Goal: Task Accomplishment & Management: Manage account settings

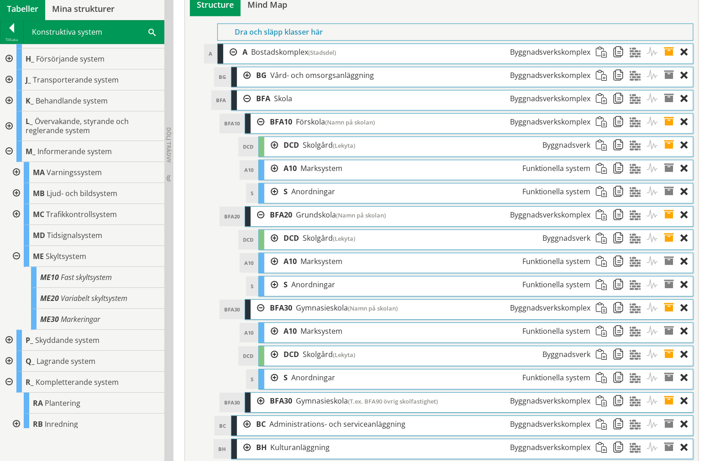
scroll to position [3334, 0]
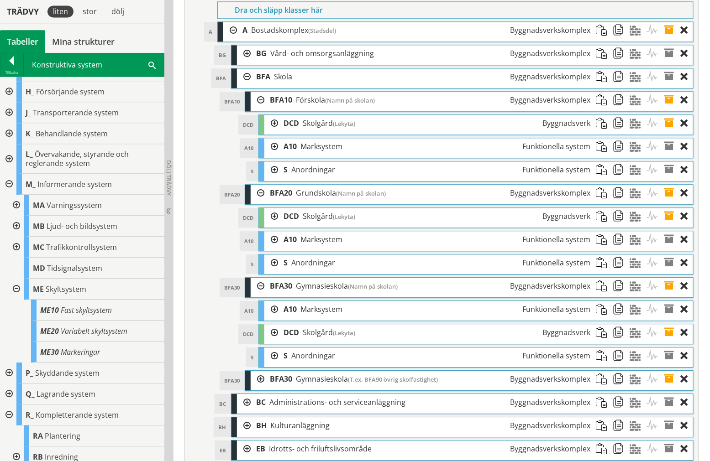
click at [271, 178] on div at bounding box center [271, 170] width 14 height 17
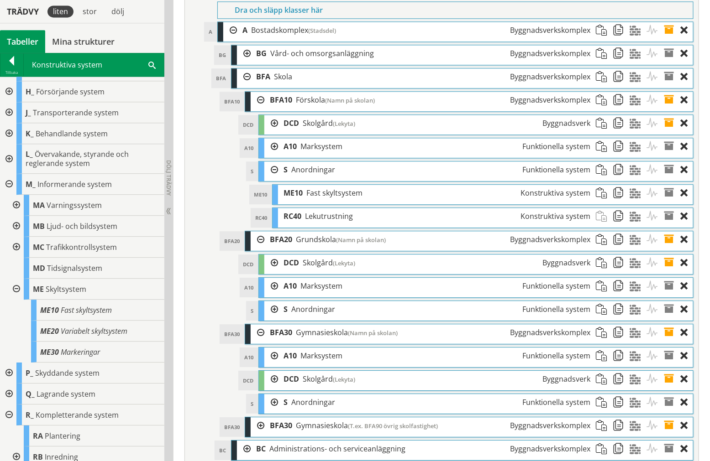
click at [271, 178] on div at bounding box center [271, 170] width 14 height 17
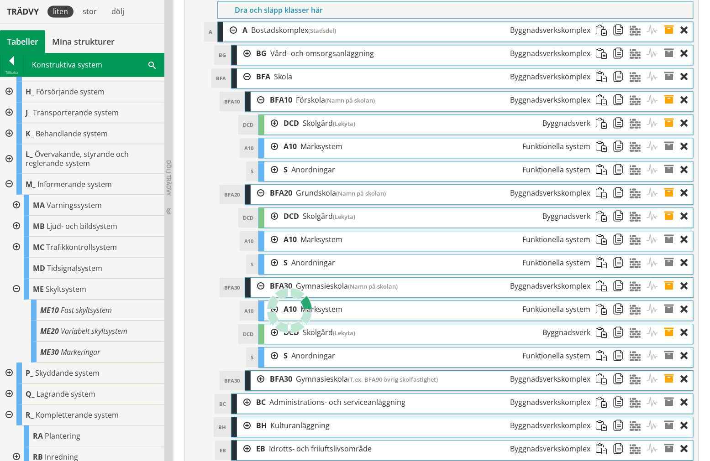
click at [275, 178] on div at bounding box center [271, 170] width 14 height 17
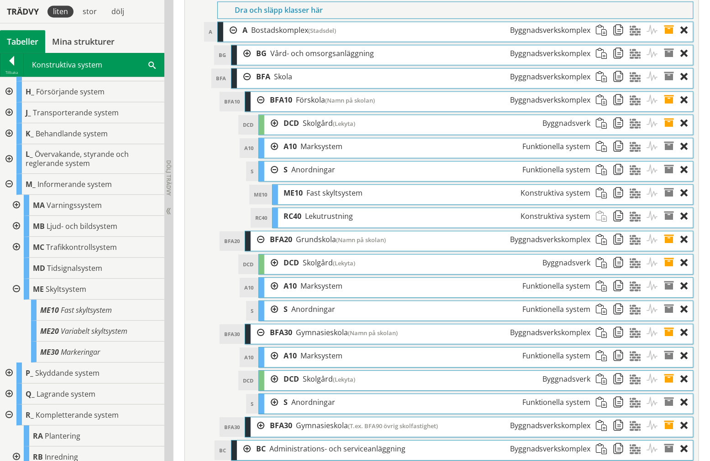
click at [270, 155] on div at bounding box center [271, 146] width 14 height 17
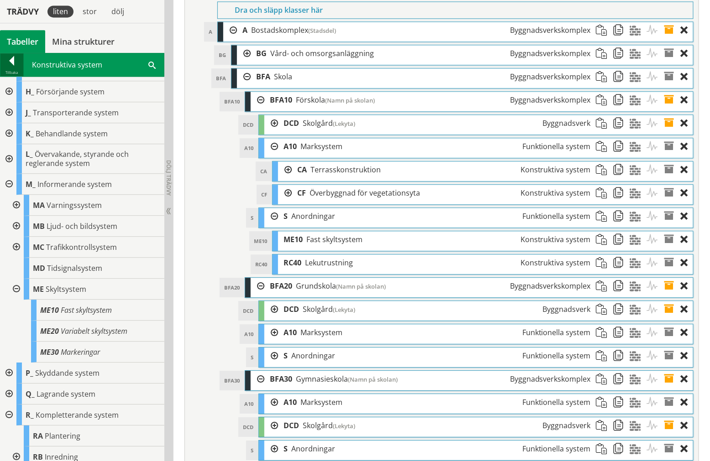
click at [7, 69] on div "Tillbaka" at bounding box center [11, 72] width 23 height 7
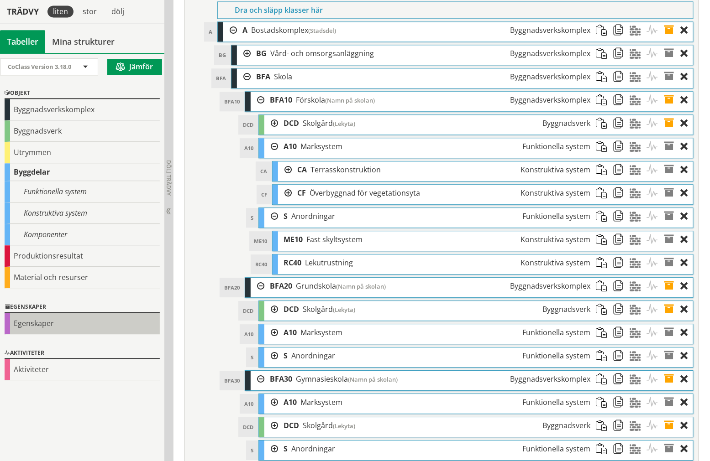
click at [59, 317] on div "Egenskaper" at bounding box center [82, 323] width 155 height 21
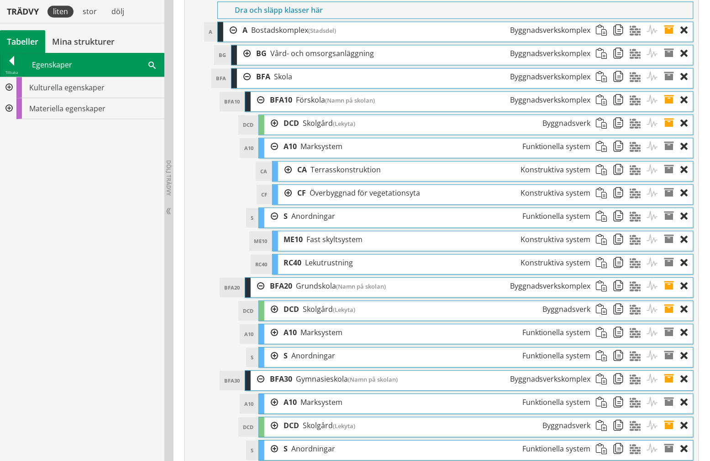
click at [286, 202] on div at bounding box center [285, 193] width 14 height 17
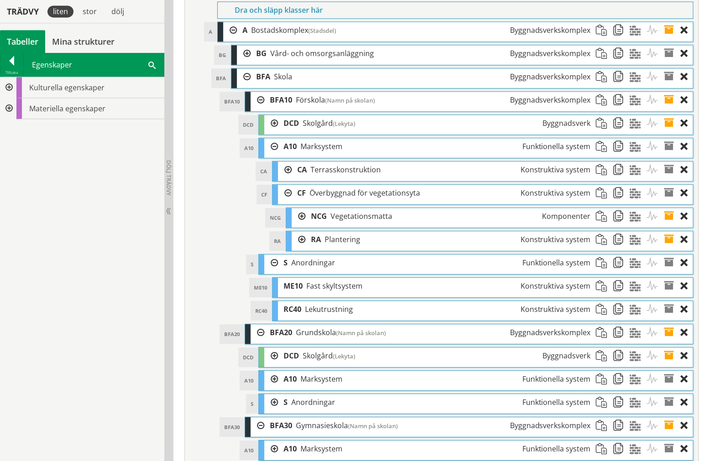
click at [672, 248] on span at bounding box center [672, 239] width 17 height 17
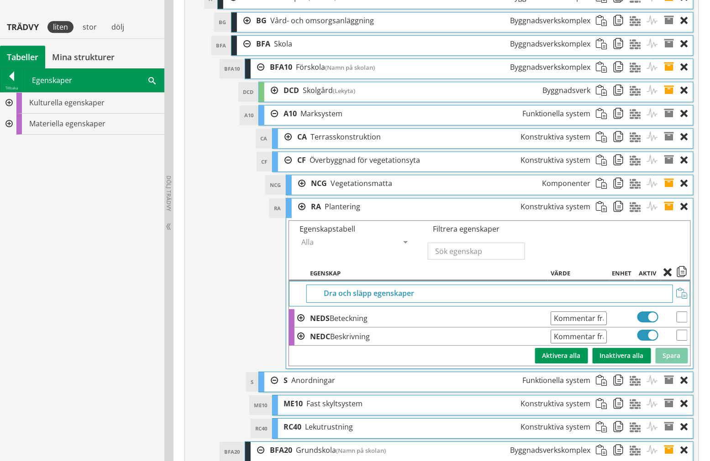
scroll to position [3385, 0]
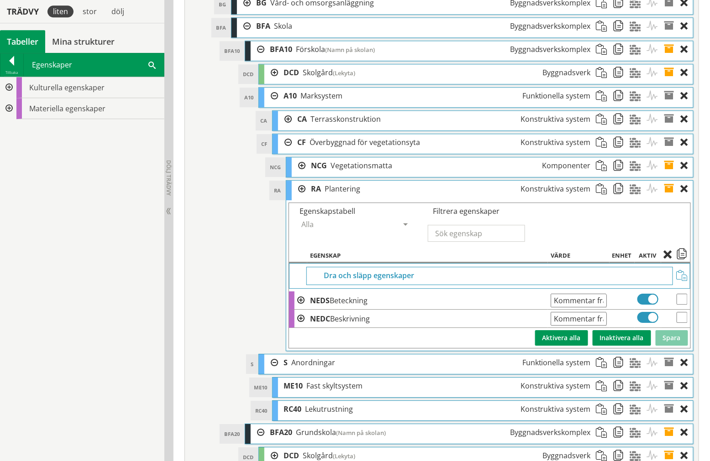
click at [590, 308] on input "Kommentar från pdf" at bounding box center [578, 301] width 56 height 14
click at [668, 198] on span at bounding box center [672, 189] width 17 height 17
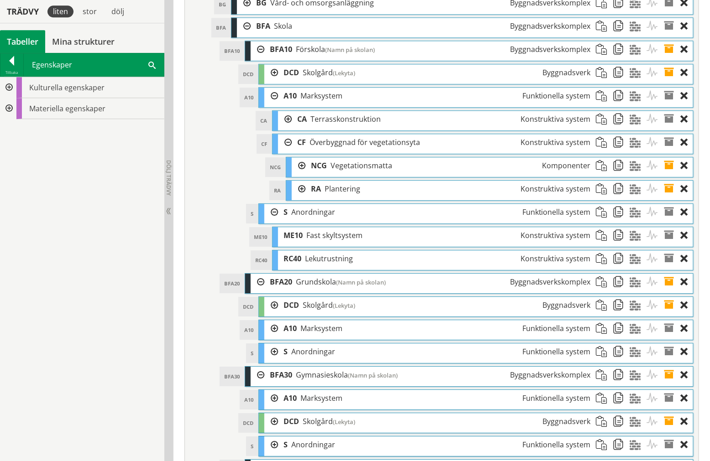
click at [286, 151] on div at bounding box center [285, 142] width 14 height 17
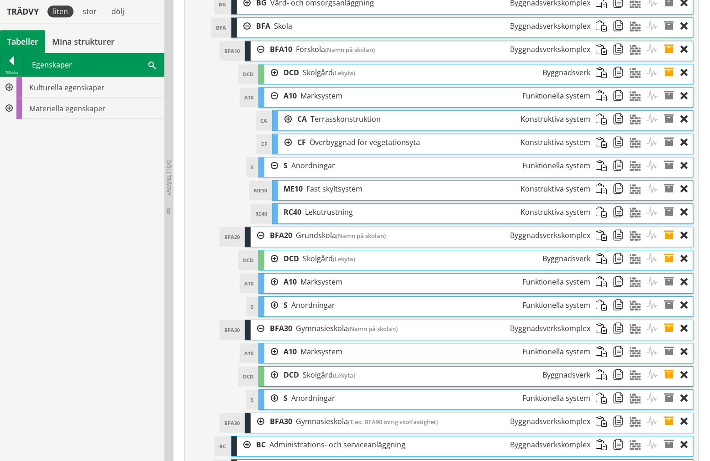
click at [272, 105] on div at bounding box center [271, 96] width 14 height 17
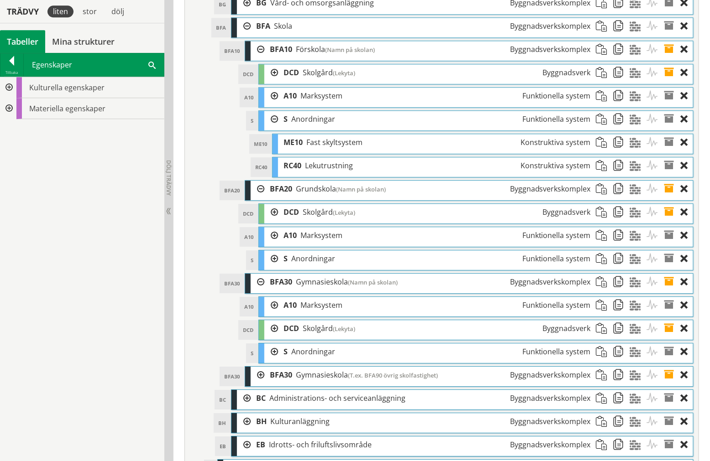
click at [3, 85] on div at bounding box center [8, 87] width 16 height 21
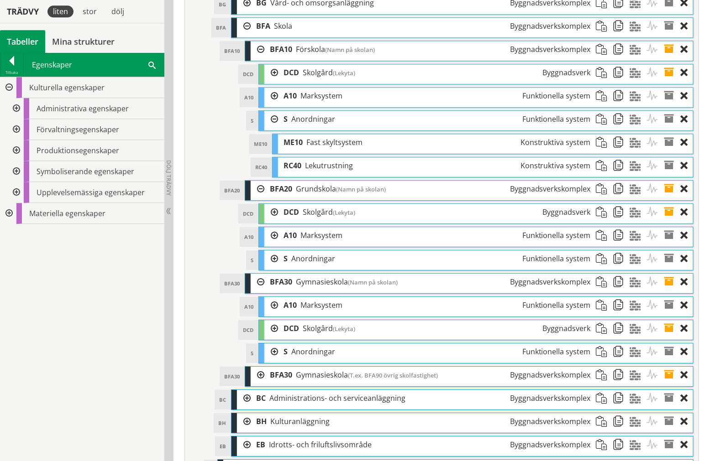
click at [20, 109] on div at bounding box center [15, 108] width 16 height 21
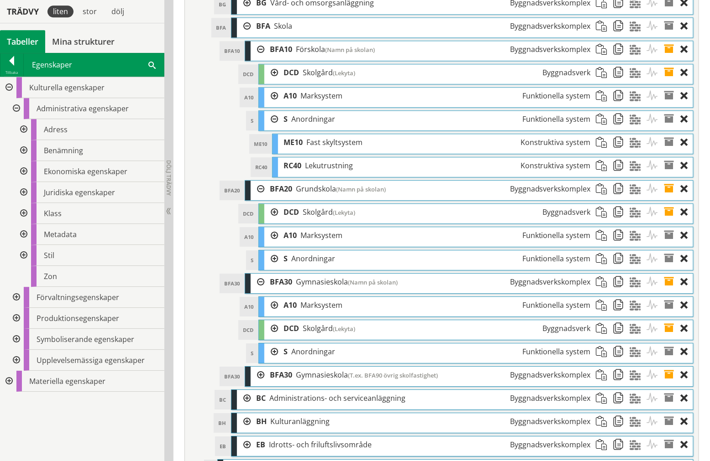
click at [668, 128] on span at bounding box center [672, 119] width 17 height 17
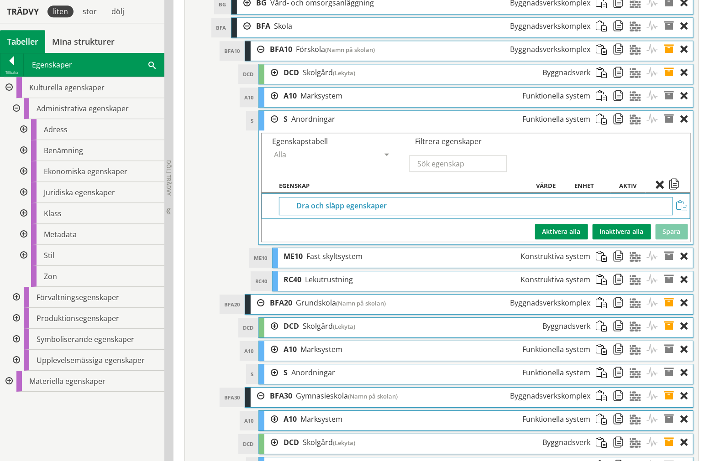
click at [21, 149] on div at bounding box center [23, 150] width 16 height 21
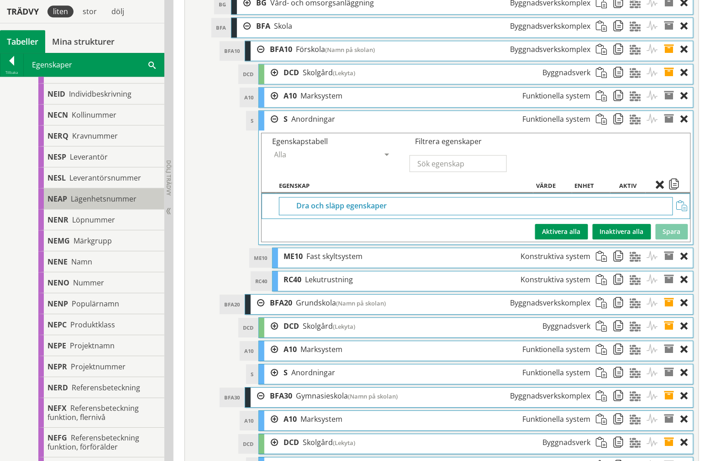
scroll to position [355, 0]
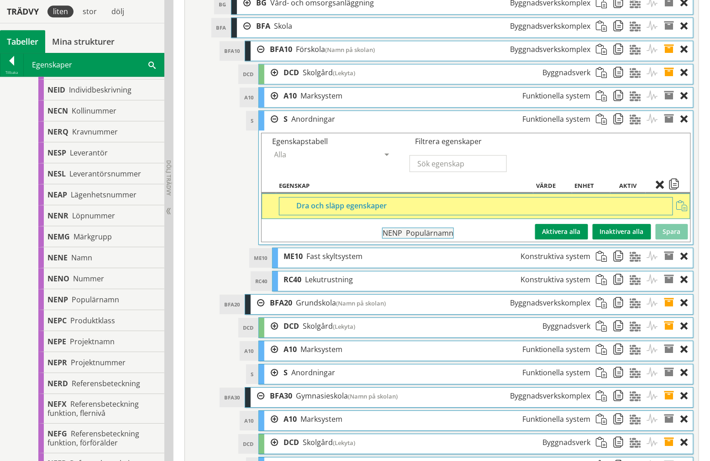
drag, startPoint x: 108, startPoint y: 298, endPoint x: 468, endPoint y: 236, distance: 365.4
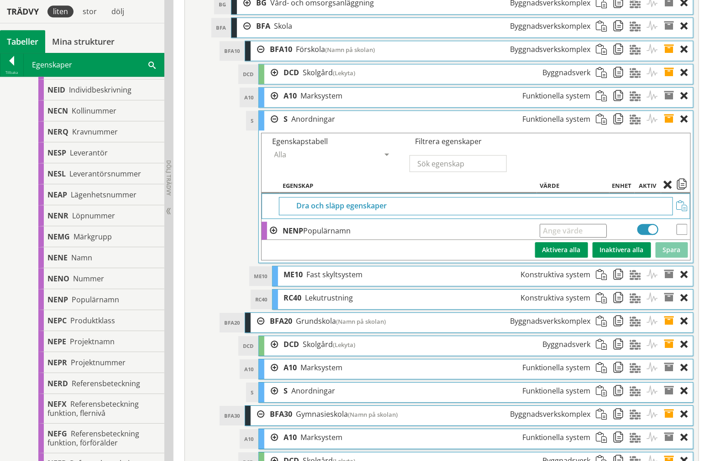
click at [590, 238] on input "text" at bounding box center [572, 231] width 67 height 14
type input "Markutrustning"
drag, startPoint x: 670, startPoint y: 284, endPoint x: 670, endPoint y: 246, distance: 38.3
click at [670, 258] on button "Spara" at bounding box center [671, 250] width 32 height 16
click at [671, 128] on span at bounding box center [672, 119] width 17 height 17
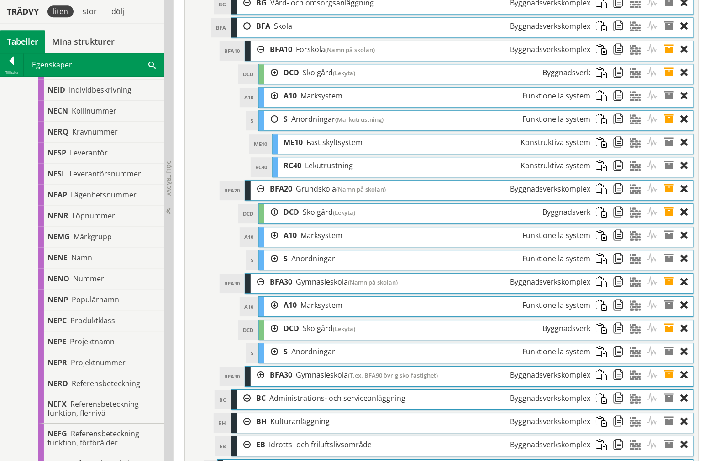
click at [668, 81] on span at bounding box center [672, 72] width 17 height 17
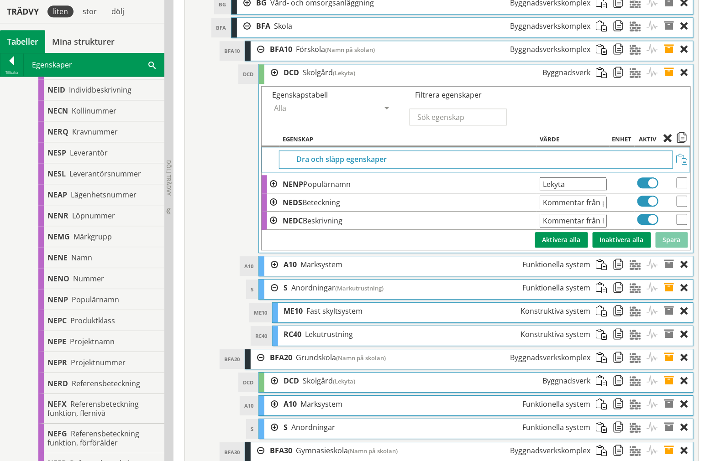
drag, startPoint x: 685, startPoint y: 232, endPoint x: 685, endPoint y: 247, distance: 15.5
click at [685, 207] on input "checkbox" at bounding box center [681, 201] width 11 height 11
checkbox input "true"
drag, startPoint x: 685, startPoint y: 247, endPoint x: 684, endPoint y: 196, distance: 51.1
click at [685, 225] on input "checkbox" at bounding box center [681, 219] width 11 height 11
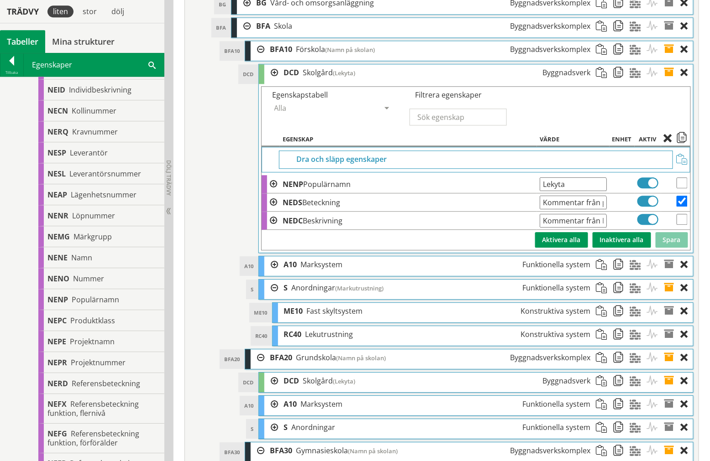
checkbox input "true"
click at [682, 143] on span at bounding box center [681, 139] width 11 height 8
click at [676, 81] on span at bounding box center [672, 72] width 17 height 17
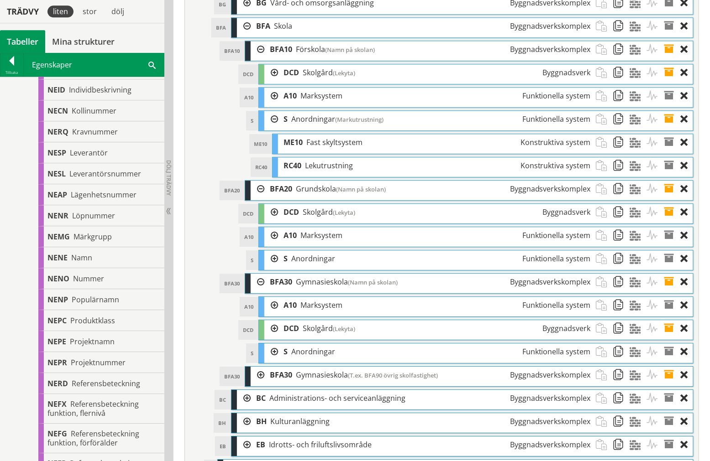
click at [672, 128] on span at bounding box center [672, 119] width 17 height 17
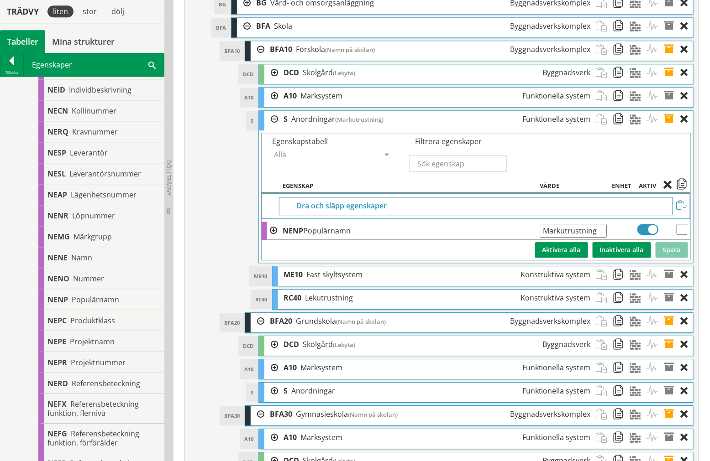
click at [684, 219] on div "Dra och släpp egenskaper" at bounding box center [476, 207] width 429 height 26
click at [685, 212] on span at bounding box center [681, 206] width 11 height 11
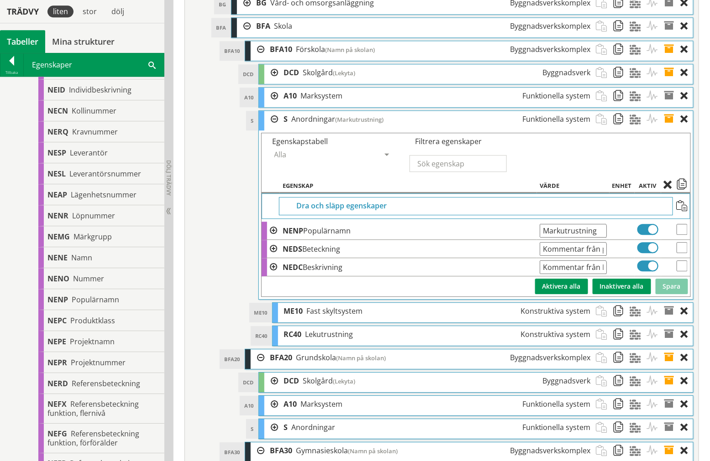
click at [671, 128] on span at bounding box center [672, 119] width 17 height 17
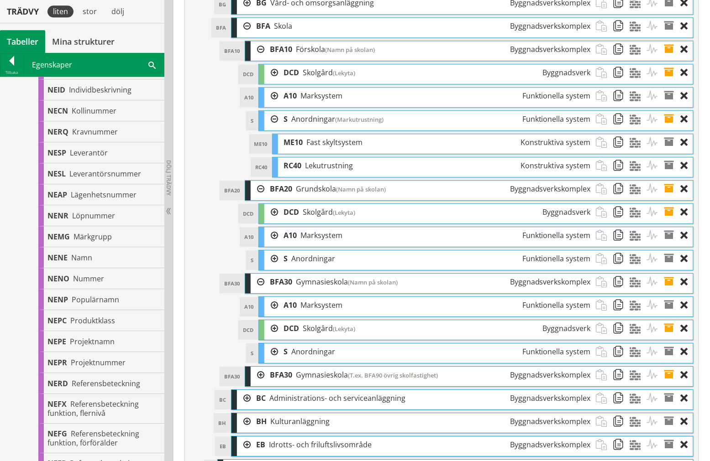
click at [272, 128] on div at bounding box center [271, 119] width 14 height 17
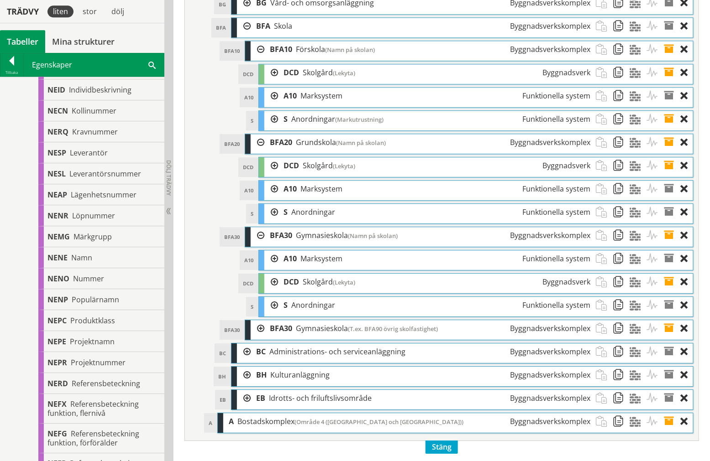
click at [276, 221] on div at bounding box center [271, 212] width 14 height 17
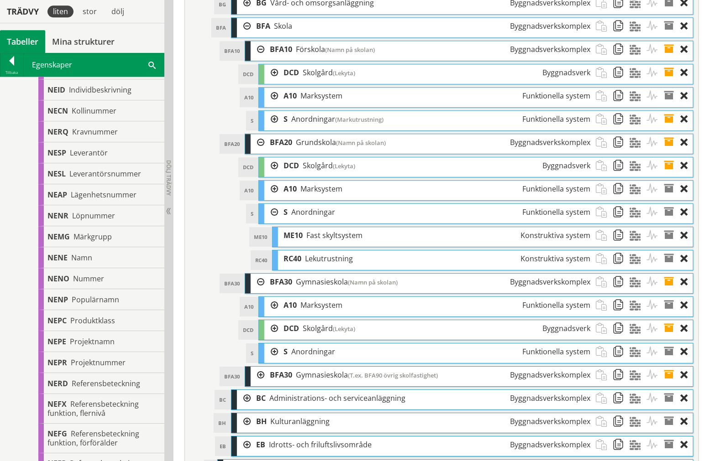
click at [272, 128] on div at bounding box center [271, 119] width 14 height 17
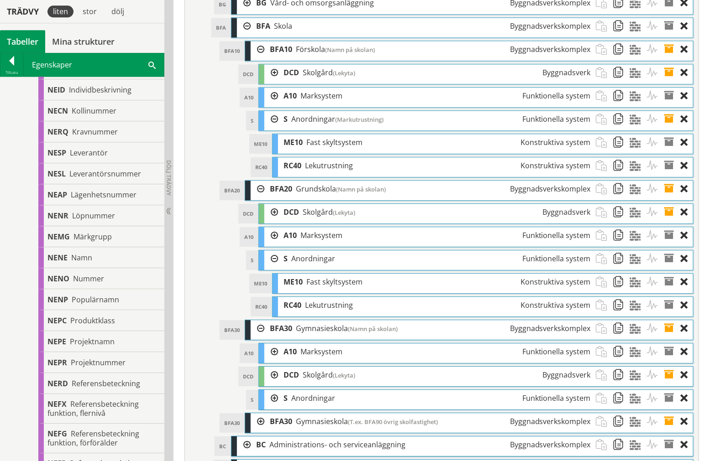
click at [669, 128] on span at bounding box center [672, 119] width 17 height 17
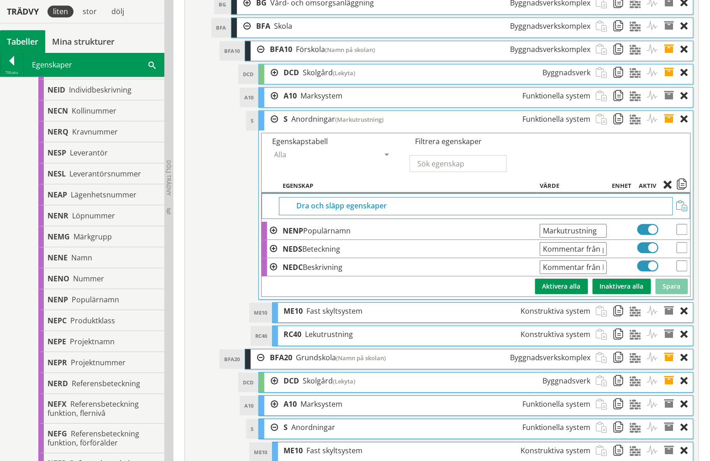
click at [682, 272] on input "checkbox" at bounding box center [681, 266] width 11 height 11
checkbox input "true"
click at [682, 253] on input "checkbox" at bounding box center [681, 247] width 11 height 11
checkbox input "true"
click at [682, 235] on input "checkbox" at bounding box center [681, 229] width 11 height 11
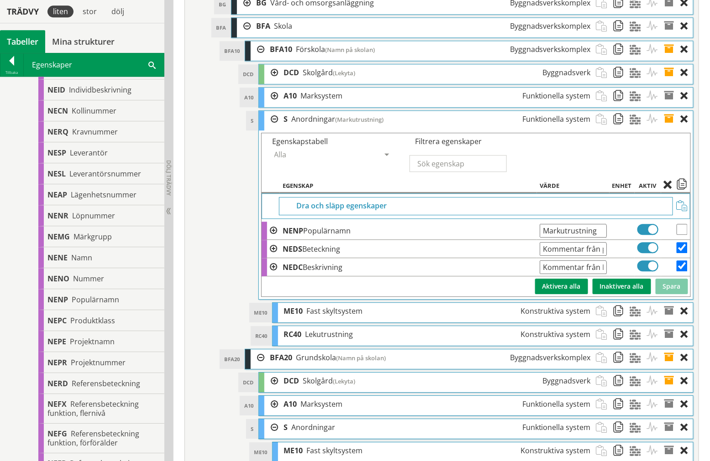
checkbox input "true"
click at [685, 190] on span at bounding box center [681, 186] width 11 height 8
click at [672, 128] on span at bounding box center [672, 119] width 17 height 17
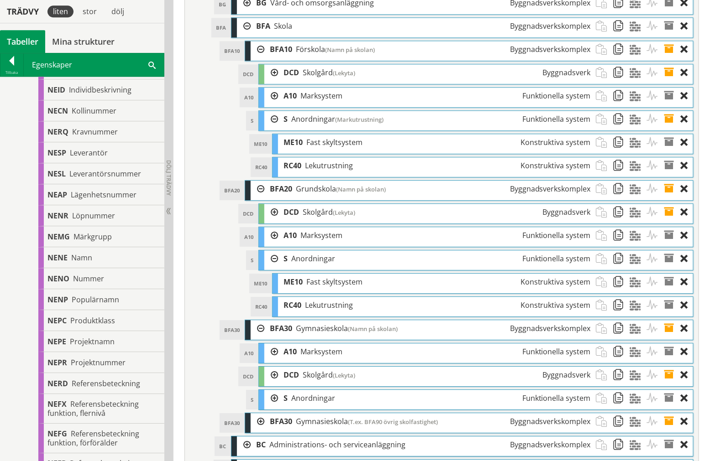
click at [273, 128] on div at bounding box center [271, 119] width 14 height 17
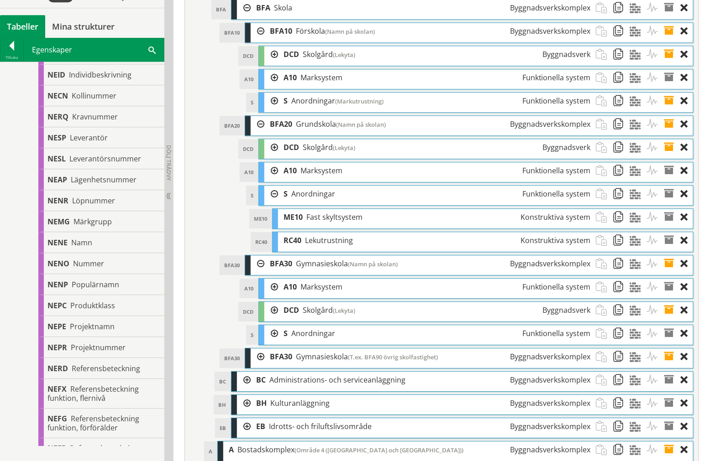
scroll to position [3436, 0]
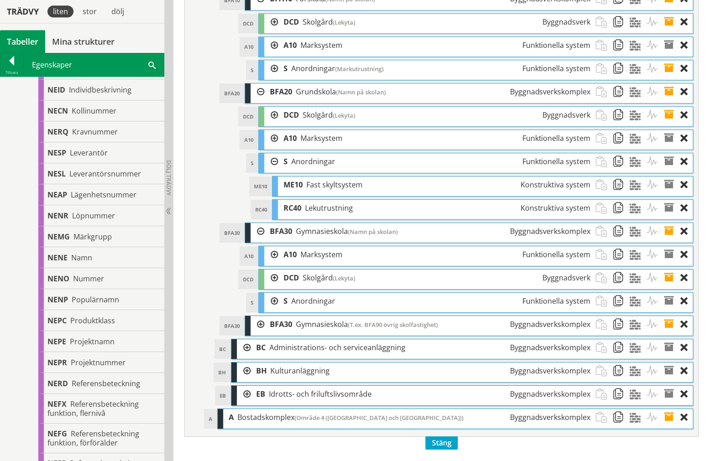
click at [275, 170] on div at bounding box center [271, 161] width 14 height 17
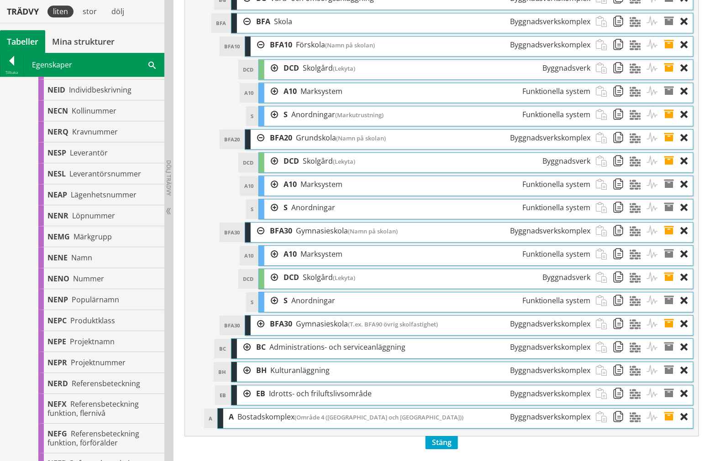
scroll to position [3385, 0]
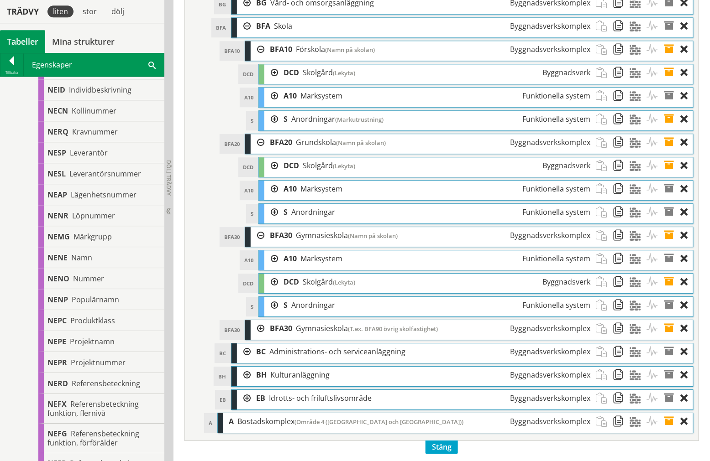
click at [669, 221] on span at bounding box center [672, 212] width 17 height 17
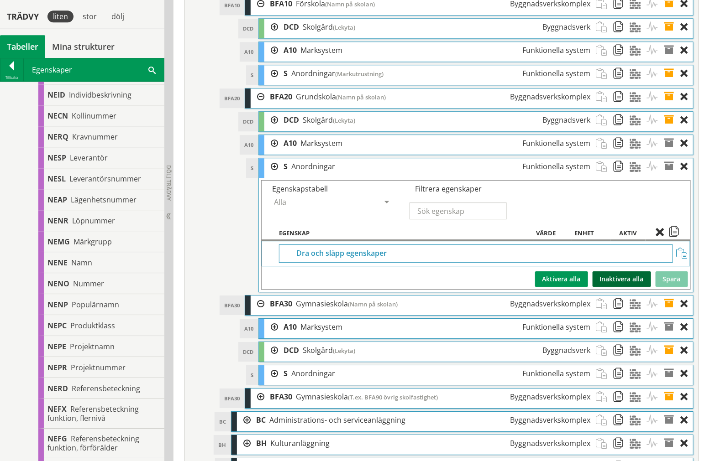
scroll to position [3436, 0]
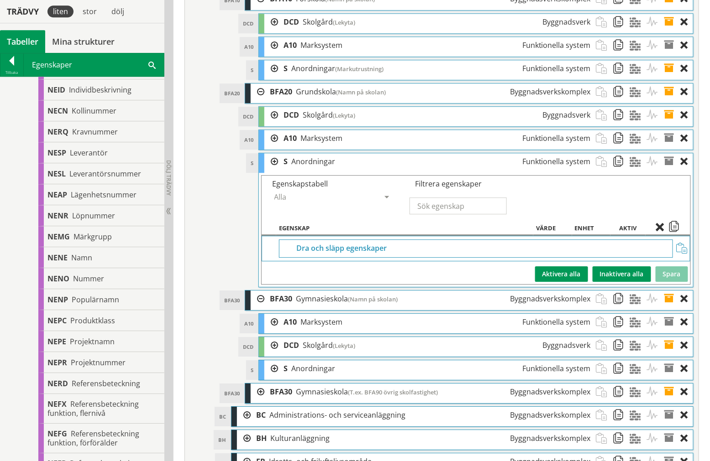
drag, startPoint x: 680, startPoint y: 277, endPoint x: 680, endPoint y: 268, distance: 8.7
click at [680, 254] on span at bounding box center [681, 248] width 11 height 11
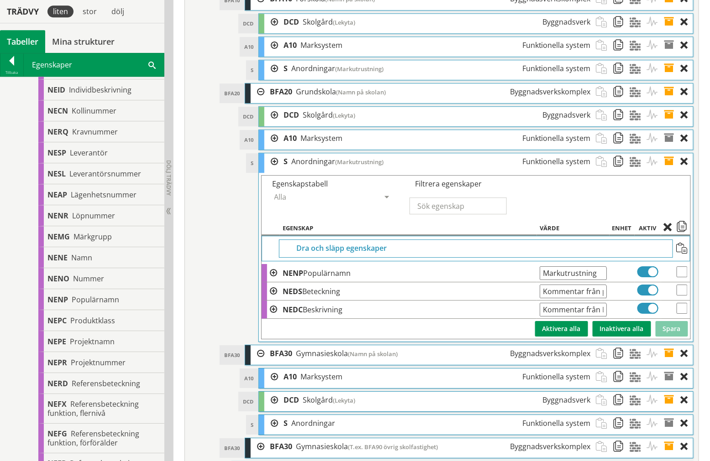
click at [671, 170] on span at bounding box center [672, 161] width 17 height 17
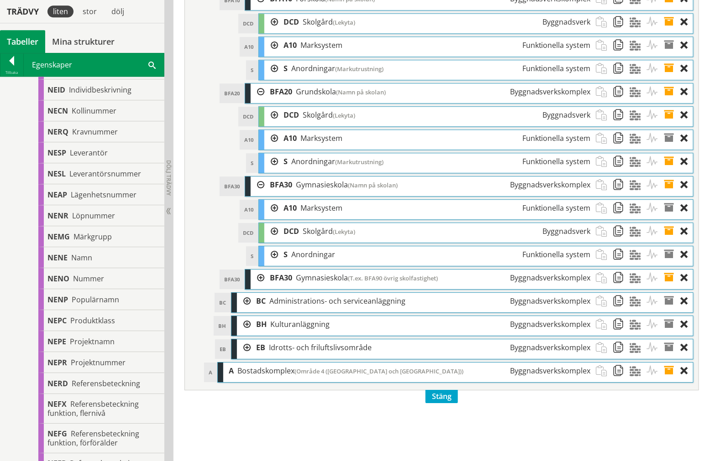
click at [272, 263] on div at bounding box center [271, 254] width 14 height 17
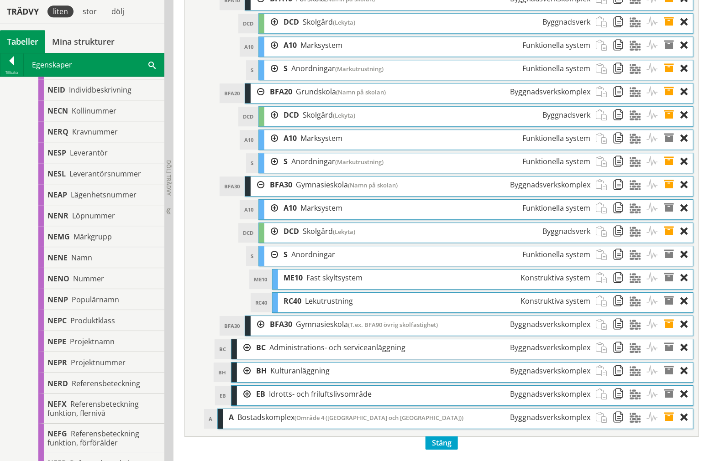
click at [670, 263] on span at bounding box center [672, 254] width 17 height 17
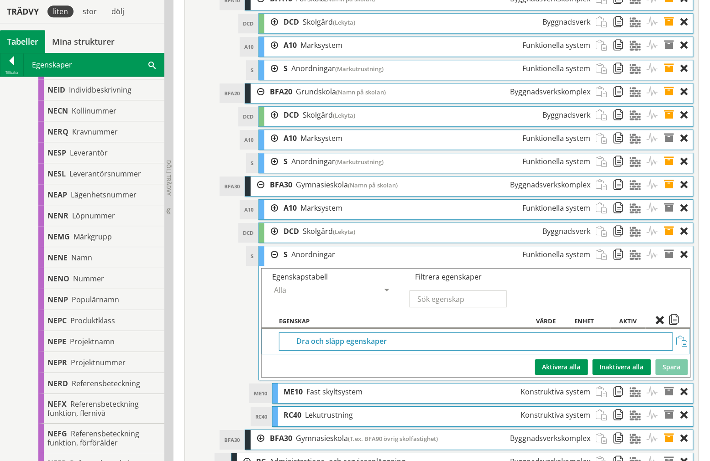
click at [683, 347] on span at bounding box center [681, 341] width 11 height 11
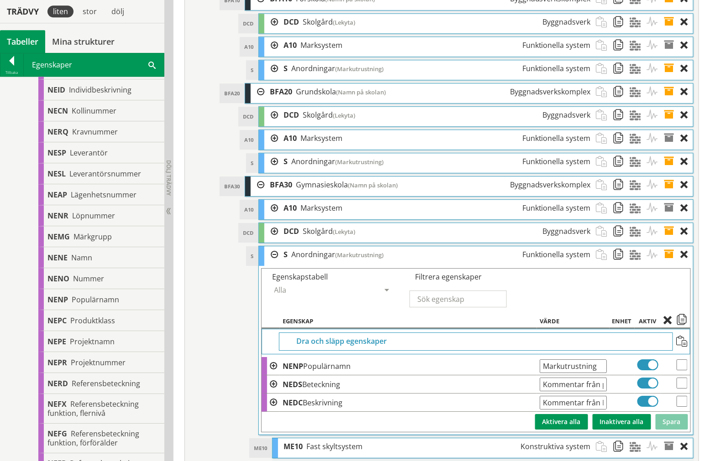
click at [671, 263] on span at bounding box center [672, 254] width 17 height 17
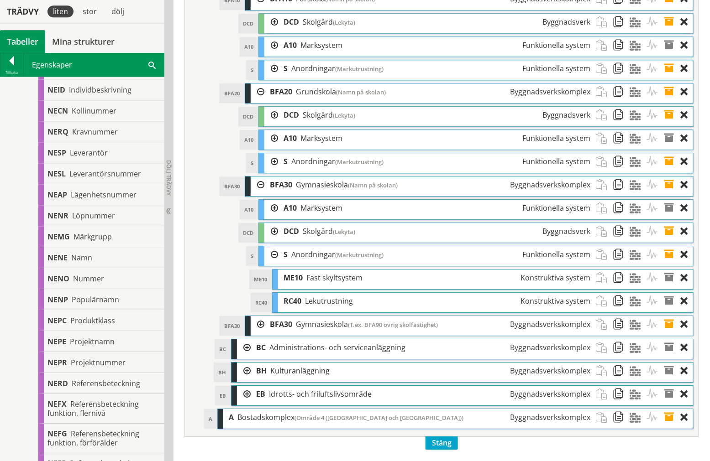
click at [259, 333] on div at bounding box center [258, 324] width 14 height 17
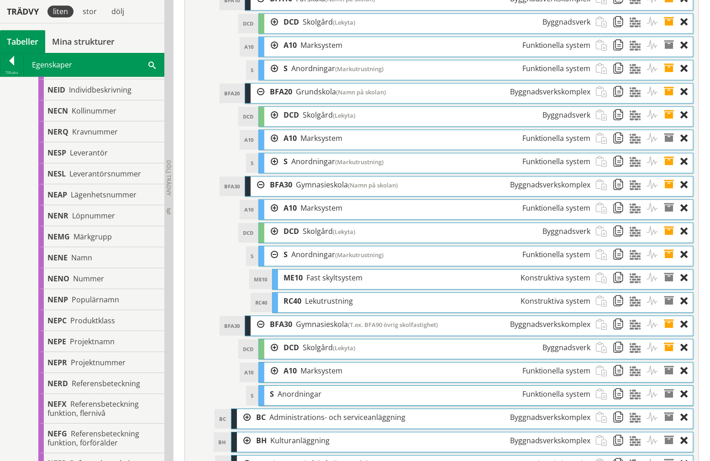
click at [272, 380] on div at bounding box center [271, 371] width 14 height 17
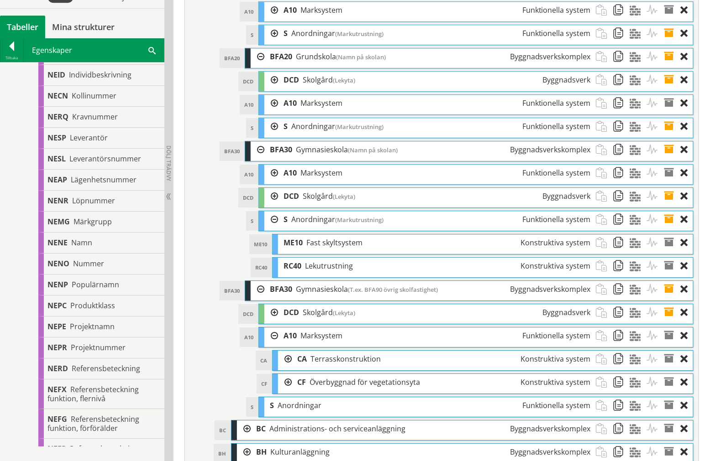
scroll to position [3486, 0]
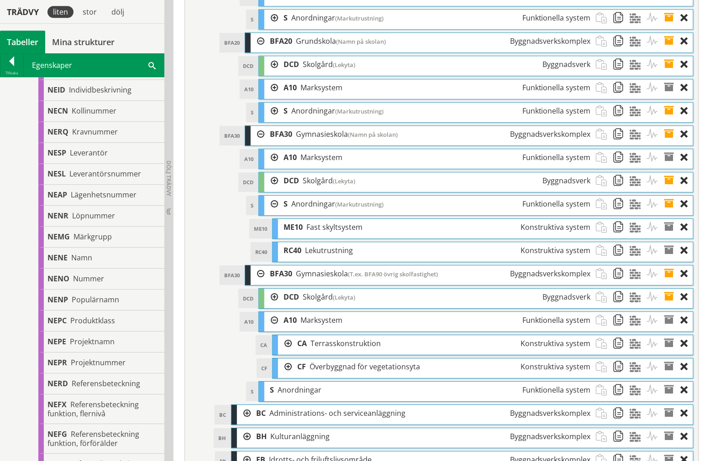
click at [281, 376] on div at bounding box center [285, 367] width 14 height 17
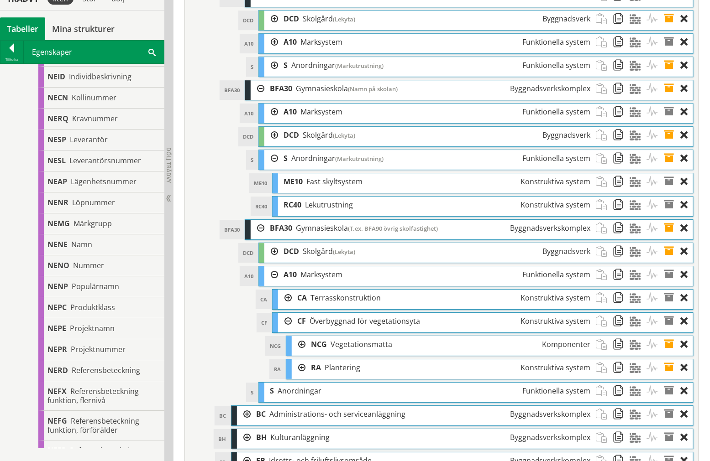
scroll to position [3588, 0]
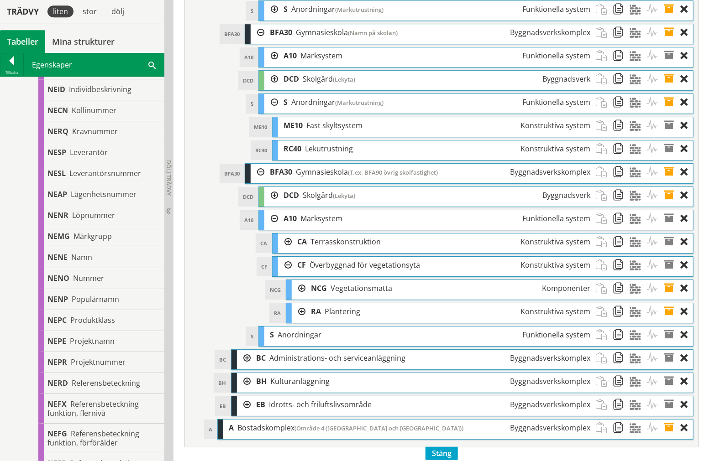
click at [669, 320] on span at bounding box center [672, 312] width 17 height 17
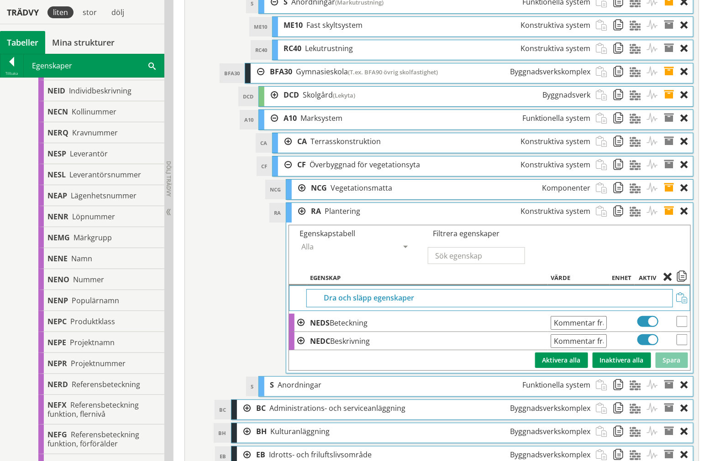
scroll to position [3689, 0]
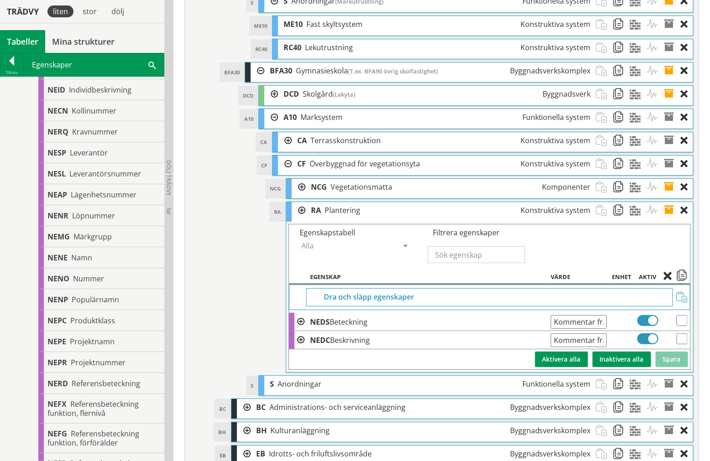
click at [670, 219] on span at bounding box center [672, 210] width 17 height 17
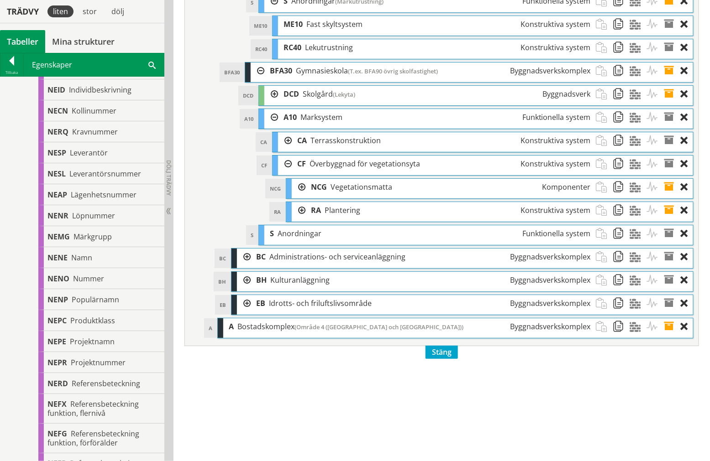
click at [286, 173] on div at bounding box center [285, 164] width 14 height 17
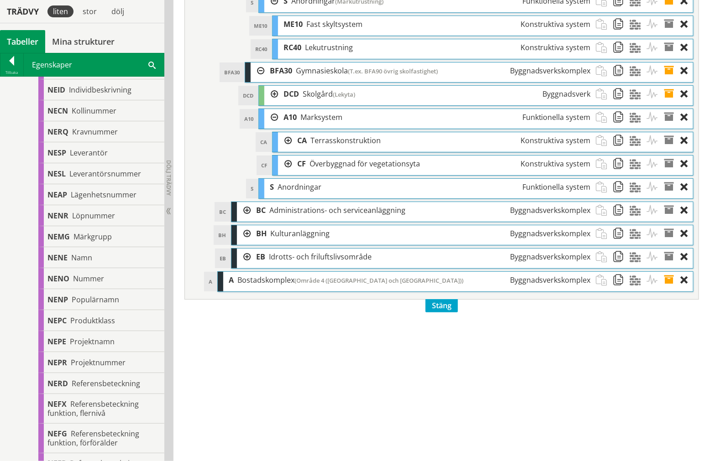
click at [271, 126] on div at bounding box center [271, 117] width 14 height 17
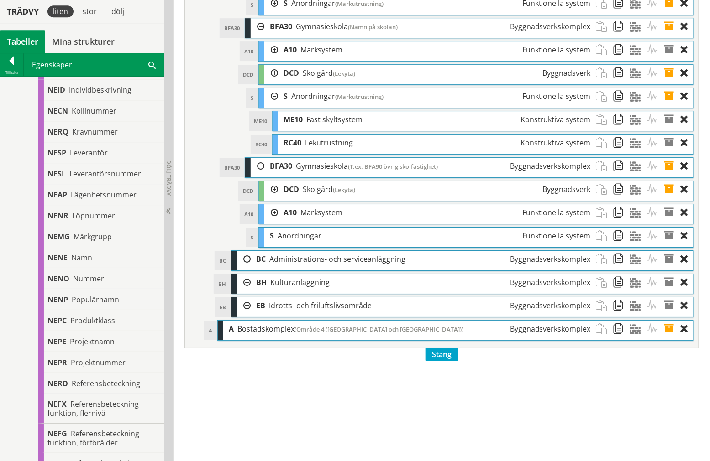
scroll to position [3588, 0]
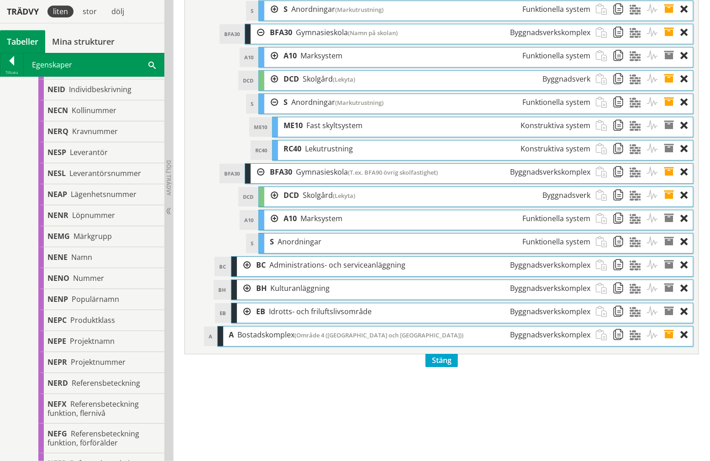
click at [622, 157] on span at bounding box center [621, 149] width 17 height 17
click at [600, 251] on span at bounding box center [604, 242] width 17 height 17
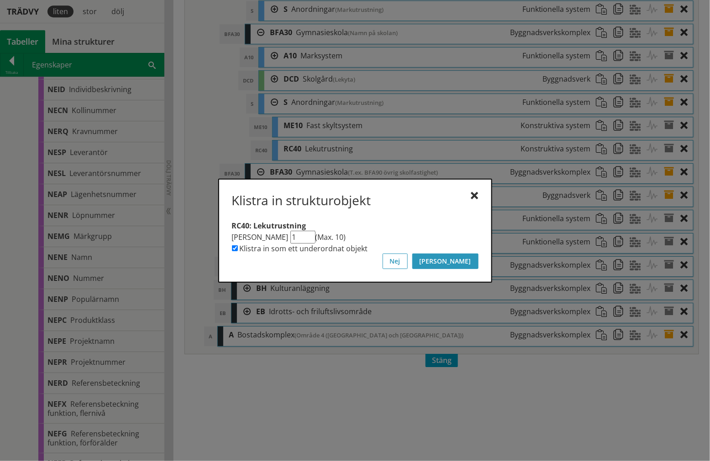
click at [473, 260] on button "[PERSON_NAME]" at bounding box center [445, 262] width 66 height 16
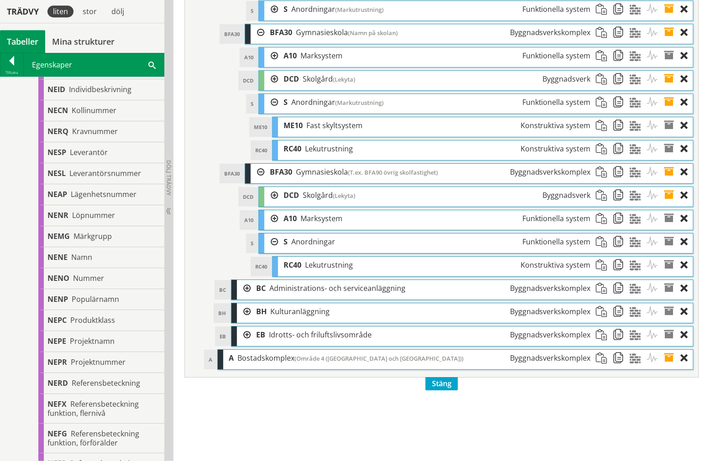
click at [604, 134] on span at bounding box center [604, 125] width 17 height 17
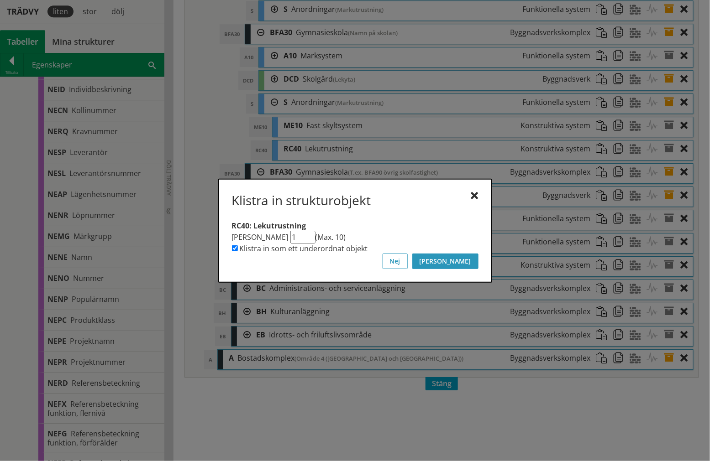
click at [478, 260] on div "Klistra in strukturobjekt RC40: Lekutrustning Antal kopior 1 (Max. 10) Klistra …" at bounding box center [355, 231] width 274 height 104
click at [475, 260] on button "[PERSON_NAME]" at bounding box center [445, 262] width 66 height 16
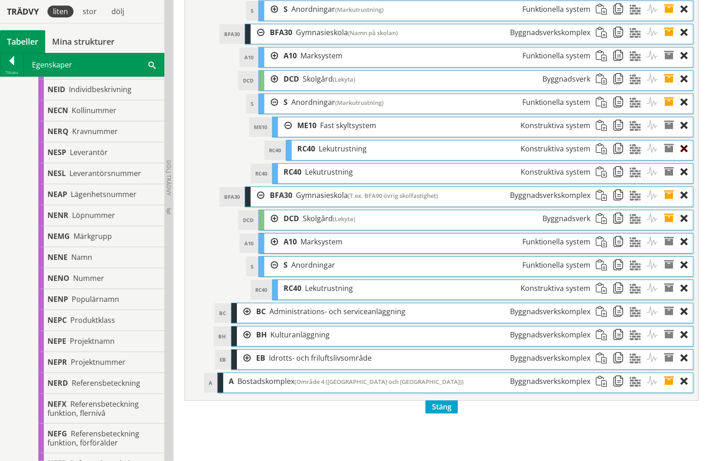
click at [686, 157] on div at bounding box center [687, 149] width 12 height 17
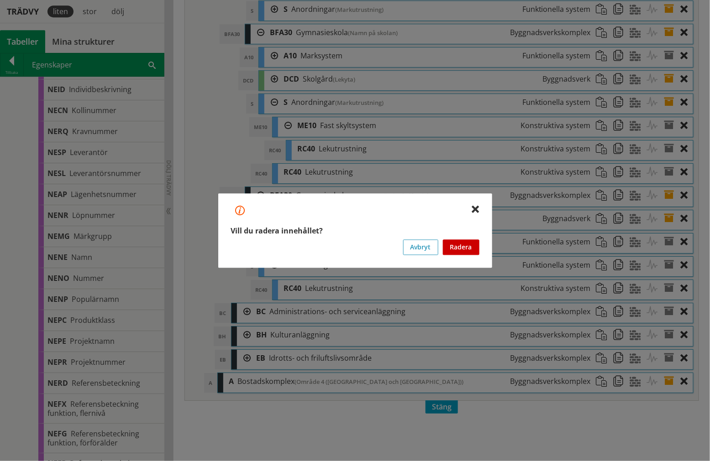
click at [456, 244] on button "Radera" at bounding box center [461, 248] width 37 height 16
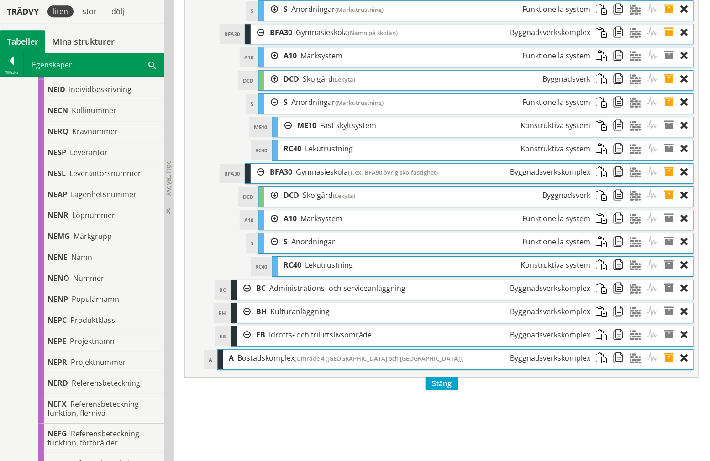
click at [617, 134] on span at bounding box center [621, 125] width 17 height 17
click at [602, 251] on span at bounding box center [604, 242] width 17 height 17
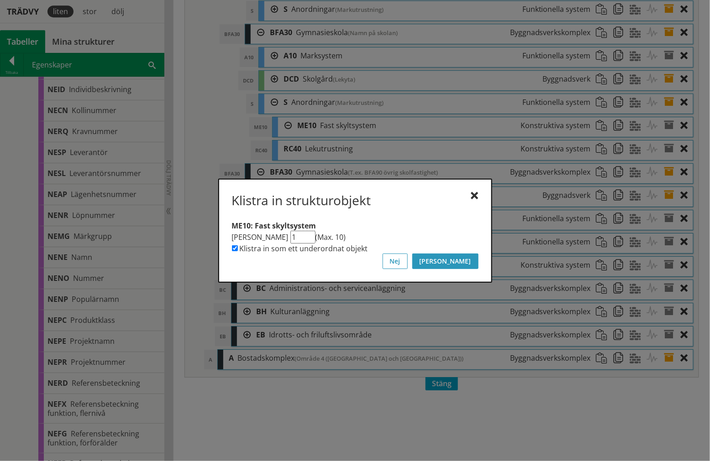
click at [477, 257] on button "[PERSON_NAME]" at bounding box center [445, 262] width 66 height 16
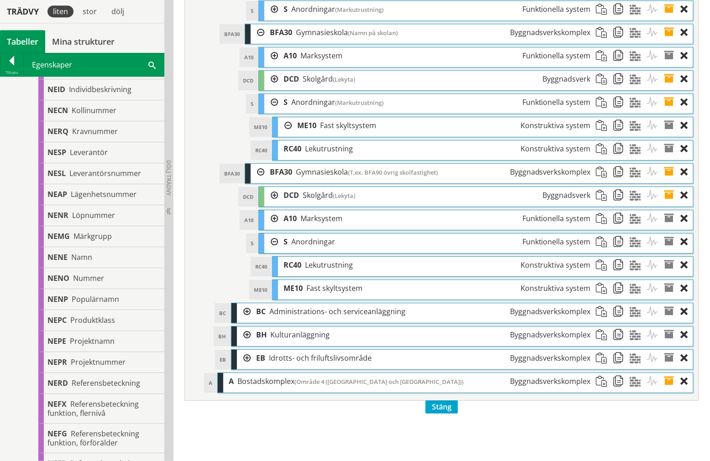
click at [274, 251] on div at bounding box center [271, 242] width 14 height 17
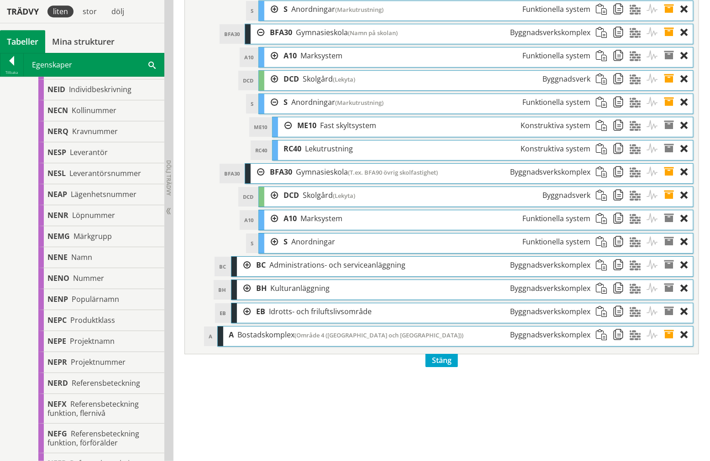
click at [272, 111] on div at bounding box center [271, 102] width 14 height 17
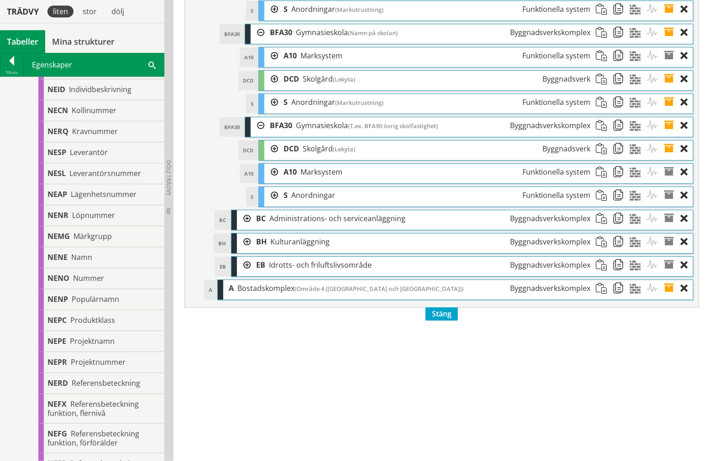
click at [272, 111] on div at bounding box center [271, 102] width 14 height 17
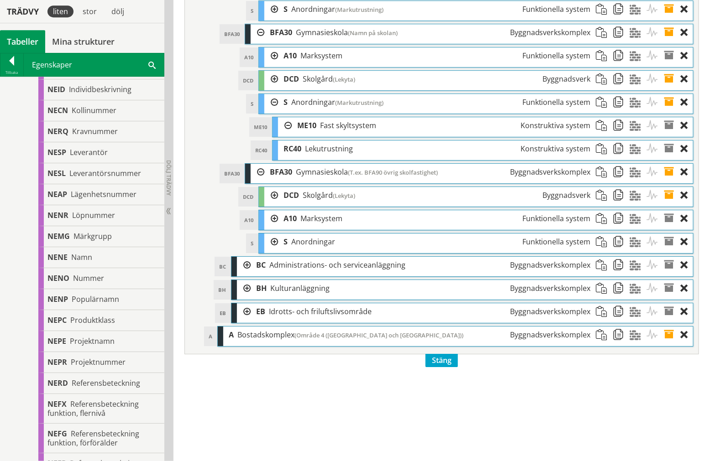
click at [284, 134] on div at bounding box center [285, 125] width 14 height 17
click at [270, 111] on div at bounding box center [271, 102] width 14 height 17
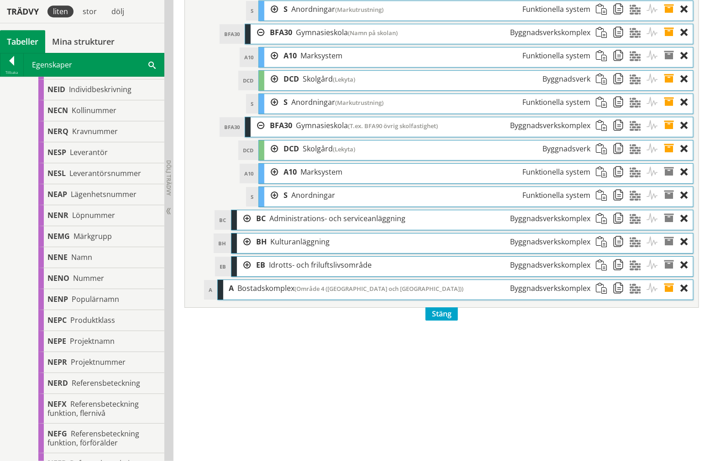
click at [271, 204] on div at bounding box center [271, 195] width 14 height 17
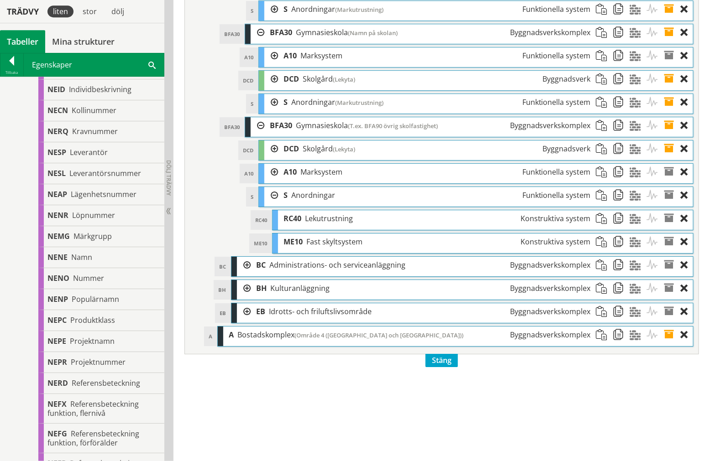
click at [274, 204] on div at bounding box center [271, 195] width 14 height 17
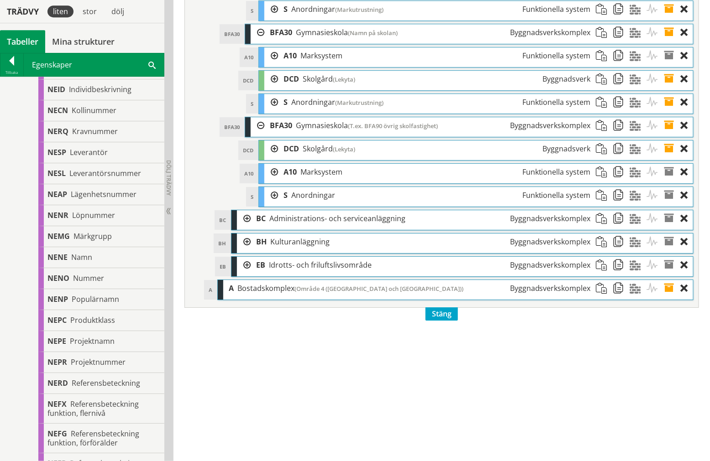
click at [267, 204] on div at bounding box center [271, 195] width 14 height 17
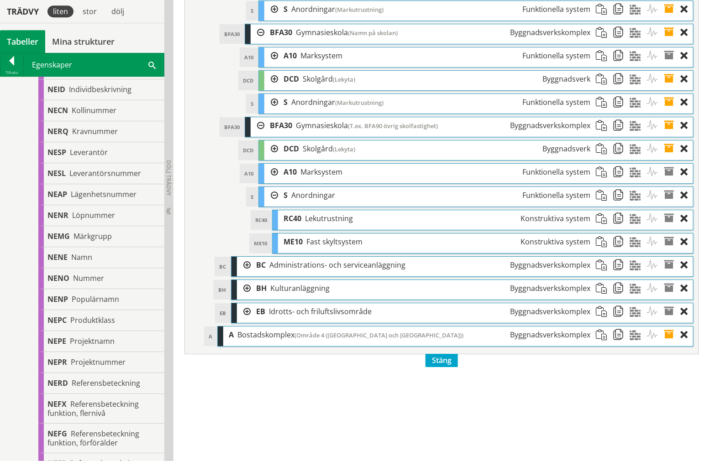
click at [270, 204] on div at bounding box center [271, 195] width 14 height 17
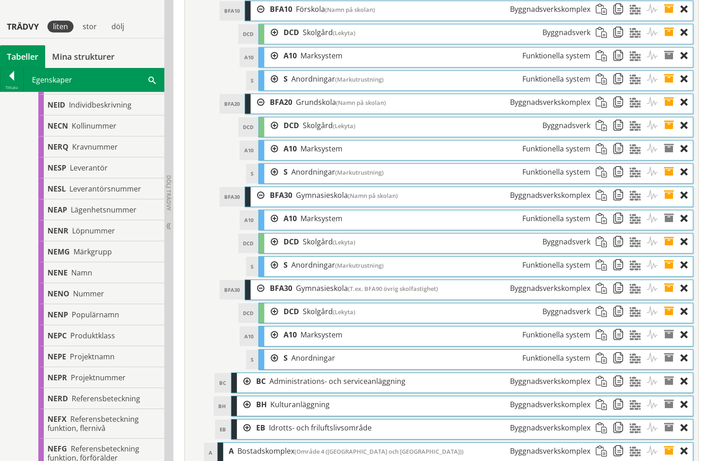
scroll to position [3440, 0]
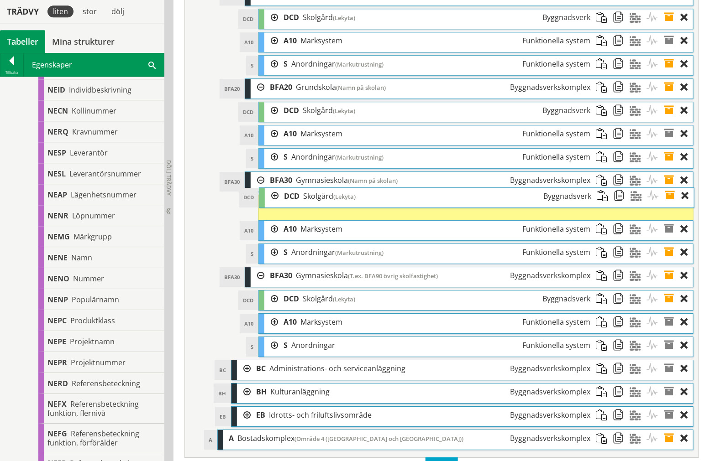
drag, startPoint x: 323, startPoint y: 261, endPoint x: 322, endPoint y: 229, distance: 31.5
click at [323, 201] on span "Skolgård" at bounding box center [318, 196] width 30 height 10
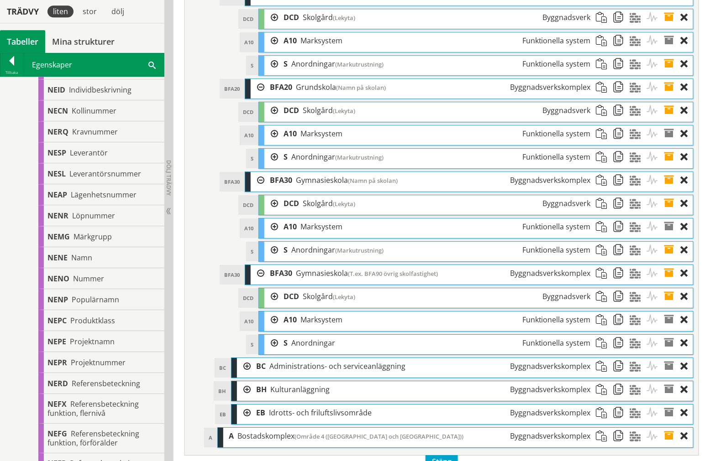
click at [270, 352] on div at bounding box center [271, 343] width 14 height 17
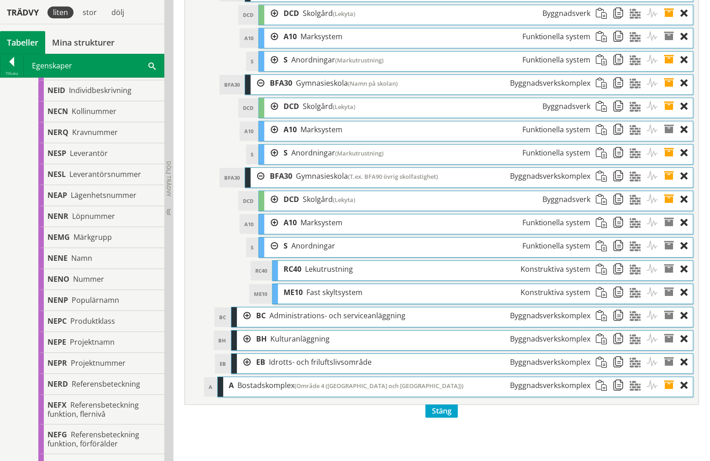
scroll to position [3538, 0]
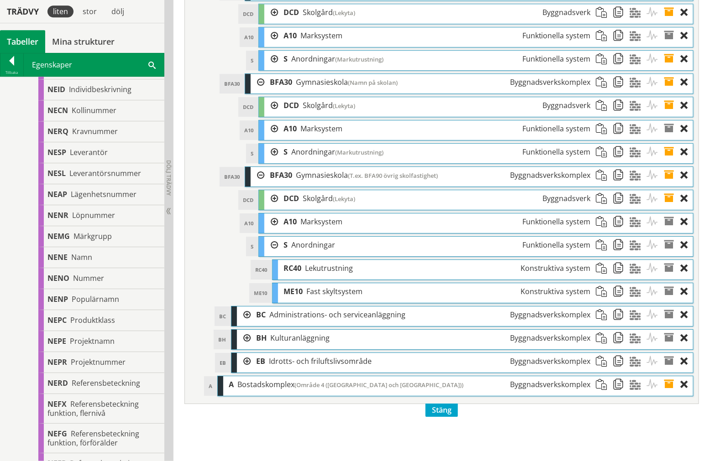
click at [670, 254] on span at bounding box center [672, 245] width 17 height 17
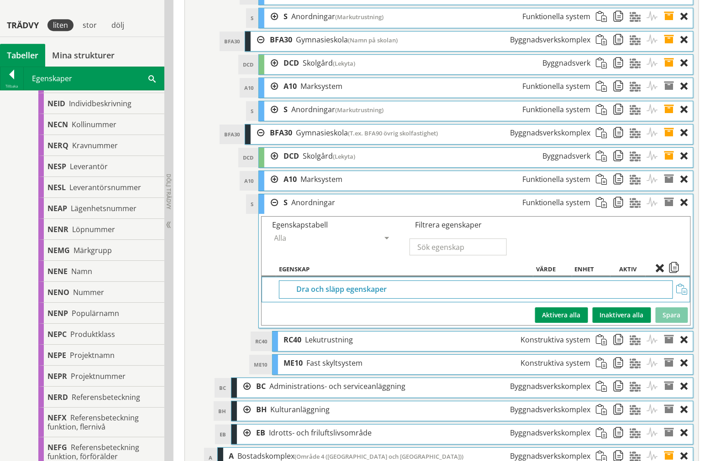
scroll to position [3640, 0]
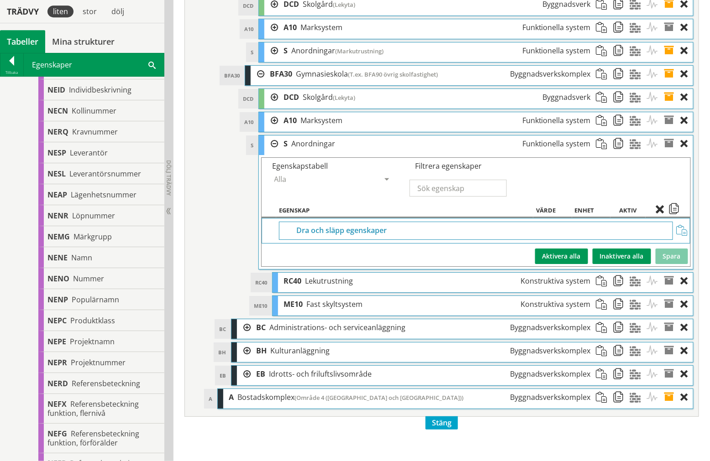
click at [681, 236] on span at bounding box center [681, 230] width 11 height 11
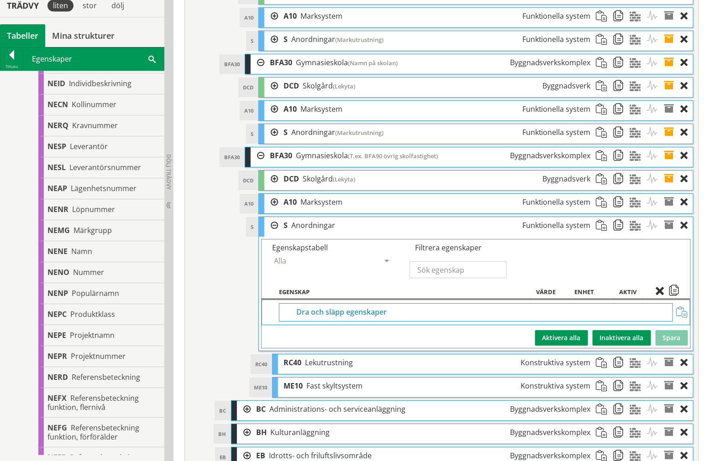
scroll to position [3538, 0]
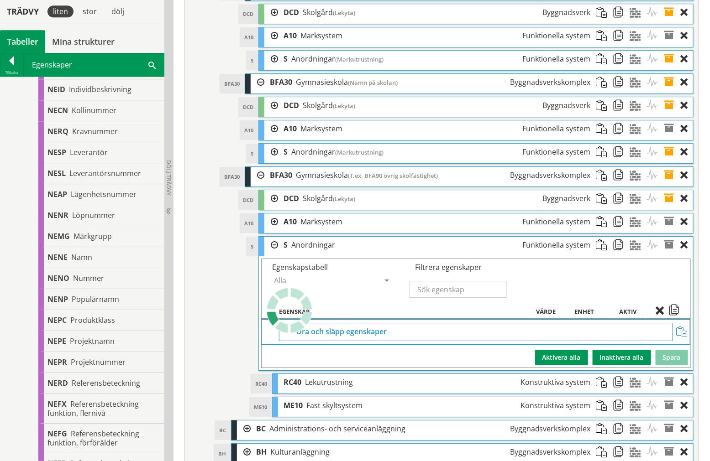
click at [670, 161] on span at bounding box center [672, 152] width 17 height 17
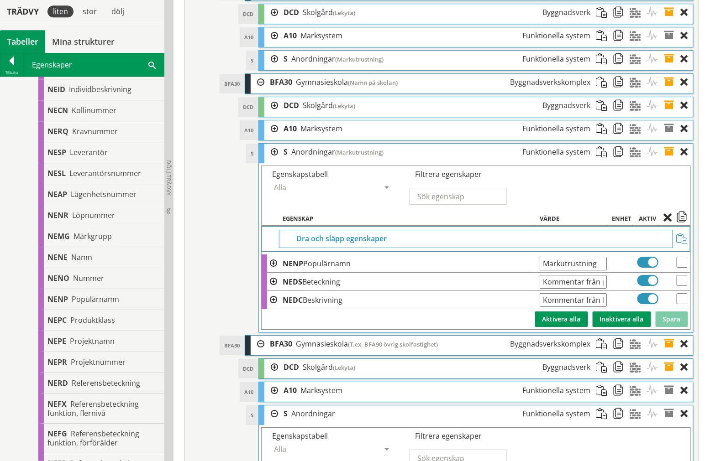
click at [681, 268] on input "checkbox" at bounding box center [681, 262] width 11 height 11
checkbox input "true"
click at [685, 286] on input "checkbox" at bounding box center [681, 280] width 11 height 11
checkbox input "true"
click at [682, 304] on input "checkbox" at bounding box center [681, 298] width 11 height 11
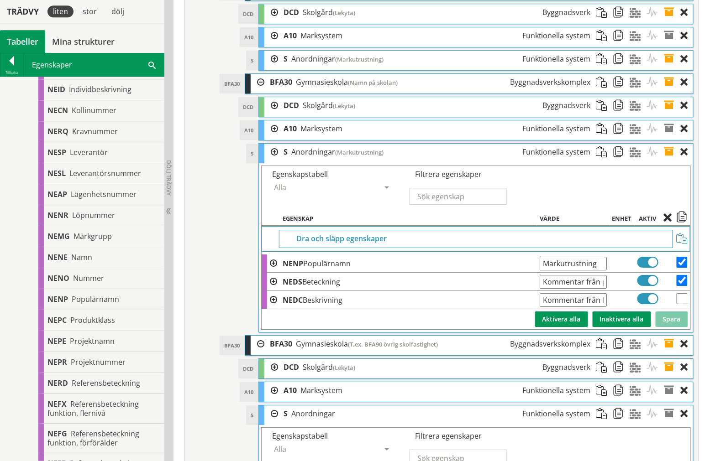
checkbox input "true"
click at [683, 223] on span at bounding box center [681, 219] width 11 height 8
click at [681, 268] on input "checkbox" at bounding box center [681, 262] width 11 height 11
checkbox input "false"
click at [685, 286] on input "checkbox" at bounding box center [681, 280] width 11 height 11
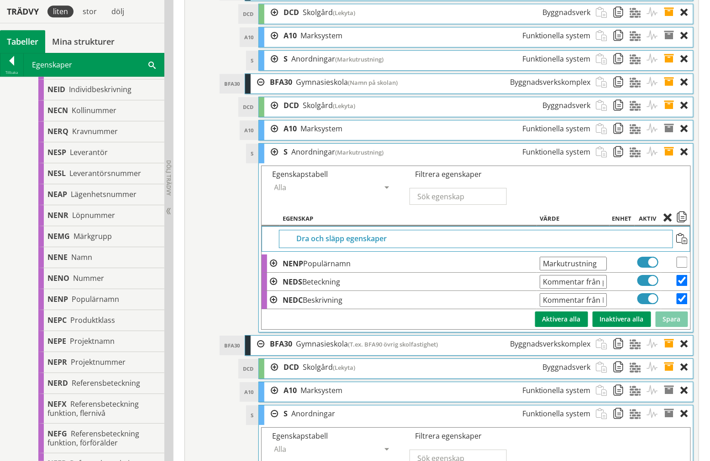
checkbox input "false"
click at [686, 304] on input "checkbox" at bounding box center [681, 298] width 11 height 11
checkbox input "false"
click at [668, 161] on span at bounding box center [672, 152] width 17 height 17
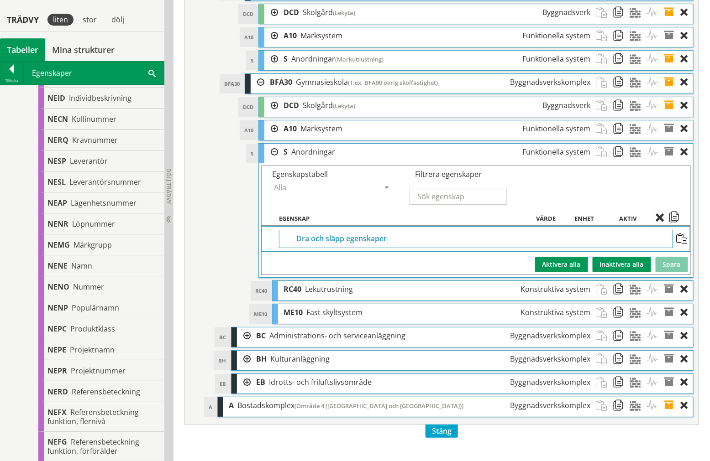
scroll to position [3640, 0]
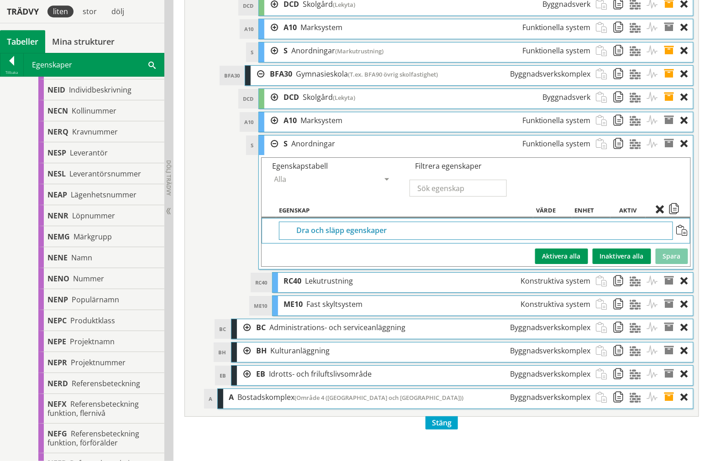
click at [683, 236] on span at bounding box center [681, 230] width 11 height 11
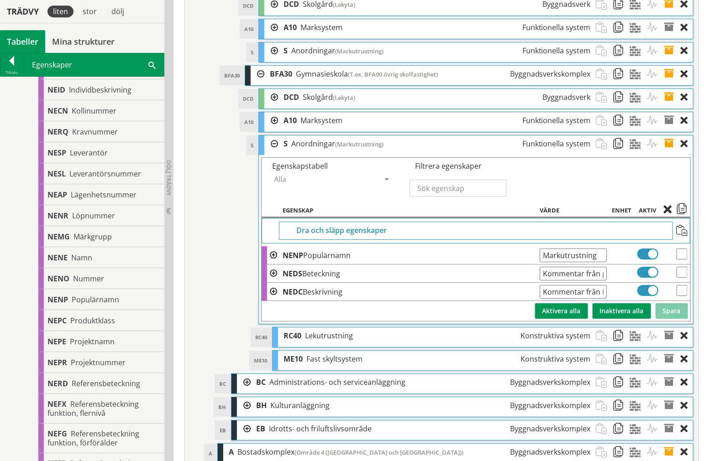
click at [668, 152] on span at bounding box center [672, 144] width 17 height 17
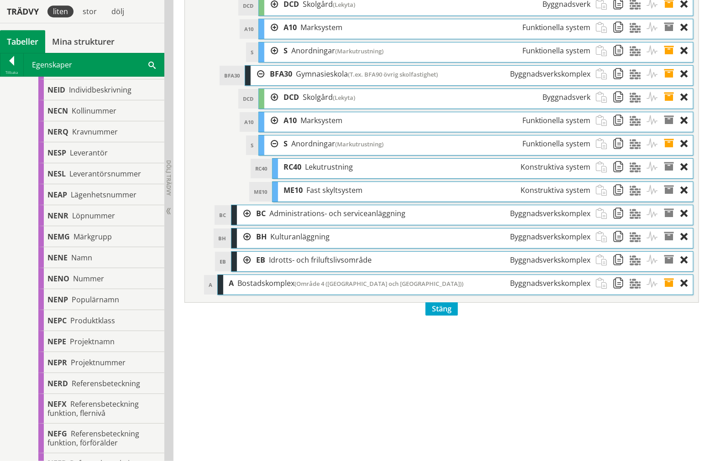
click at [271, 152] on div at bounding box center [271, 144] width 14 height 17
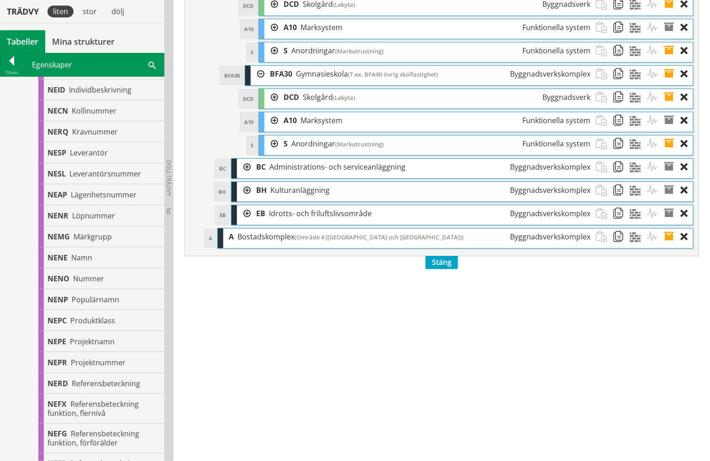
click at [259, 83] on div at bounding box center [258, 74] width 14 height 17
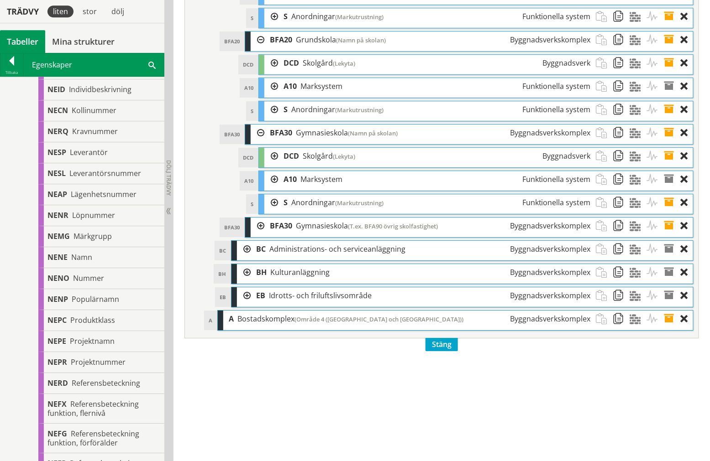
click at [257, 141] on div at bounding box center [258, 133] width 14 height 17
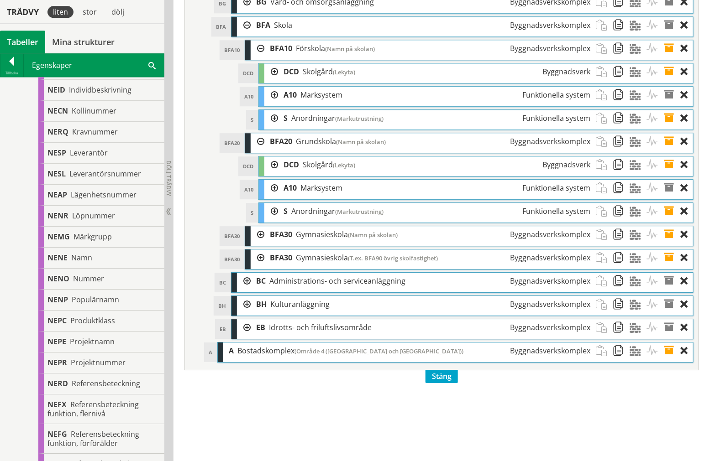
scroll to position [3386, 0]
click at [259, 150] on div at bounding box center [258, 141] width 14 height 17
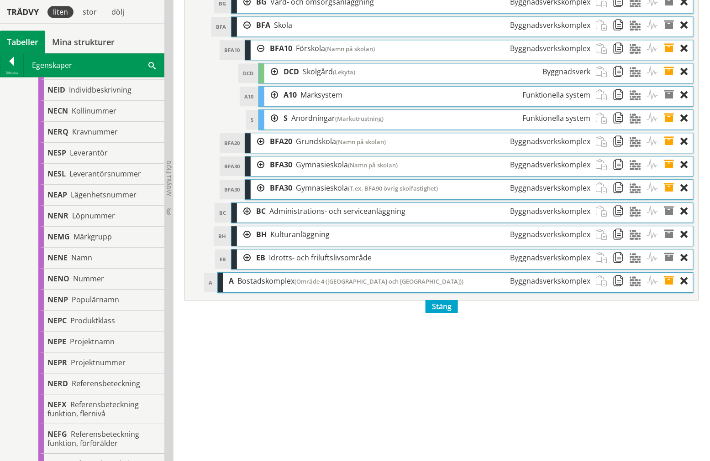
click at [258, 57] on div at bounding box center [258, 48] width 14 height 17
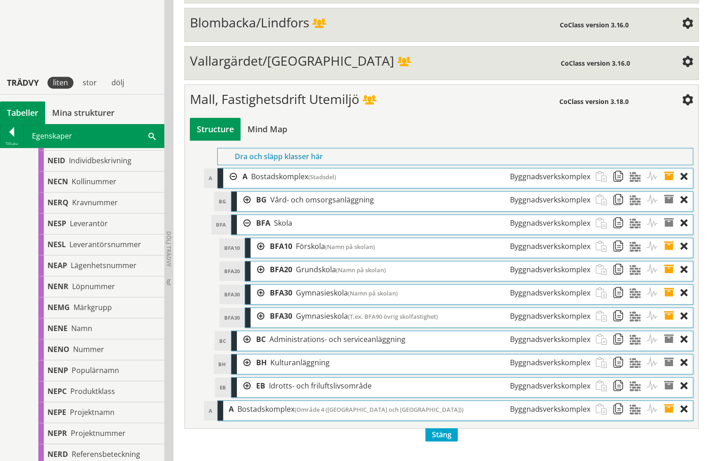
scroll to position [3183, 0]
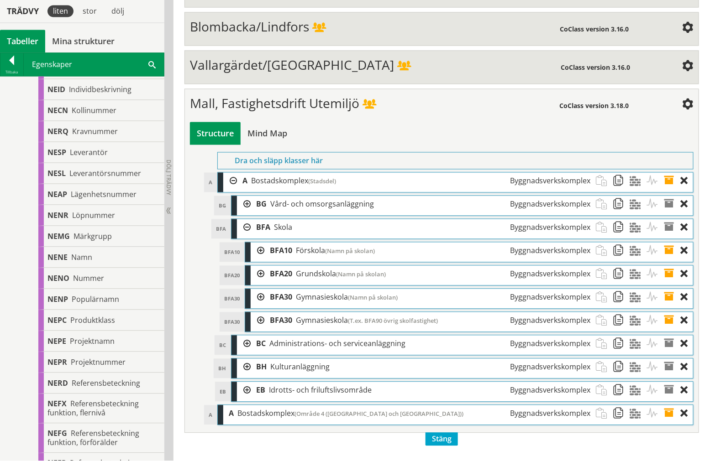
click at [245, 236] on div at bounding box center [244, 228] width 14 height 17
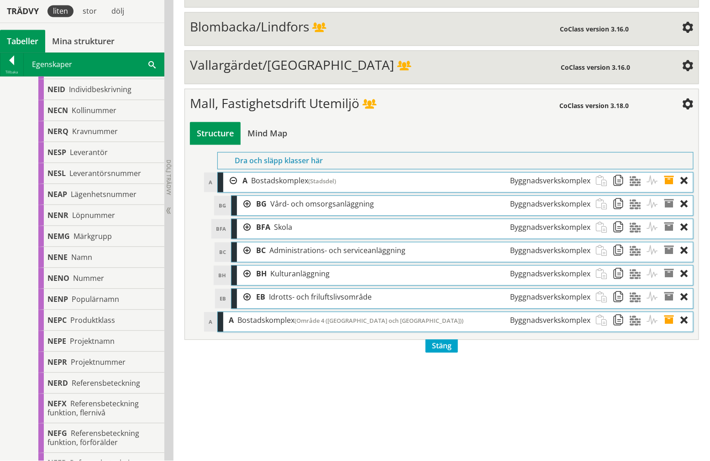
click at [232, 190] on div at bounding box center [230, 181] width 14 height 17
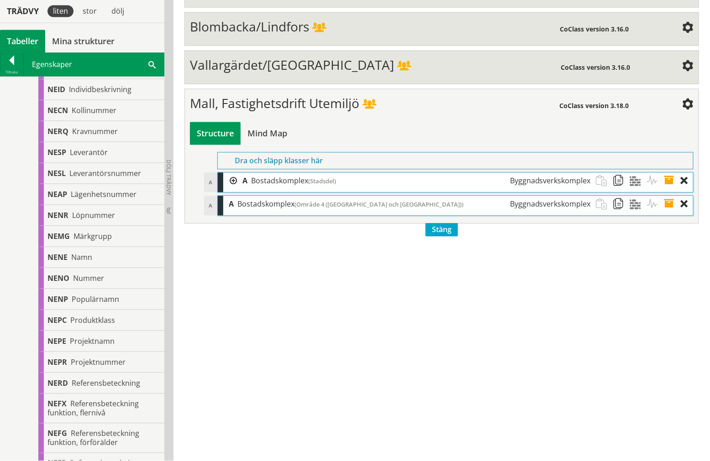
click at [232, 190] on div at bounding box center [230, 181] width 14 height 17
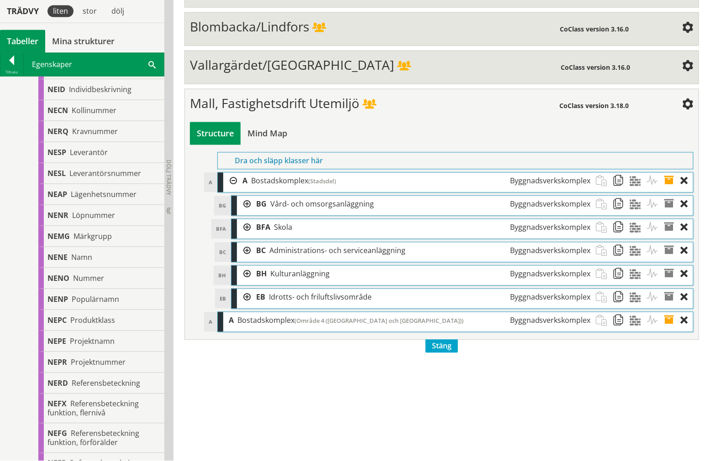
drag, startPoint x: 618, startPoint y: 214, endPoint x: 445, endPoint y: 38, distance: 246.3
click at [618, 190] on span at bounding box center [621, 181] width 17 height 17
click at [235, 190] on div at bounding box center [230, 181] width 14 height 17
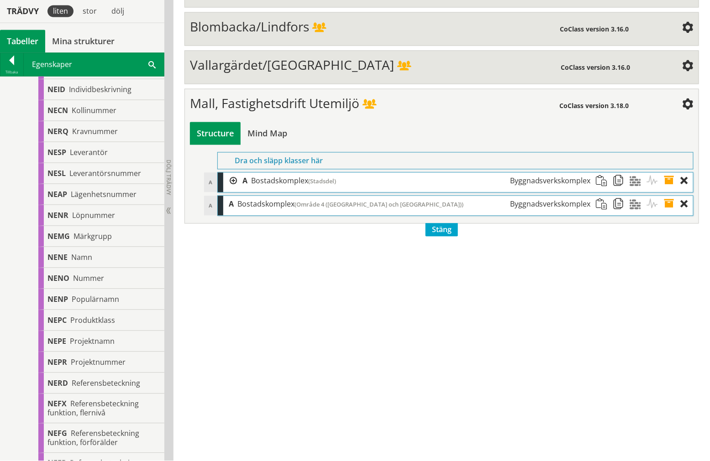
click at [603, 213] on span at bounding box center [604, 204] width 17 height 17
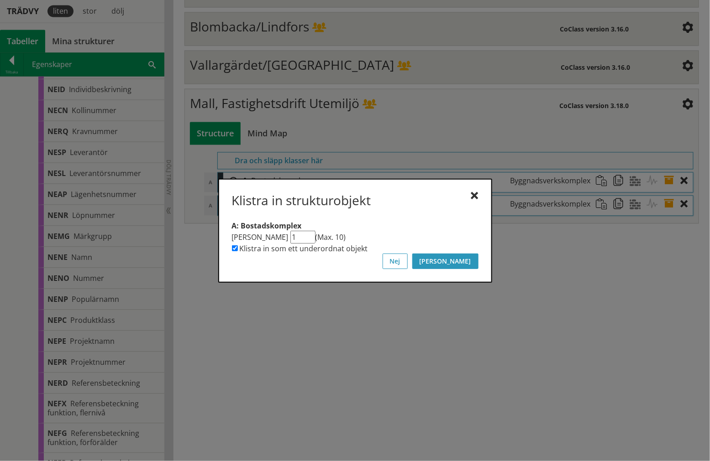
click at [466, 256] on button "[PERSON_NAME]" at bounding box center [445, 262] width 66 height 16
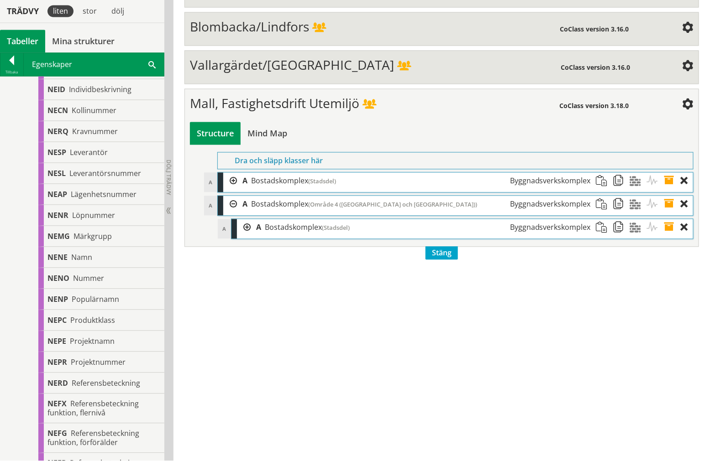
click at [245, 236] on div at bounding box center [244, 228] width 14 height 17
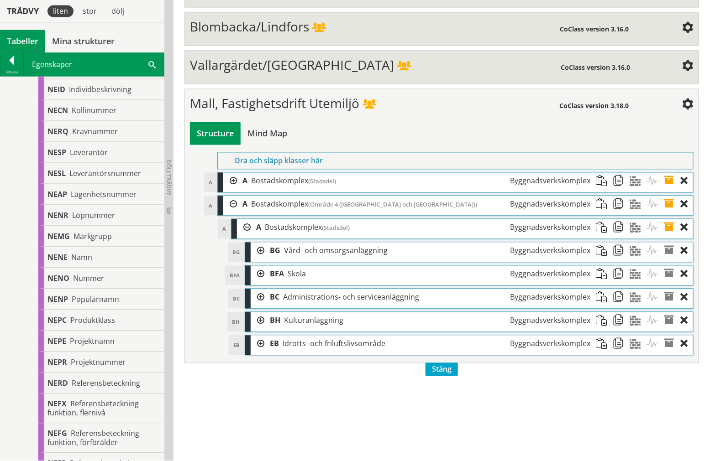
click at [245, 236] on div at bounding box center [244, 228] width 14 height 17
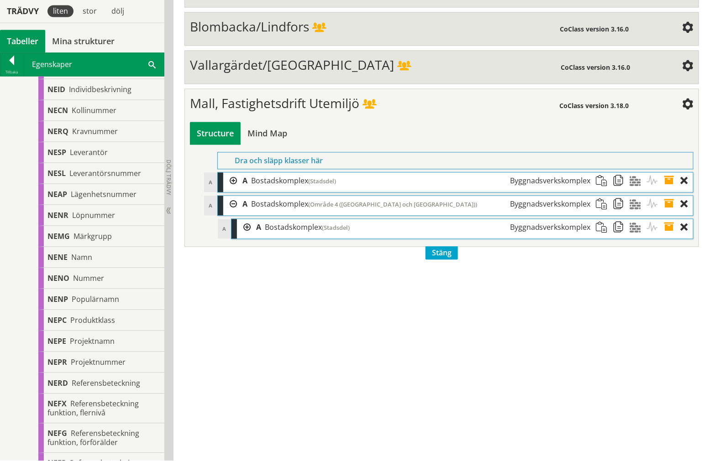
click at [245, 236] on div at bounding box center [244, 228] width 14 height 17
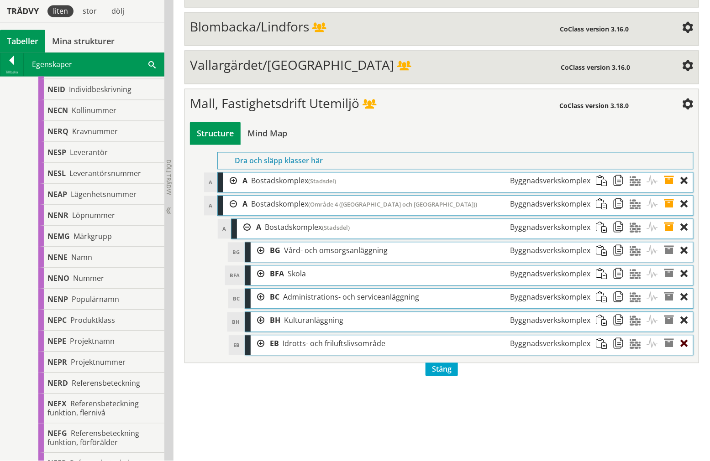
click at [684, 353] on div at bounding box center [687, 344] width 12 height 17
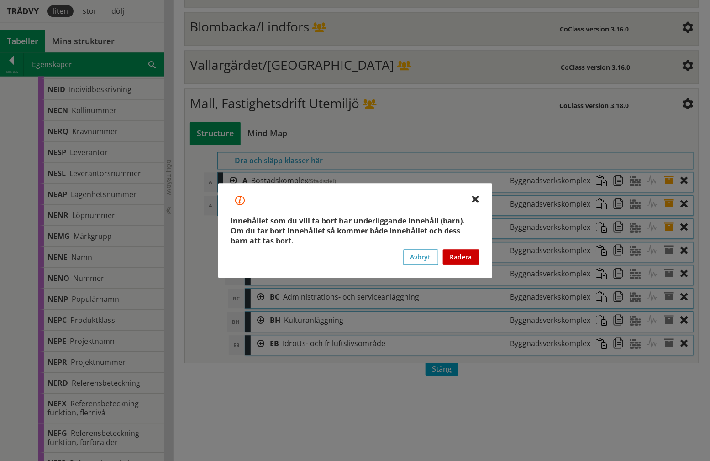
click at [462, 259] on button "Radera" at bounding box center [461, 258] width 37 height 16
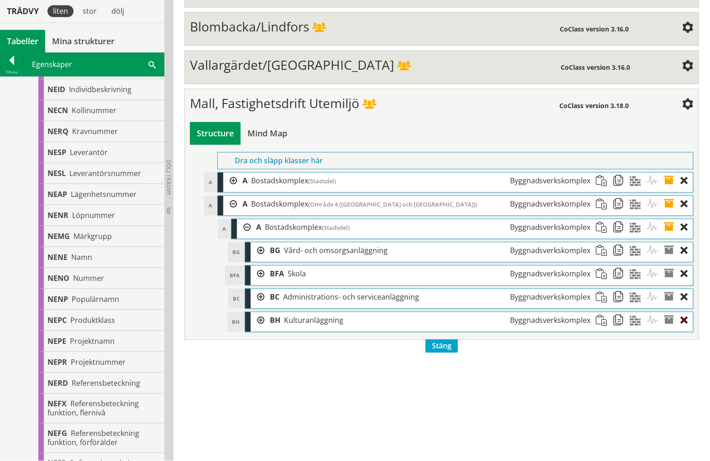
click at [686, 330] on div at bounding box center [687, 321] width 12 height 17
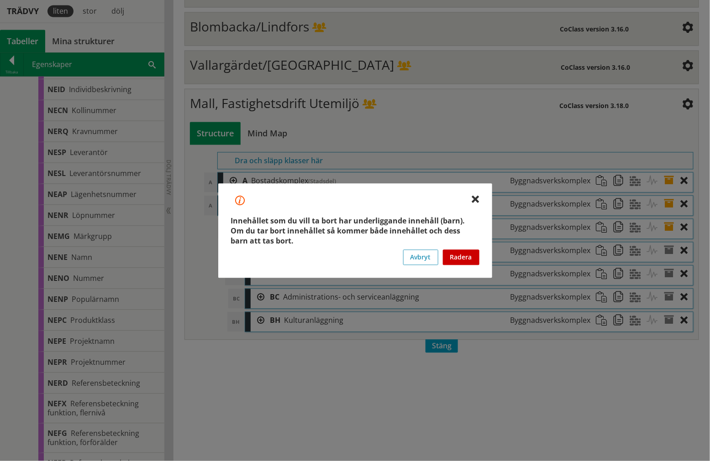
click at [454, 259] on button "Radera" at bounding box center [461, 258] width 37 height 16
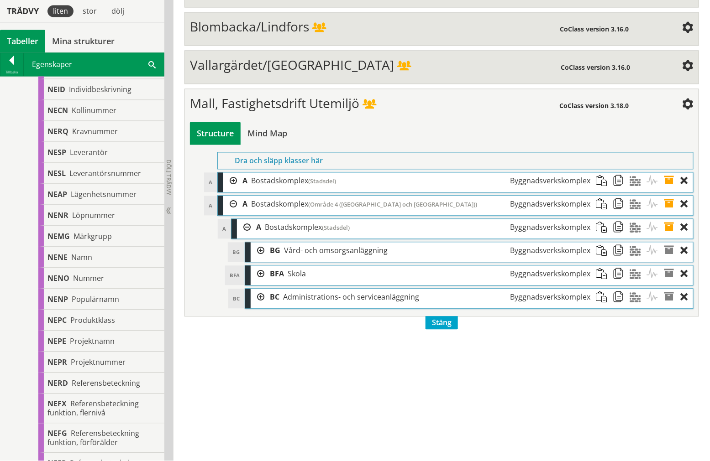
drag, startPoint x: 683, startPoint y: 329, endPoint x: 679, endPoint y: 330, distance: 4.8
click at [683, 306] on div at bounding box center [687, 297] width 12 height 17
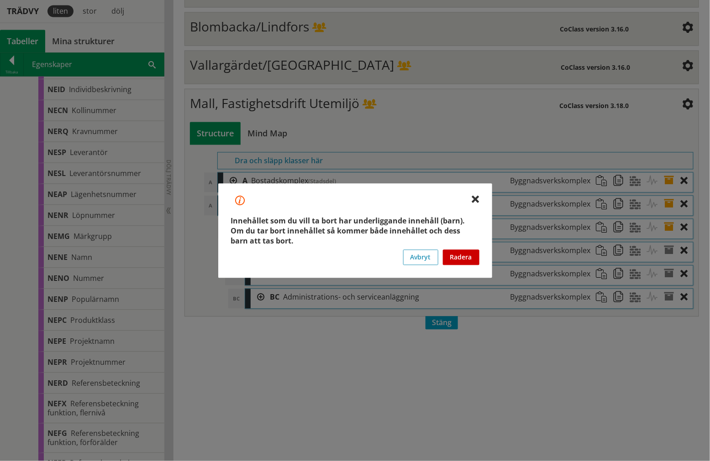
click at [475, 258] on button "Radera" at bounding box center [461, 258] width 37 height 16
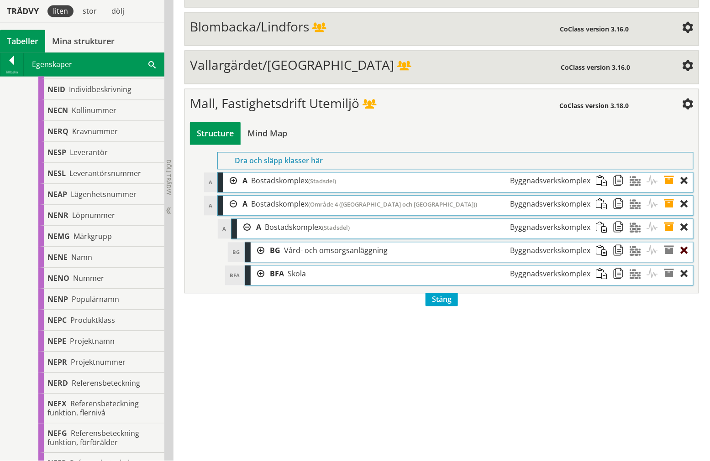
click at [687, 260] on div at bounding box center [687, 251] width 12 height 17
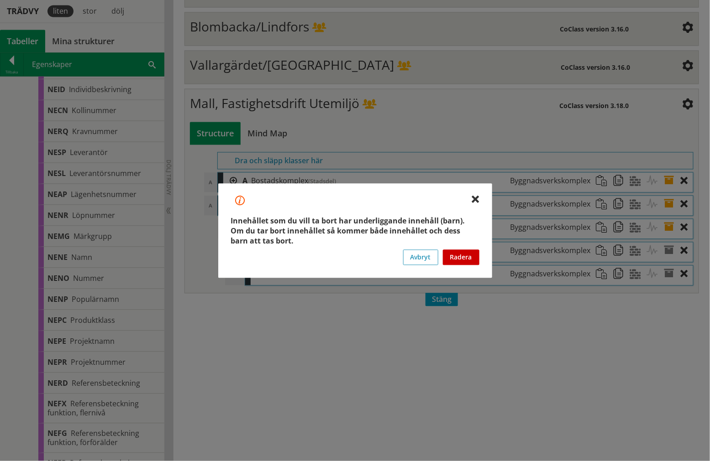
click at [458, 256] on button "Radera" at bounding box center [461, 258] width 37 height 16
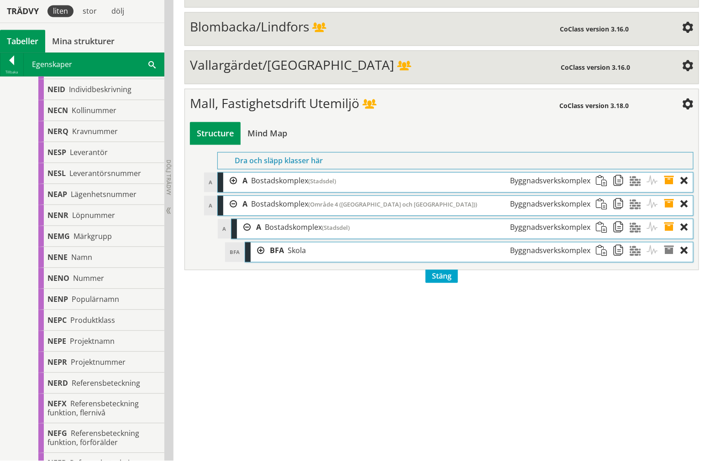
click at [258, 260] on div at bounding box center [258, 251] width 14 height 17
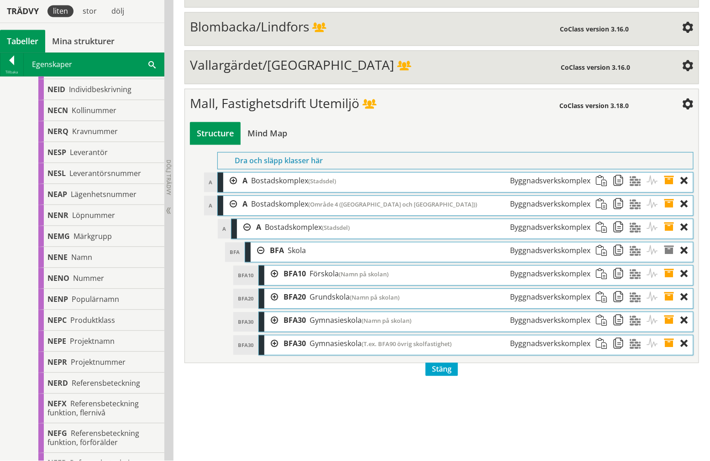
click at [259, 260] on div at bounding box center [258, 251] width 14 height 17
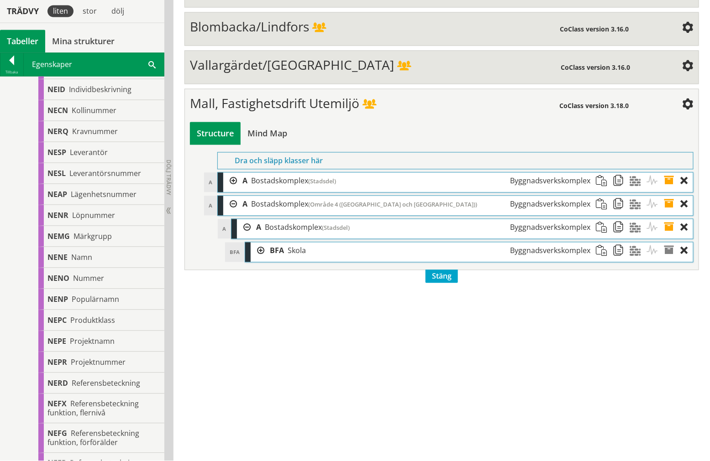
click at [261, 260] on div at bounding box center [258, 251] width 14 height 17
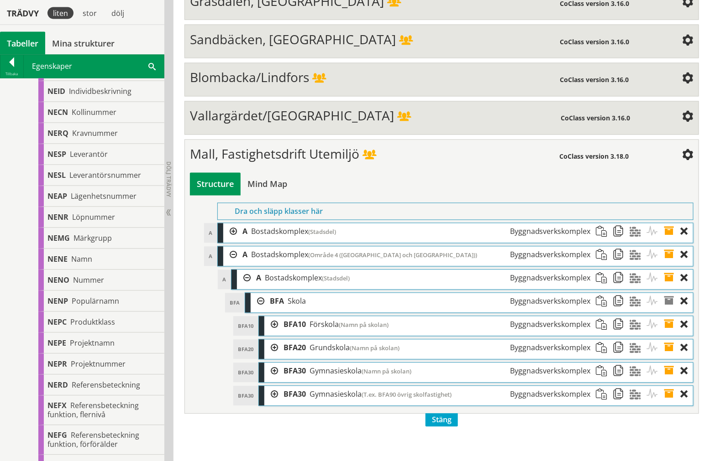
scroll to position [3140, 0]
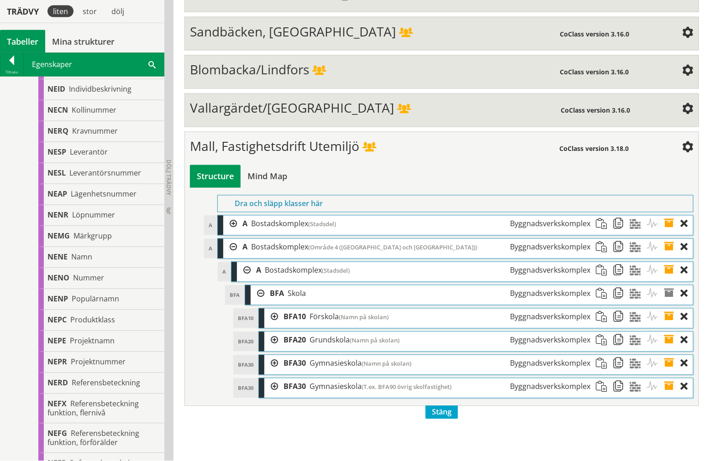
click at [271, 326] on div at bounding box center [271, 317] width 14 height 17
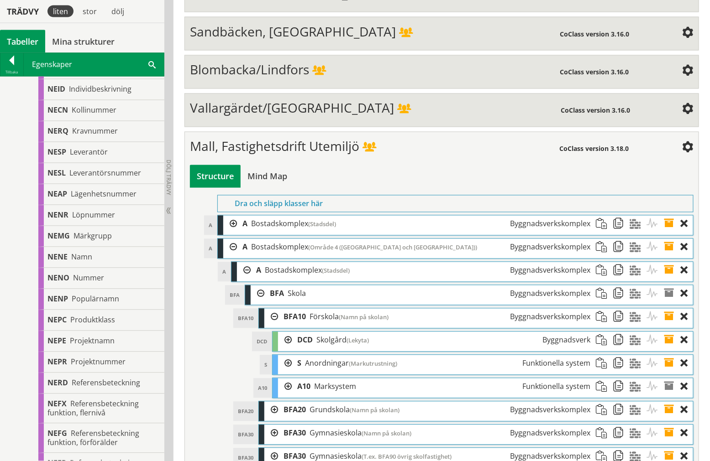
click at [273, 326] on div at bounding box center [271, 317] width 14 height 17
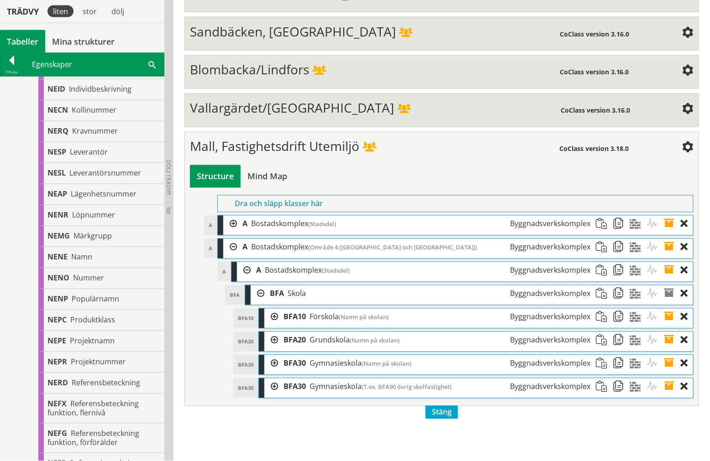
click at [668, 326] on span at bounding box center [672, 317] width 17 height 17
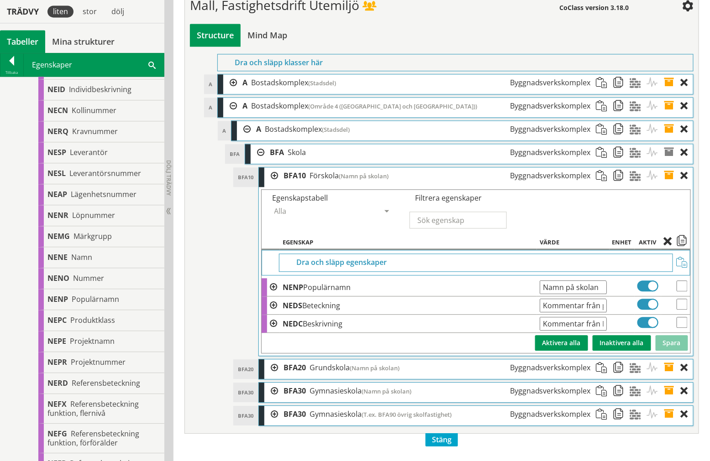
scroll to position [3309, 0]
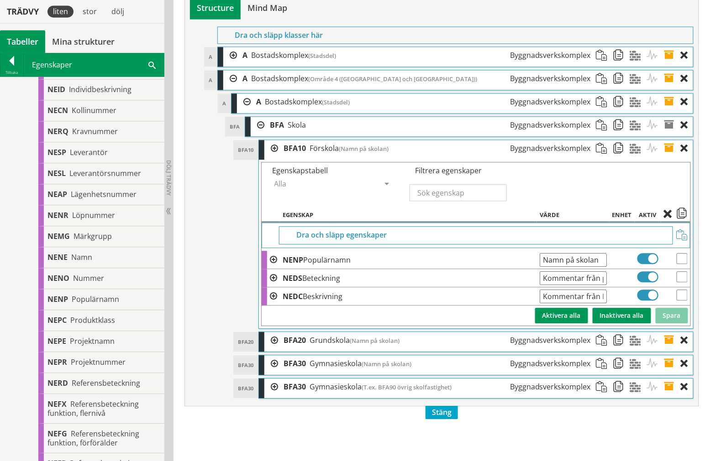
drag, startPoint x: 601, startPoint y: 290, endPoint x: 436, endPoint y: 299, distance: 165.0
click at [436, 269] on tr "NENP Populärnamn Namn på skolan Ange giltig String." at bounding box center [476, 260] width 429 height 18
type input "k"
type input "Kroppkärrs förskola"
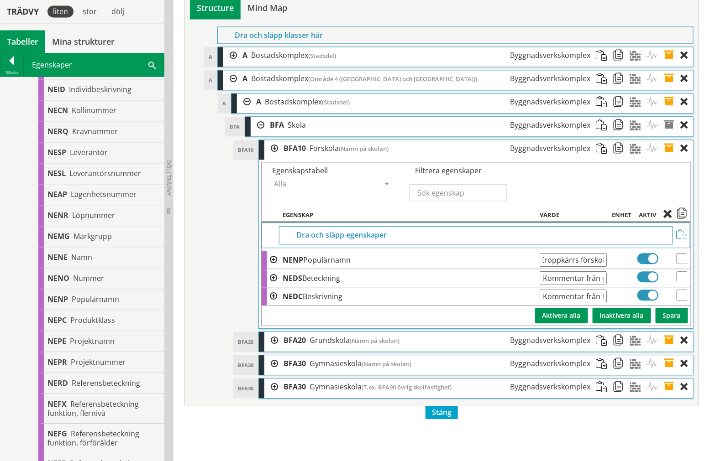
drag, startPoint x: 684, startPoint y: 348, endPoint x: 683, endPoint y: 330, distance: 18.3
click at [684, 324] on button "Spara" at bounding box center [671, 316] width 32 height 16
click at [667, 157] on span at bounding box center [672, 148] width 17 height 17
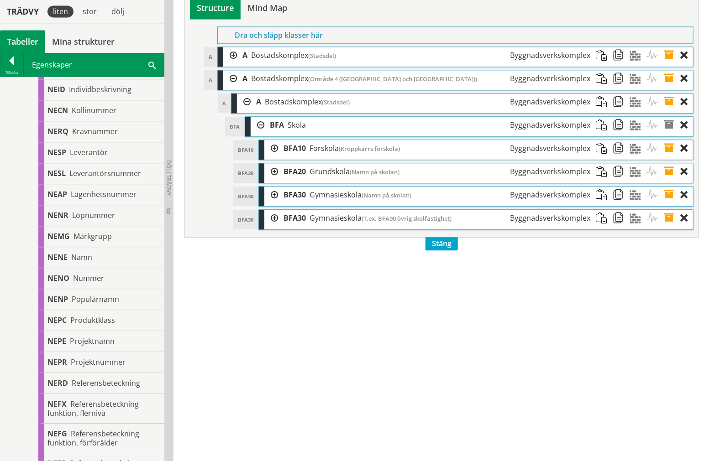
click at [272, 157] on div at bounding box center [271, 148] width 14 height 17
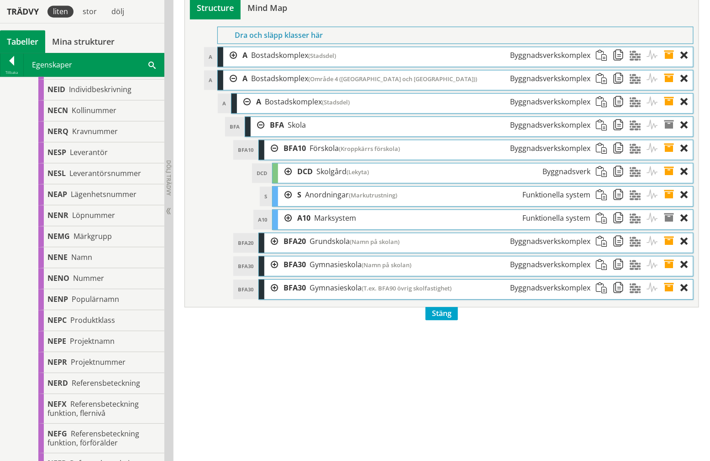
click at [272, 157] on div at bounding box center [271, 148] width 14 height 17
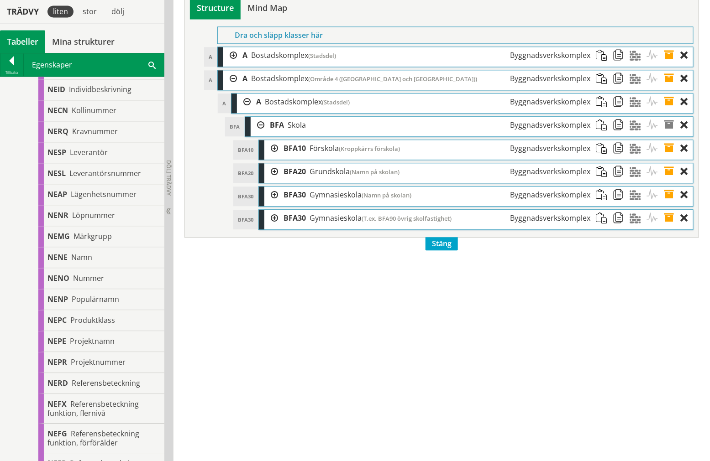
click at [668, 157] on span at bounding box center [672, 148] width 17 height 17
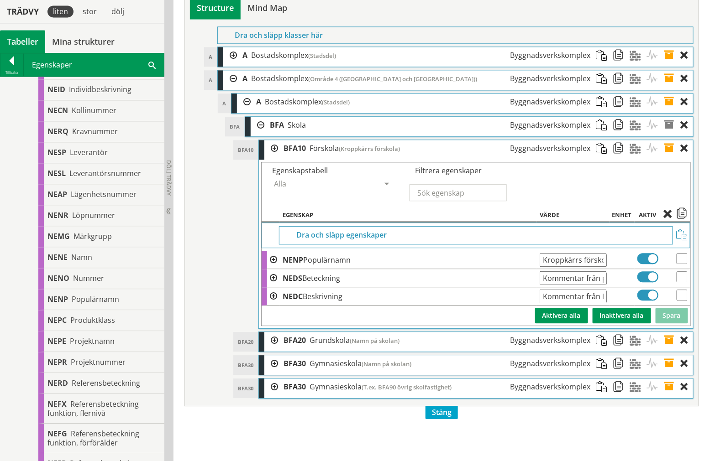
click at [591, 267] on input "Kroppkärrs förskola" at bounding box center [572, 260] width 67 height 14
drag, startPoint x: 583, startPoint y: 291, endPoint x: 659, endPoint y: 283, distance: 76.6
click at [659, 269] on tr "NENP Populärnamn Kroppkärrs förskola Ange giltig String." at bounding box center [476, 260] width 429 height 18
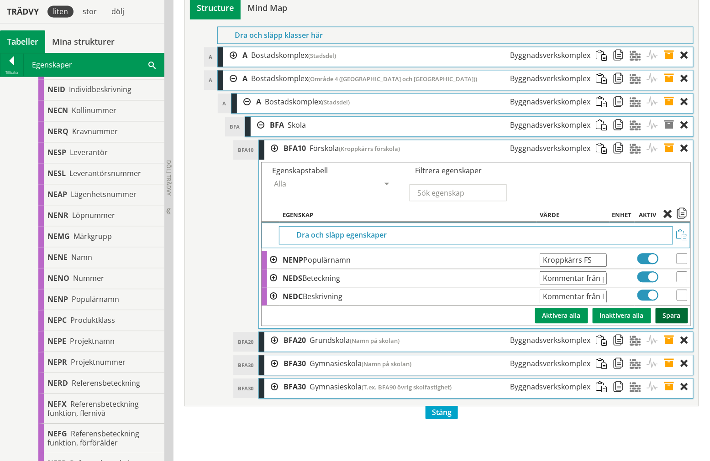
type input "Kroppkärrs FS"
click at [677, 324] on button "Spara" at bounding box center [671, 316] width 32 height 16
click at [669, 157] on span at bounding box center [672, 148] width 17 height 17
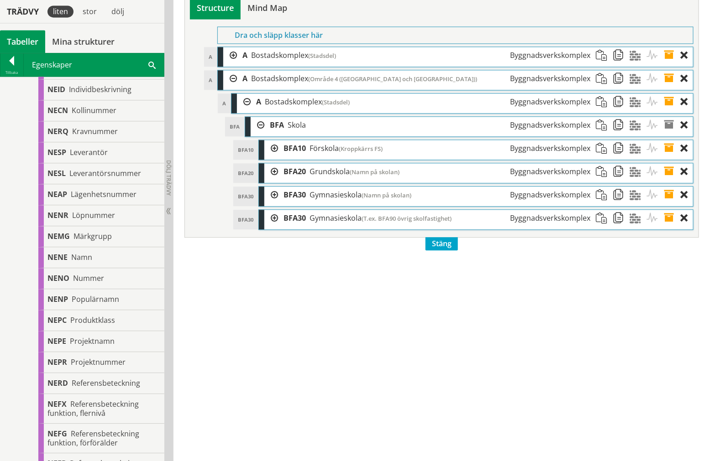
click at [237, 67] on div "A A Bostadskomplex (Stadsdel) Byggnadsverkskomplex" at bounding box center [455, 57] width 475 height 20
click at [230, 64] on div at bounding box center [230, 55] width 14 height 17
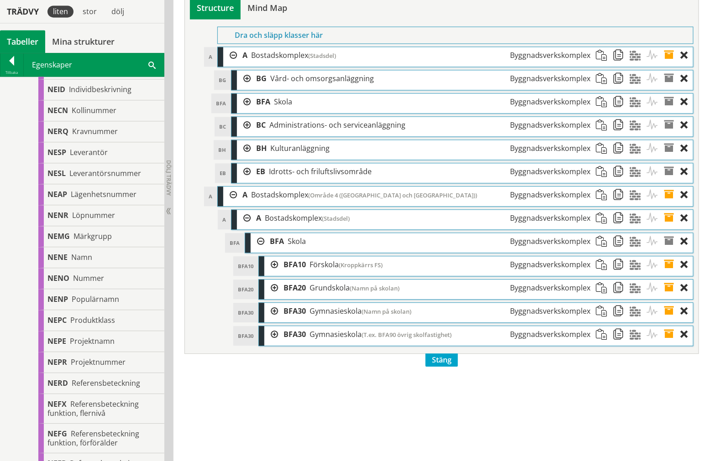
click at [247, 110] on div at bounding box center [244, 102] width 14 height 17
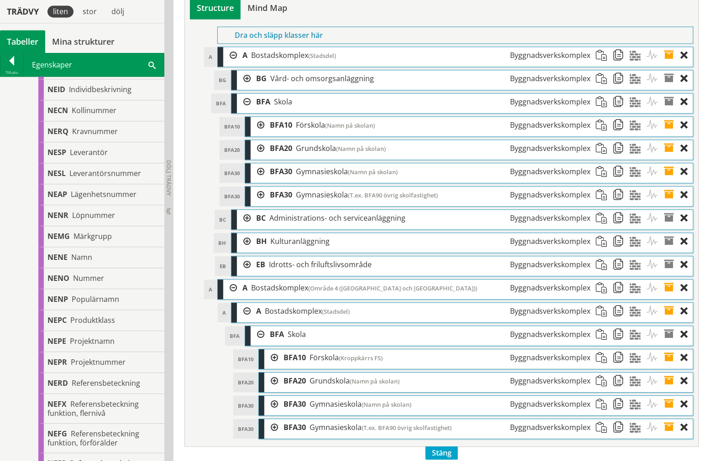
click at [257, 134] on div at bounding box center [258, 125] width 14 height 17
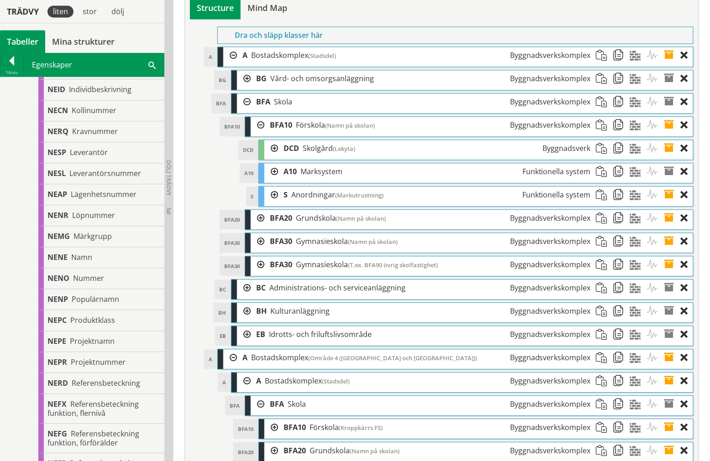
click at [272, 180] on div at bounding box center [271, 171] width 14 height 17
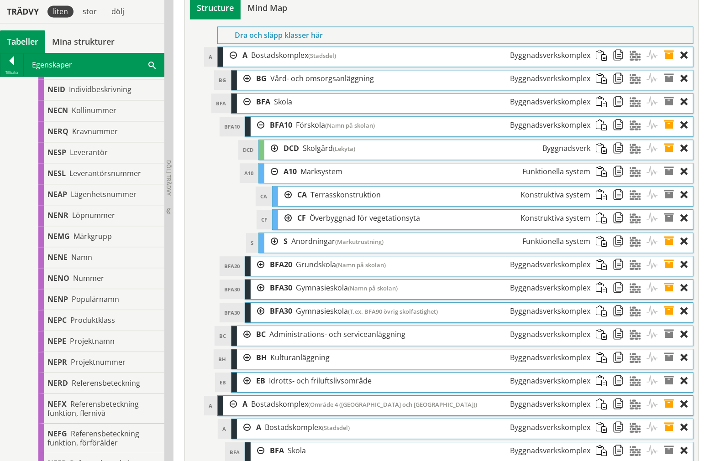
click at [283, 204] on div at bounding box center [285, 195] width 14 height 17
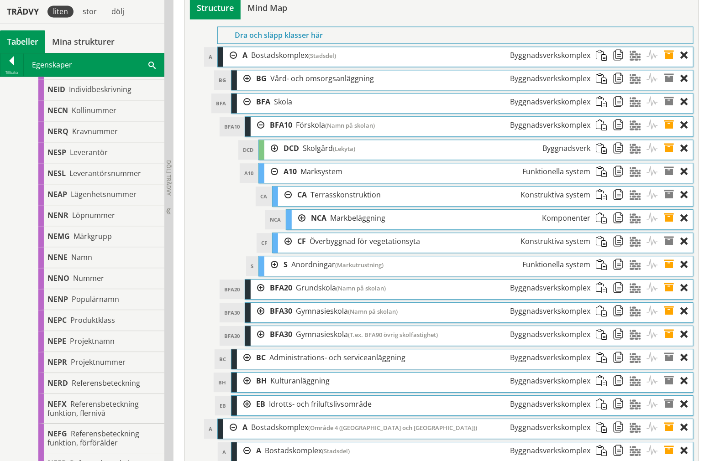
click at [669, 227] on span at bounding box center [672, 218] width 17 height 17
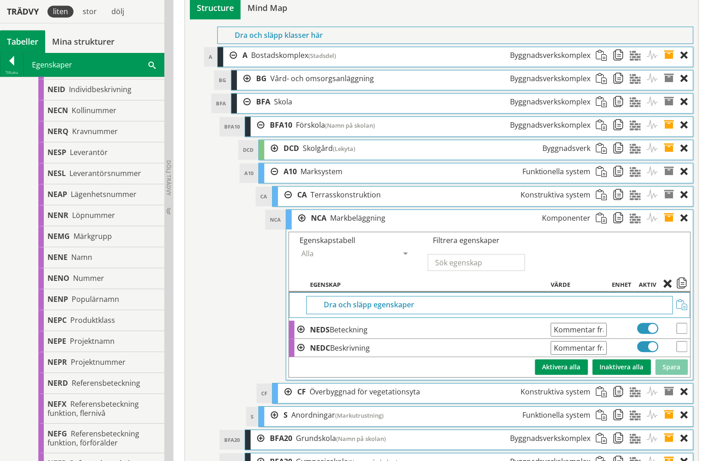
click at [672, 227] on span at bounding box center [672, 218] width 17 height 17
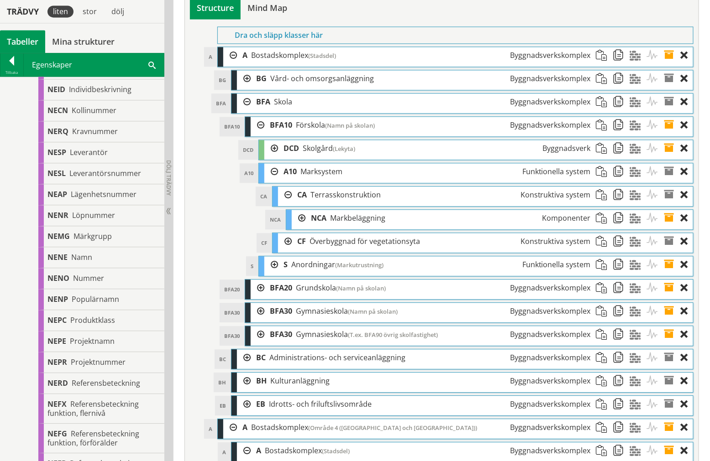
drag, startPoint x: 284, startPoint y: 224, endPoint x: 284, endPoint y: 212, distance: 12.3
click at [284, 204] on div at bounding box center [285, 195] width 14 height 17
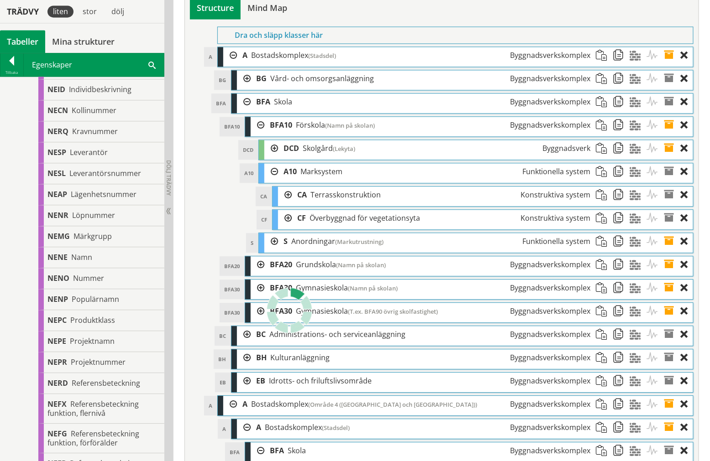
drag, startPoint x: 275, startPoint y: 200, endPoint x: 270, endPoint y: 177, distance: 23.3
click at [274, 180] on div at bounding box center [271, 171] width 14 height 17
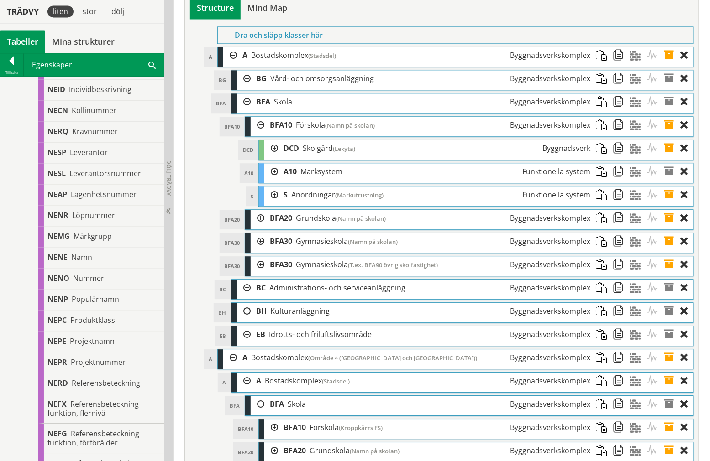
click at [270, 157] on div at bounding box center [271, 148] width 14 height 17
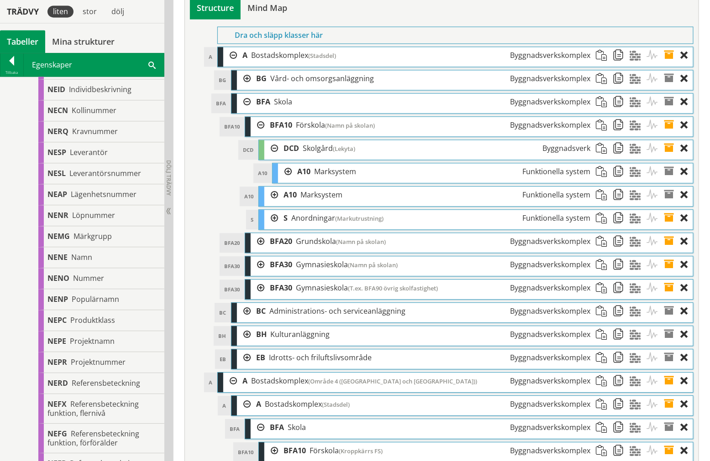
click at [288, 180] on div at bounding box center [285, 171] width 14 height 17
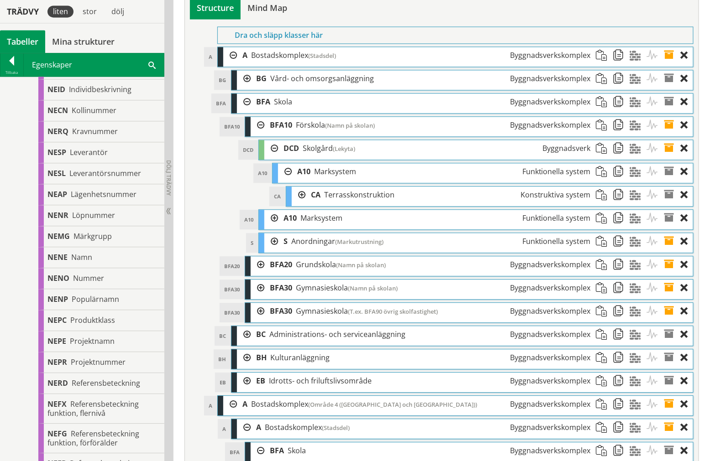
click at [304, 204] on div at bounding box center [299, 195] width 14 height 17
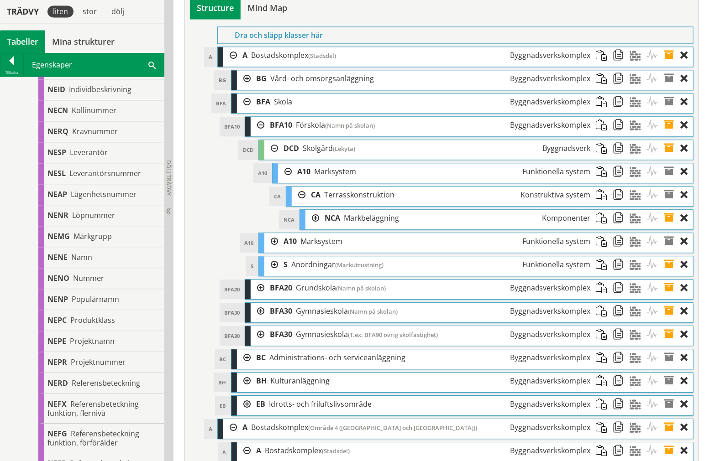
click at [314, 227] on div at bounding box center [312, 218] width 14 height 17
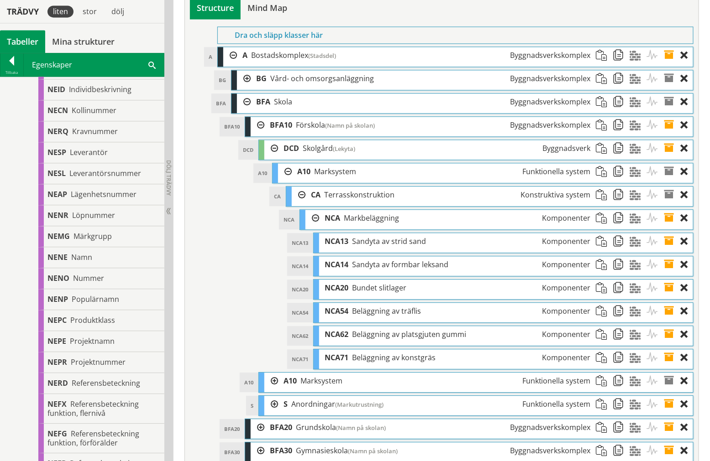
click at [312, 227] on div at bounding box center [312, 218] width 14 height 17
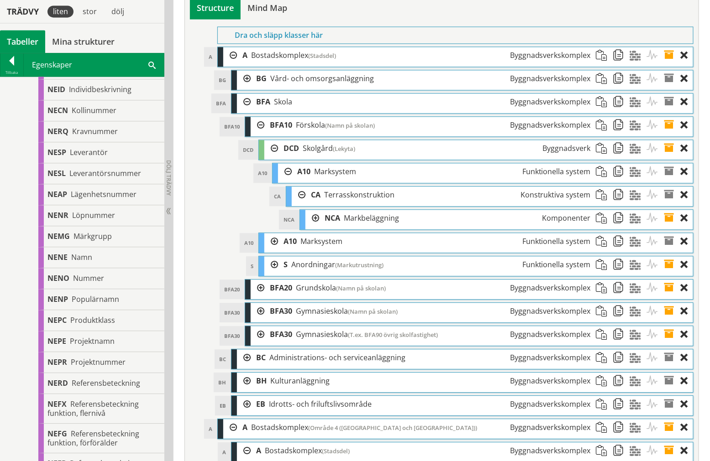
click at [298, 204] on div at bounding box center [299, 195] width 14 height 17
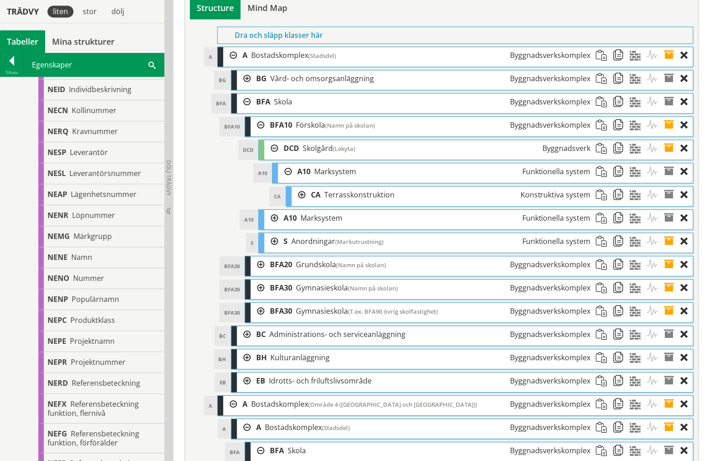
drag, startPoint x: 285, startPoint y: 206, endPoint x: 270, endPoint y: 177, distance: 32.7
click at [283, 180] on div at bounding box center [285, 171] width 14 height 17
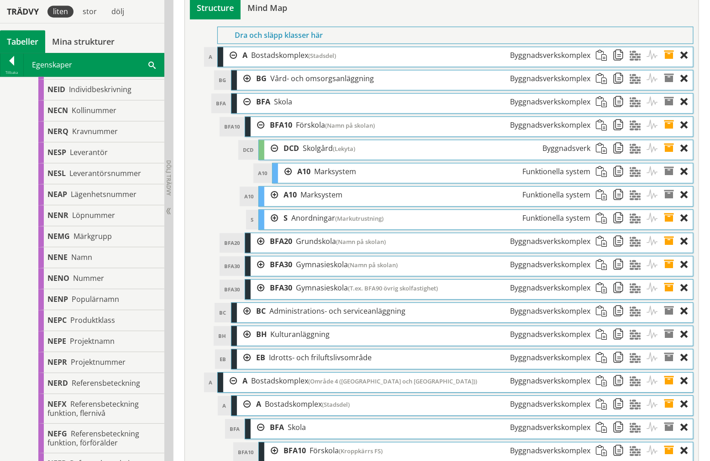
click at [265, 157] on div at bounding box center [271, 148] width 14 height 17
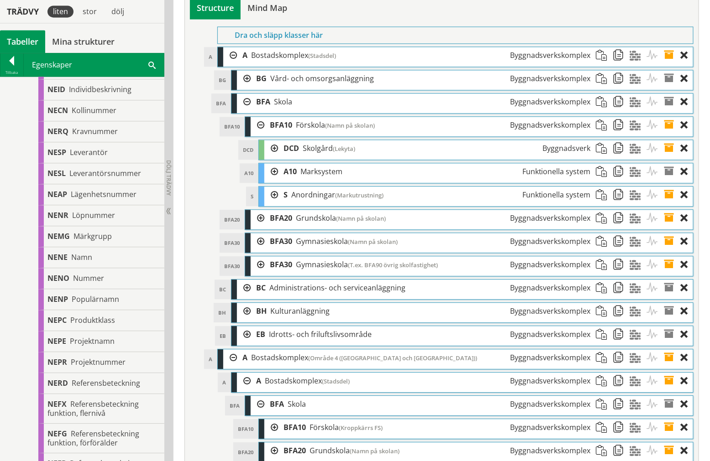
click at [257, 134] on div at bounding box center [258, 125] width 14 height 17
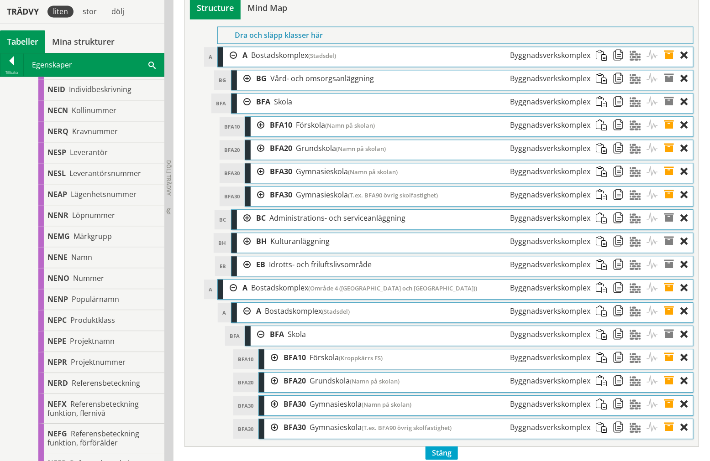
click at [244, 110] on div at bounding box center [244, 102] width 14 height 17
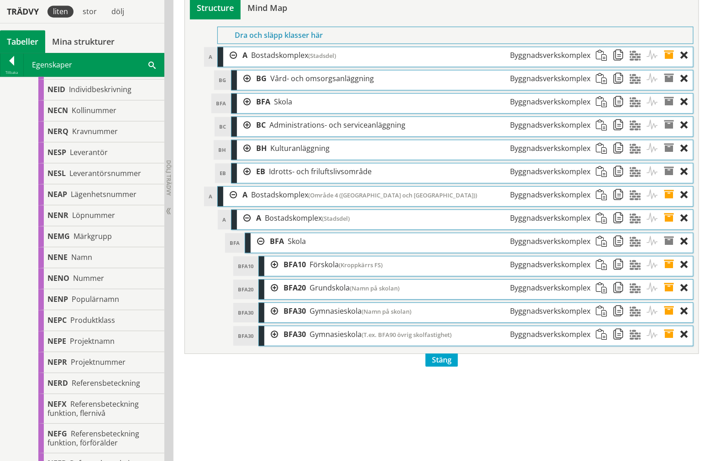
click at [673, 343] on span at bounding box center [672, 334] width 17 height 17
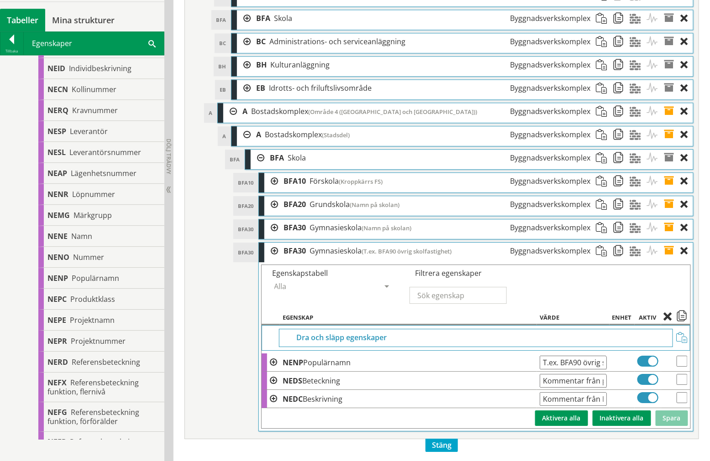
scroll to position [3426, 0]
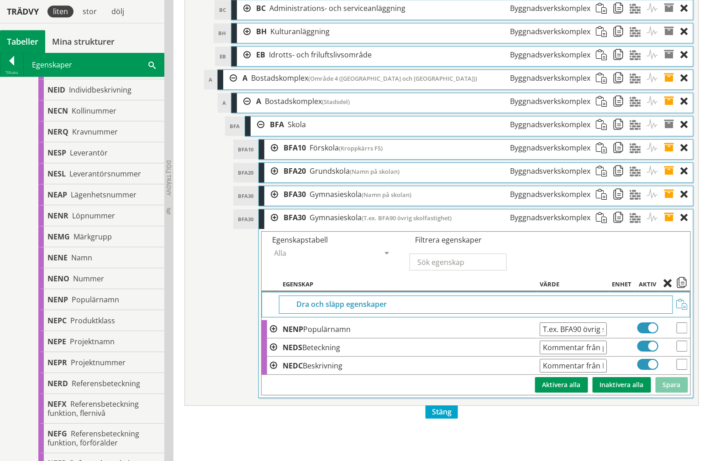
drag, startPoint x: 560, startPoint y: 359, endPoint x: 444, endPoint y: 362, distance: 116.0
click at [444, 339] on tr "NENP Populärnamn T.ex. BFA90 övrig skolfastighet Ange giltig String." at bounding box center [476, 329] width 429 height 18
drag, startPoint x: 566, startPoint y: 362, endPoint x: 641, endPoint y: 363, distance: 75.3
click at [641, 339] on tr "NENP Populärnamn BFA90 övrig skolfastighet Ange giltig String." at bounding box center [476, 329] width 429 height 18
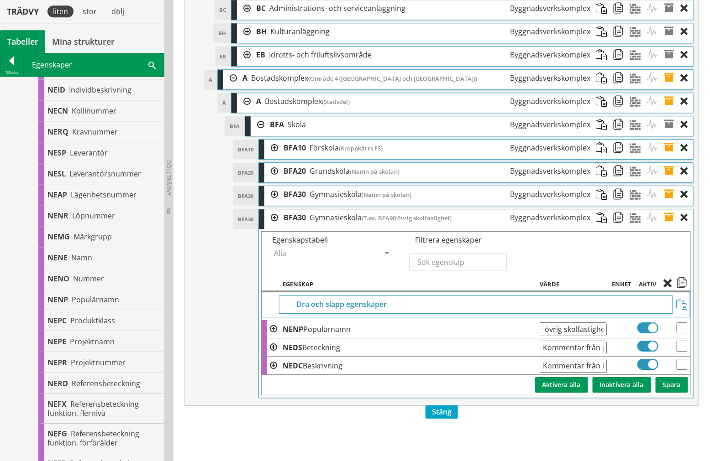
paste input "Kroppkärrs gamla skola Kulingen föräldrakooperativ – ingen skötsel?"
type input "BFA90 Kroppkärrs gamla skola Kulingen föräldrakooperativ – ingen skötsel?"
click at [663, 393] on button "Spara" at bounding box center [671, 385] width 32 height 16
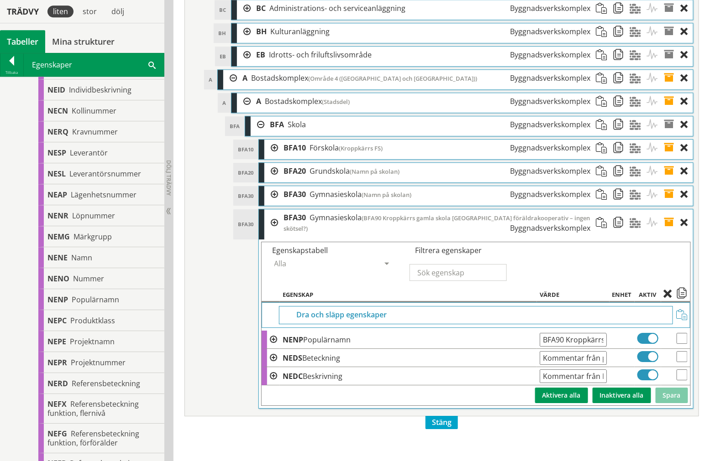
click at [664, 237] on span at bounding box center [672, 222] width 17 height 27
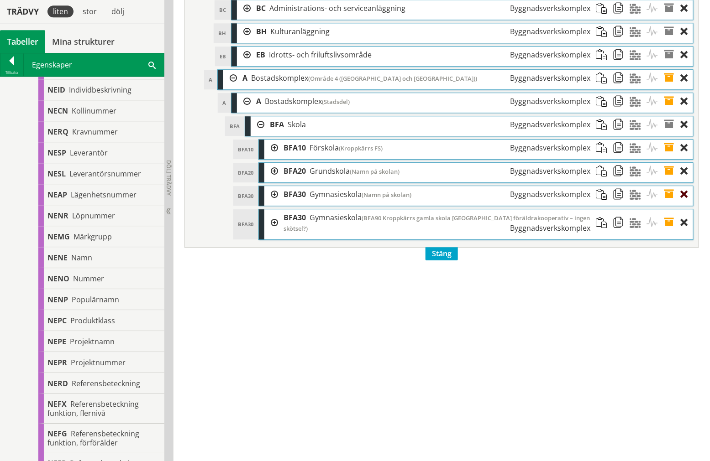
click at [685, 203] on div at bounding box center [687, 194] width 12 height 17
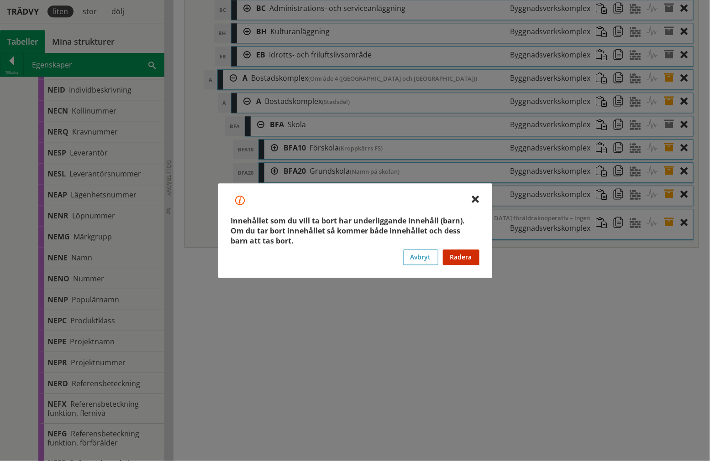
click at [479, 199] on div "Vill du radera innehållet? Innehållet som du vill ta bort har underliggande inn…" at bounding box center [355, 230] width 274 height 94
click at [477, 199] on div at bounding box center [475, 199] width 7 height 7
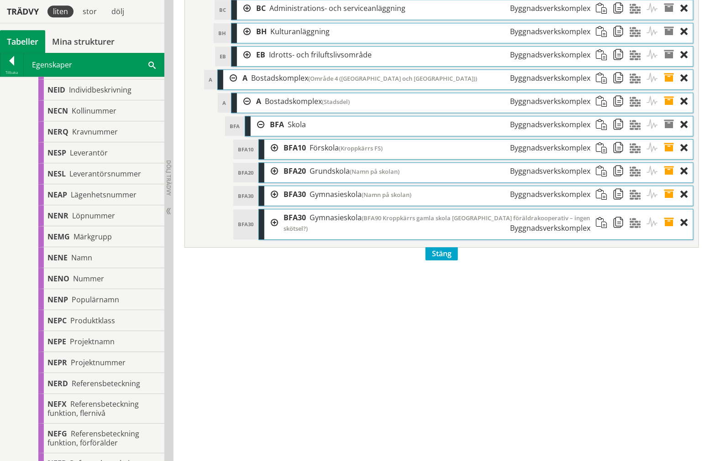
click at [668, 110] on span at bounding box center [672, 101] width 17 height 17
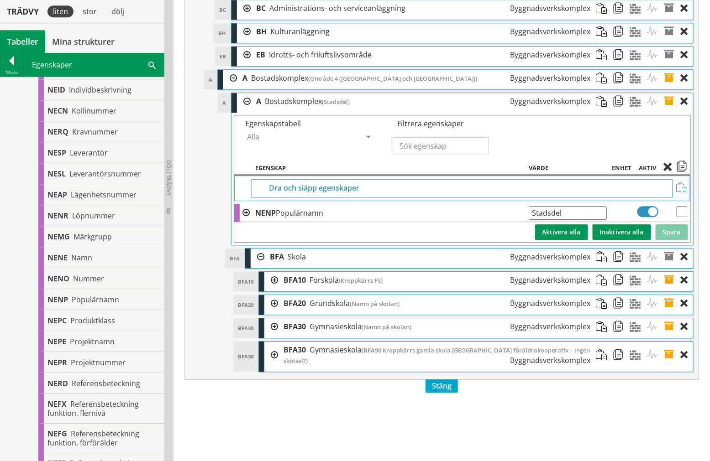
drag, startPoint x: 601, startPoint y: 245, endPoint x: 358, endPoint y: 260, distance: 243.3
click at [362, 242] on tbody "Dra och släpp egenskaper NENP Populärnamn Stadsdel Ange giltig String. Spara In…" at bounding box center [462, 209] width 456 height 67
type input "Kroppkärr"
click at [667, 240] on button "Spara" at bounding box center [671, 233] width 32 height 16
click at [671, 110] on span at bounding box center [672, 101] width 17 height 17
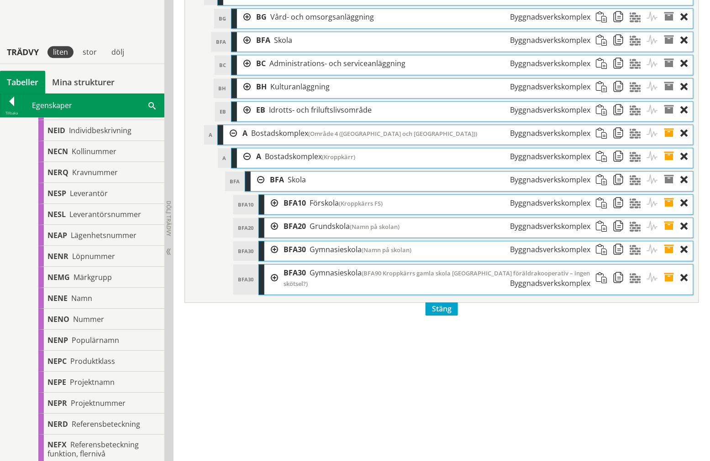
scroll to position [3274, 0]
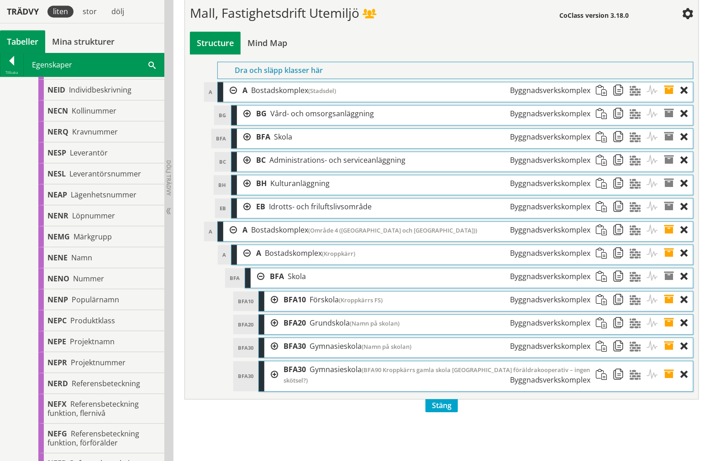
click at [671, 99] on span at bounding box center [672, 90] width 17 height 17
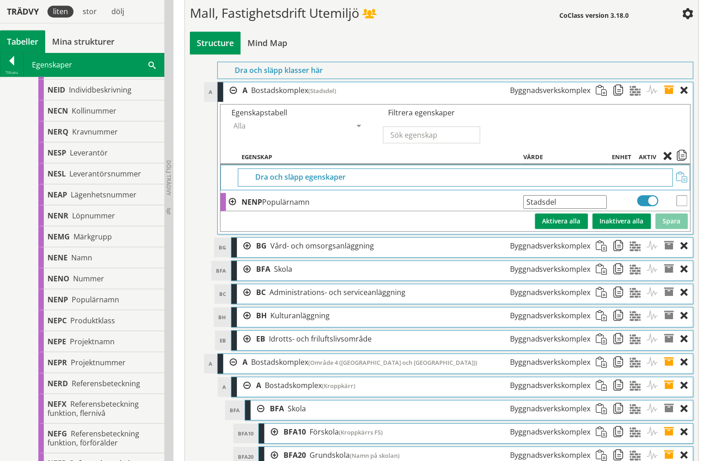
click at [668, 99] on span at bounding box center [672, 90] width 17 height 17
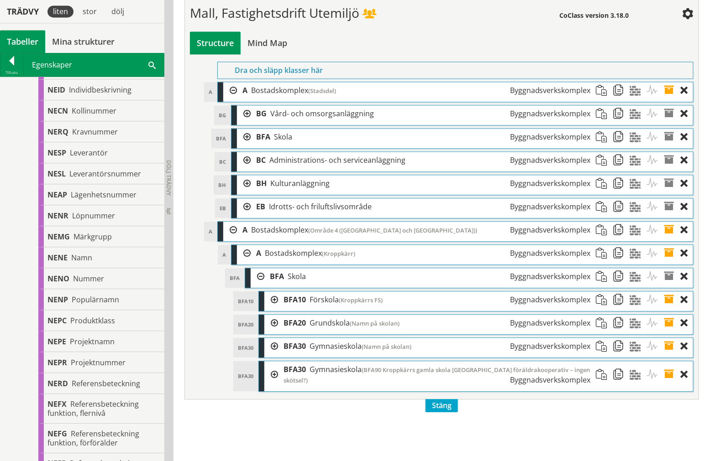
click at [243, 192] on div at bounding box center [244, 183] width 14 height 17
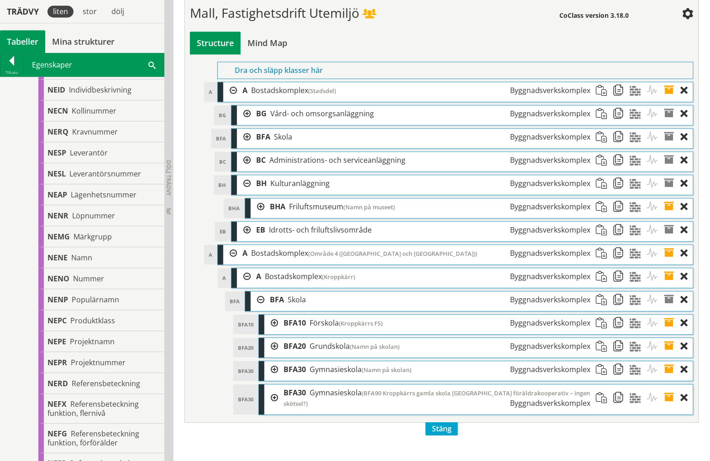
click at [253, 215] on div at bounding box center [258, 207] width 14 height 17
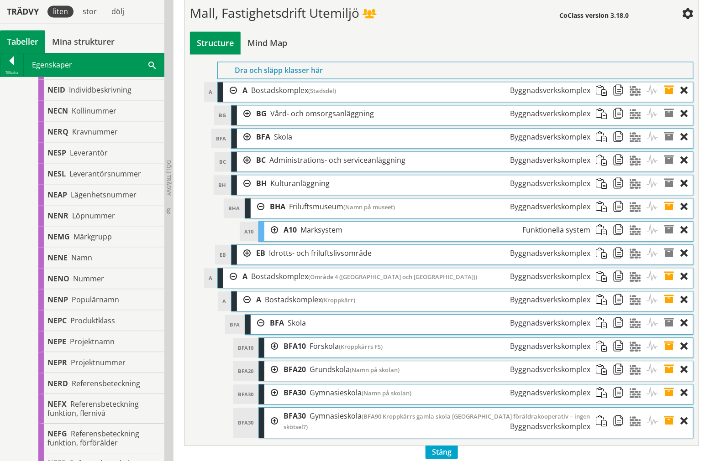
click at [265, 242] on div "A10 A10 Marksystem Funktionella system Dra och släpp Aktiviteter Dra och släpp …" at bounding box center [475, 231] width 435 height 21
click at [268, 239] on div at bounding box center [271, 230] width 14 height 17
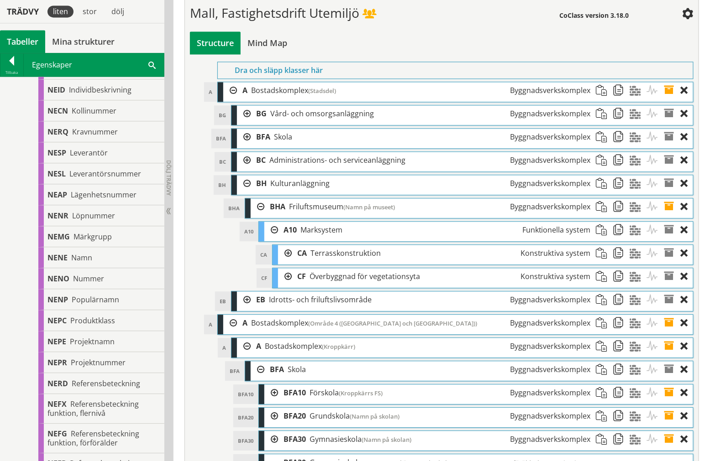
click at [271, 239] on div at bounding box center [271, 230] width 14 height 17
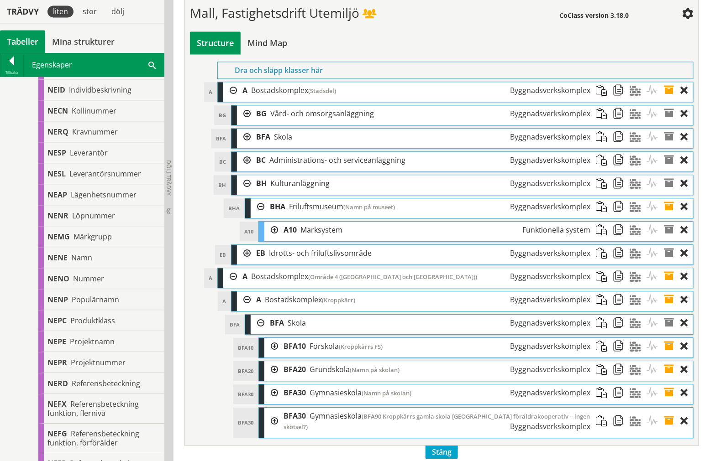
click at [258, 215] on div at bounding box center [258, 207] width 14 height 17
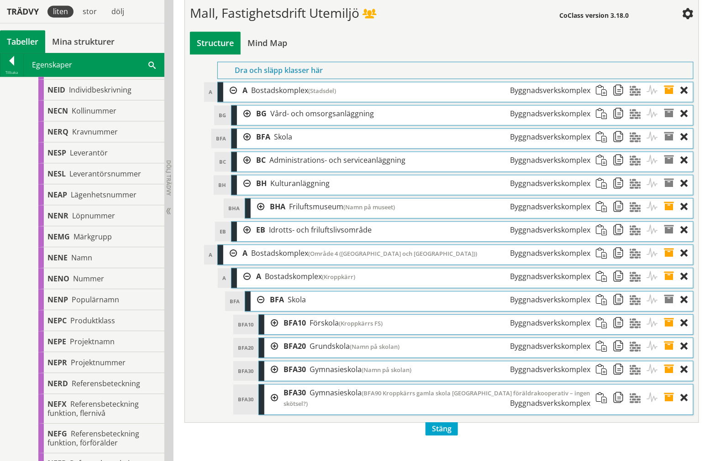
drag, startPoint x: 247, startPoint y: 218, endPoint x: 243, endPoint y: 211, distance: 8.2
click at [246, 192] on div at bounding box center [244, 183] width 14 height 17
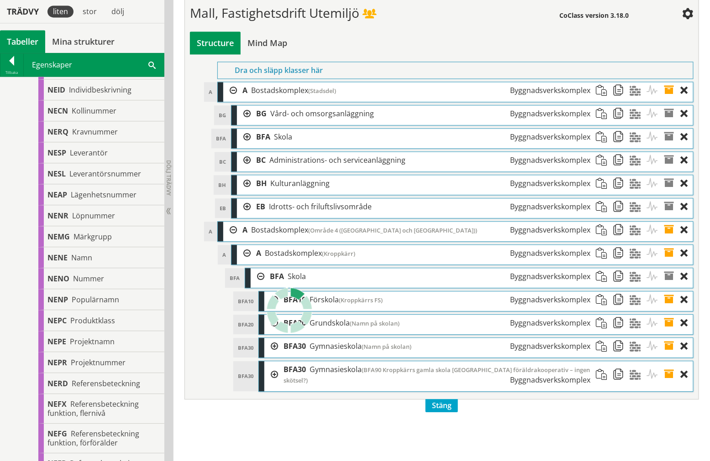
click at [245, 146] on div at bounding box center [244, 137] width 14 height 17
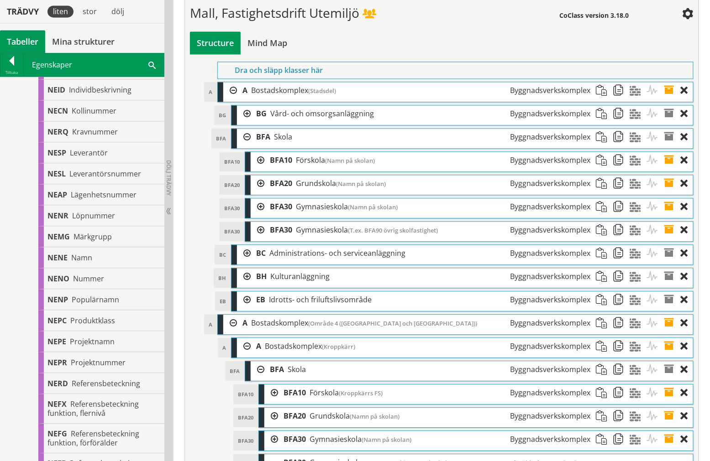
click at [255, 169] on div at bounding box center [258, 160] width 14 height 17
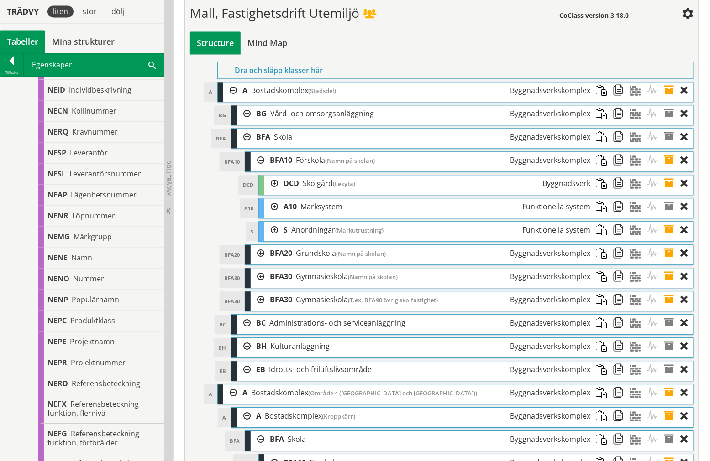
click at [267, 192] on div at bounding box center [271, 183] width 14 height 17
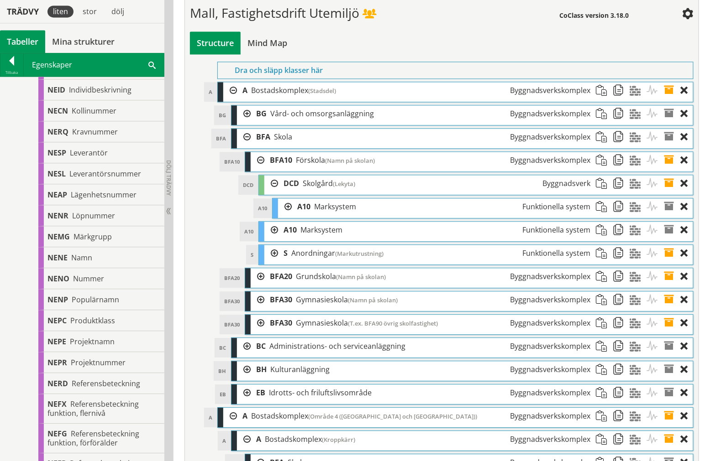
click at [271, 239] on div at bounding box center [271, 230] width 14 height 17
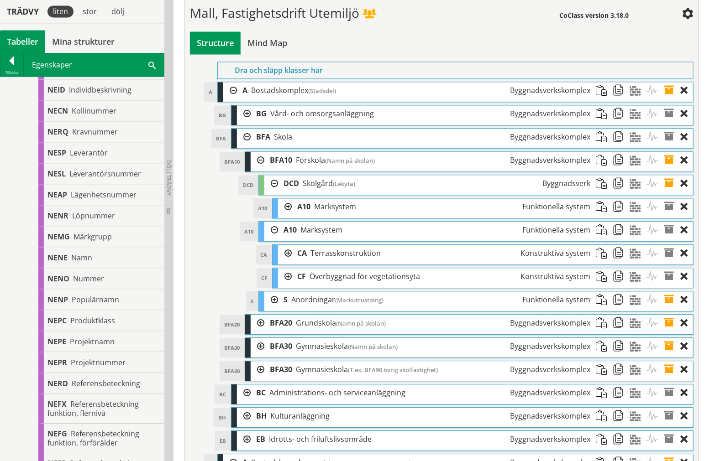
click at [271, 239] on div at bounding box center [271, 230] width 14 height 17
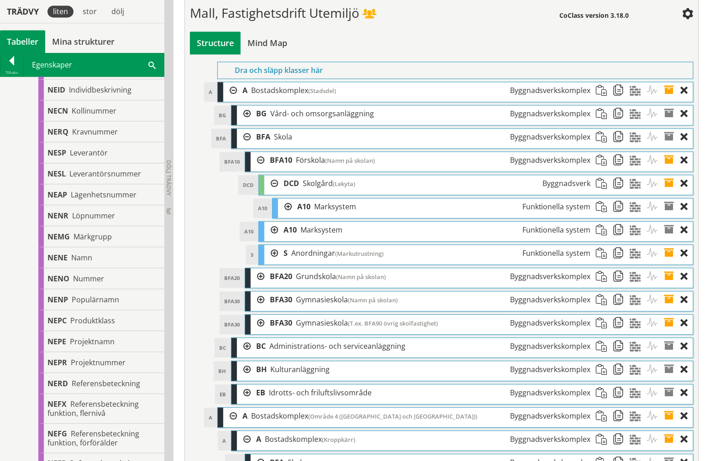
click at [273, 192] on div at bounding box center [271, 183] width 14 height 17
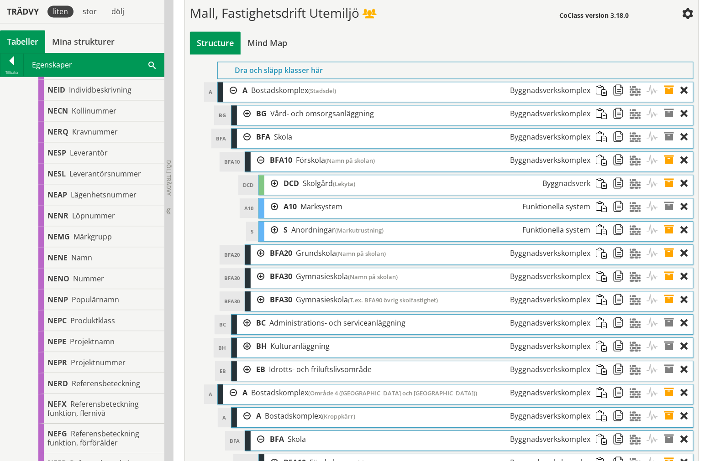
drag, startPoint x: 261, startPoint y: 190, endPoint x: 252, endPoint y: 176, distance: 16.8
click at [260, 169] on div at bounding box center [258, 160] width 14 height 17
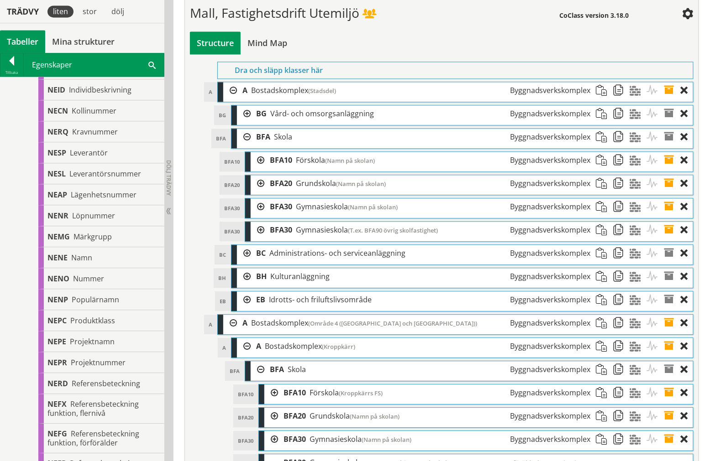
click at [239, 146] on div at bounding box center [244, 137] width 14 height 17
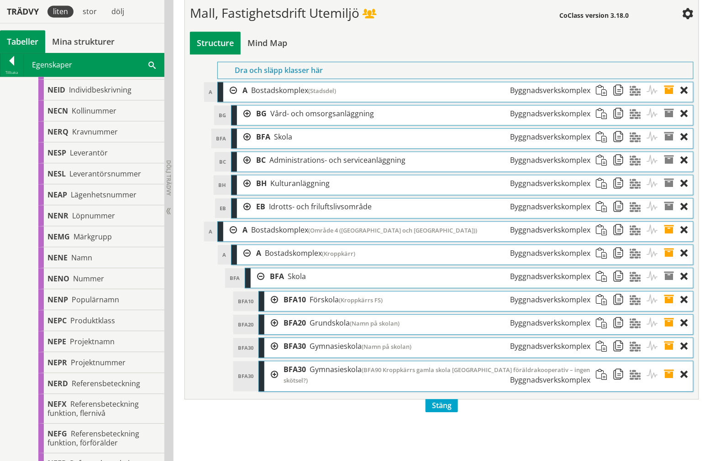
click at [225, 99] on div at bounding box center [230, 90] width 14 height 17
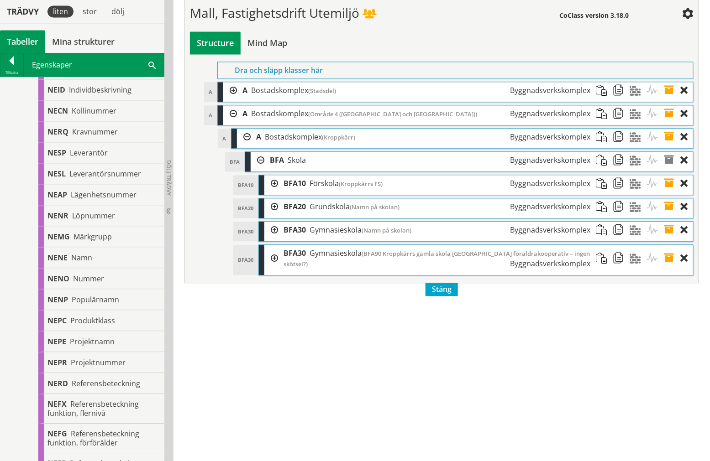
click at [686, 239] on div at bounding box center [687, 230] width 12 height 17
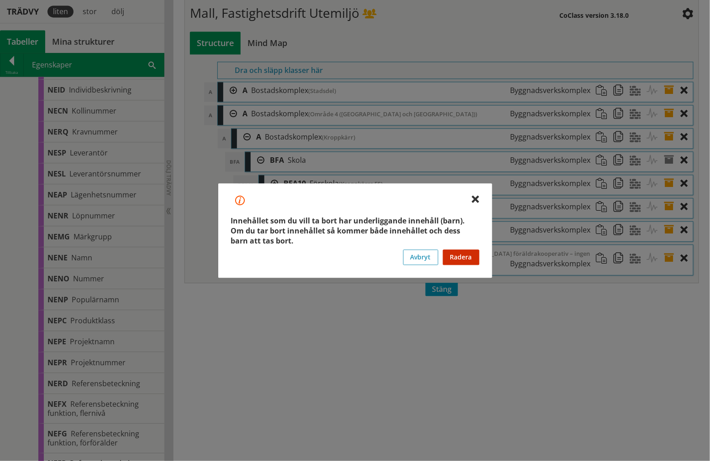
click at [471, 257] on button "Radera" at bounding box center [461, 258] width 37 height 16
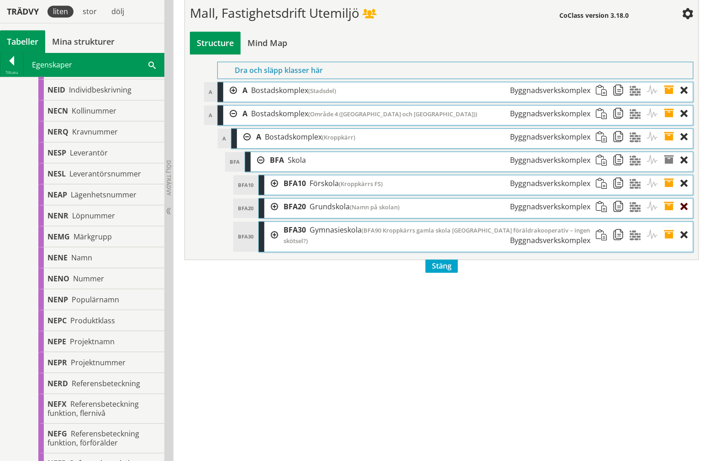
click at [681, 215] on div at bounding box center [687, 207] width 12 height 17
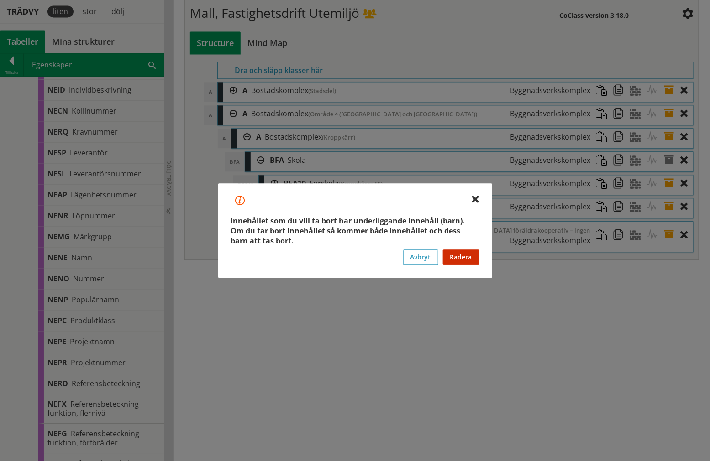
click at [464, 259] on button "Radera" at bounding box center [461, 258] width 37 height 16
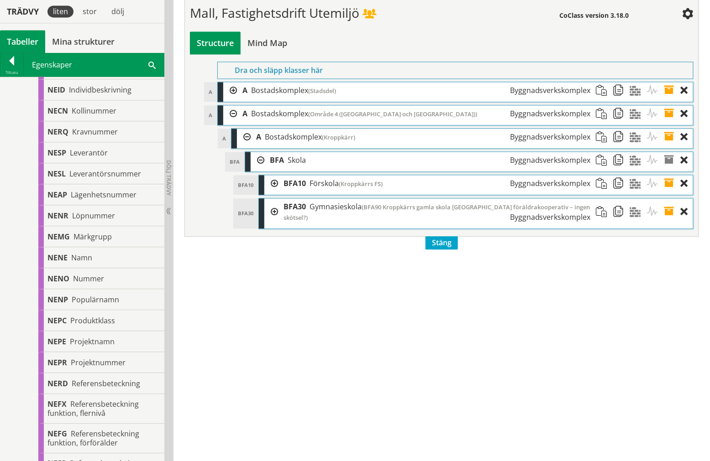
drag, startPoint x: 272, startPoint y: 211, endPoint x: 283, endPoint y: 201, distance: 14.9
click at [272, 192] on div at bounding box center [271, 183] width 14 height 17
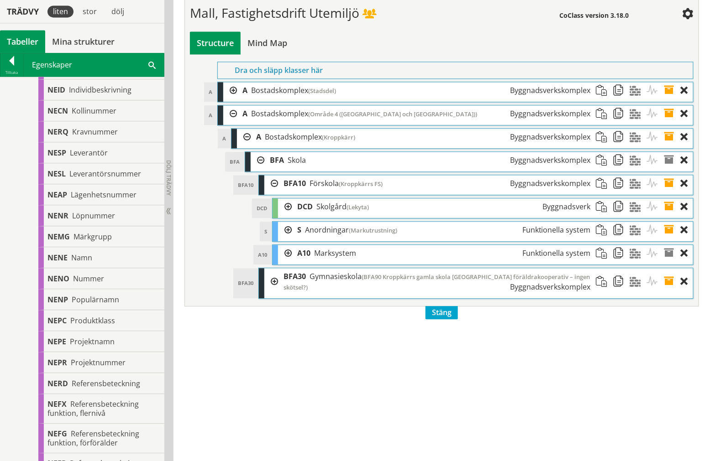
click at [288, 262] on div at bounding box center [285, 253] width 14 height 17
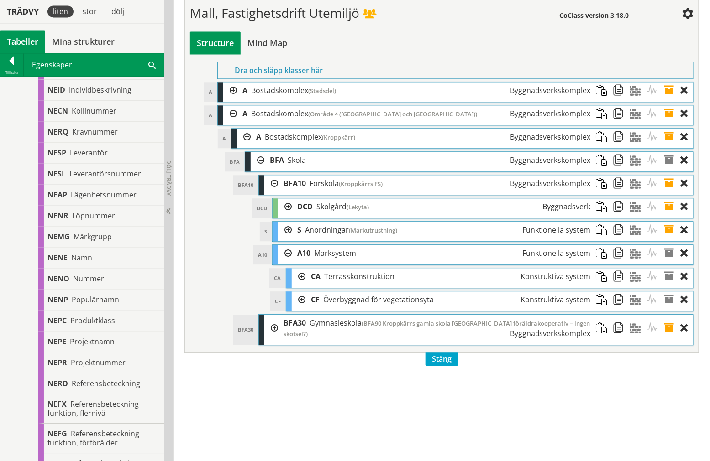
click at [288, 262] on div at bounding box center [285, 253] width 14 height 17
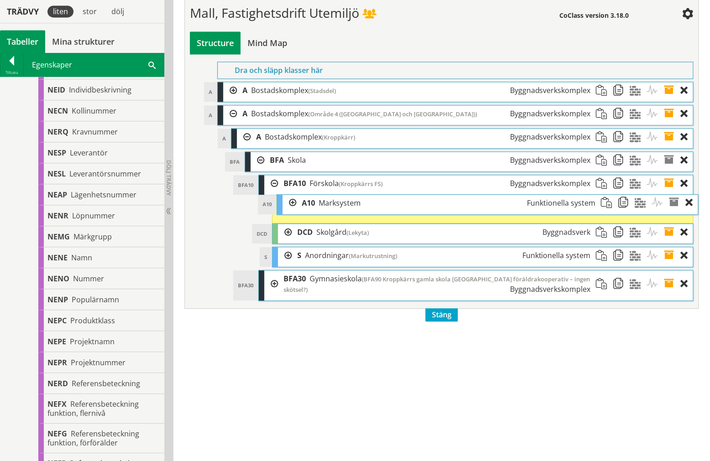
drag, startPoint x: 309, startPoint y: 278, endPoint x: 311, endPoint y: 229, distance: 49.8
click at [311, 212] on div "A10 Marksystem Funktionella system" at bounding box center [448, 203] width 304 height 17
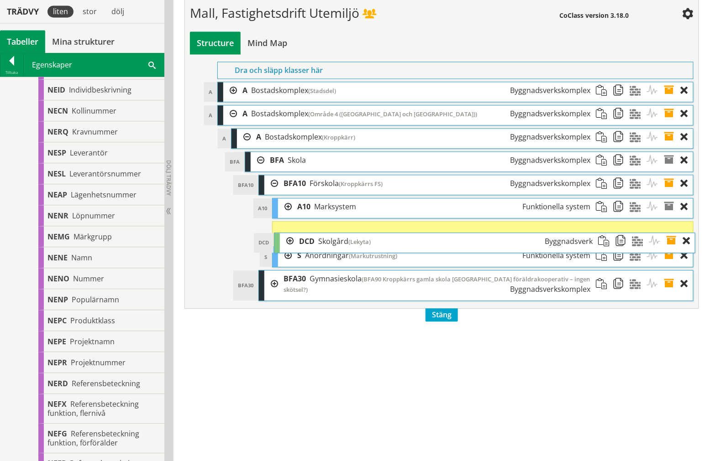
drag, startPoint x: 309, startPoint y: 270, endPoint x: 310, endPoint y: 277, distance: 6.6
click at [310, 246] on span "DCD" at bounding box center [307, 241] width 16 height 10
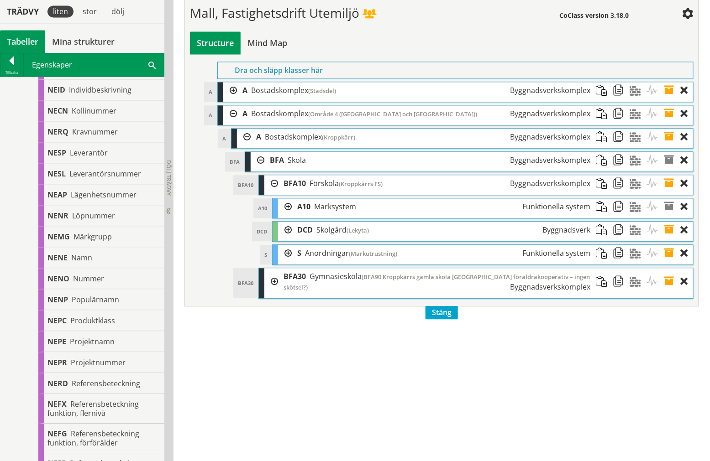
click at [286, 215] on div at bounding box center [285, 207] width 14 height 17
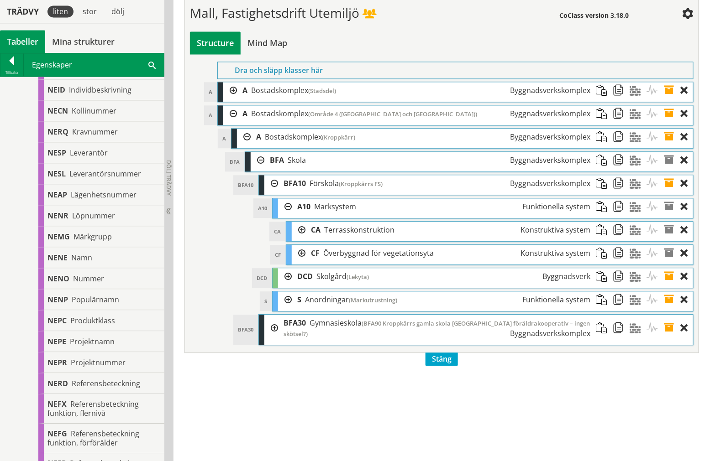
click at [300, 239] on div at bounding box center [299, 230] width 14 height 17
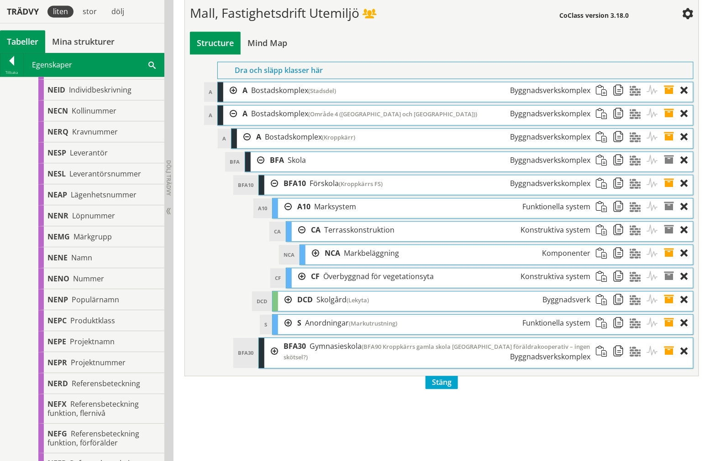
click at [300, 239] on div at bounding box center [299, 230] width 14 height 17
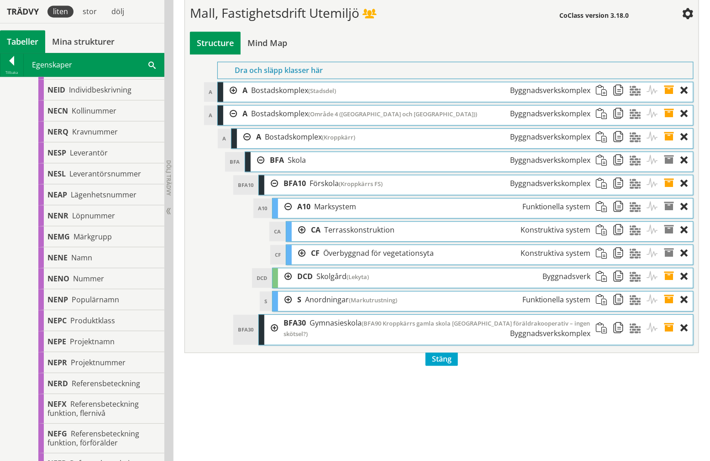
click at [298, 262] on div at bounding box center [299, 253] width 14 height 17
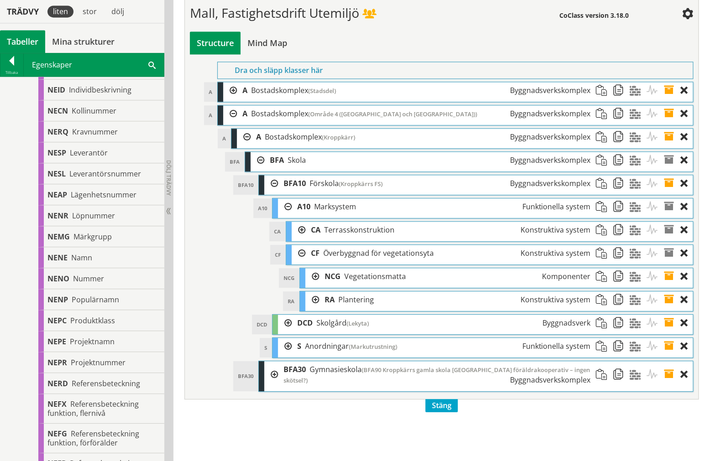
click at [301, 262] on div at bounding box center [299, 253] width 14 height 17
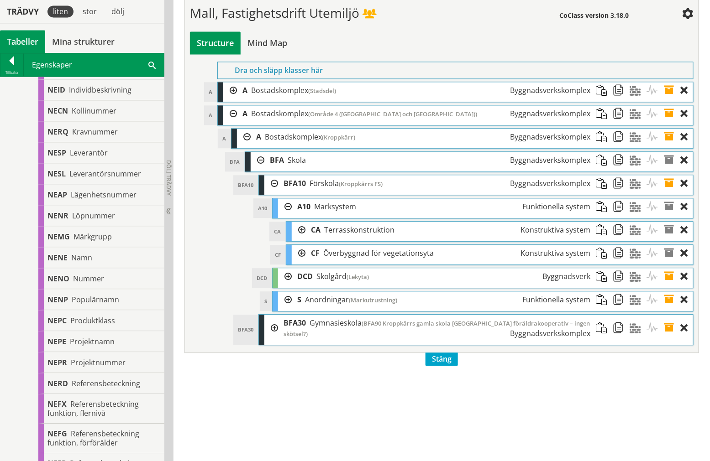
click at [300, 239] on div at bounding box center [299, 230] width 14 height 17
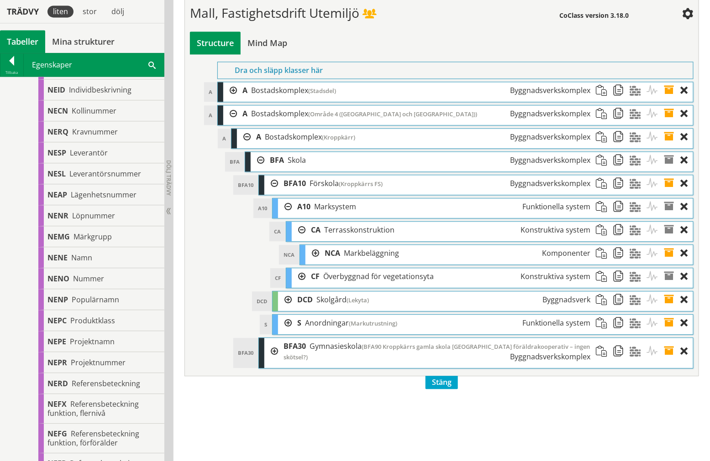
click at [300, 285] on div at bounding box center [299, 276] width 14 height 17
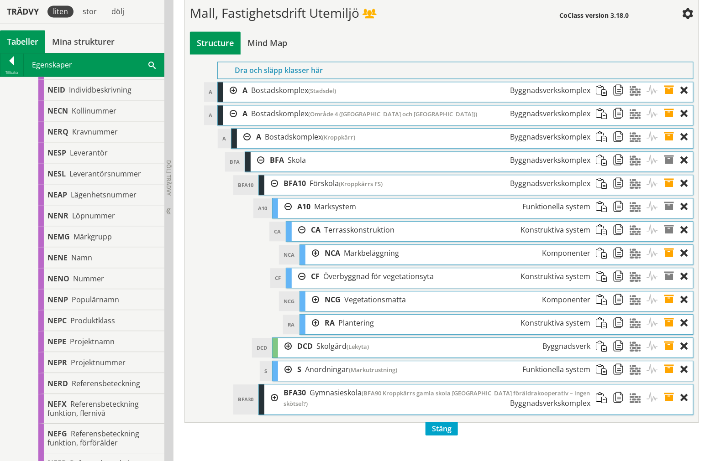
click at [316, 332] on div at bounding box center [312, 323] width 14 height 17
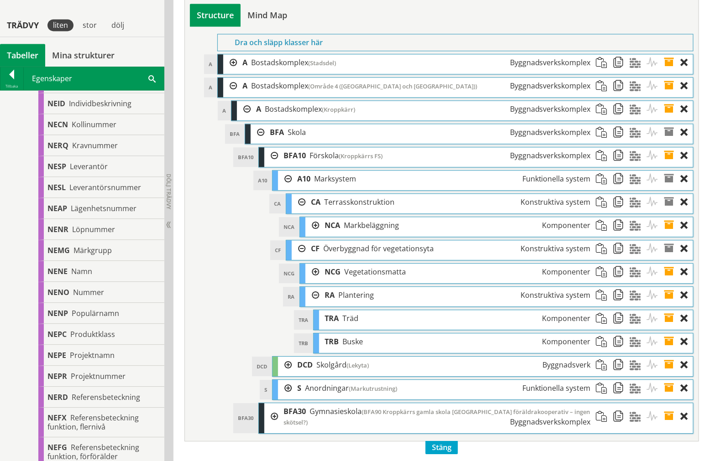
scroll to position [3325, 0]
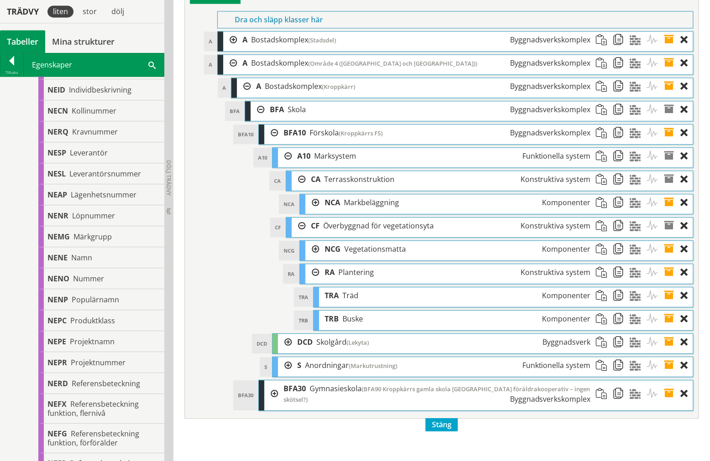
click at [668, 328] on span at bounding box center [672, 319] width 17 height 17
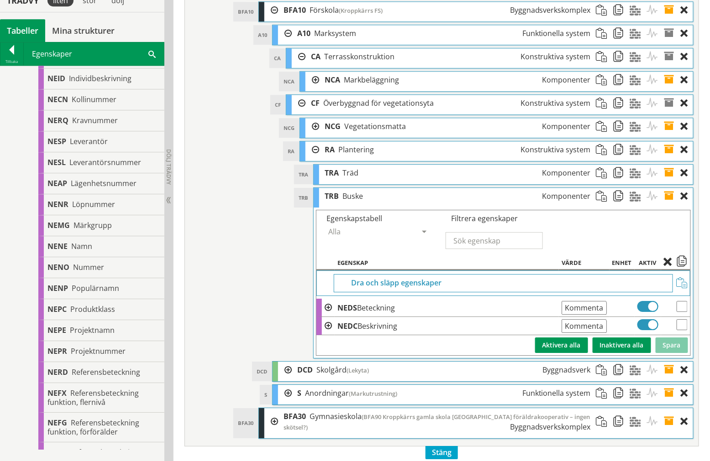
scroll to position [3477, 0]
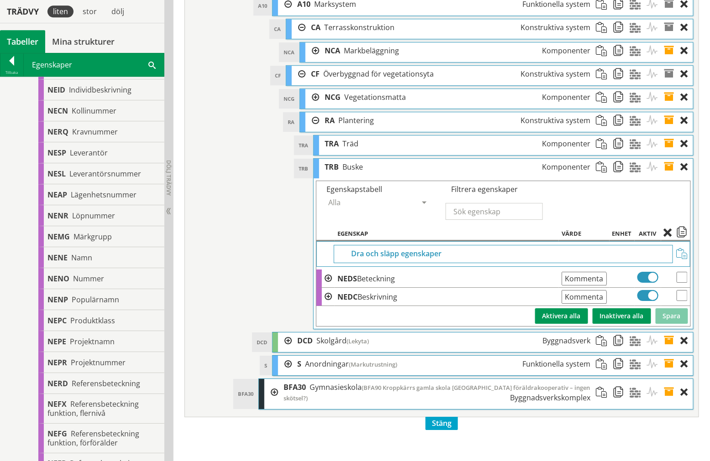
click at [583, 286] on input "Kommentar från pdf" at bounding box center [583, 279] width 45 height 14
type input "K"
type input "30 Kvm"
click at [679, 324] on button "Spara" at bounding box center [671, 317] width 32 height 16
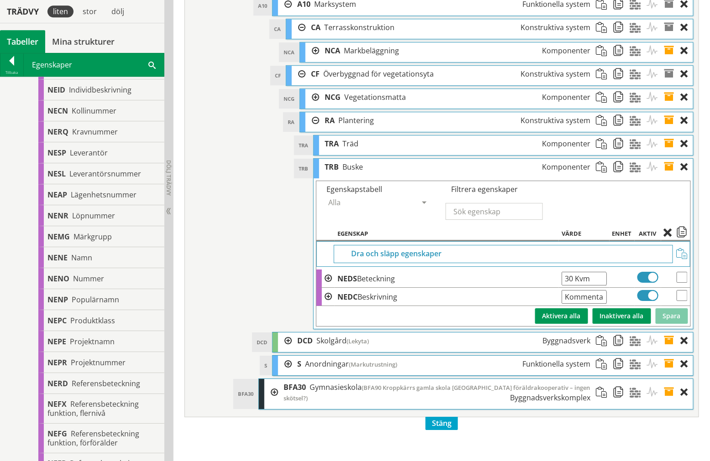
click at [669, 176] on span at bounding box center [672, 167] width 17 height 17
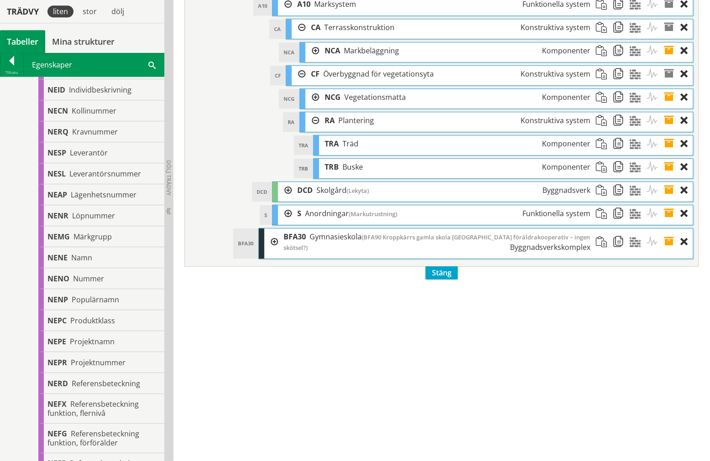
click at [669, 176] on span at bounding box center [672, 167] width 17 height 17
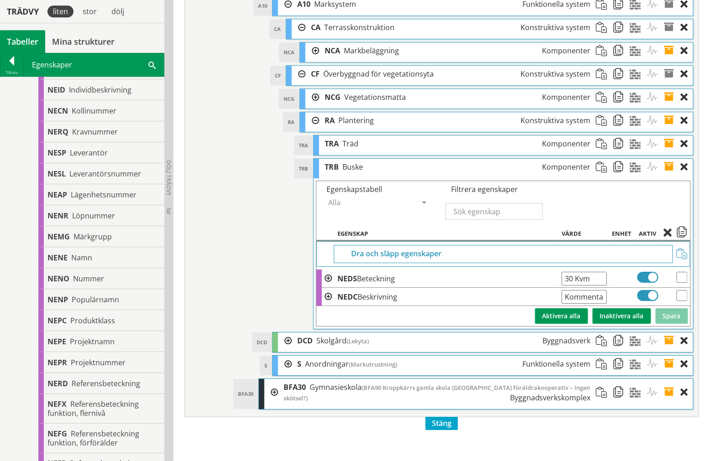
click at [566, 286] on input "30 Kvm" at bounding box center [583, 279] width 45 height 14
type input "30 Kvm"
click at [673, 324] on button "Spara" at bounding box center [671, 317] width 32 height 16
click at [670, 176] on span at bounding box center [672, 167] width 17 height 17
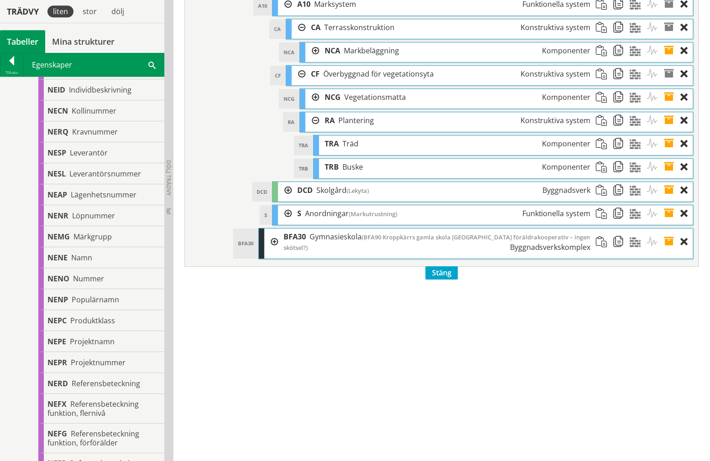
click at [670, 152] on span at bounding box center [672, 144] width 17 height 17
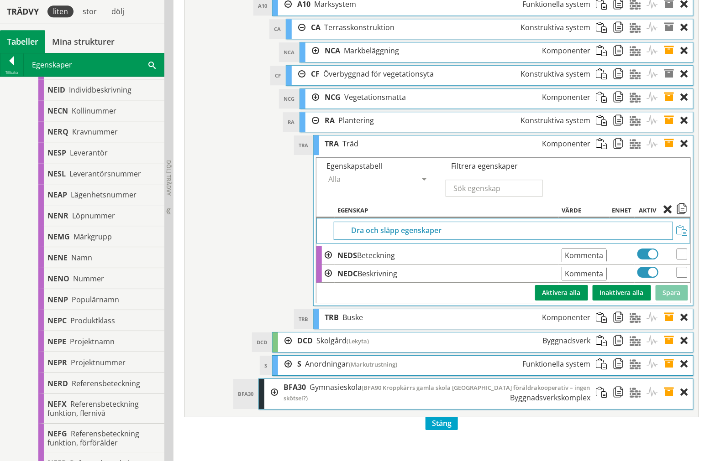
drag, startPoint x: 607, startPoint y: 288, endPoint x: 513, endPoint y: 297, distance: 94.0
click at [513, 265] on tr "NEDS Beteckning Kommentar från pdf Ange giltig String." at bounding box center [503, 255] width 374 height 18
click at [569, 262] on input "Kommentar från pdf" at bounding box center [583, 256] width 45 height 14
drag, startPoint x: 564, startPoint y: 288, endPoint x: 681, endPoint y: 288, distance: 116.8
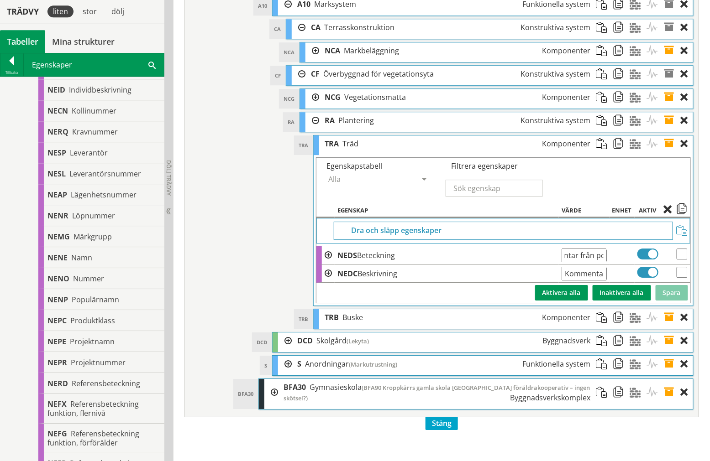
click at [681, 265] on tr "NEDS Beteckning Kommentar från pdf Ange giltig String." at bounding box center [503, 255] width 374 height 18
type input "4"
click at [676, 301] on button "Spara" at bounding box center [671, 293] width 32 height 16
click at [669, 152] on span at bounding box center [672, 144] width 17 height 17
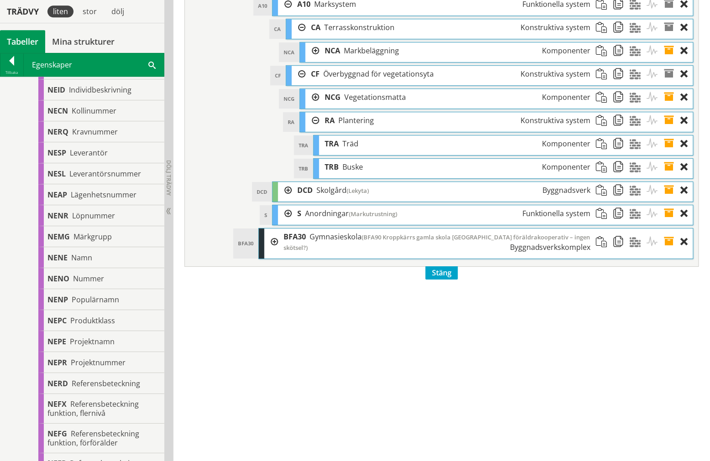
click at [669, 152] on span at bounding box center [672, 144] width 17 height 17
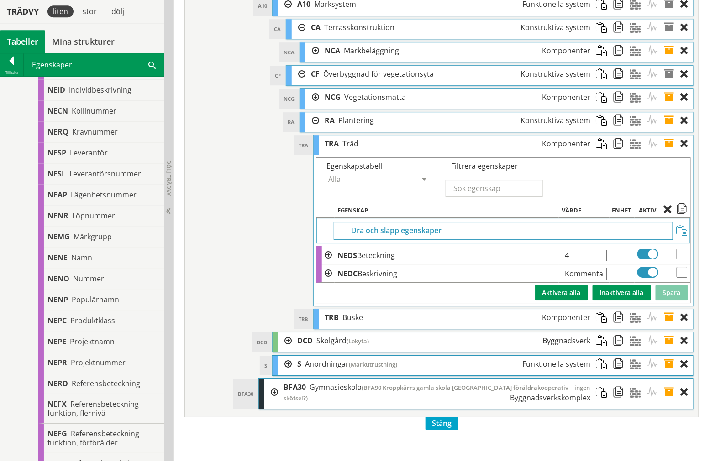
click at [669, 152] on span at bounding box center [672, 144] width 17 height 17
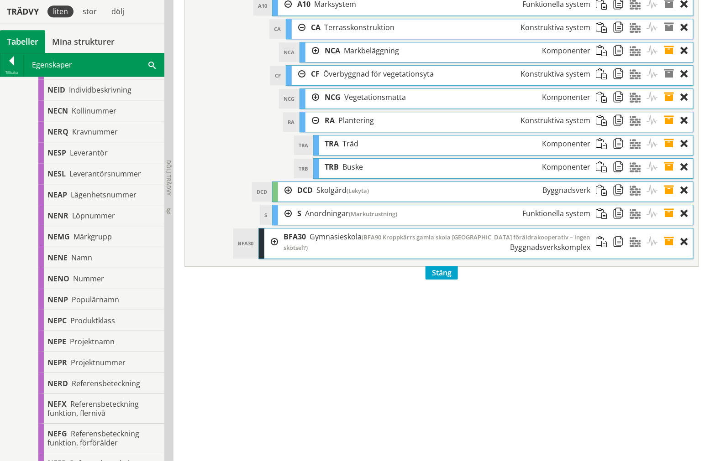
click at [669, 176] on span at bounding box center [672, 167] width 17 height 17
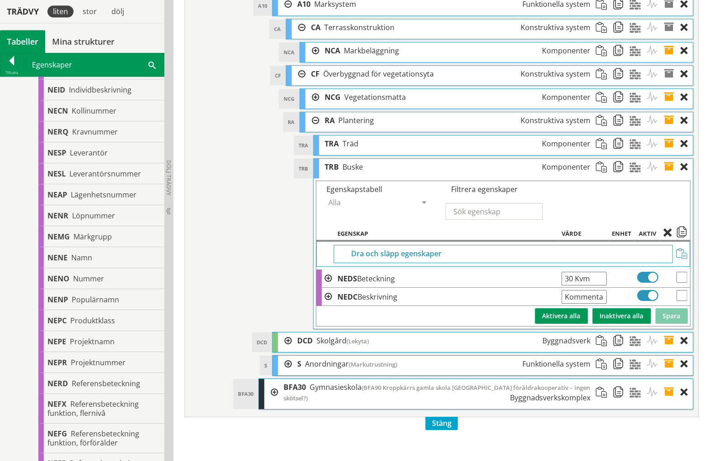
click at [671, 176] on span at bounding box center [672, 167] width 17 height 17
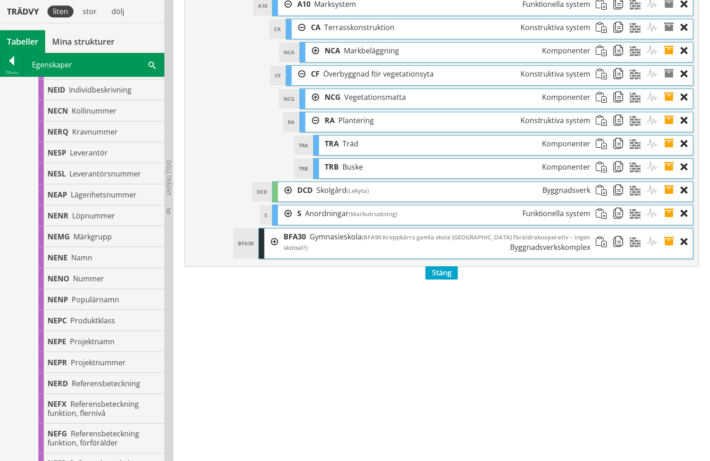
click at [673, 176] on span at bounding box center [672, 167] width 17 height 17
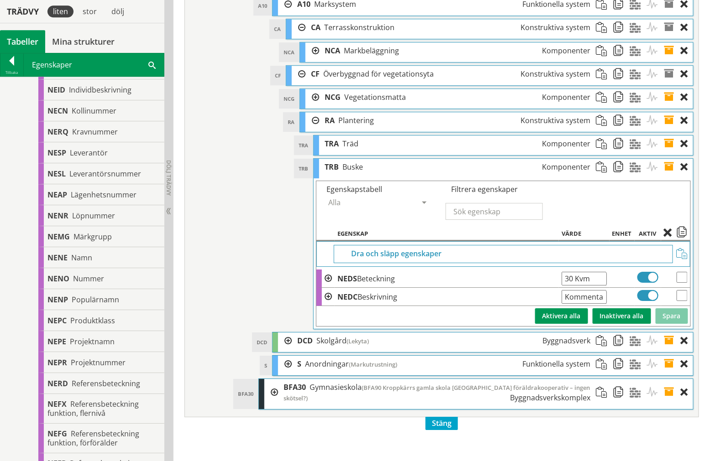
click at [672, 176] on span at bounding box center [672, 167] width 17 height 17
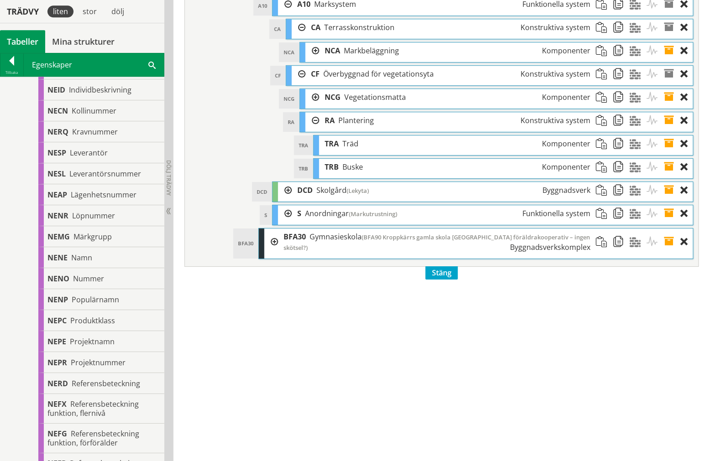
click at [668, 152] on span at bounding box center [672, 144] width 17 height 17
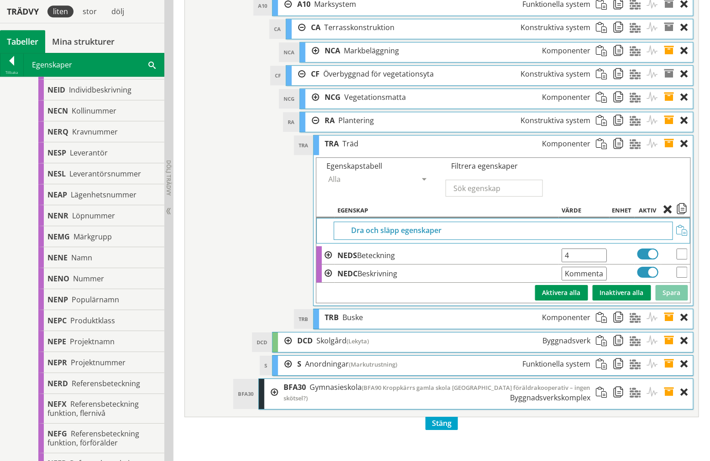
click at [668, 152] on span at bounding box center [672, 144] width 17 height 17
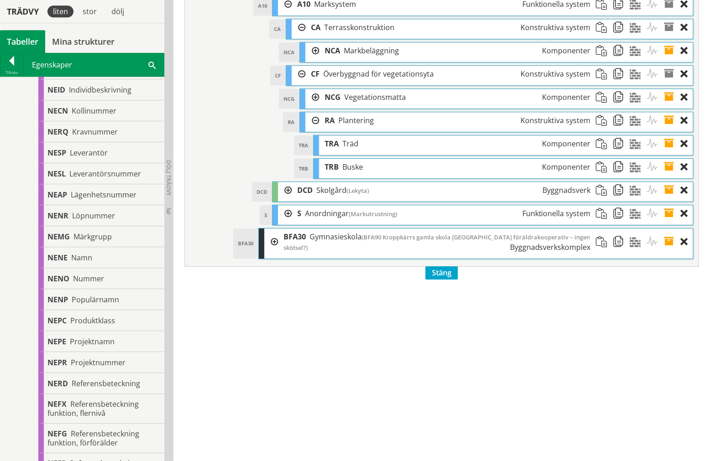
click at [317, 129] on div at bounding box center [312, 120] width 14 height 17
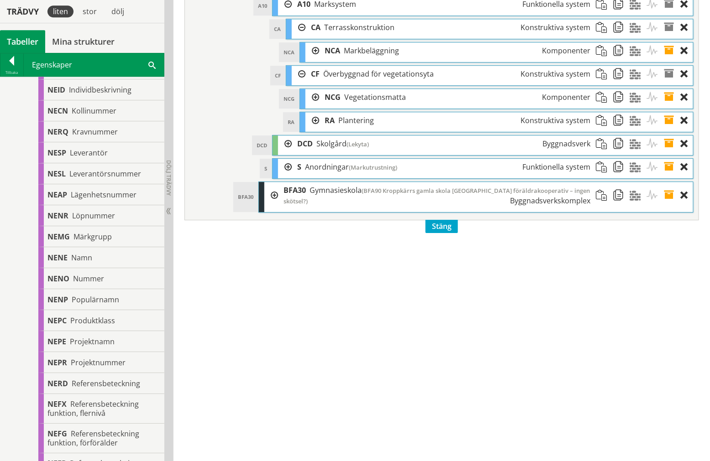
click at [319, 106] on div "NCG Vegetationsmatta Komponenter" at bounding box center [457, 97] width 277 height 17
click at [313, 106] on div at bounding box center [312, 97] width 14 height 17
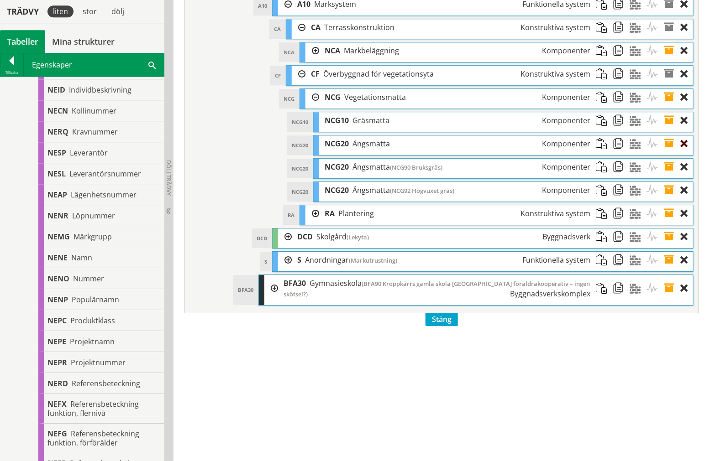
click at [683, 152] on div at bounding box center [687, 144] width 12 height 17
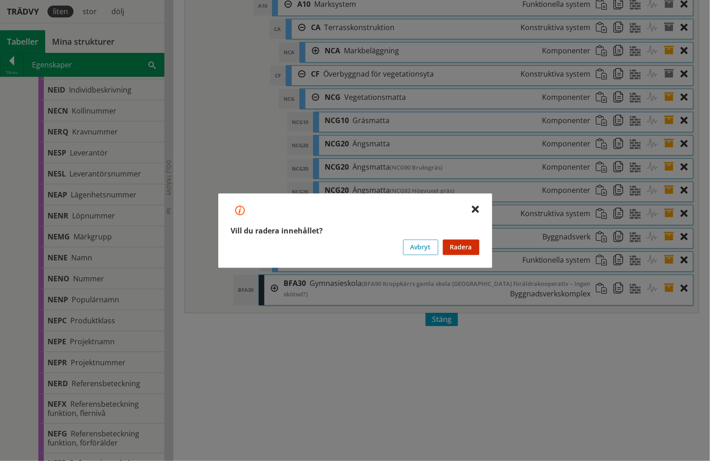
click at [466, 251] on button "Radera" at bounding box center [461, 248] width 37 height 16
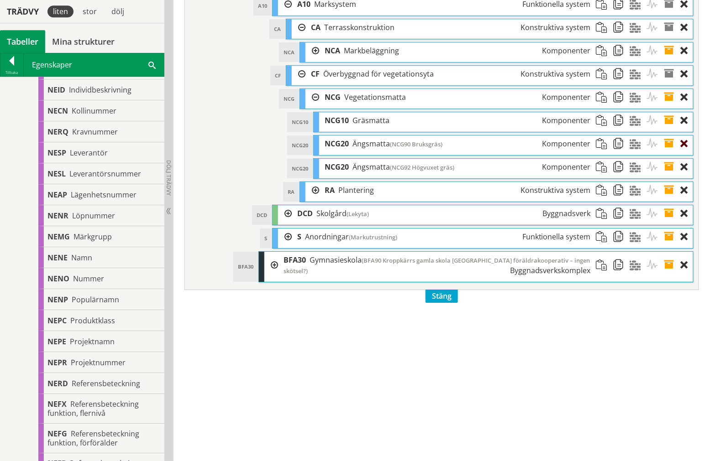
click at [686, 152] on div at bounding box center [687, 144] width 12 height 17
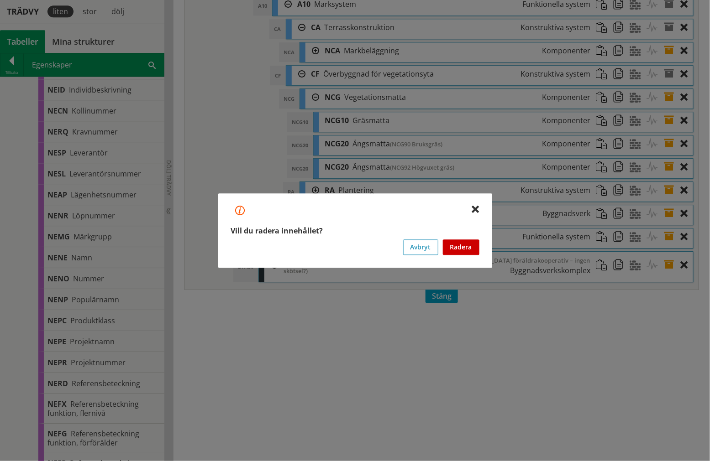
click at [473, 248] on button "Radera" at bounding box center [461, 248] width 37 height 16
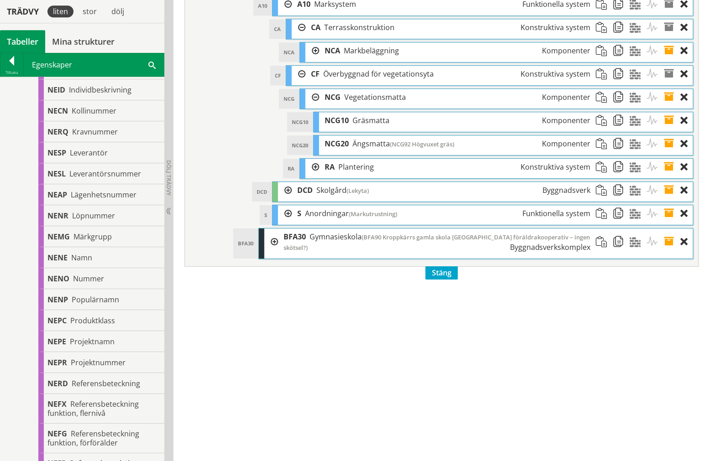
click at [669, 129] on span at bounding box center [672, 120] width 17 height 17
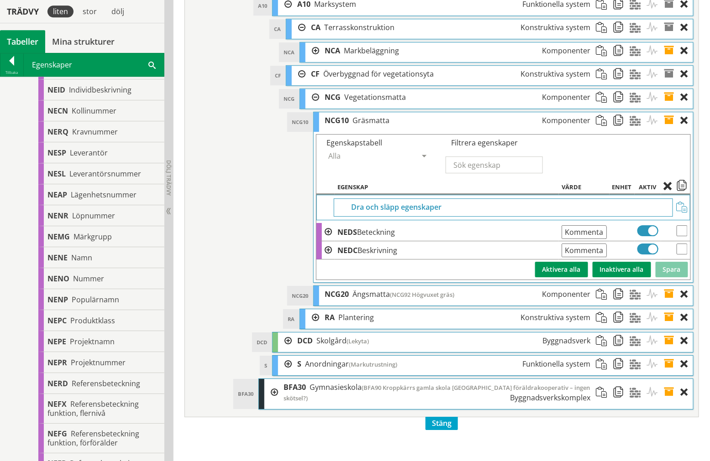
drag, startPoint x: 564, startPoint y: 269, endPoint x: 504, endPoint y: 270, distance: 59.3
click at [504, 241] on tr "NEDS Beteckning Kommentar från pdf Ange giltig String." at bounding box center [503, 232] width 374 height 18
paste input "1349"
drag, startPoint x: 563, startPoint y: 268, endPoint x: 655, endPoint y: 272, distance: 91.8
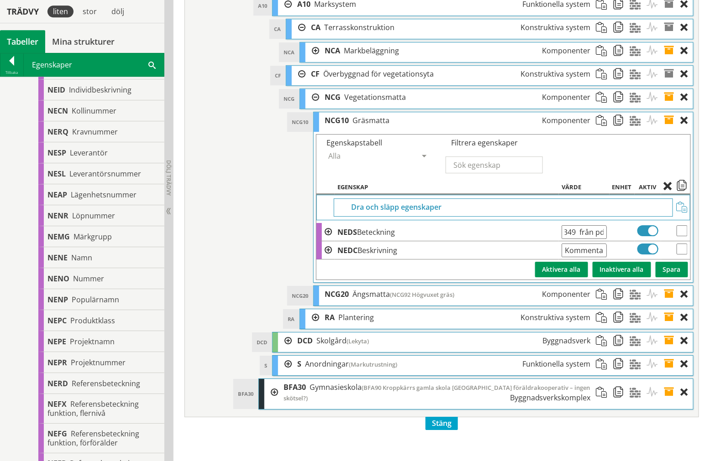
click at [655, 241] on tr "NEDS Beteckning 1349 från pdf Ange giltig String." at bounding box center [503, 232] width 374 height 18
paste input "text"
type input "1349 Kvm"
click at [678, 278] on button "Spara" at bounding box center [671, 270] width 32 height 16
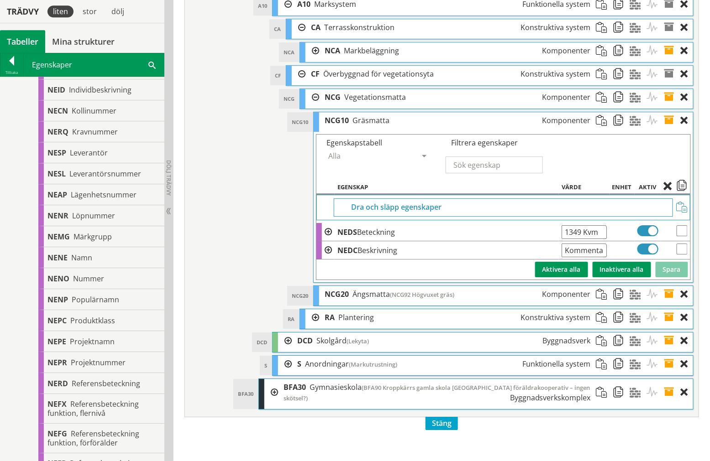
click at [670, 129] on span at bounding box center [672, 120] width 17 height 17
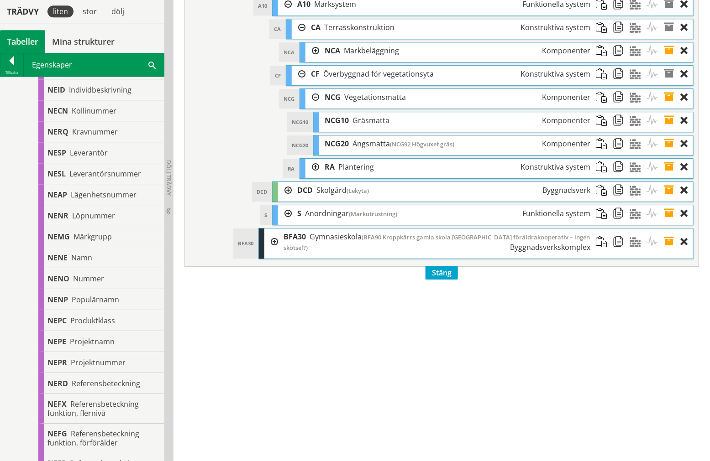
click at [664, 155] on div "NCG20 NCG20 Ängsmatta (NCG92 Högvuxet gräs) Komponenter" at bounding box center [503, 146] width 379 height 20
click at [670, 152] on span at bounding box center [672, 144] width 17 height 17
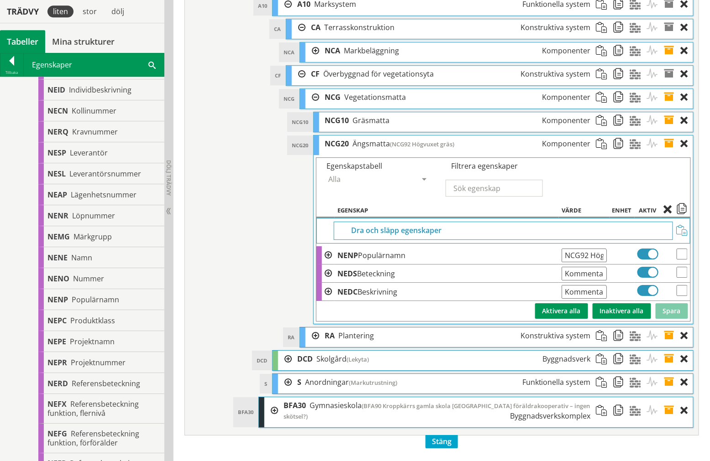
scroll to position [0, 32]
drag, startPoint x: 589, startPoint y: 288, endPoint x: 723, endPoint y: 292, distance: 133.4
click at [605, 262] on input "NCG92 Högvuxet gräs" at bounding box center [583, 256] width 45 height 14
paste input "3452"
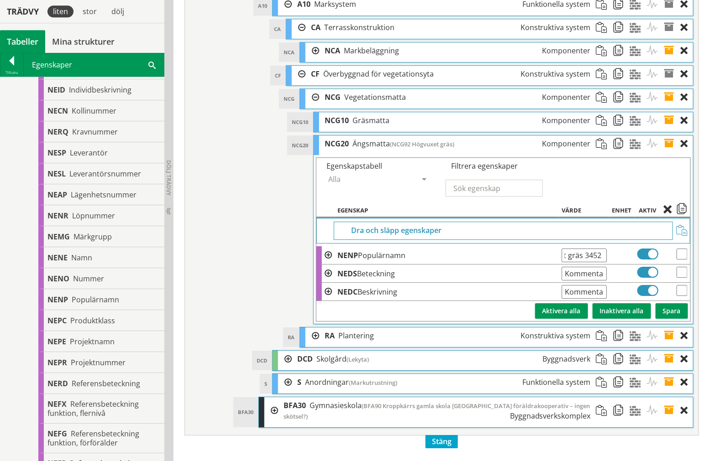
scroll to position [0, 68]
drag, startPoint x: 608, startPoint y: 288, endPoint x: 573, endPoint y: 290, distance: 34.3
click at [573, 262] on input "NCG92 Högvuxet gräs 3452 Kvm" at bounding box center [583, 256] width 45 height 14
click at [582, 262] on input "NCG92 Högvuxet gräs 3452 Kvm" at bounding box center [583, 256] width 45 height 14
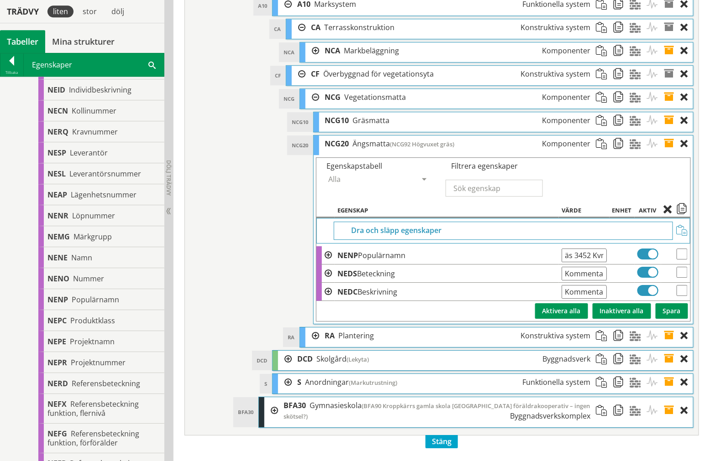
drag, startPoint x: 579, startPoint y: 289, endPoint x: 618, endPoint y: 291, distance: 39.8
click at [616, 265] on tr "NENP Populärnamn NCG92 Högvuxet gräs 3452 Kvm Ange giltig String." at bounding box center [503, 255] width 374 height 18
type input "NCG92 Högvuxet gräs"
click at [601, 281] on input "Kommentar från pdf" at bounding box center [583, 274] width 45 height 14
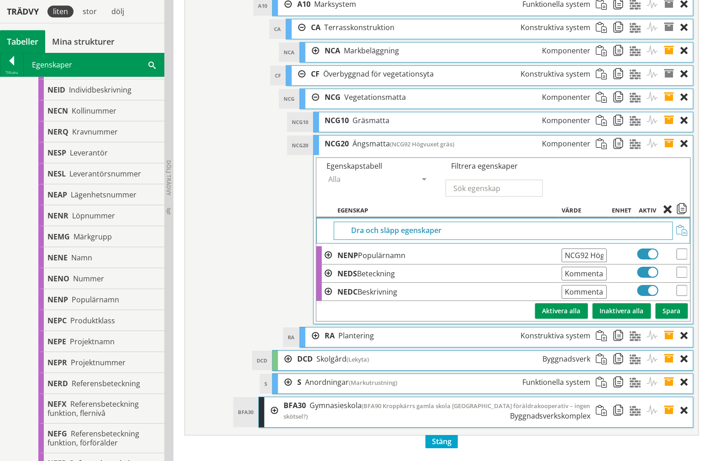
scroll to position [0, 0]
drag, startPoint x: 606, startPoint y: 307, endPoint x: 485, endPoint y: 318, distance: 121.4
click at [485, 318] on tbody "Dra och släpp egenskaper NENP Populärnamn NCG92 Högvuxet gräs Ange giltig Strin…" at bounding box center [503, 269] width 374 height 103
click at [566, 281] on input "Kommentar från pdf" at bounding box center [583, 274] width 45 height 14
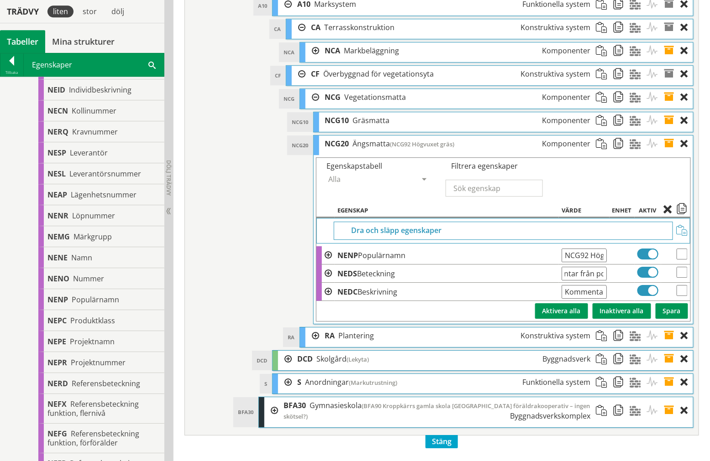
drag, startPoint x: 563, startPoint y: 304, endPoint x: 649, endPoint y: 315, distance: 87.4
click at [649, 283] on tr "NEDS Beteckning Kommentar från pdf Ange giltig String." at bounding box center [503, 274] width 374 height 18
paste input "3452"
type input "3452 Kvm"
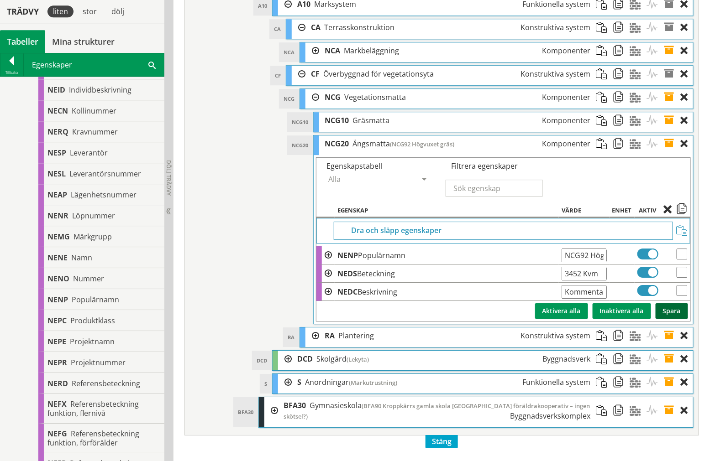
click at [672, 319] on button "Spara" at bounding box center [671, 312] width 32 height 16
click at [667, 152] on span at bounding box center [672, 144] width 17 height 17
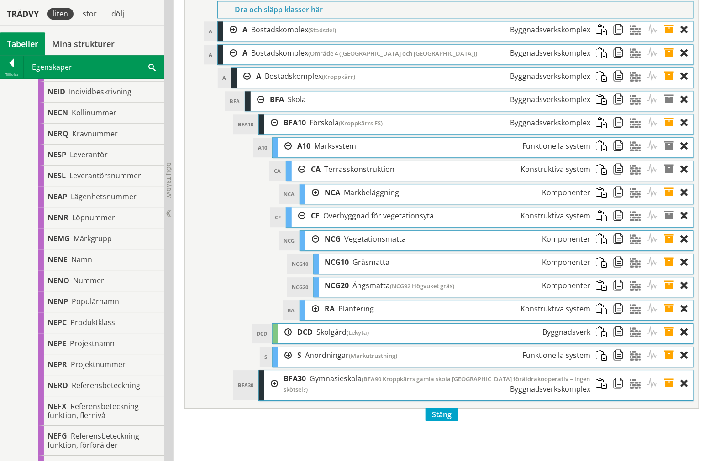
scroll to position [3337, 0]
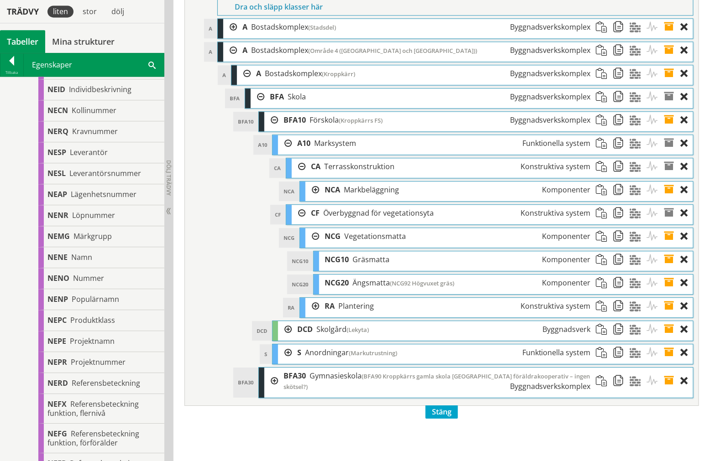
click at [671, 268] on span at bounding box center [672, 259] width 17 height 17
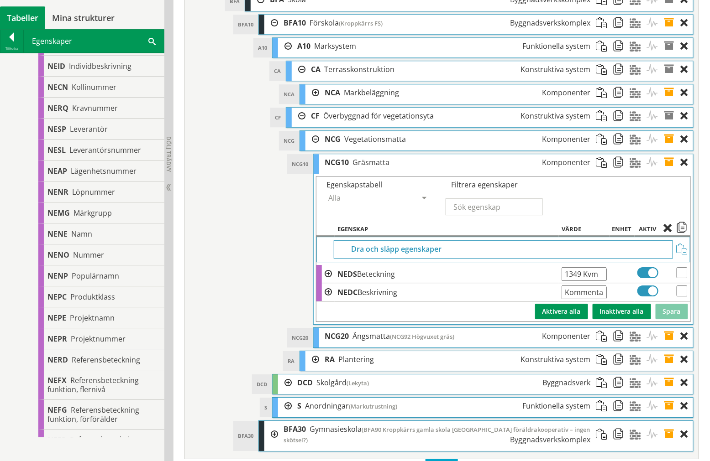
scroll to position [3439, 0]
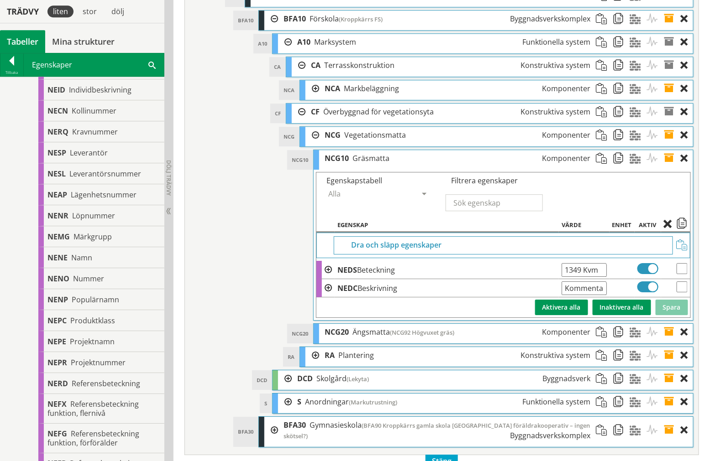
drag, startPoint x: 600, startPoint y: 304, endPoint x: 538, endPoint y: 297, distance: 63.0
click at [537, 279] on tr "NEDS Beteckning 1349 Kvm Ange giltig String." at bounding box center [503, 270] width 374 height 18
click at [668, 167] on span at bounding box center [672, 158] width 17 height 17
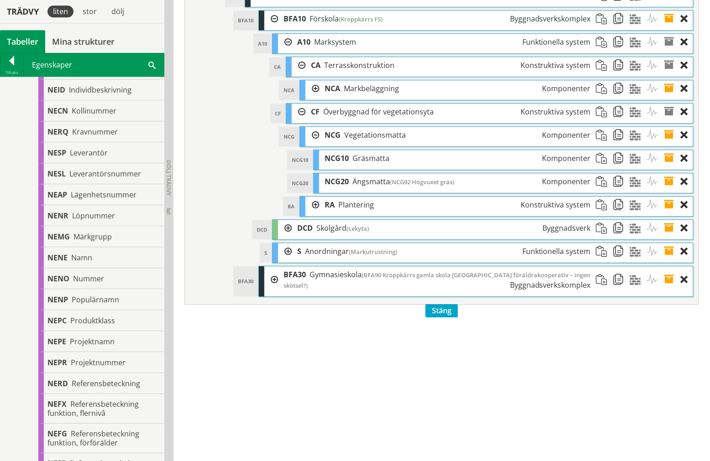
click at [670, 190] on span at bounding box center [672, 181] width 17 height 17
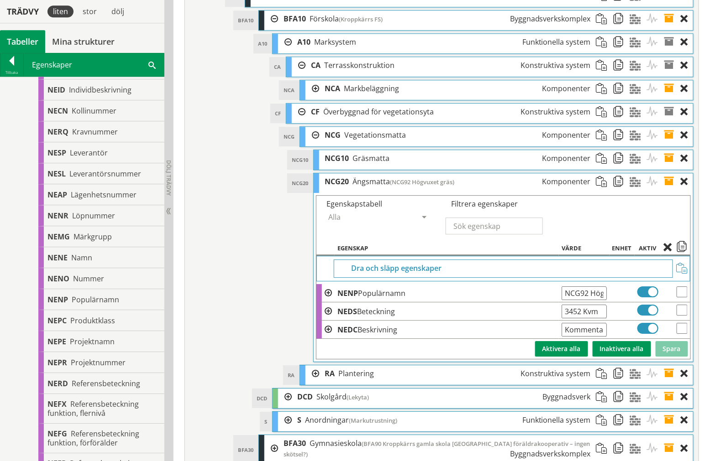
drag, startPoint x: 606, startPoint y: 330, endPoint x: 600, endPoint y: 329, distance: 5.8
click at [604, 300] on input "NCG92 Högvuxet gräs" at bounding box center [583, 294] width 45 height 14
drag, startPoint x: 574, startPoint y: 323, endPoint x: 576, endPoint y: 328, distance: 5.3
click at [575, 300] on input "NCG92 Högvuxet gräs" at bounding box center [583, 294] width 45 height 14
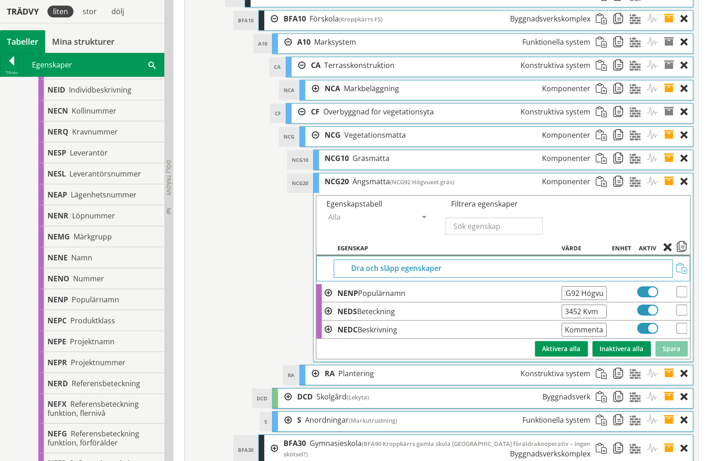
click at [669, 167] on span at bounding box center [672, 158] width 17 height 17
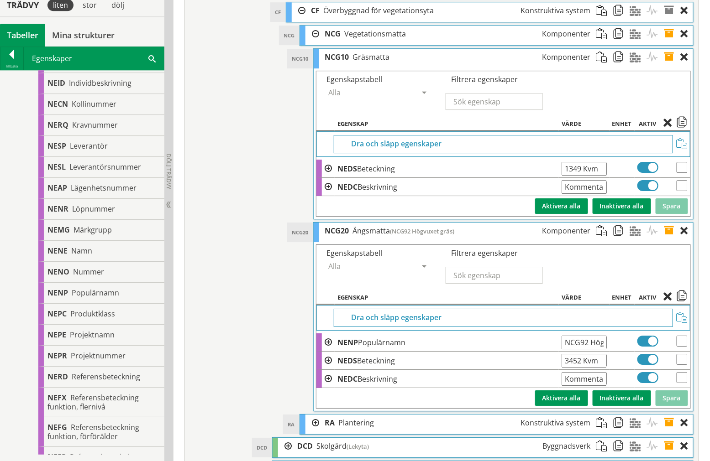
scroll to position [3489, 0]
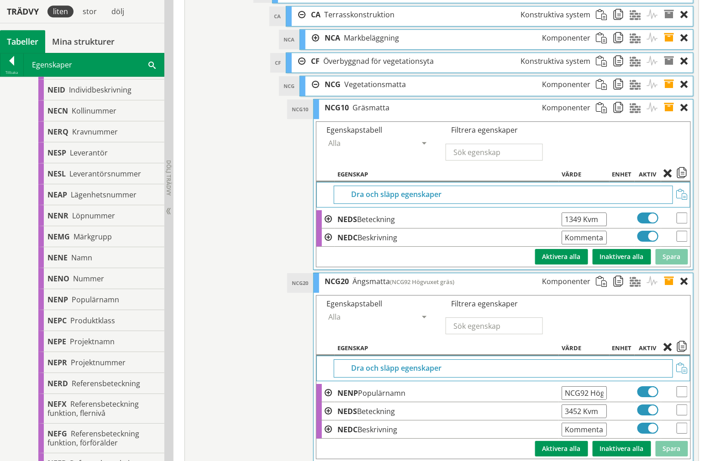
click at [670, 116] on span at bounding box center [672, 108] width 17 height 17
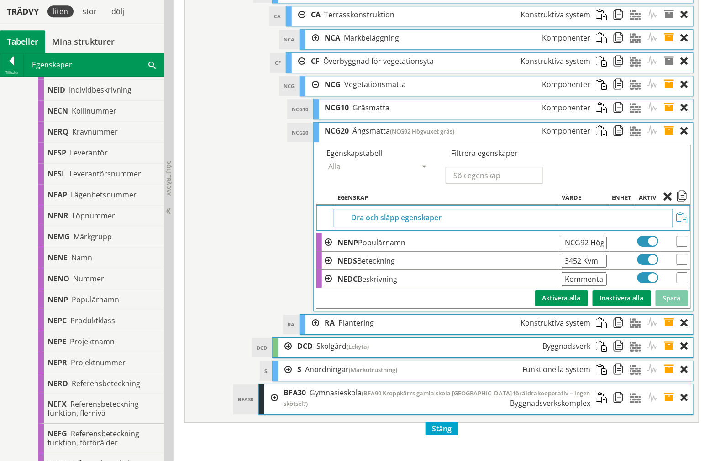
click at [669, 140] on span at bounding box center [672, 131] width 17 height 17
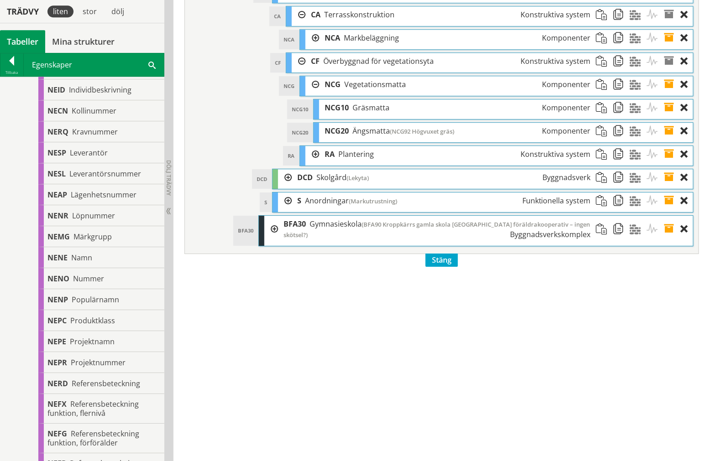
click at [304, 166] on div "RA RA Plantering Konstruktiva system" at bounding box center [496, 156] width 393 height 20
click at [308, 163] on div at bounding box center [312, 154] width 14 height 17
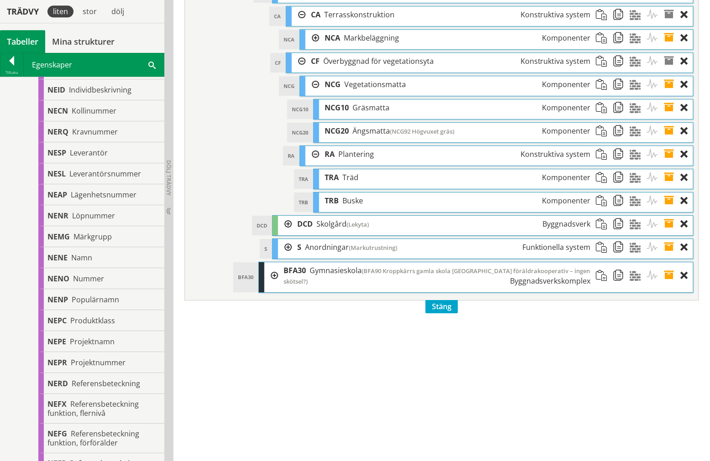
click at [308, 93] on div at bounding box center [312, 84] width 14 height 17
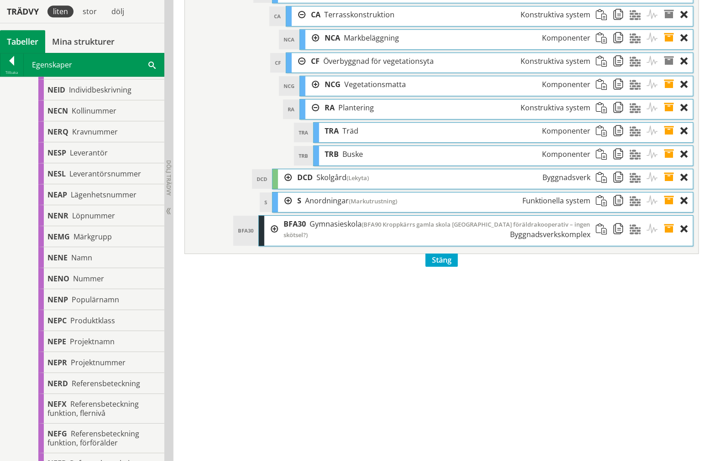
click at [314, 116] on div at bounding box center [312, 108] width 14 height 17
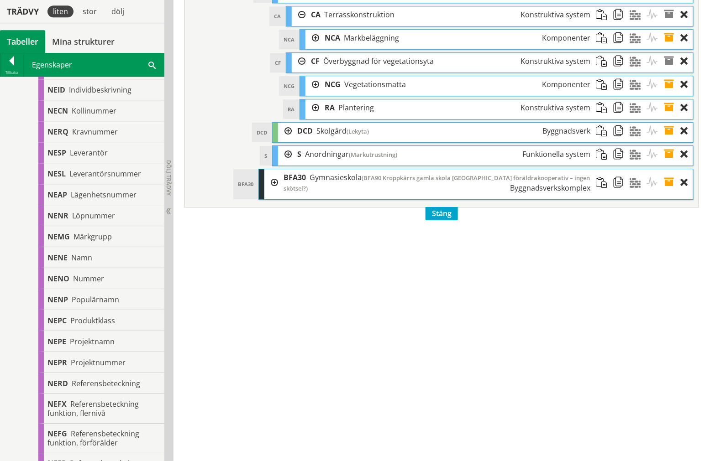
click at [298, 70] on div at bounding box center [299, 61] width 14 height 17
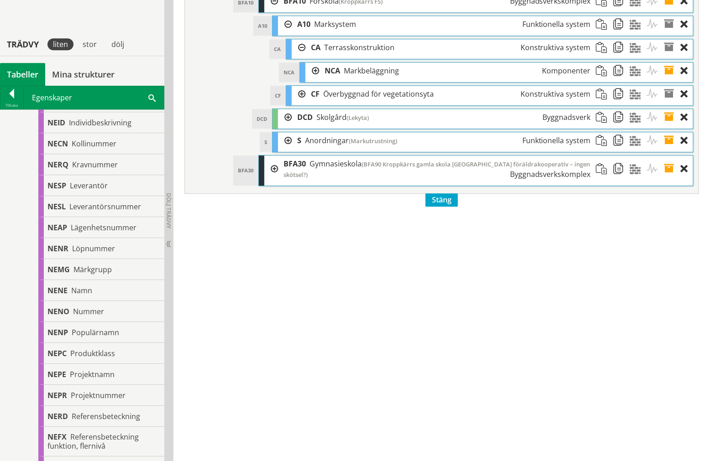
scroll to position [3439, 0]
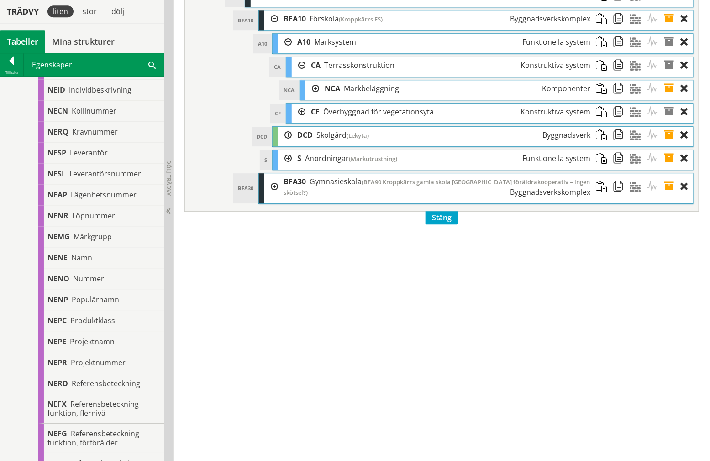
click at [663, 97] on span at bounding box center [655, 88] width 17 height 17
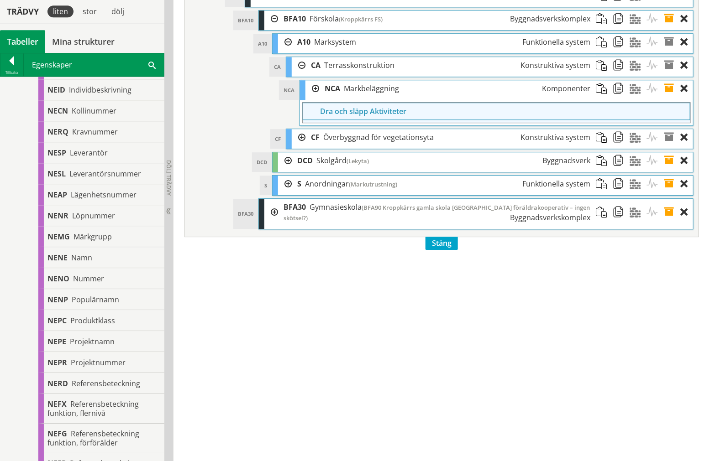
click at [658, 97] on span at bounding box center [655, 88] width 17 height 17
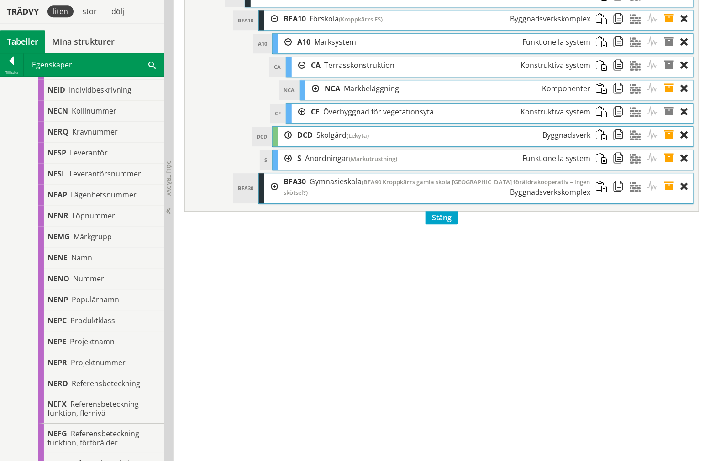
click at [665, 97] on span at bounding box center [672, 88] width 17 height 17
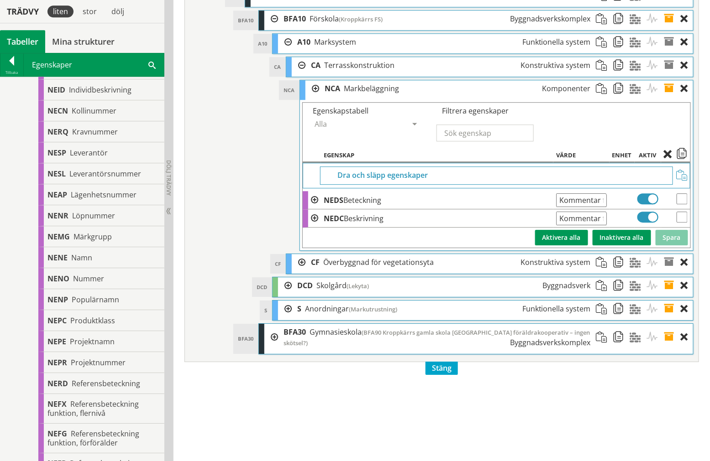
scroll to position [0, 22]
drag, startPoint x: 560, startPoint y: 231, endPoint x: 704, endPoint y: 238, distance: 144.8
paste input "Markbeläggning 823 328 m2 asfalt, 340 m2 grus, 155 m2 marksten"
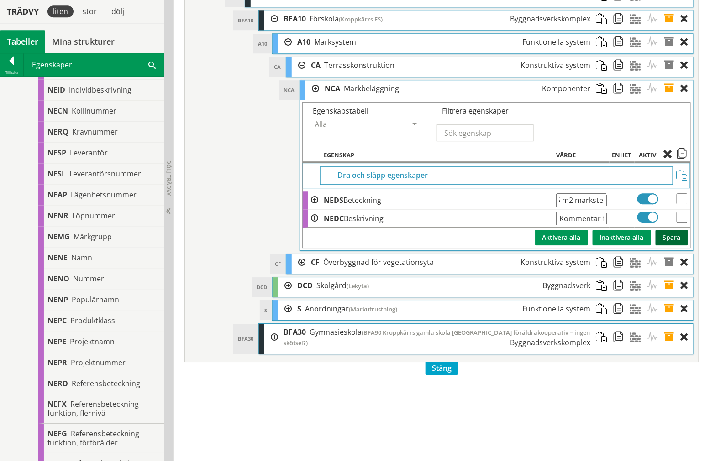
type input "Markbeläggning 823 328 m2 asfalt, 340 m2 grus, 155 m2 marksten"
click at [671, 246] on button "Spara" at bounding box center [671, 238] width 32 height 16
click at [603, 207] on input "Markbeläggning 823 328 m2 asfalt, 340 m2 grus, 155 m2 marksten" at bounding box center [581, 201] width 51 height 14
click at [669, 97] on span at bounding box center [672, 88] width 17 height 17
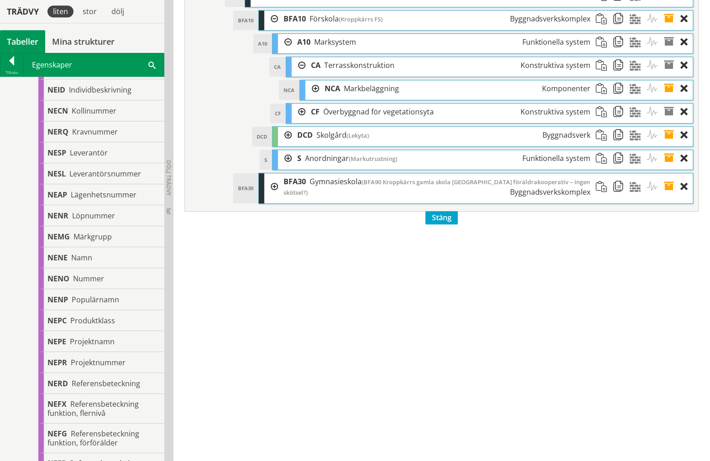
click at [297, 120] on div at bounding box center [299, 112] width 14 height 17
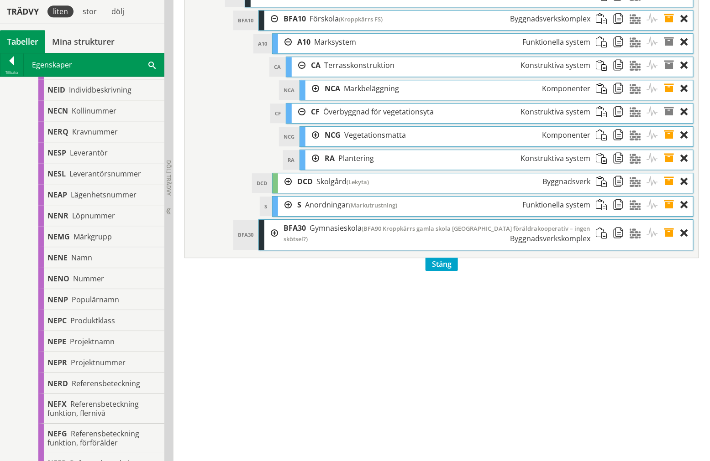
click at [314, 167] on div at bounding box center [312, 158] width 14 height 17
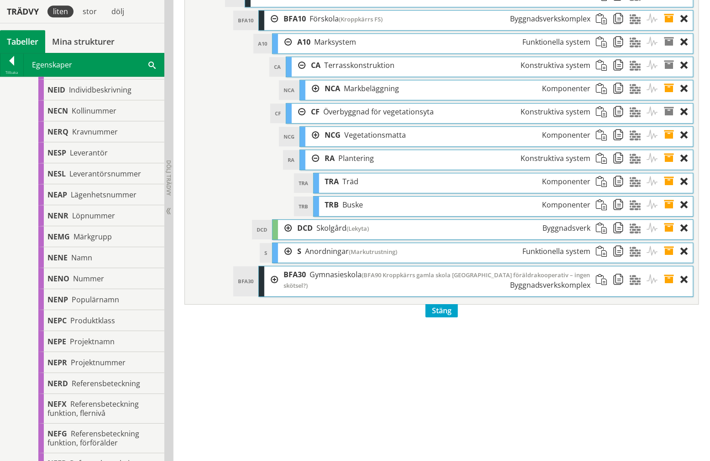
click at [669, 214] on span at bounding box center [672, 205] width 17 height 17
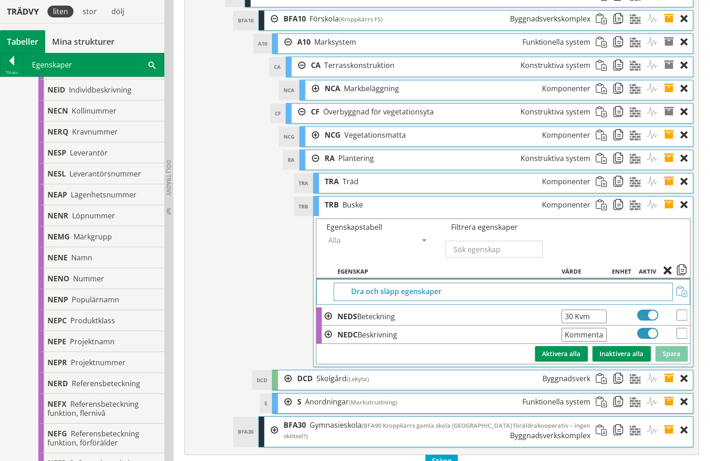
click at [595, 324] on input "30 Kvm" at bounding box center [583, 317] width 45 height 14
type input "30 m2"
click at [667, 362] on button "Spara" at bounding box center [671, 354] width 32 height 16
drag, startPoint x: 671, startPoint y: 238, endPoint x: 670, endPoint y: 225, distance: 13.8
click at [671, 214] on span at bounding box center [672, 205] width 17 height 17
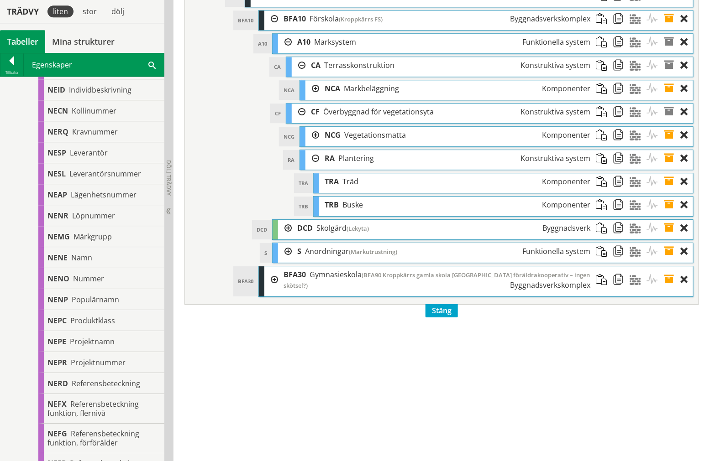
click at [669, 190] on span at bounding box center [672, 181] width 17 height 17
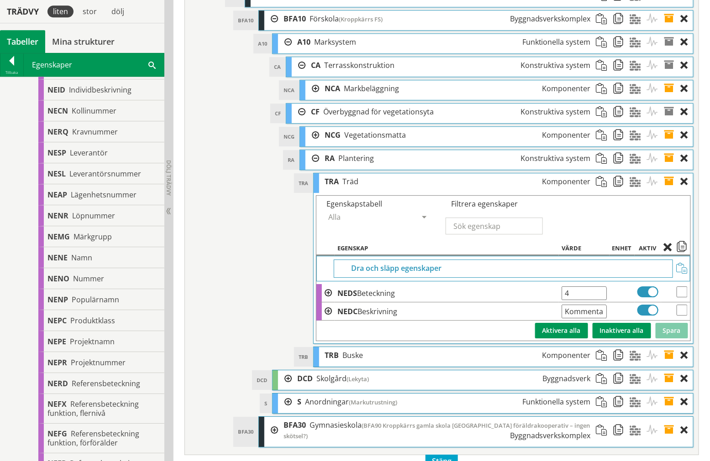
click at [670, 190] on span at bounding box center [672, 181] width 17 height 17
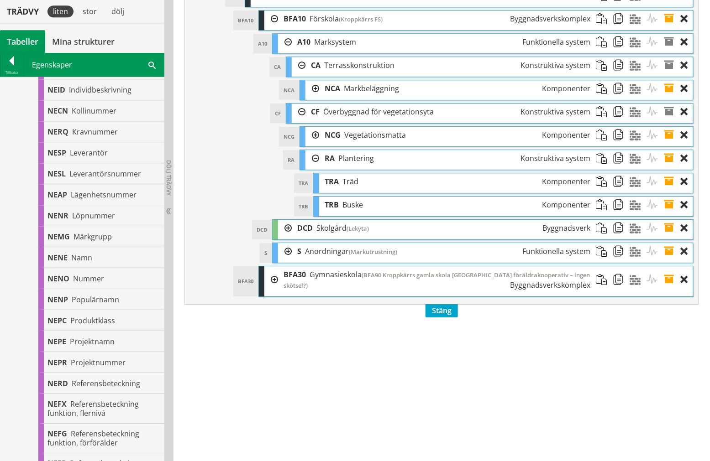
click at [667, 190] on span at bounding box center [672, 181] width 17 height 17
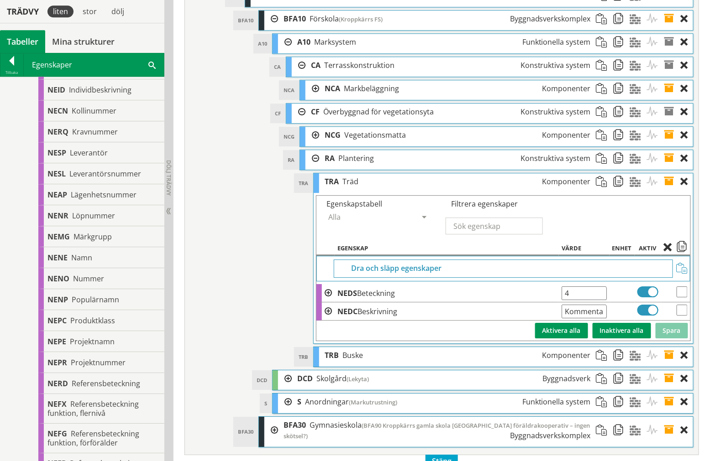
click at [582, 300] on input "4" at bounding box center [583, 294] width 45 height 14
type input "4st"
click at [670, 339] on button "Spara" at bounding box center [671, 331] width 32 height 16
click at [669, 190] on span at bounding box center [672, 181] width 17 height 17
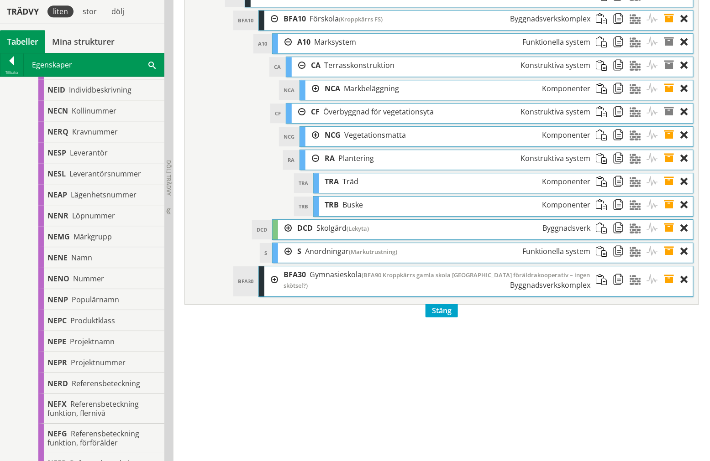
click at [309, 167] on div at bounding box center [312, 158] width 14 height 17
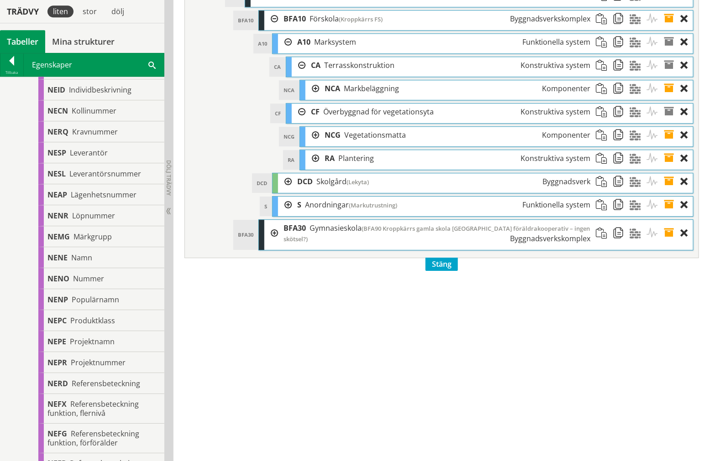
click at [316, 144] on div at bounding box center [312, 135] width 14 height 17
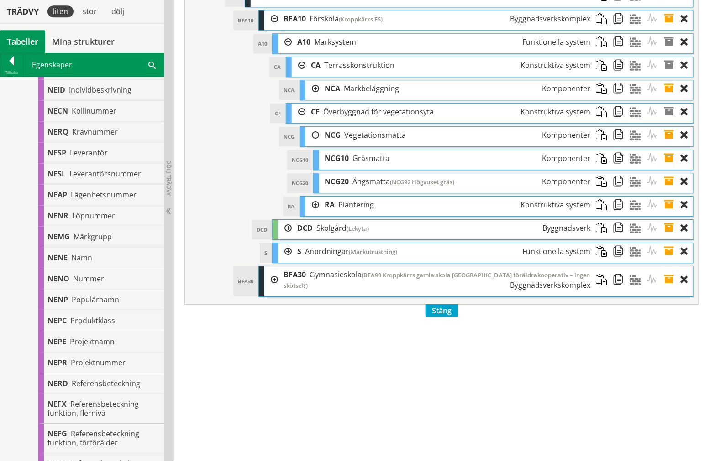
click at [672, 190] on span at bounding box center [672, 181] width 17 height 17
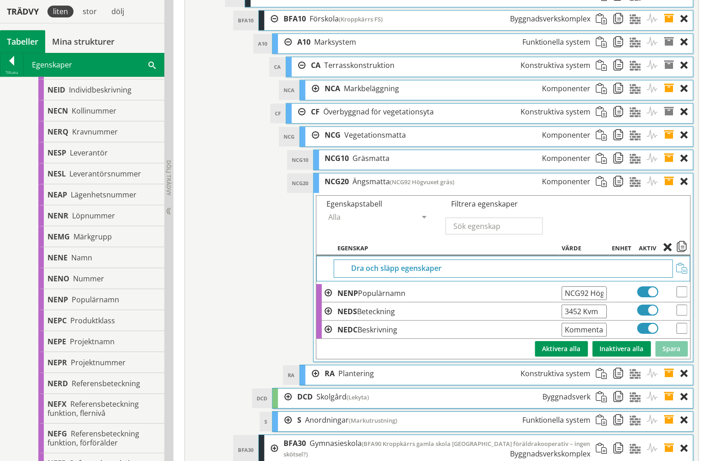
drag, startPoint x: 603, startPoint y: 345, endPoint x: 582, endPoint y: 348, distance: 20.9
click at [582, 319] on input "3452 Kvm" at bounding box center [583, 312] width 45 height 14
type input "3452 m2"
click at [672, 357] on button "Spara" at bounding box center [671, 349] width 32 height 16
click at [671, 190] on span at bounding box center [672, 181] width 17 height 17
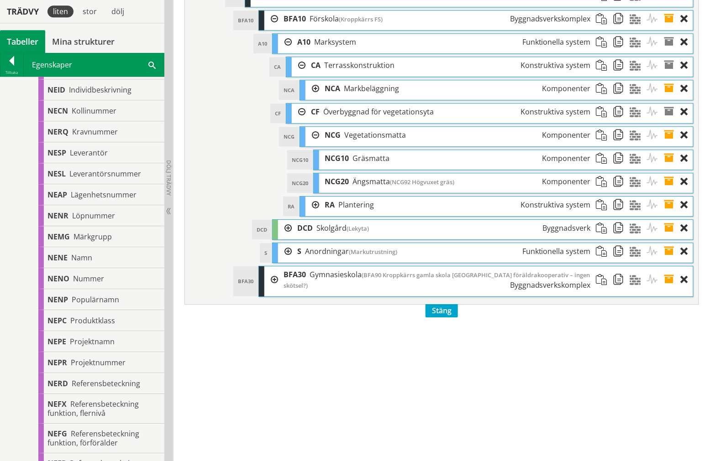
click at [308, 214] on div at bounding box center [312, 205] width 14 height 17
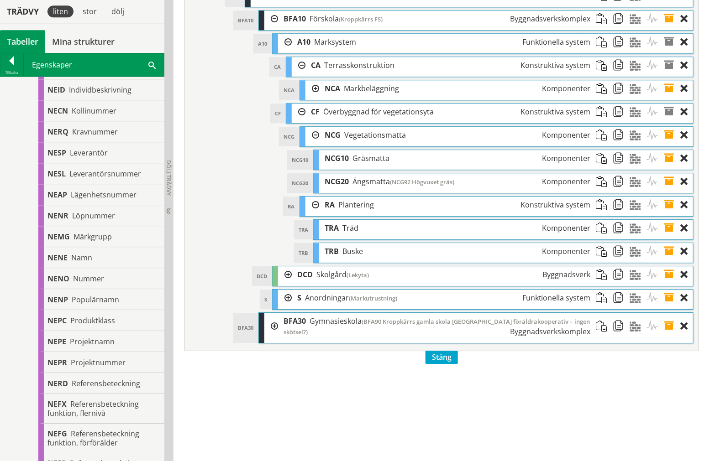
click at [672, 260] on span at bounding box center [672, 251] width 17 height 17
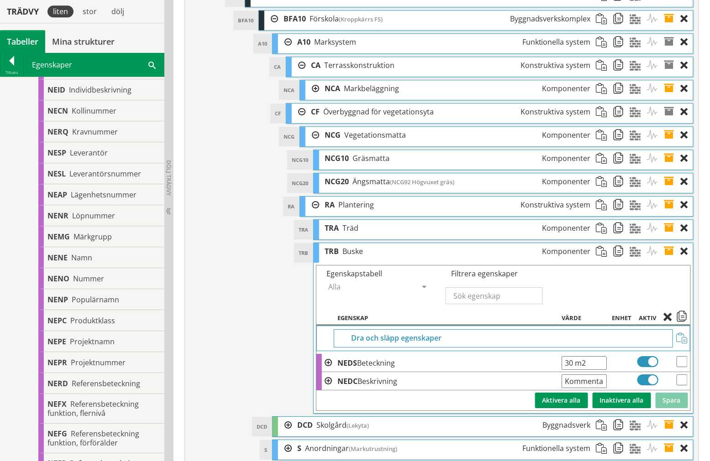
click at [667, 260] on span at bounding box center [672, 251] width 17 height 17
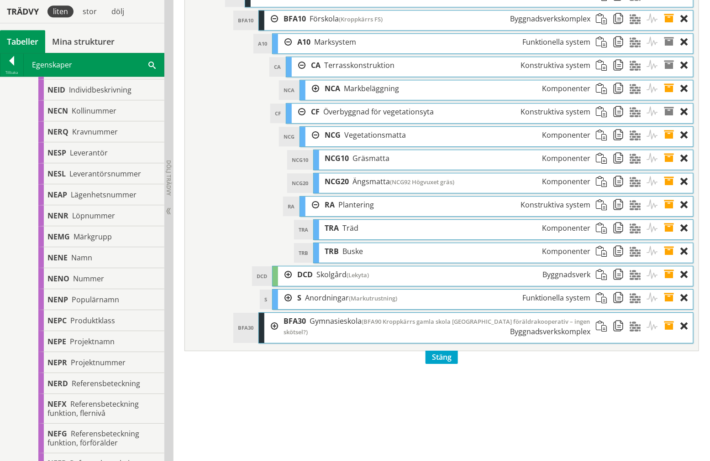
click at [667, 237] on span at bounding box center [672, 228] width 17 height 17
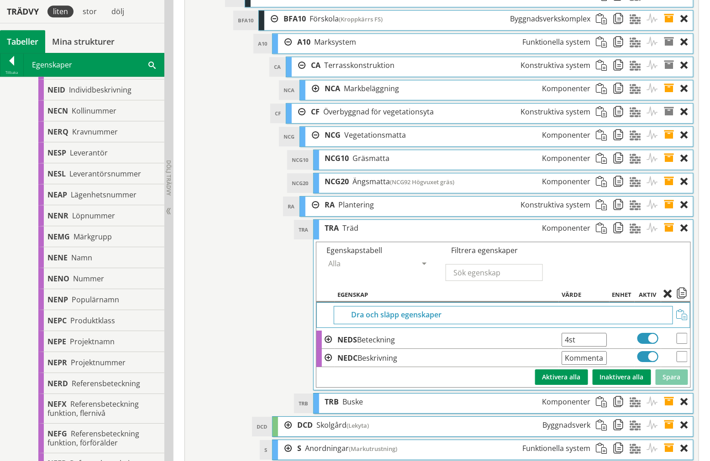
click at [669, 237] on span at bounding box center [672, 228] width 17 height 17
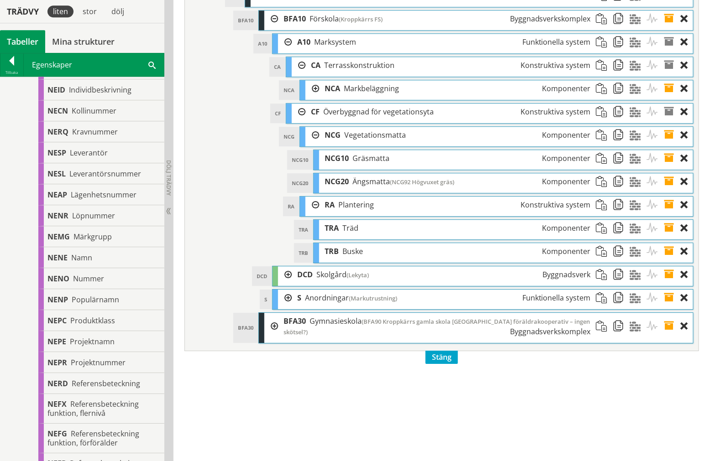
click at [315, 214] on div at bounding box center [312, 205] width 14 height 17
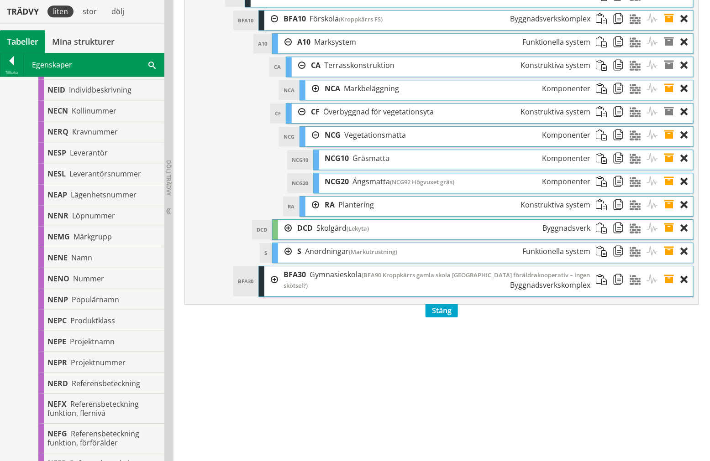
drag, startPoint x: 670, startPoint y: 193, endPoint x: 668, endPoint y: 204, distance: 11.0
click at [670, 167] on span at bounding box center [672, 158] width 17 height 17
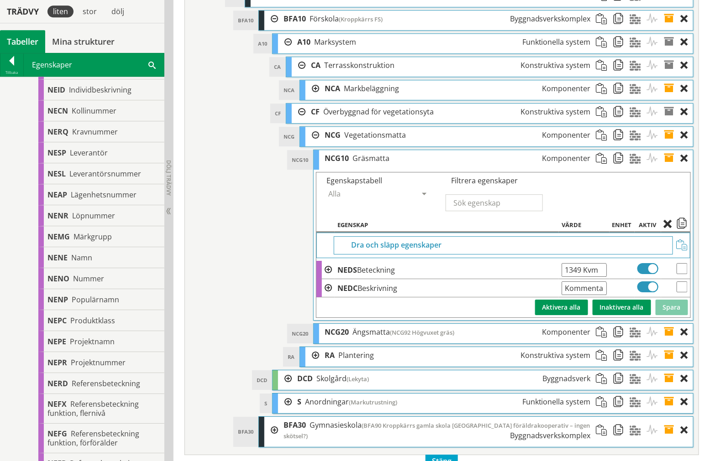
drag, startPoint x: 602, startPoint y: 303, endPoint x: 585, endPoint y: 302, distance: 17.8
click at [585, 277] on input "1349 Kvm" at bounding box center [583, 270] width 45 height 14
type input "1349 m2"
drag, startPoint x: 675, startPoint y: 336, endPoint x: 675, endPoint y: 288, distance: 47.5
click at [676, 315] on button "Spara" at bounding box center [671, 308] width 32 height 16
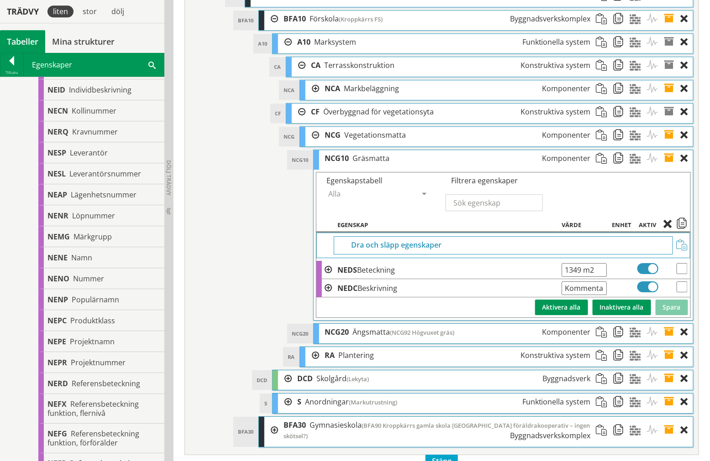
click at [669, 167] on span at bounding box center [672, 158] width 17 height 17
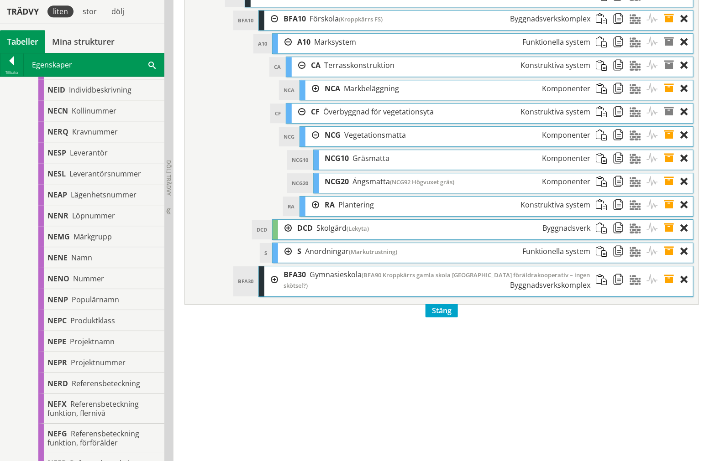
drag, startPoint x: 675, startPoint y: 163, endPoint x: 670, endPoint y: 165, distance: 4.8
click at [672, 144] on span at bounding box center [672, 135] width 17 height 17
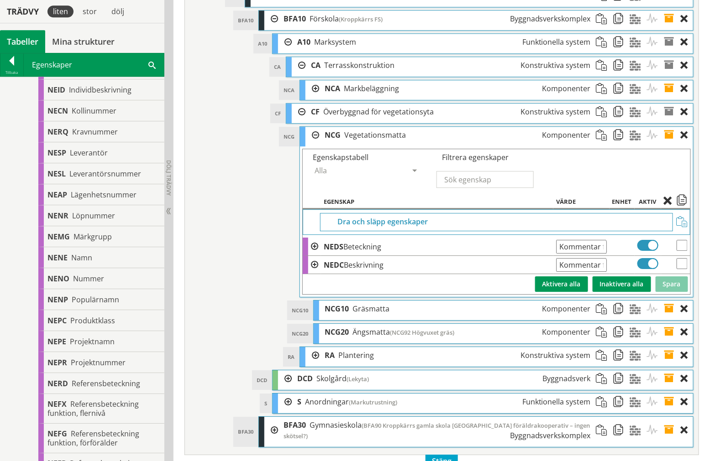
click at [671, 144] on span at bounding box center [672, 135] width 17 height 17
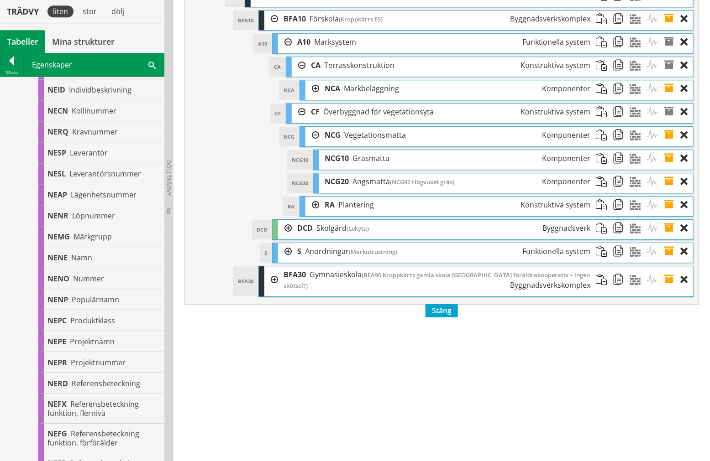
click at [300, 120] on div at bounding box center [299, 112] width 14 height 17
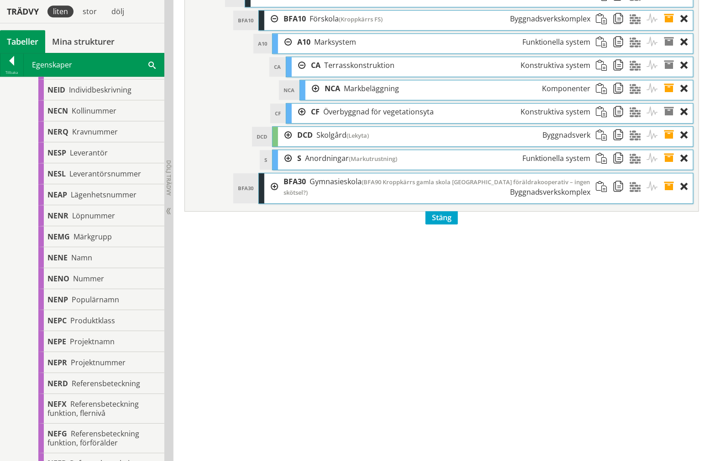
click at [668, 97] on span at bounding box center [672, 88] width 17 height 17
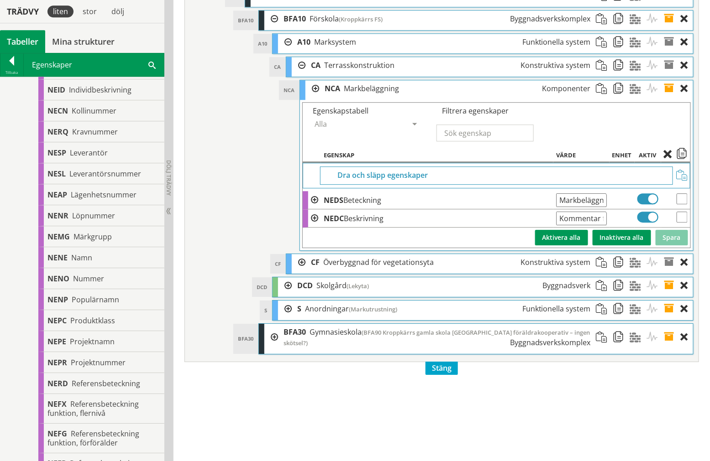
click at [669, 97] on span at bounding box center [672, 88] width 17 height 17
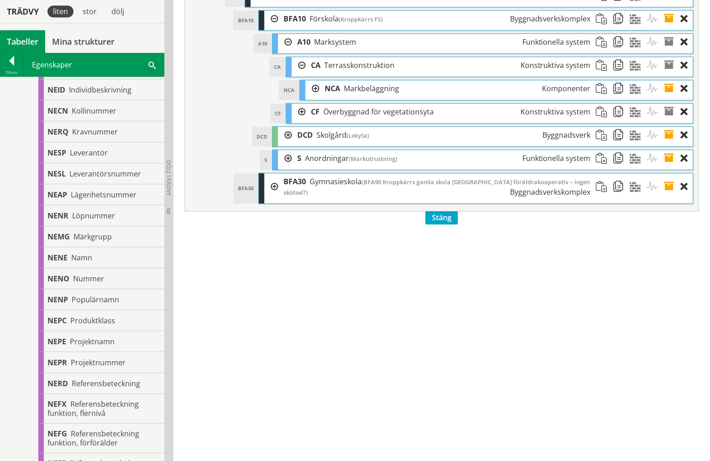
click at [314, 97] on div at bounding box center [312, 88] width 14 height 17
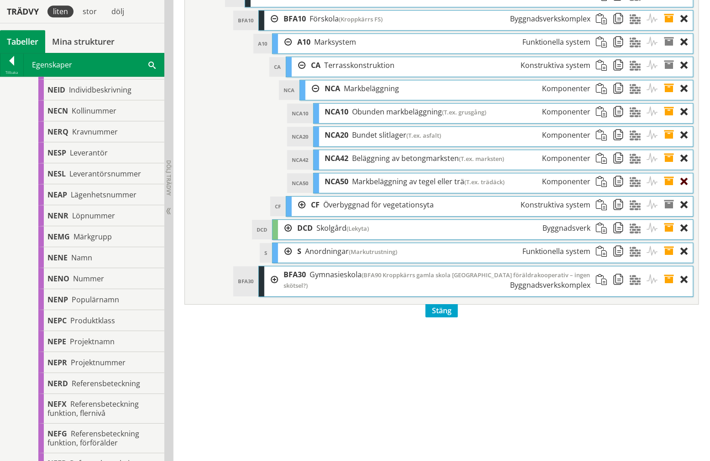
click at [683, 190] on div at bounding box center [687, 181] width 12 height 17
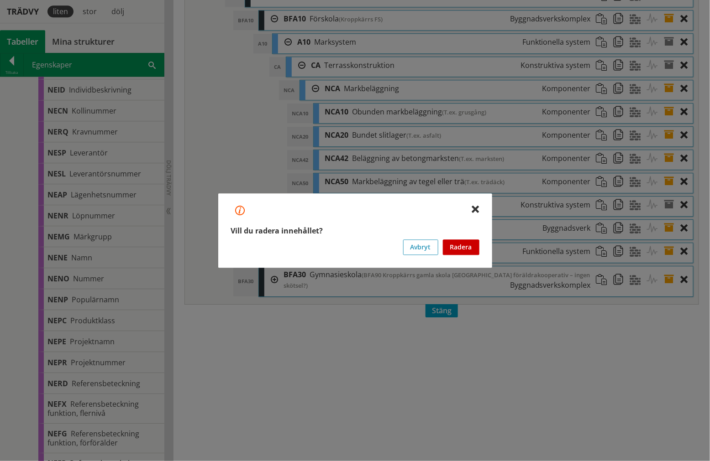
click at [469, 247] on button "Radera" at bounding box center [461, 248] width 37 height 16
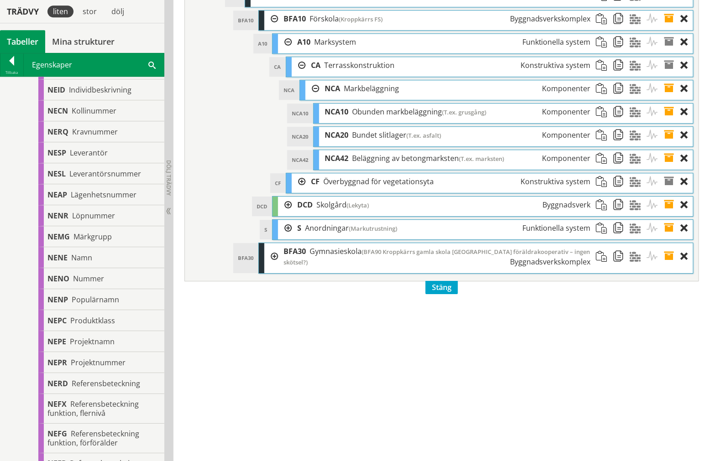
click at [410, 140] on span "(T.ex. asfalt)" at bounding box center [423, 135] width 35 height 8
click at [433, 163] on span "Beläggning av betongmarksten" at bounding box center [405, 158] width 107 height 10
click at [431, 140] on span "(T.ex. asfalt)" at bounding box center [423, 135] width 35 height 8
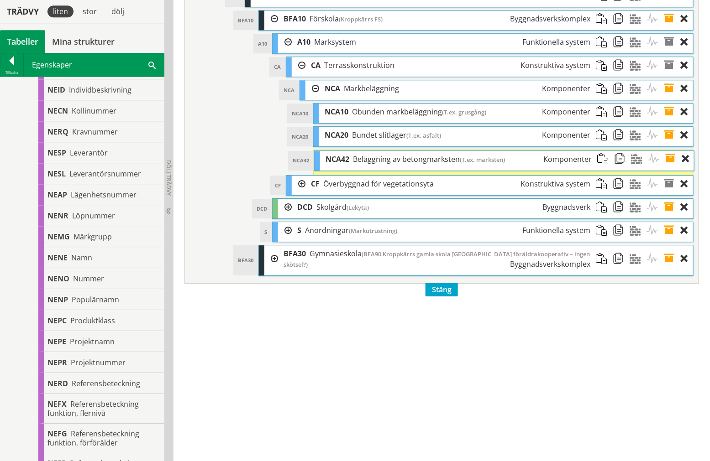
click at [475, 164] on span "(T.ex. marksten)" at bounding box center [482, 160] width 45 height 8
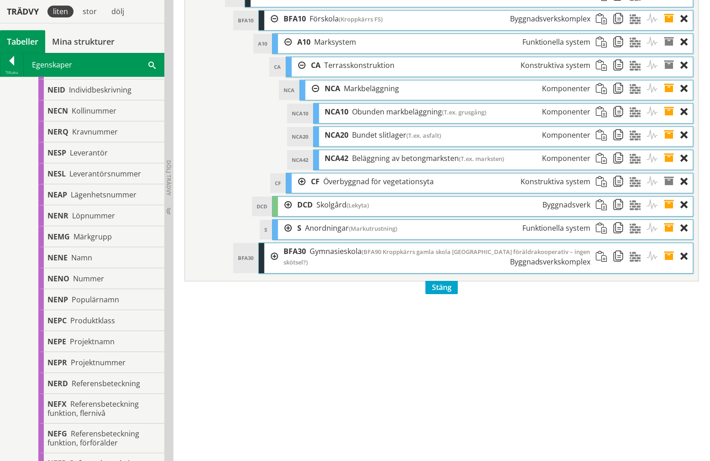
click at [669, 120] on span at bounding box center [672, 112] width 17 height 17
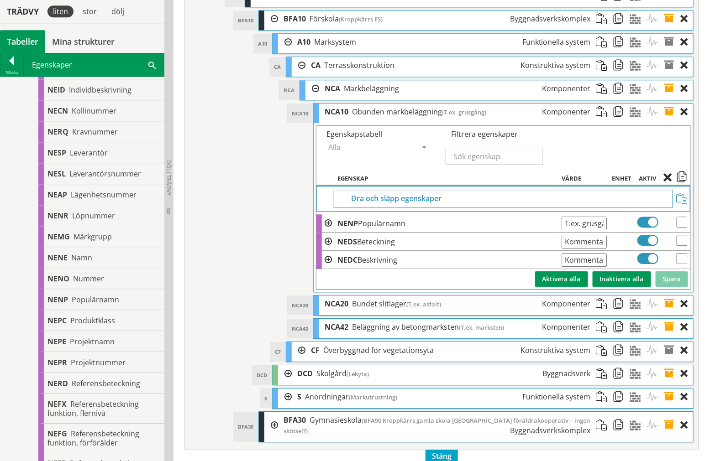
scroll to position [0, 28]
drag, startPoint x: 564, startPoint y: 272, endPoint x: 669, endPoint y: 272, distance: 105.0
click at [669, 251] on tr "NEDS Beteckning Kommentar från pdf Ange giltig String." at bounding box center [503, 242] width 374 height 18
type input "340 m2"
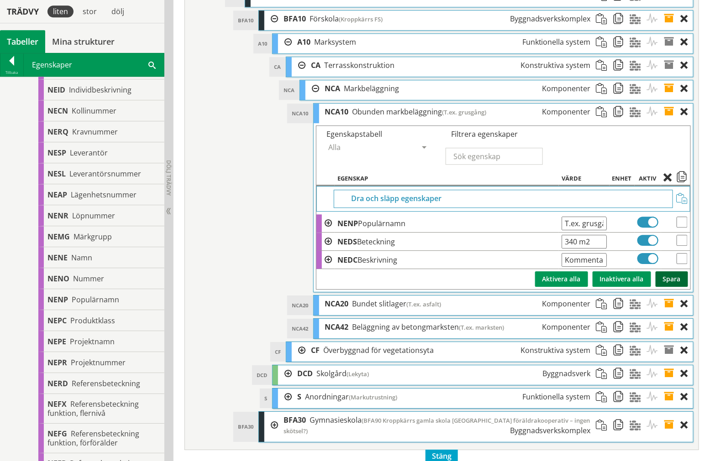
click at [676, 287] on button "Spara" at bounding box center [671, 280] width 32 height 16
click at [671, 120] on span at bounding box center [672, 112] width 17 height 17
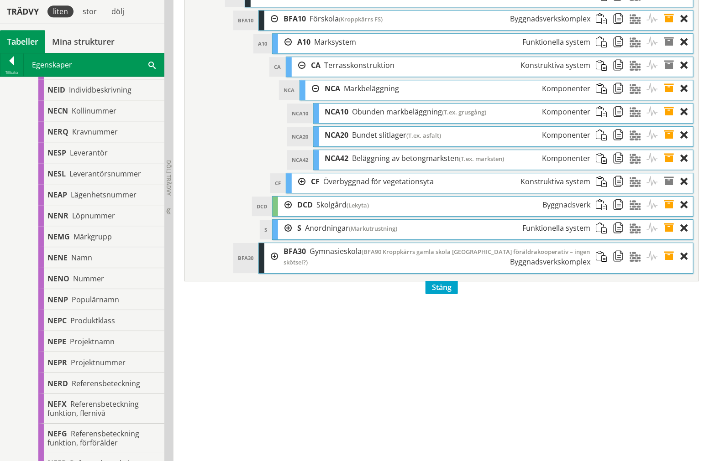
click at [670, 144] on span at bounding box center [672, 135] width 17 height 17
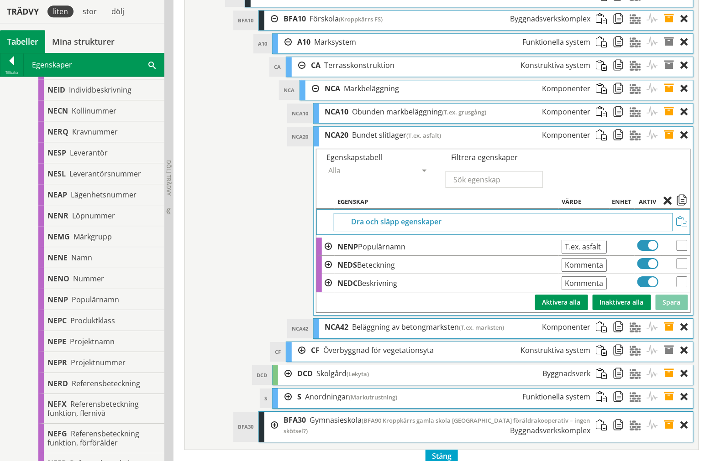
click at [605, 254] on input "T.ex. asfalt" at bounding box center [583, 247] width 45 height 14
drag, startPoint x: 605, startPoint y: 280, endPoint x: 603, endPoint y: 274, distance: 6.6
click at [603, 254] on input "T.ex. asfalt" at bounding box center [583, 247] width 45 height 14
drag, startPoint x: 564, startPoint y: 297, endPoint x: 622, endPoint y: 289, distance: 58.0
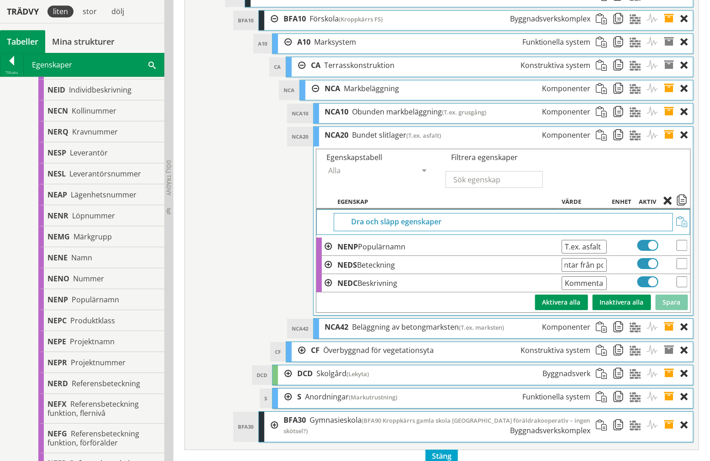
click at [622, 274] on tr "NEDS Beteckning Kommentar från pdf Ange giltig String." at bounding box center [503, 265] width 374 height 18
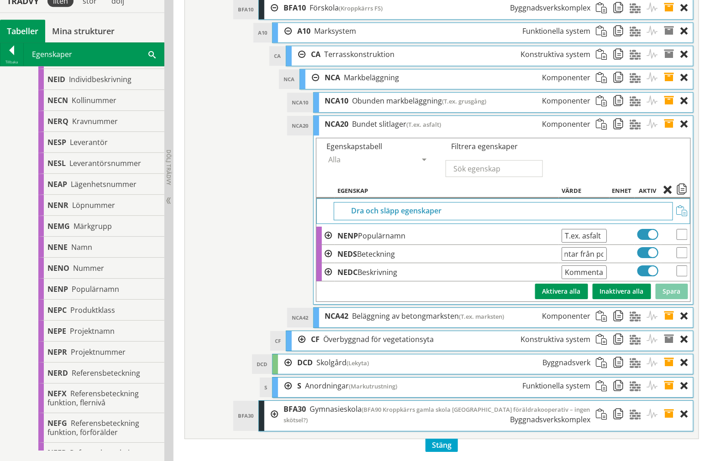
scroll to position [3483, 0]
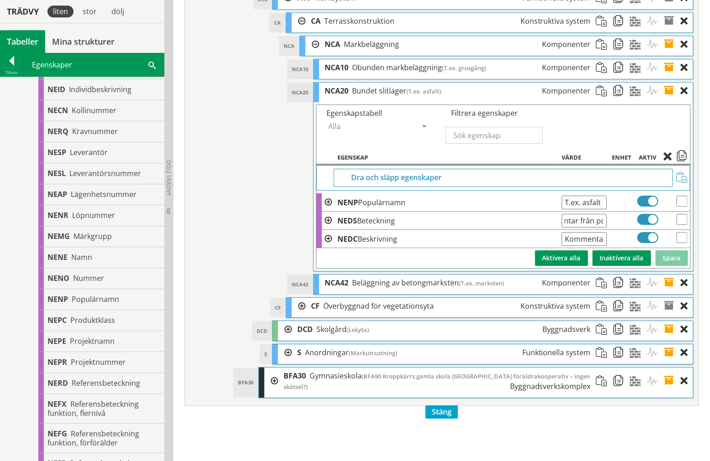
click at [606, 228] on input "Kommentar från pdf" at bounding box center [583, 221] width 45 height 14
drag, startPoint x: 608, startPoint y: 253, endPoint x: 494, endPoint y: 253, distance: 114.1
click at [494, 230] on tr "NEDS Beteckning Kommentar från pdf Ange giltig String." at bounding box center [503, 221] width 374 height 18
type input "328 m2"
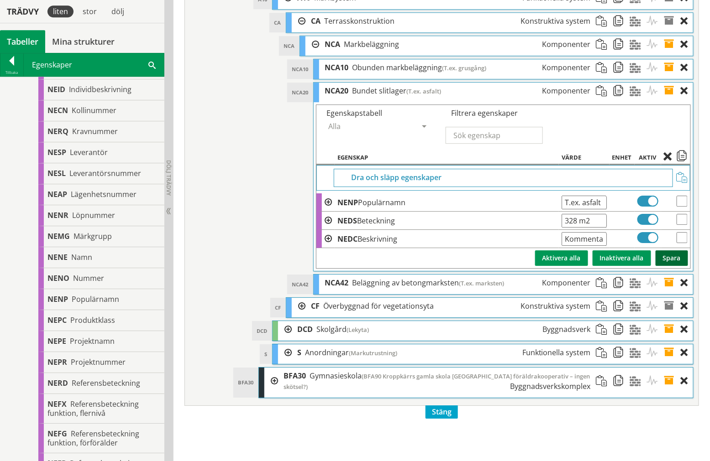
click at [678, 266] on button "Spara" at bounding box center [671, 259] width 32 height 16
click at [667, 100] on span at bounding box center [672, 91] width 17 height 17
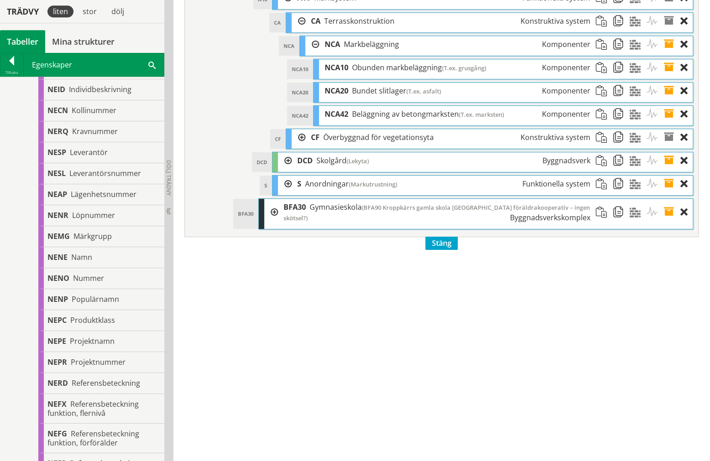
click at [664, 123] on span at bounding box center [672, 114] width 17 height 17
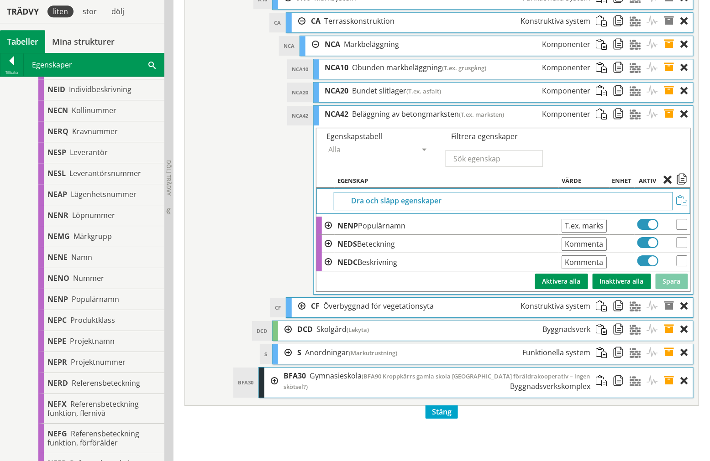
scroll to position [0, 28]
drag, startPoint x: 562, startPoint y: 278, endPoint x: 713, endPoint y: 279, distance: 151.1
type input "155 m2"
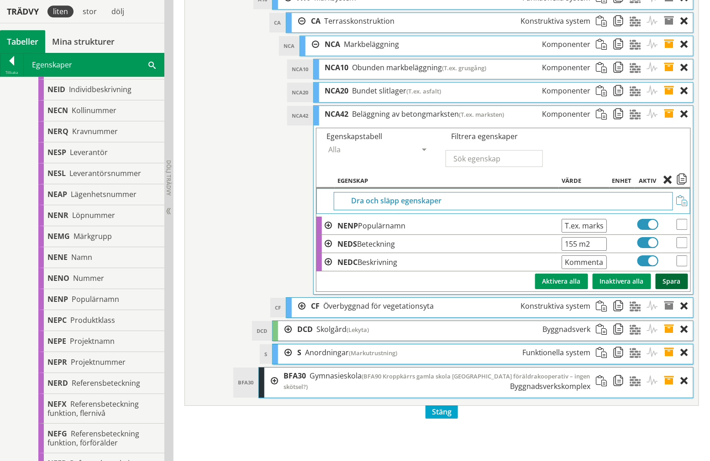
click at [672, 289] on button "Spara" at bounding box center [671, 282] width 32 height 16
click at [666, 123] on span at bounding box center [672, 114] width 17 height 17
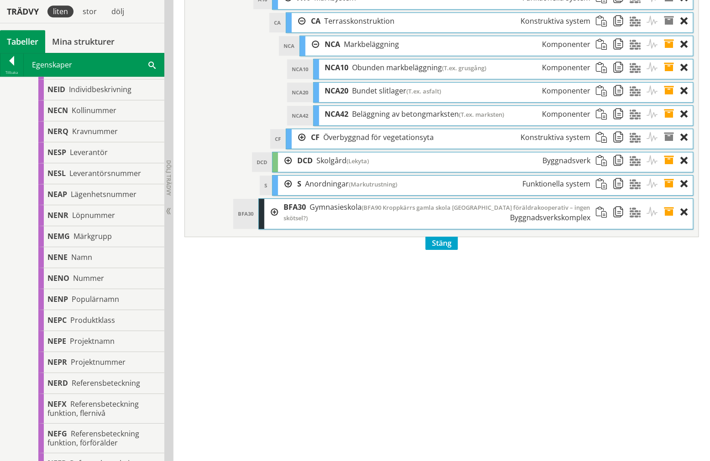
click at [666, 123] on span at bounding box center [672, 114] width 17 height 17
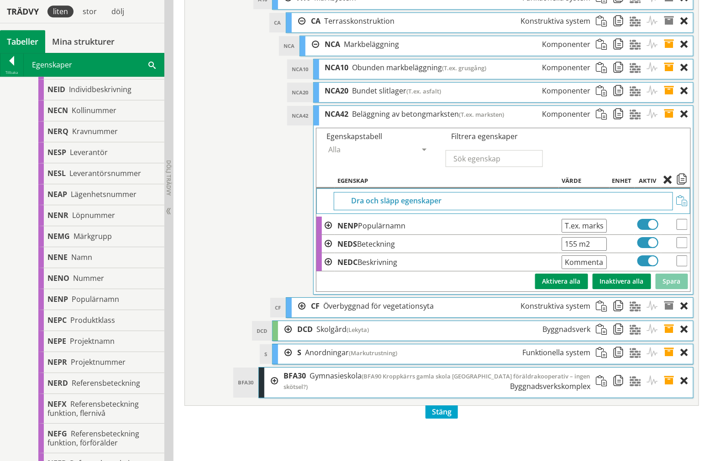
drag, startPoint x: 666, startPoint y: 147, endPoint x: 667, endPoint y: 143, distance: 4.6
click at [666, 123] on span at bounding box center [672, 114] width 17 height 17
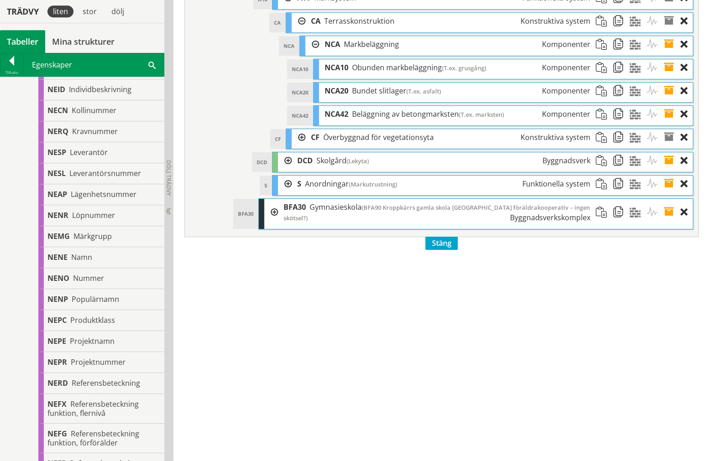
click at [669, 100] on span at bounding box center [672, 91] width 17 height 17
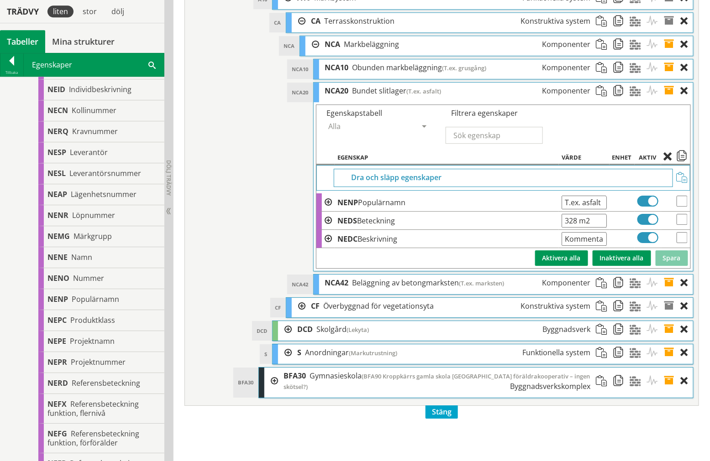
click at [669, 100] on span at bounding box center [672, 91] width 17 height 17
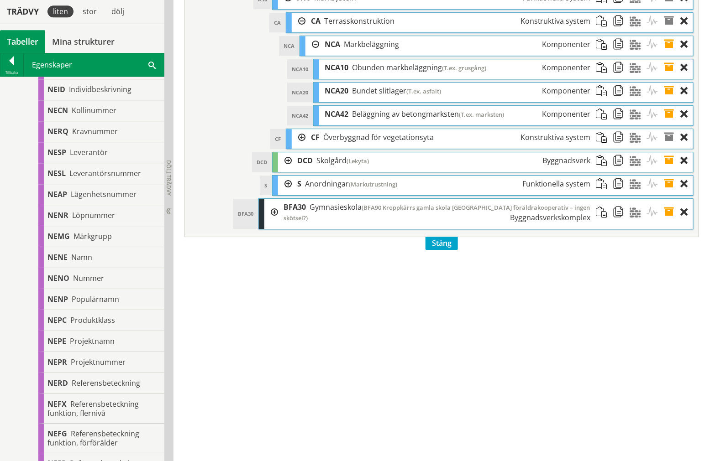
click at [669, 76] on span at bounding box center [672, 67] width 17 height 17
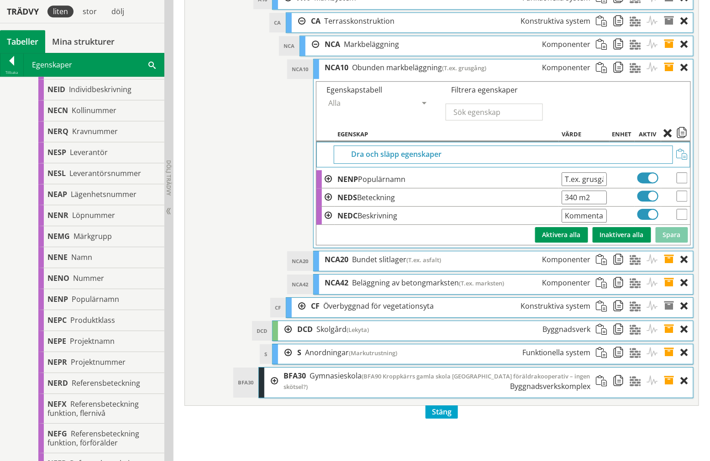
click at [669, 76] on span at bounding box center [672, 67] width 17 height 17
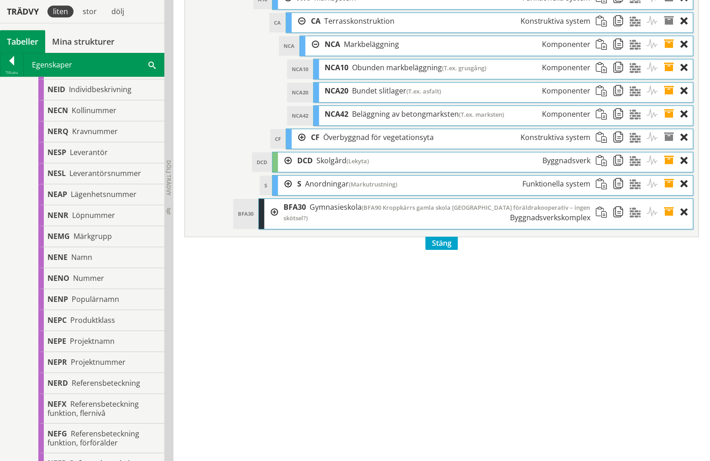
click at [669, 123] on span at bounding box center [672, 114] width 17 height 17
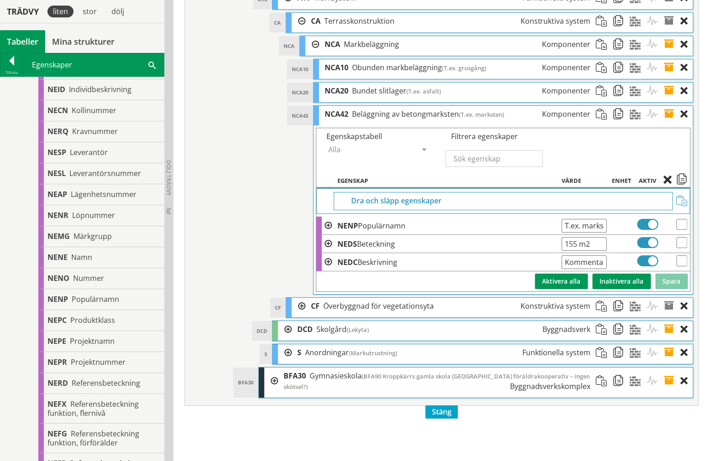
click at [669, 123] on span at bounding box center [672, 114] width 17 height 17
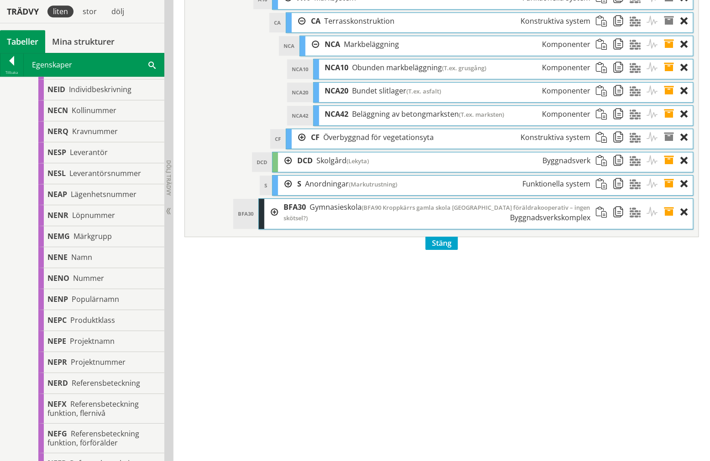
click at [317, 53] on div at bounding box center [312, 44] width 14 height 17
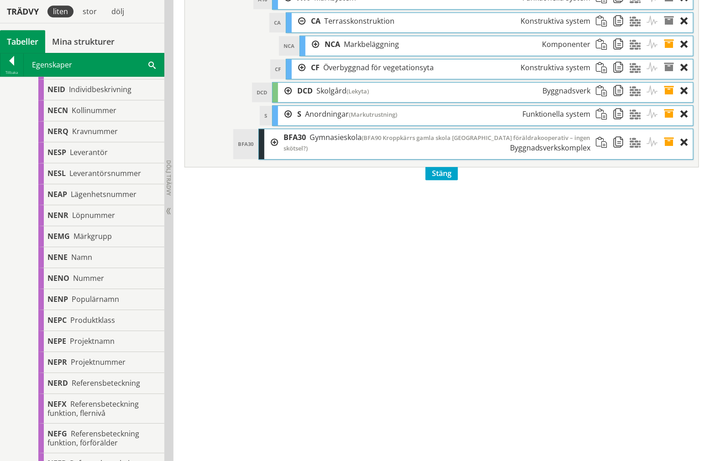
click at [298, 30] on div at bounding box center [299, 21] width 14 height 17
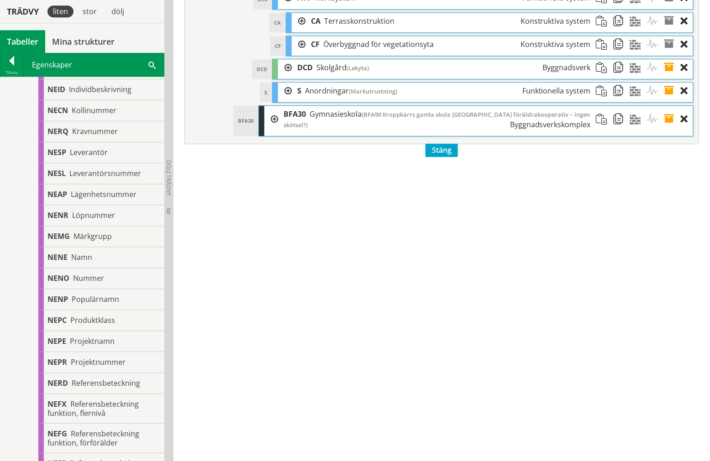
click at [285, 100] on div at bounding box center [285, 91] width 14 height 17
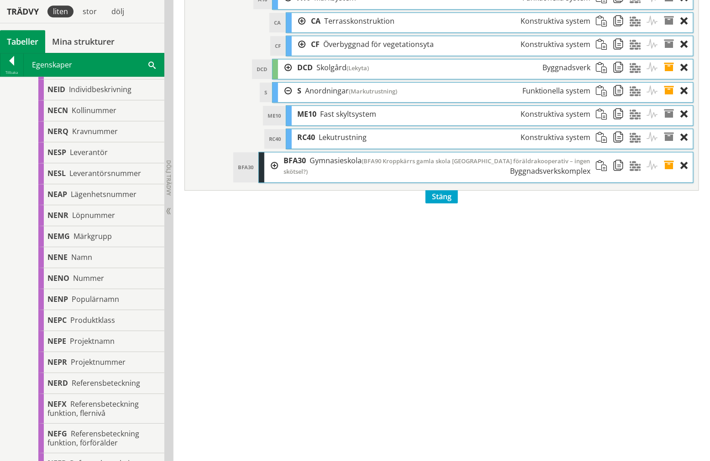
click at [671, 100] on span at bounding box center [672, 91] width 17 height 17
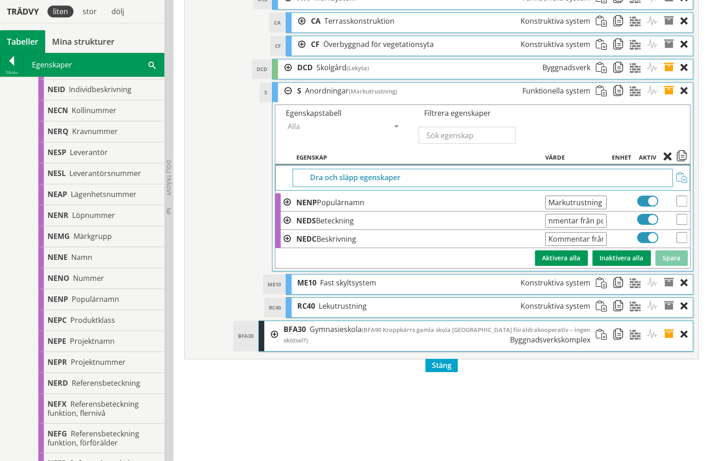
drag, startPoint x: 548, startPoint y: 248, endPoint x: 756, endPoint y: 251, distance: 208.6
paste input "Lekytor 145 Varav 20 m2 baksand, 122 m2 strid sand"
type input "Lekytor 145 Varav 20 m2 baksand, 122 m2 strid sand"
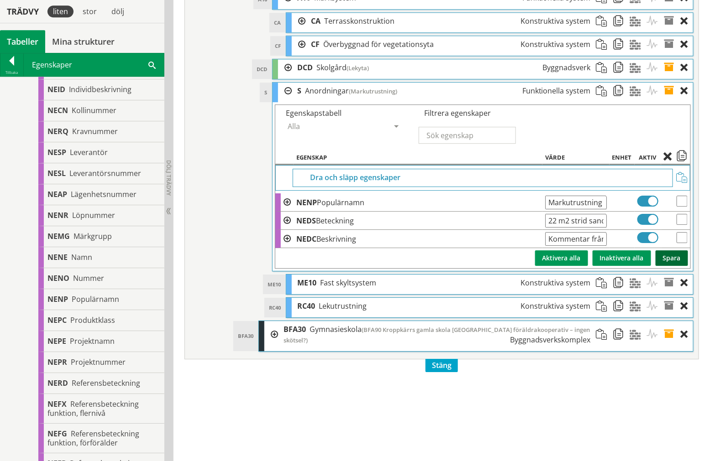
click at [678, 266] on button "Spara" at bounding box center [671, 259] width 32 height 16
click at [669, 100] on span at bounding box center [672, 91] width 17 height 17
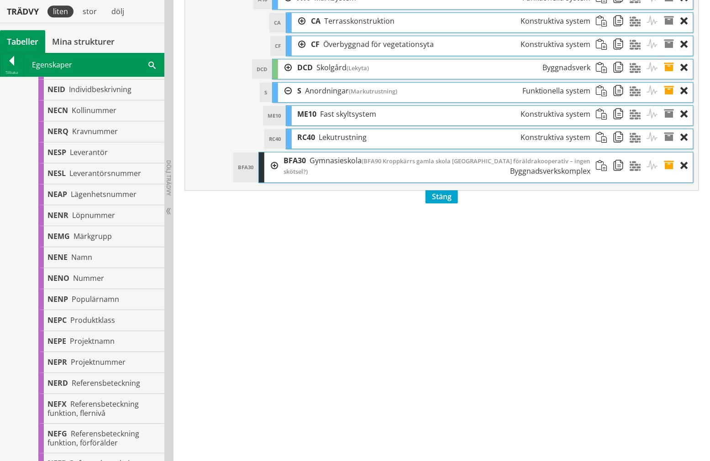
click at [670, 100] on span at bounding box center [672, 91] width 17 height 17
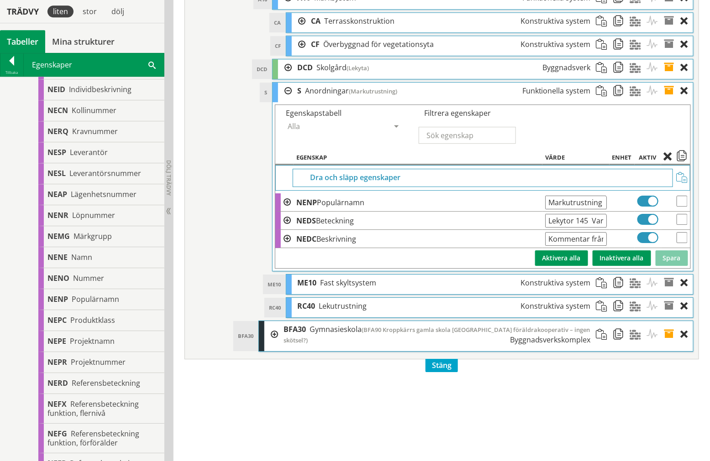
click at [669, 100] on span at bounding box center [672, 91] width 17 height 17
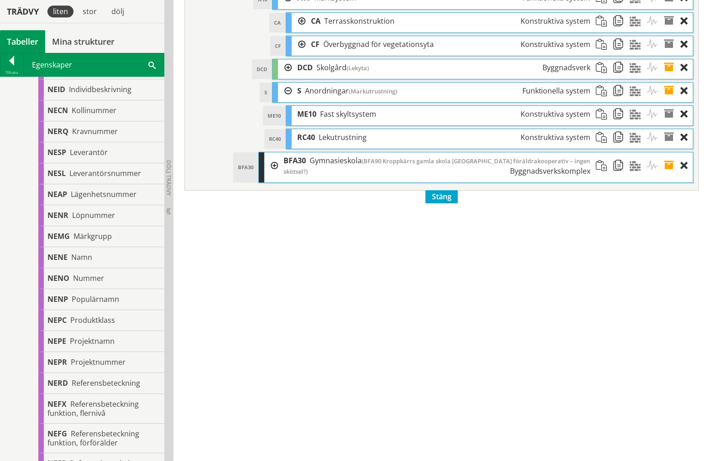
click at [292, 100] on div "S Anordningar (Markutrustning) Funktionella system" at bounding box center [444, 91] width 304 height 17
click at [288, 76] on div at bounding box center [285, 67] width 14 height 17
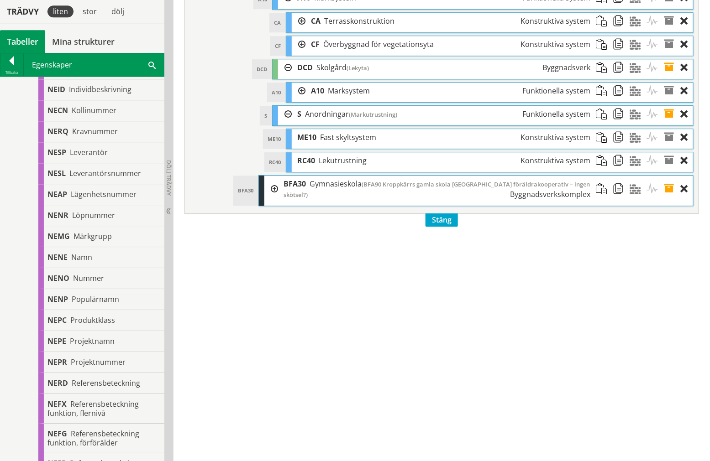
click at [285, 123] on div at bounding box center [285, 114] width 14 height 17
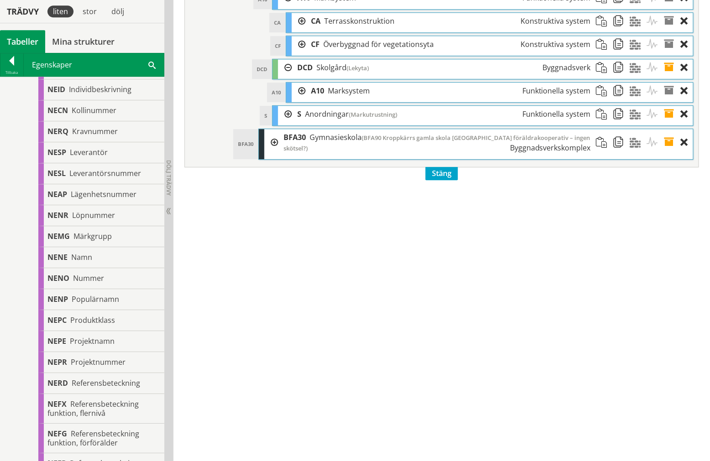
click at [669, 76] on span at bounding box center [672, 67] width 17 height 17
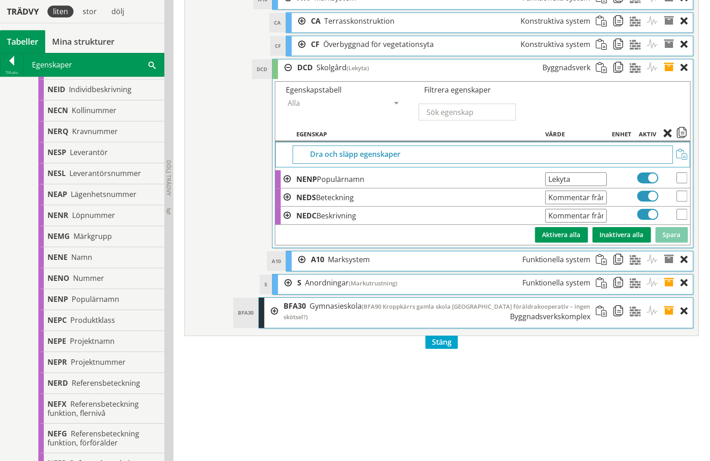
click at [670, 292] on span at bounding box center [672, 283] width 17 height 17
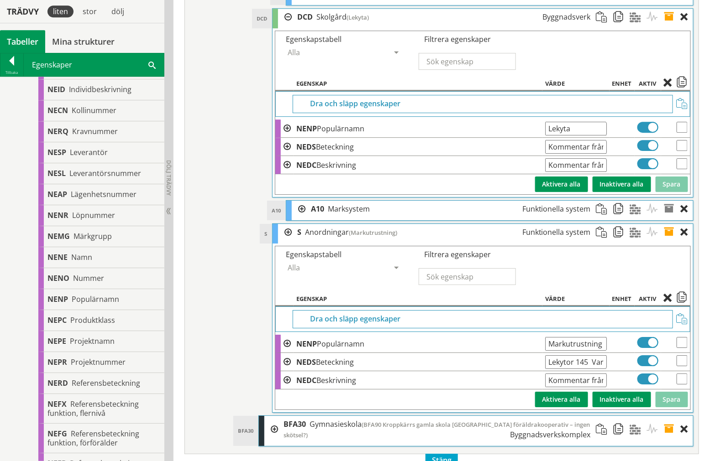
scroll to position [0, 125]
drag, startPoint x: 547, startPoint y: 394, endPoint x: 810, endPoint y: 378, distance: 263.9
click at [571, 369] on input "text" at bounding box center [576, 363] width 62 height 14
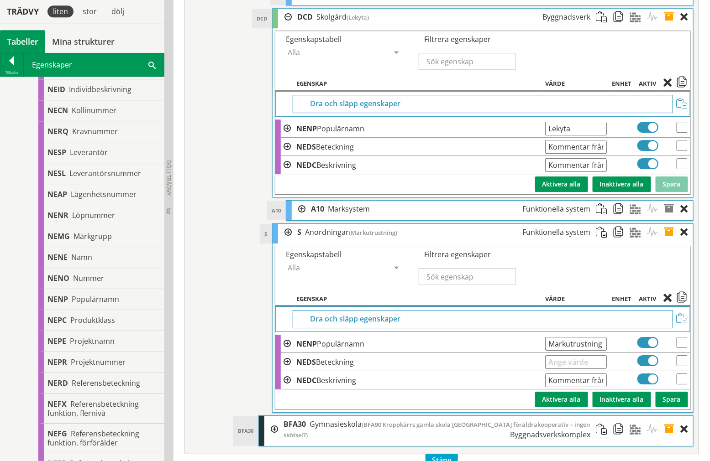
paste input "Markutrustning 4, 1, 6, 1, 2 Bänk, flaggstång, grind, mur, ramp"
type input "Markutrustning 4, 1, 6, 1, 2 Bänk, flaggstång, grind, mur, ramp"
drag, startPoint x: 672, startPoint y: 433, endPoint x: 672, endPoint y: 414, distance: 18.3
click at [672, 408] on button "Spara" at bounding box center [671, 400] width 32 height 16
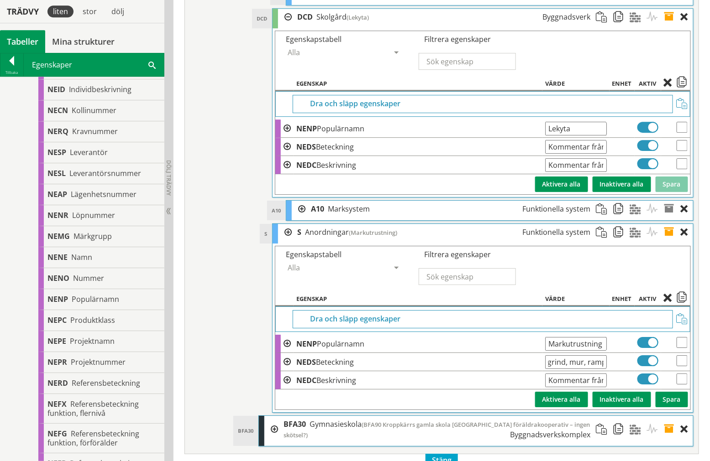
scroll to position [0, 0]
click at [604, 369] on input "Markutrustning 4, 1, 6, 1, 2 Bänk, flaggstång, grind, mur, ramp" at bounding box center [576, 363] width 62 height 14
click at [633, 353] on td at bounding box center [621, 344] width 25 height 18
click at [670, 408] on button "Spara" at bounding box center [671, 400] width 32 height 16
click at [668, 241] on span at bounding box center [672, 232] width 17 height 17
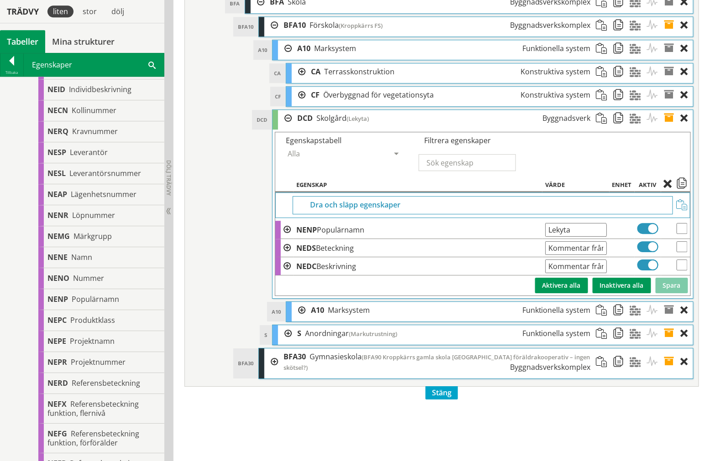
scroll to position [3432, 0]
drag, startPoint x: 548, startPoint y: 282, endPoint x: 676, endPoint y: 285, distance: 127.9
click at [676, 257] on tr "NEDS Beteckning Kommentar från pdf Ange giltig String." at bounding box center [482, 248] width 415 height 18
paste input "Lekytor 145 Varav 20 m2 baksand, 122 m2 strid sand"
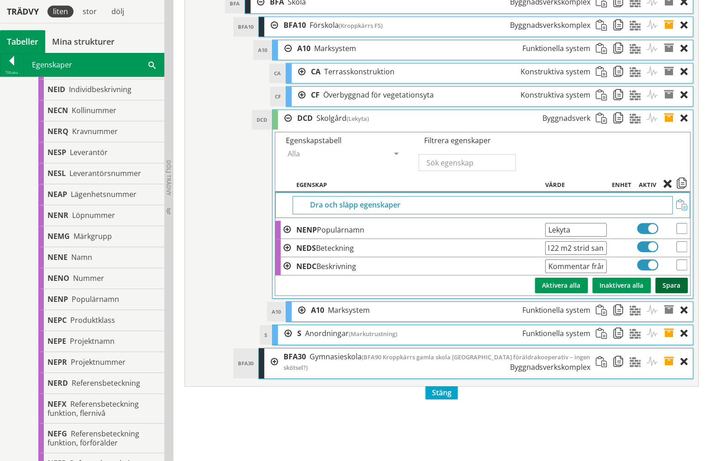
type input "Lekytor 145 Varav 20 m2 baksand, 122 m2 strid sand"
click at [671, 293] on button "Spara" at bounding box center [671, 286] width 32 height 16
click at [669, 127] on span at bounding box center [672, 118] width 17 height 17
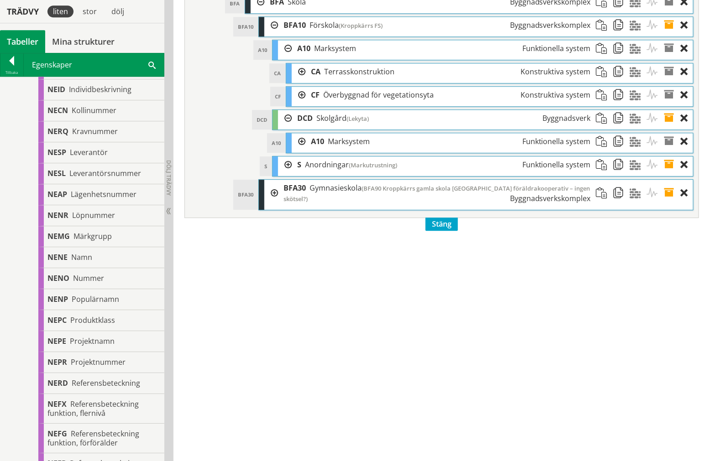
click at [298, 150] on div at bounding box center [299, 141] width 14 height 17
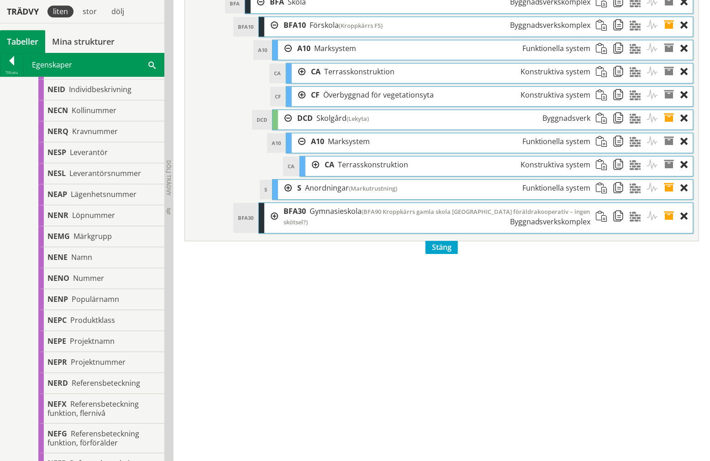
click at [306, 173] on div at bounding box center [312, 165] width 14 height 17
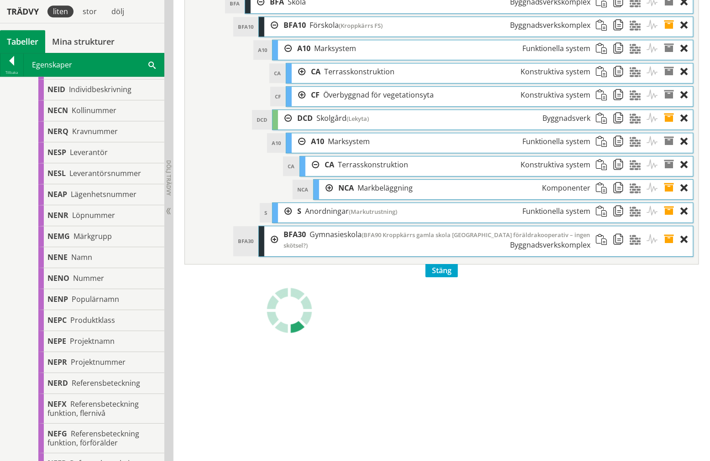
click at [322, 197] on div at bounding box center [326, 188] width 14 height 17
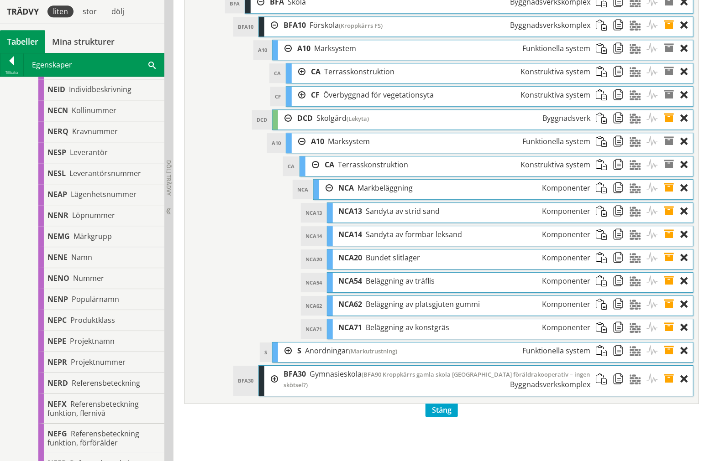
click at [669, 197] on span at bounding box center [672, 188] width 17 height 17
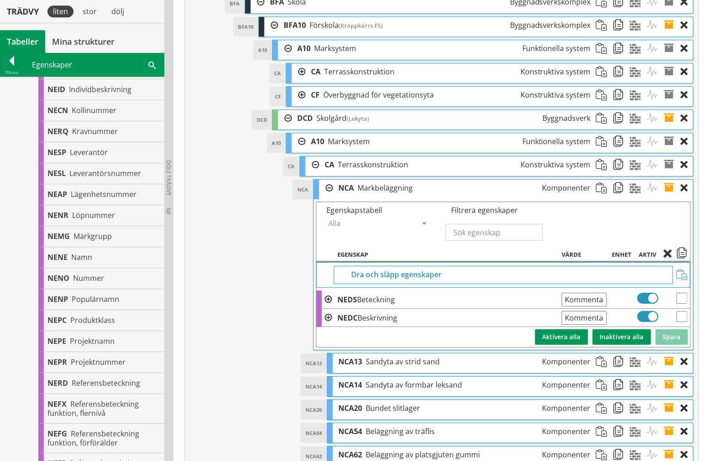
click at [671, 127] on span at bounding box center [672, 118] width 17 height 17
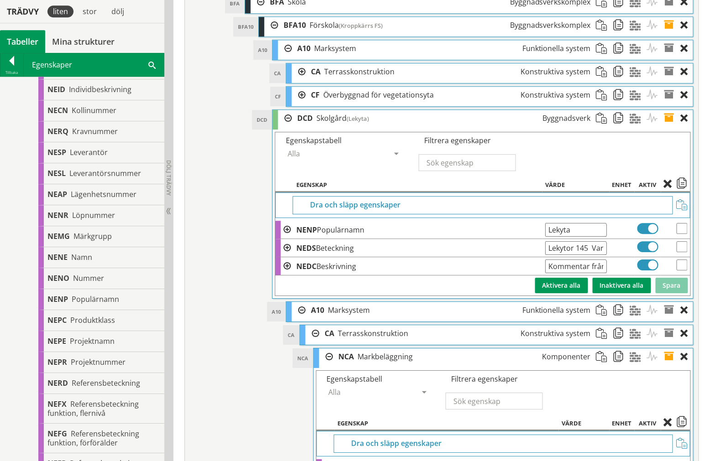
click at [671, 127] on span at bounding box center [672, 118] width 17 height 17
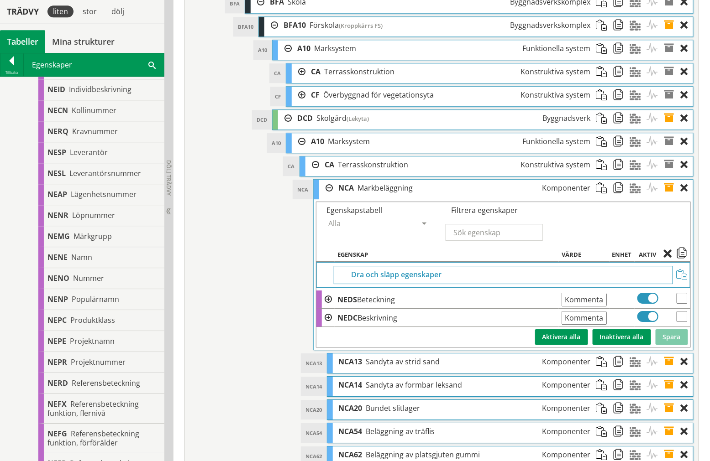
click at [670, 127] on span at bounding box center [672, 118] width 17 height 17
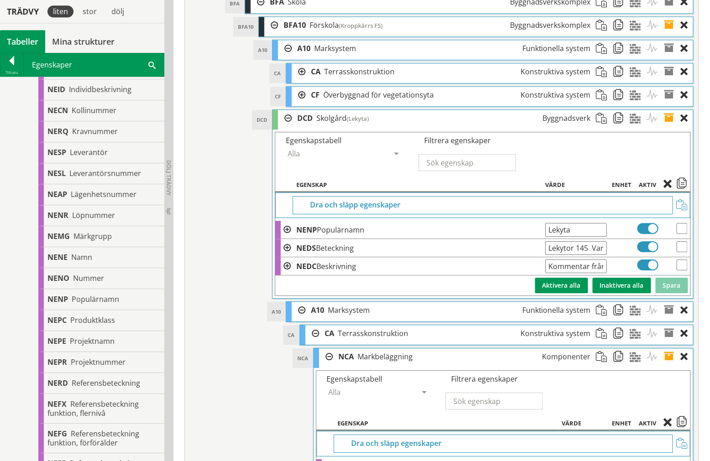
click at [670, 127] on span at bounding box center [672, 118] width 17 height 17
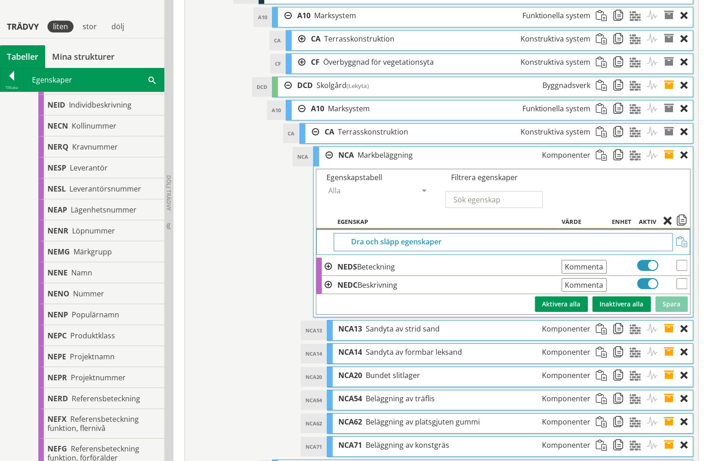
scroll to position [3483, 0]
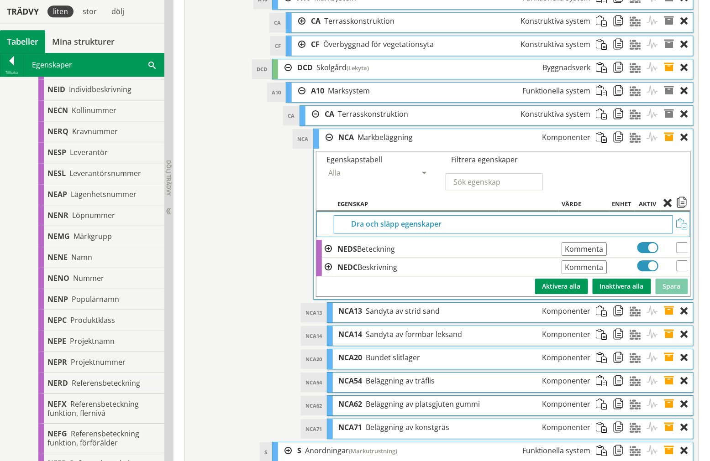
click at [668, 146] on span at bounding box center [672, 137] width 17 height 17
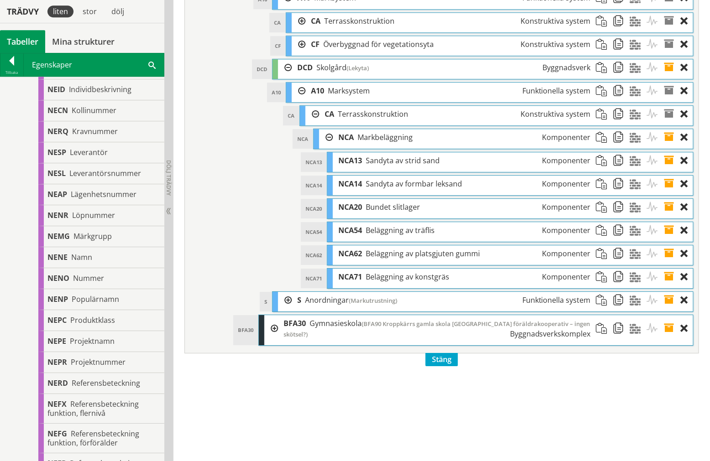
drag, startPoint x: 683, startPoint y: 237, endPoint x: 703, endPoint y: 234, distance: 20.3
click at [687, 216] on div at bounding box center [687, 207] width 12 height 17
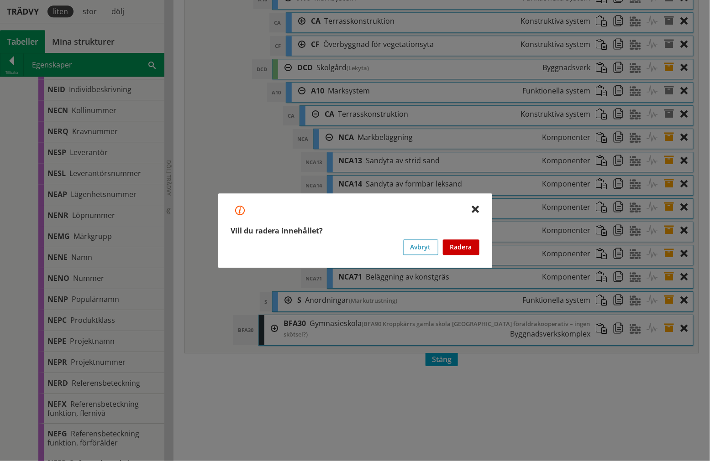
click at [475, 243] on button "Radera" at bounding box center [461, 248] width 37 height 16
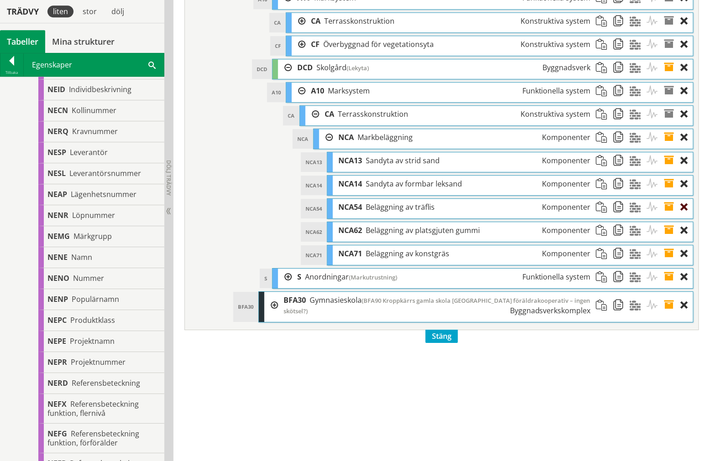
click at [686, 216] on div at bounding box center [687, 207] width 12 height 17
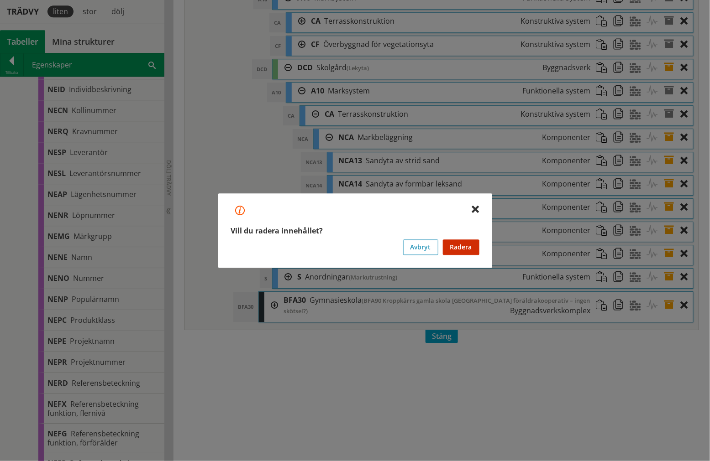
click at [464, 247] on button "Radera" at bounding box center [461, 248] width 37 height 16
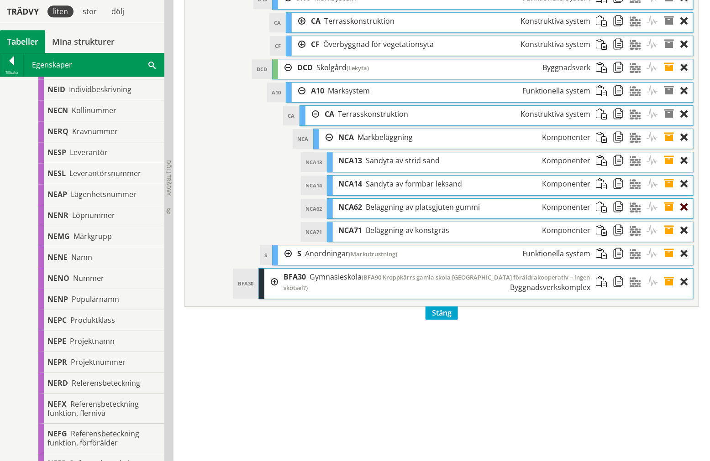
click at [687, 216] on div at bounding box center [687, 207] width 12 height 17
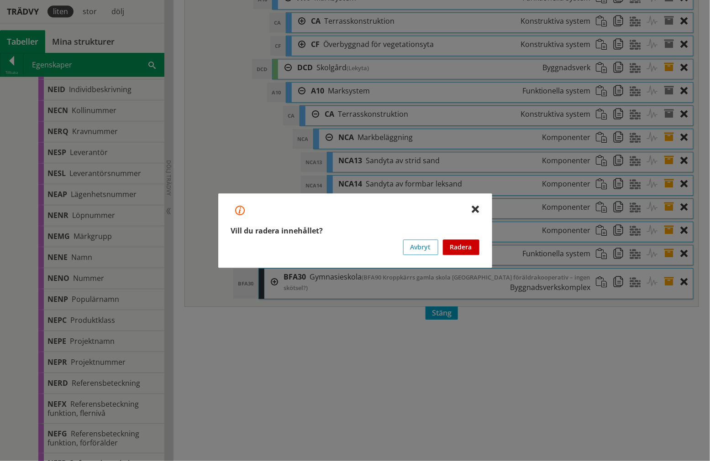
click at [474, 249] on button "Radera" at bounding box center [461, 248] width 37 height 16
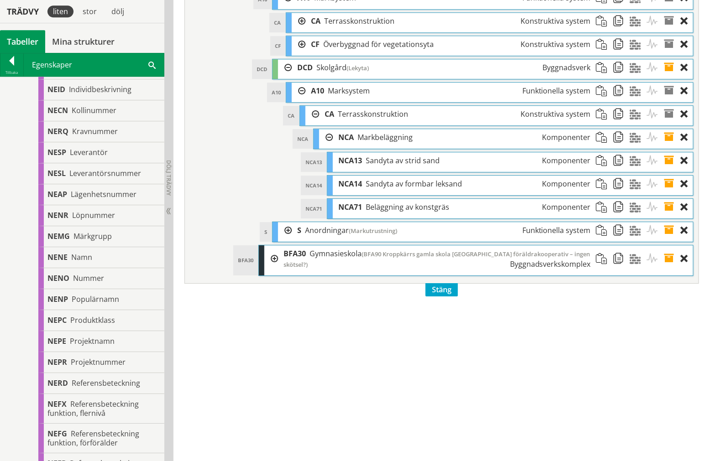
click at [683, 216] on div at bounding box center [687, 207] width 12 height 17
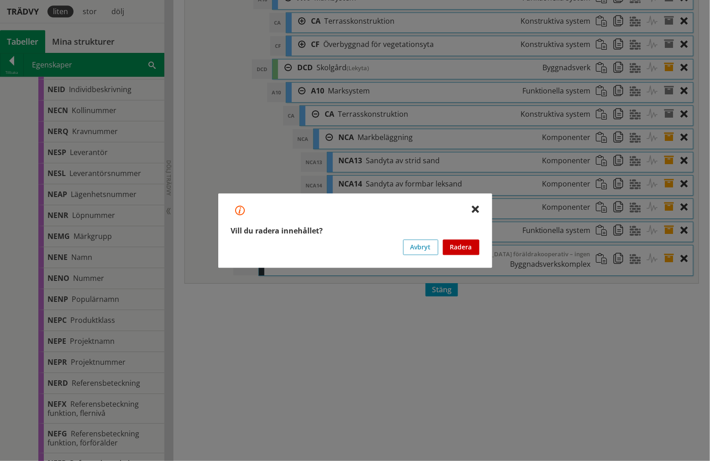
click at [456, 245] on button "Radera" at bounding box center [461, 248] width 37 height 16
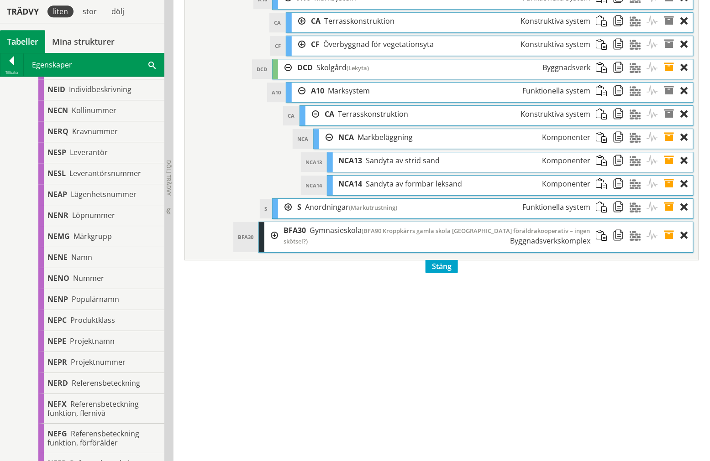
click at [673, 169] on span at bounding box center [672, 160] width 17 height 17
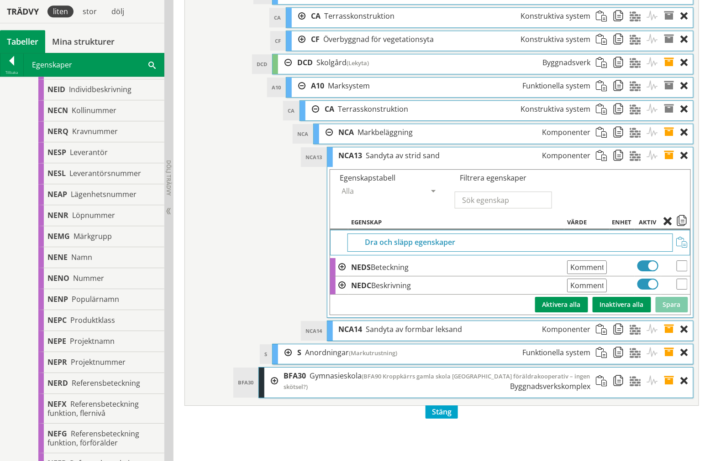
scroll to position [0, 33]
drag, startPoint x: 570, startPoint y: 299, endPoint x: 711, endPoint y: 303, distance: 141.6
type input "122 m2"
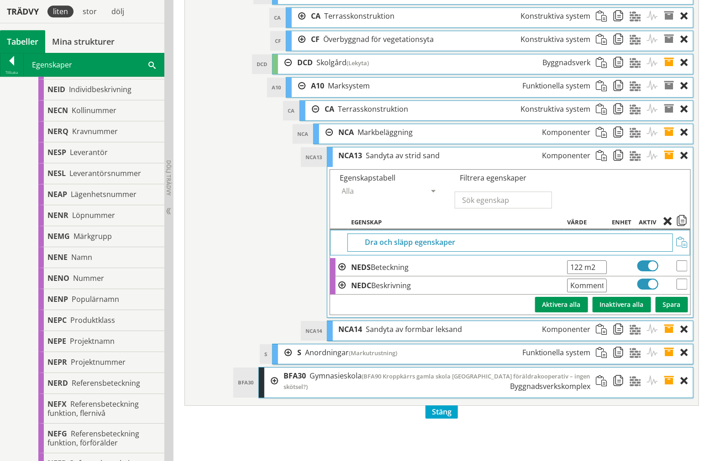
click at [676, 313] on button "Spara" at bounding box center [671, 305] width 32 height 16
click at [670, 164] on span at bounding box center [672, 155] width 17 height 17
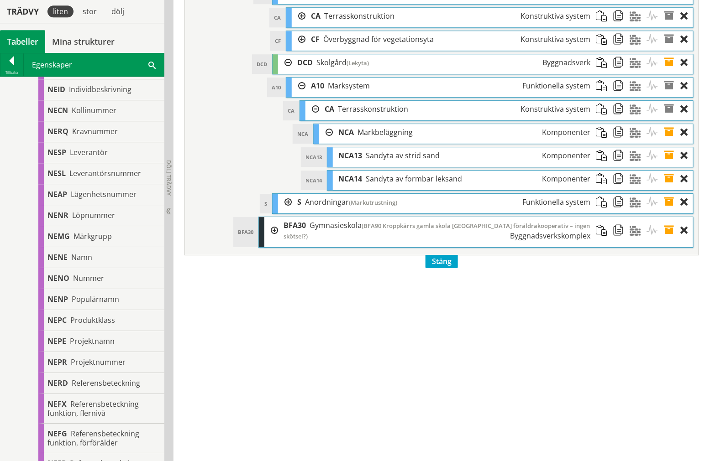
click at [670, 188] on span at bounding box center [672, 179] width 17 height 17
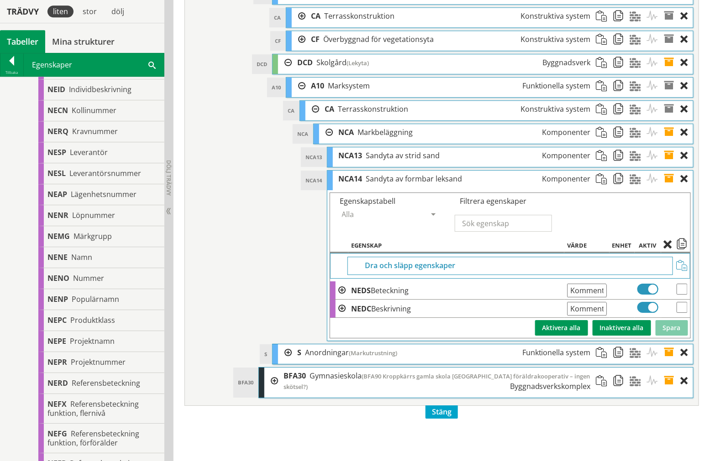
scroll to position [0, 33]
drag, startPoint x: 569, startPoint y: 323, endPoint x: 713, endPoint y: 328, distance: 144.8
type input "20 m2 baksand"
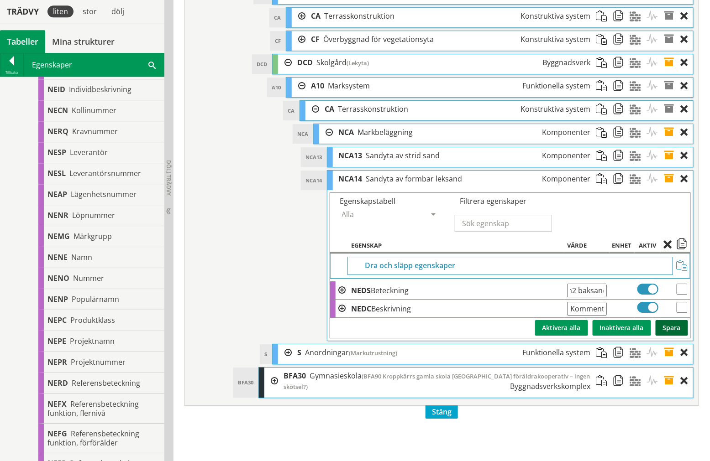
drag, startPoint x: 678, startPoint y: 362, endPoint x: 677, endPoint y: 355, distance: 7.4
click at [678, 336] on button "Spara" at bounding box center [671, 328] width 32 height 16
click at [671, 188] on span at bounding box center [672, 179] width 17 height 17
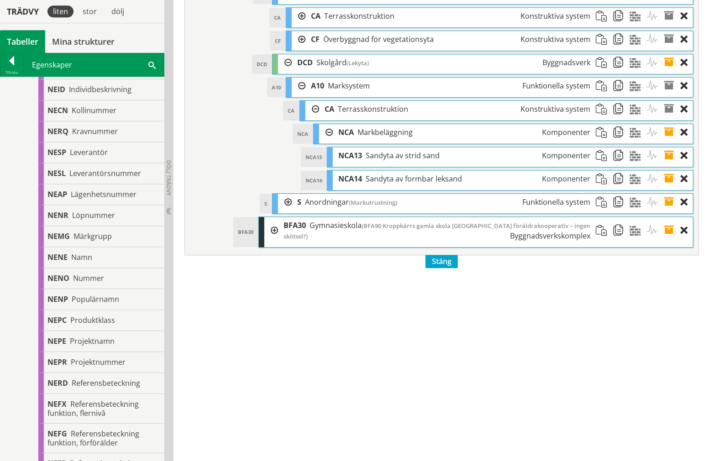
click at [672, 164] on span at bounding box center [672, 155] width 17 height 17
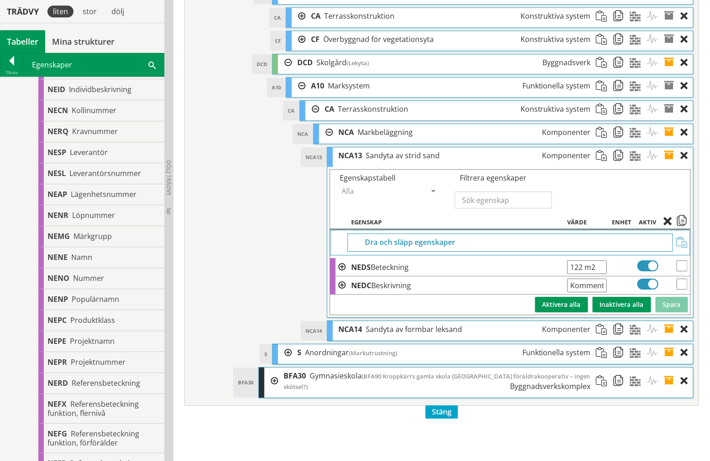
click at [672, 164] on span at bounding box center [672, 155] width 17 height 17
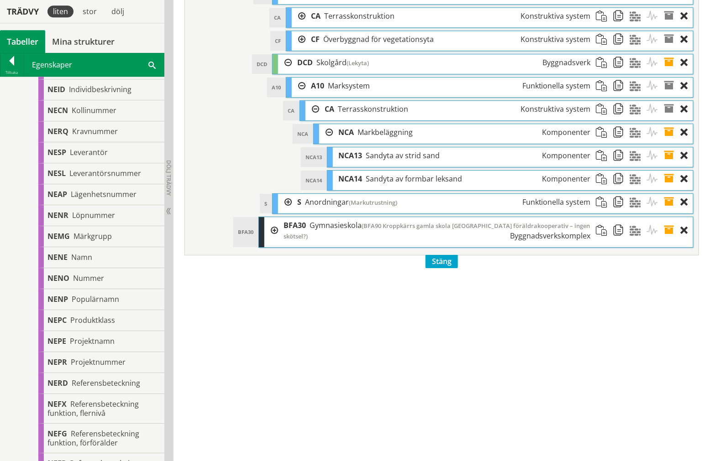
click at [672, 188] on span at bounding box center [672, 179] width 17 height 17
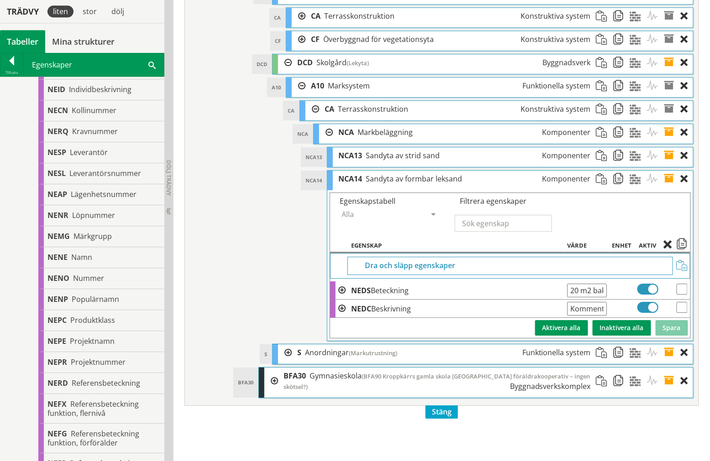
click at [672, 188] on span at bounding box center [672, 179] width 17 height 17
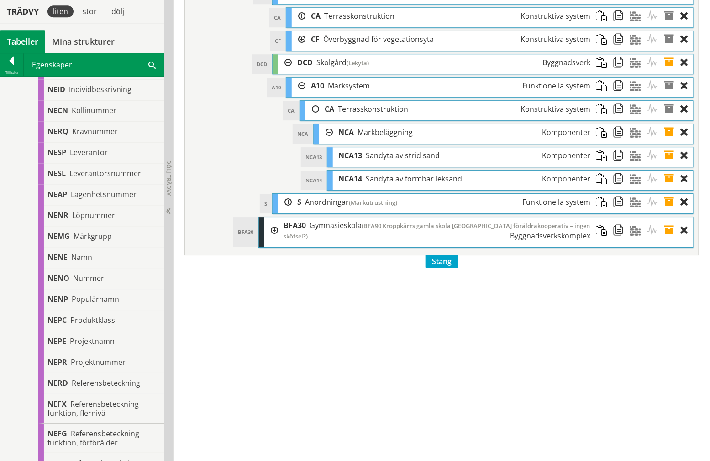
click at [673, 164] on span at bounding box center [672, 155] width 17 height 17
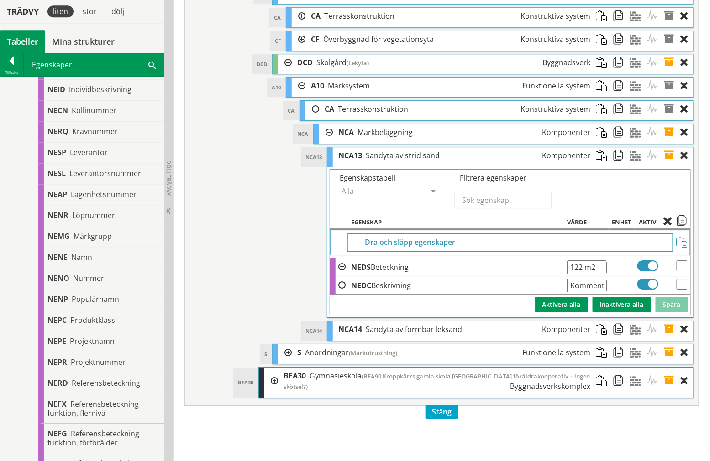
click at [571, 274] on input "122 m2" at bounding box center [587, 268] width 40 height 14
click at [668, 315] on td "Spara Inaktivera alla Aktivera alla" at bounding box center [510, 305] width 360 height 20
drag, startPoint x: 669, startPoint y: 335, endPoint x: 668, endPoint y: 326, distance: 8.3
click at [669, 313] on button "Spara" at bounding box center [671, 305] width 32 height 16
click at [671, 164] on span at bounding box center [672, 155] width 17 height 17
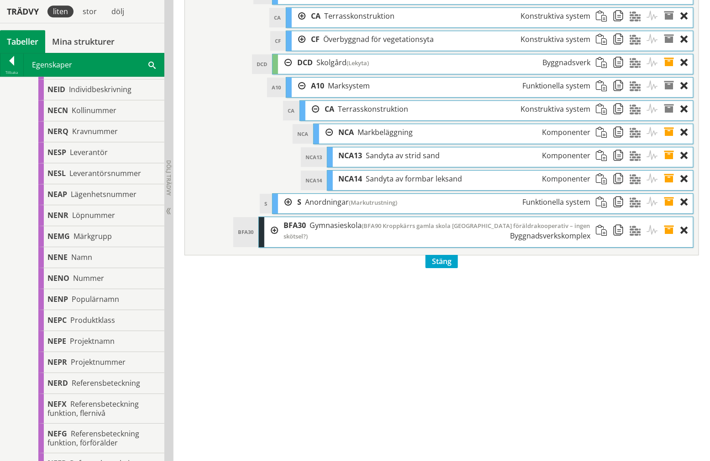
click at [667, 188] on span at bounding box center [672, 179] width 17 height 17
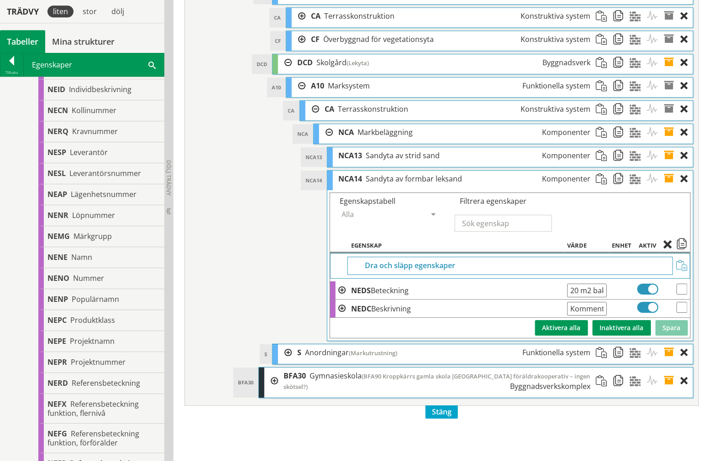
click at [570, 298] on input "20 m2 baksand" at bounding box center [587, 291] width 40 height 14
click at [672, 336] on button "Spara" at bounding box center [671, 328] width 32 height 16
click at [670, 188] on span at bounding box center [672, 179] width 17 height 17
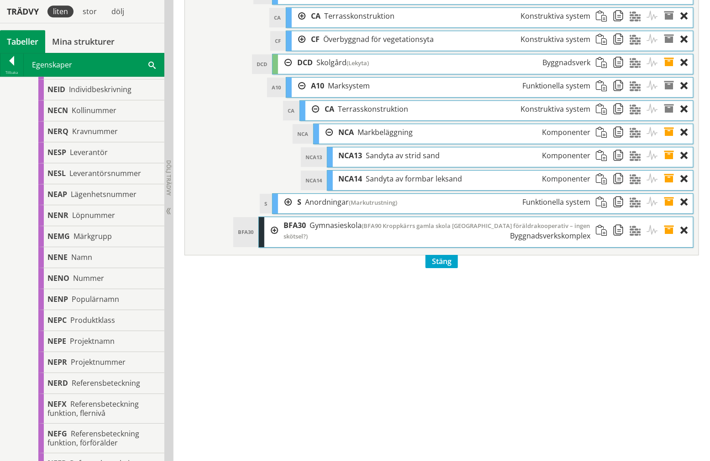
click at [671, 164] on span at bounding box center [672, 155] width 17 height 17
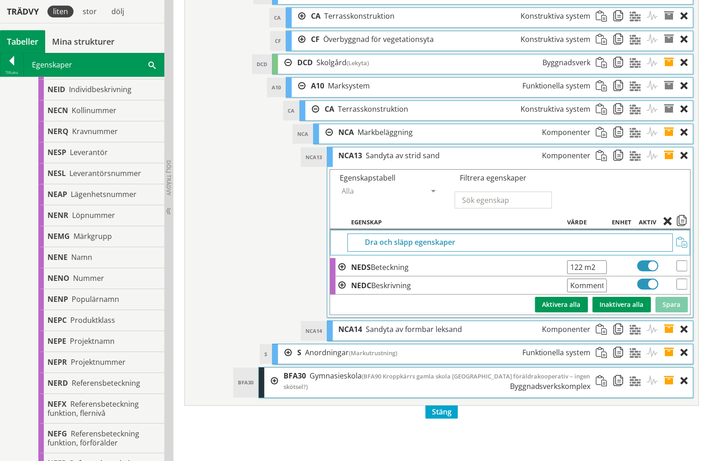
click at [673, 164] on span at bounding box center [672, 155] width 17 height 17
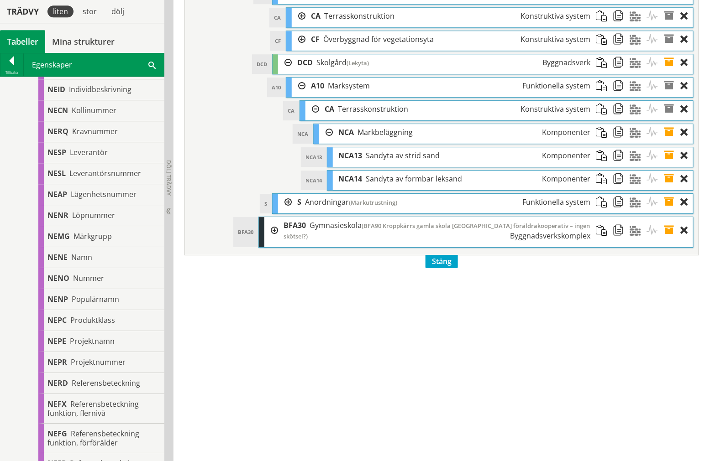
click at [326, 141] on div at bounding box center [326, 132] width 14 height 17
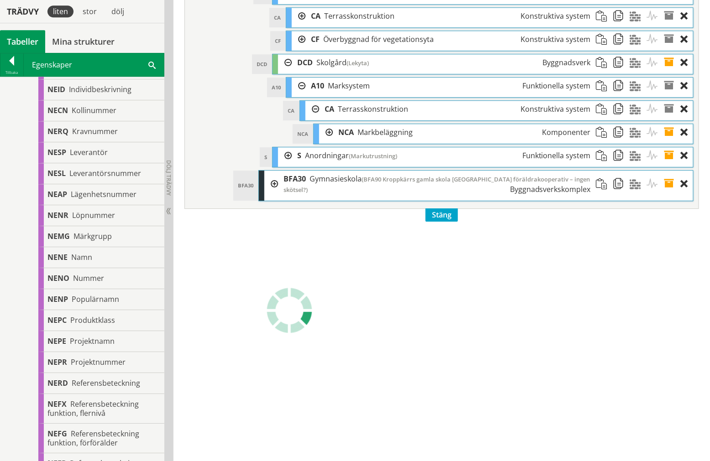
click at [316, 118] on div at bounding box center [312, 109] width 14 height 17
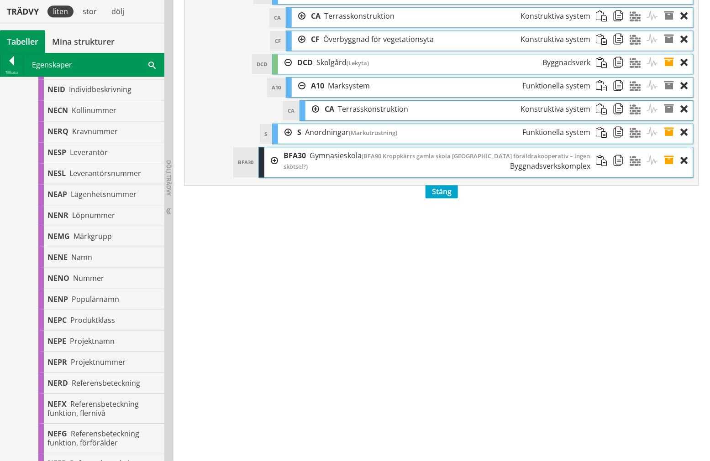
click at [309, 118] on div at bounding box center [312, 109] width 14 height 17
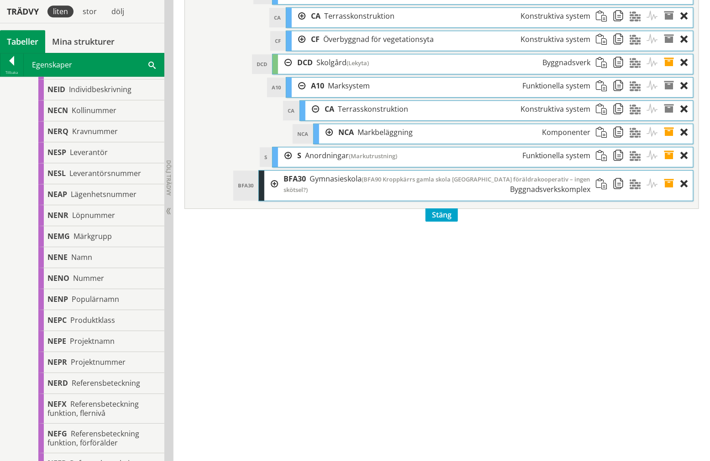
click at [311, 118] on div at bounding box center [312, 109] width 14 height 17
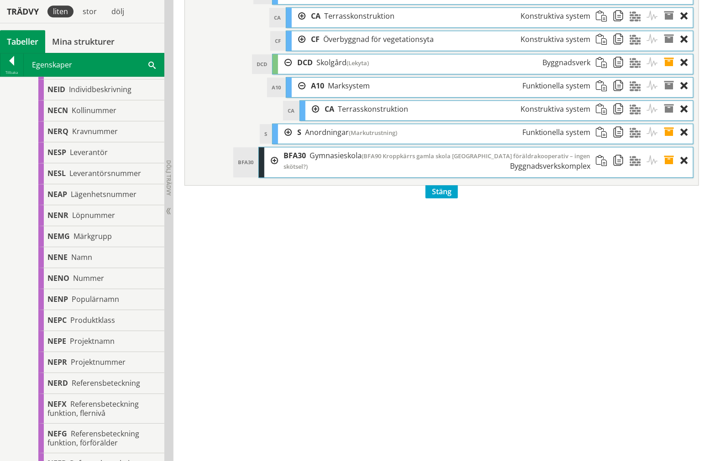
click at [296, 94] on div at bounding box center [299, 86] width 14 height 17
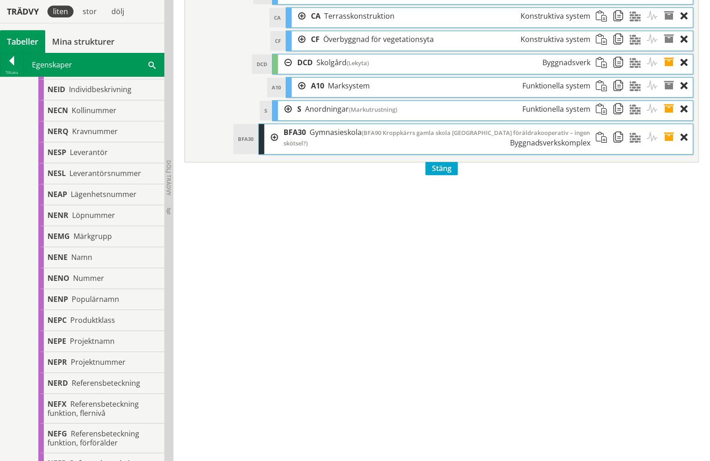
click at [301, 25] on div at bounding box center [299, 16] width 14 height 17
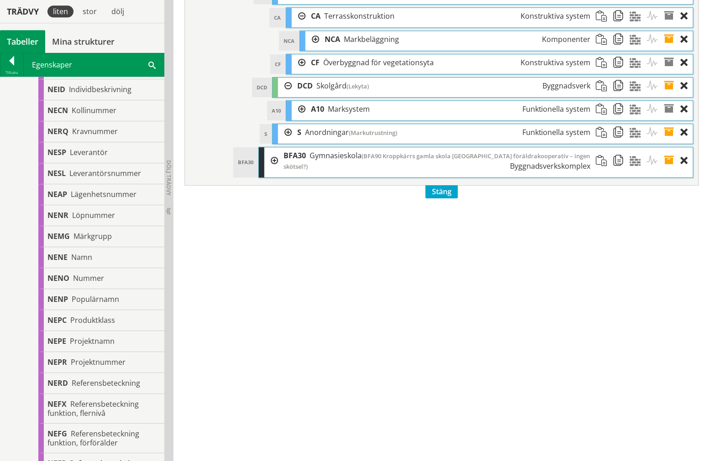
click at [309, 48] on div at bounding box center [312, 39] width 14 height 17
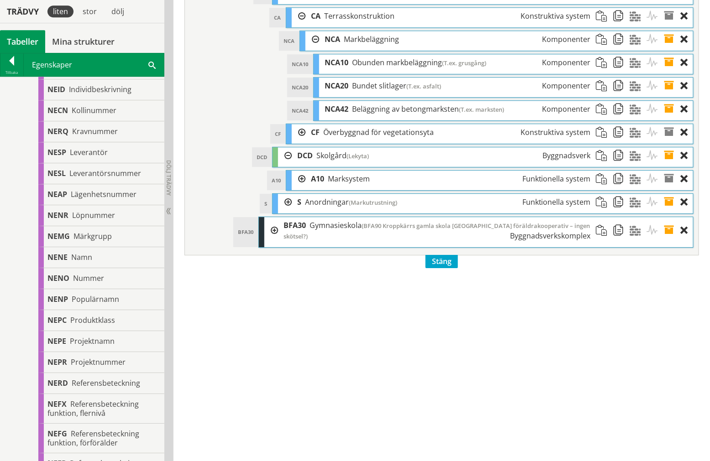
drag, startPoint x: 311, startPoint y: 67, endPoint x: 309, endPoint y: 61, distance: 6.6
click at [311, 48] on div at bounding box center [312, 39] width 14 height 17
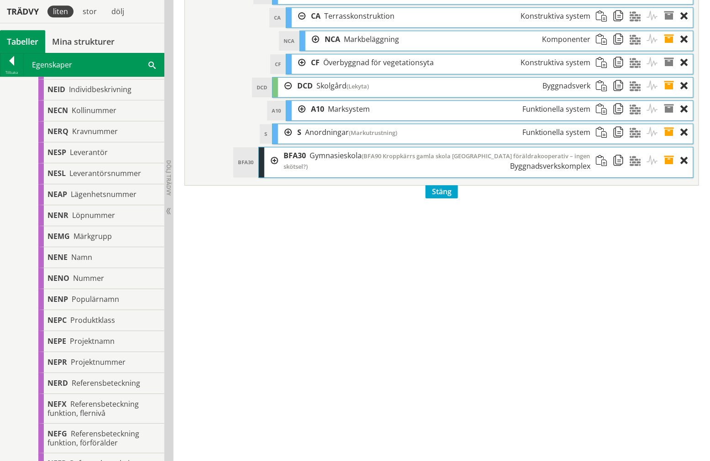
click at [299, 25] on div at bounding box center [299, 16] width 14 height 17
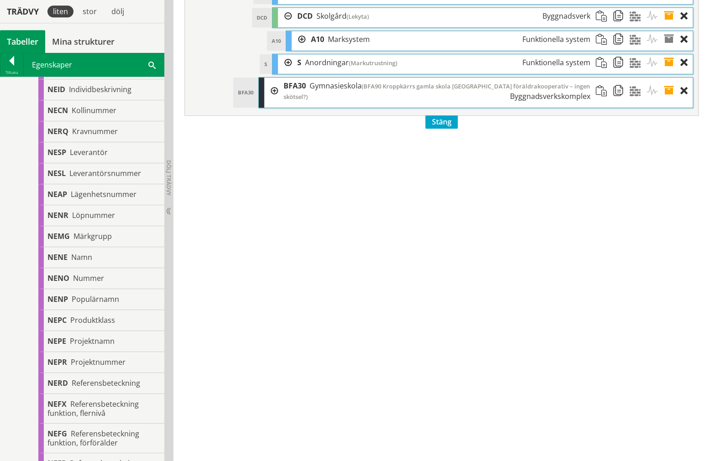
click at [279, 25] on div at bounding box center [285, 16] width 14 height 17
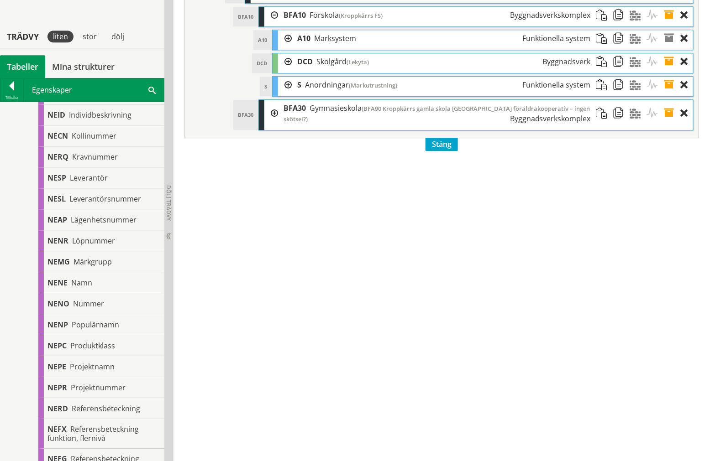
scroll to position [3336, 0]
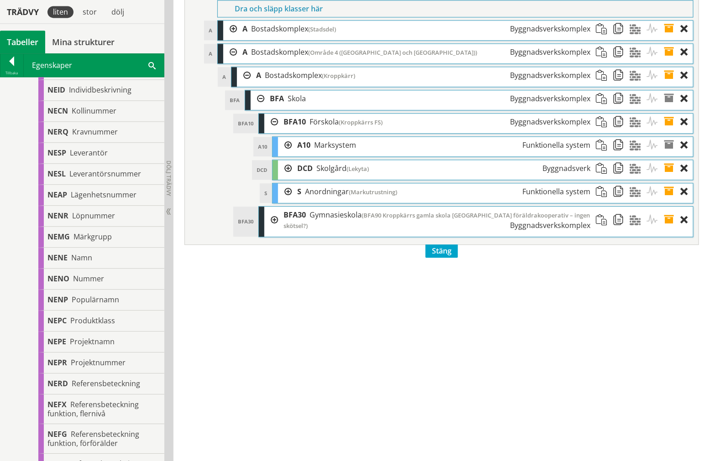
click at [268, 131] on div at bounding box center [271, 122] width 14 height 17
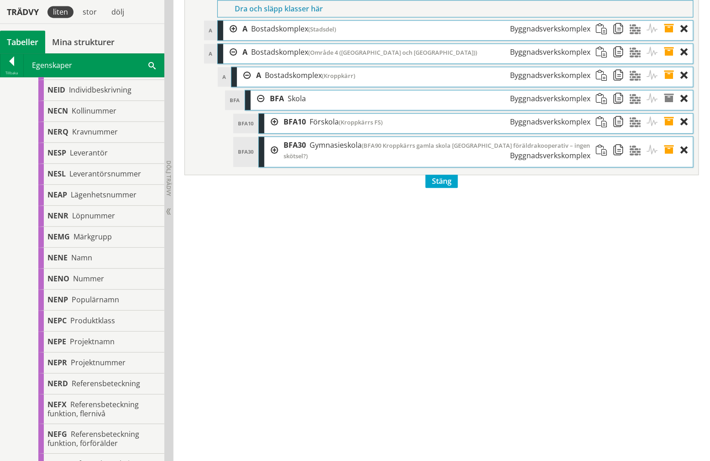
click at [259, 107] on div at bounding box center [258, 98] width 14 height 17
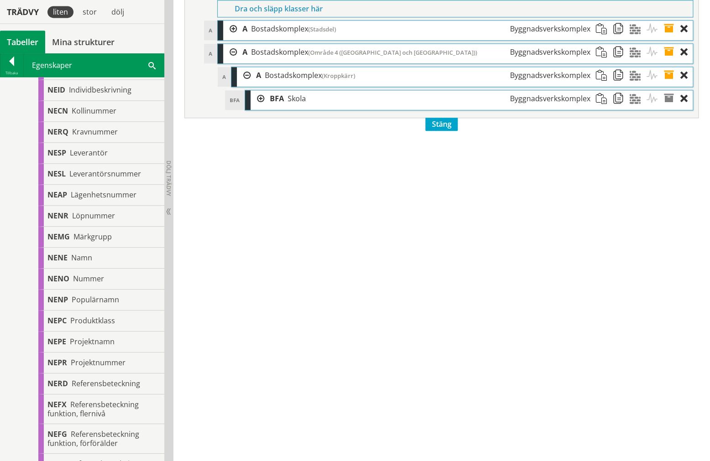
click at [249, 84] on div at bounding box center [244, 75] width 14 height 17
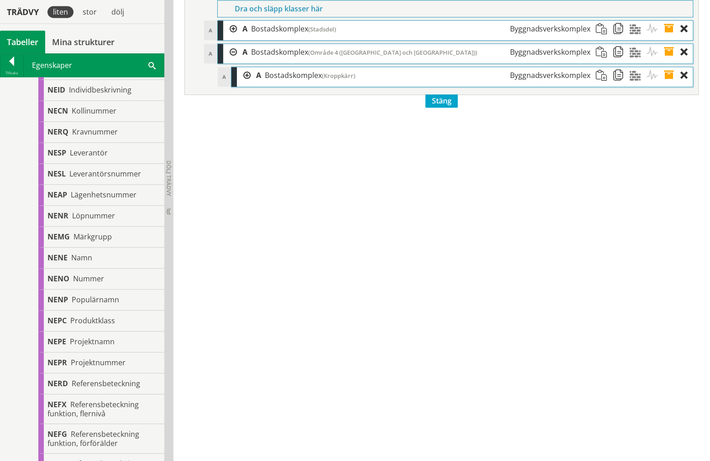
click at [232, 61] on div at bounding box center [230, 52] width 14 height 17
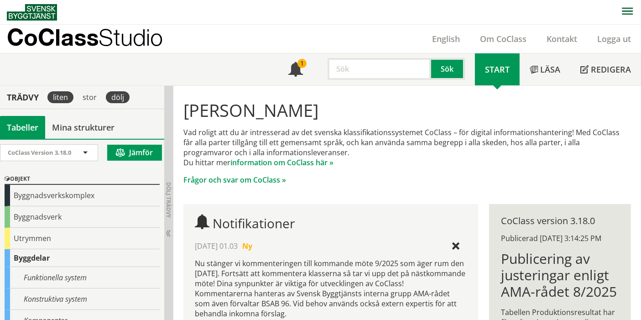
click at [113, 91] on div "dölj" at bounding box center [118, 97] width 24 height 12
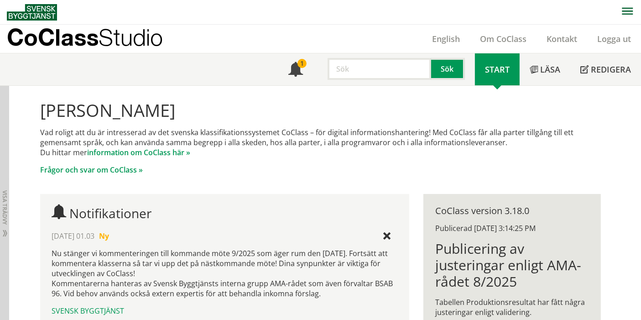
click at [215, 236] on div "2025-10-10 01.03 Ny" at bounding box center [225, 236] width 346 height 10
click at [215, 231] on div "2025-10-10 01.03 Ny" at bounding box center [225, 236] width 346 height 10
click at [4, 156] on div "Dölj trädvy Visa trädvy" at bounding box center [4, 320] width 9 height 469
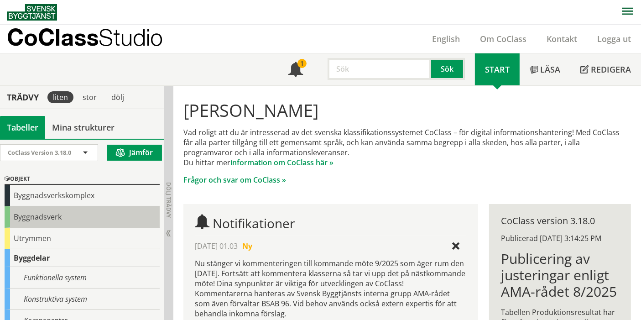
click at [46, 219] on div "Byggnadsverk" at bounding box center [82, 216] width 155 height 21
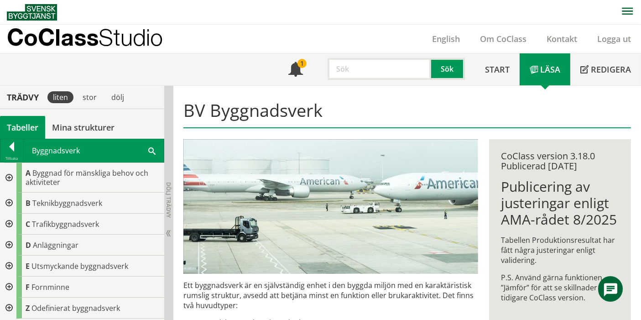
click at [9, 166] on div at bounding box center [8, 178] width 16 height 30
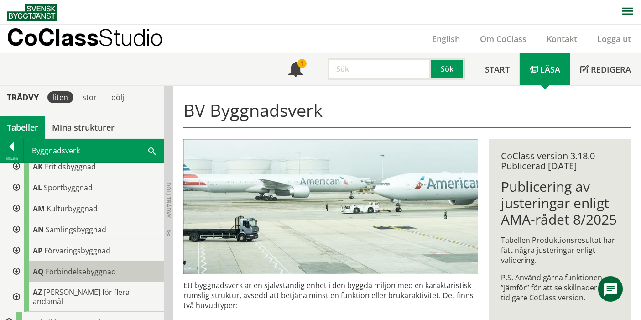
scroll to position [203, 0]
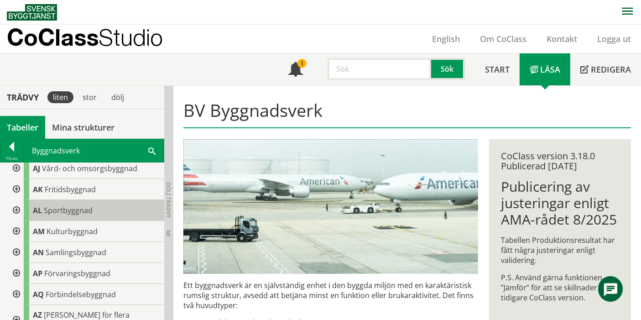
click at [70, 209] on span "Sportbyggnad" at bounding box center [68, 210] width 49 height 10
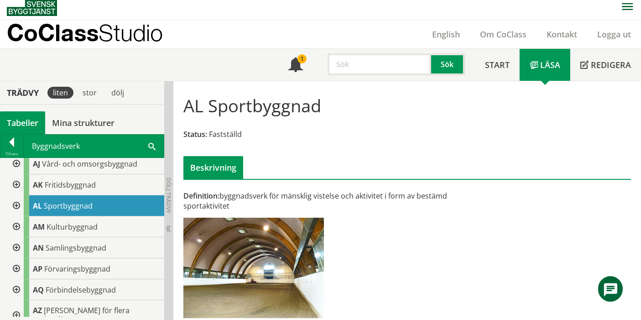
scroll to position [13, 0]
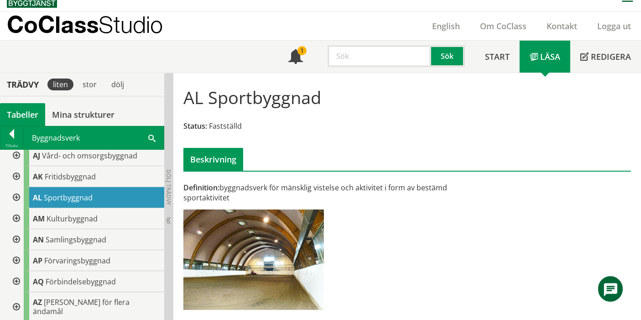
click at [21, 190] on div at bounding box center [15, 197] width 16 height 21
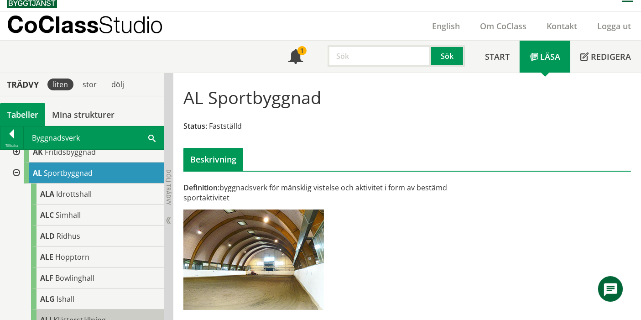
scroll to position [203, 0]
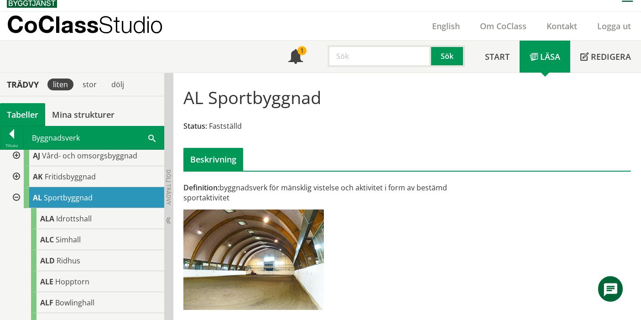
click at [18, 196] on div at bounding box center [15, 197] width 16 height 21
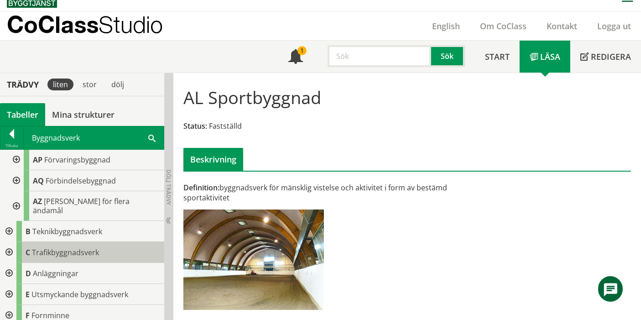
scroll to position [304, 0]
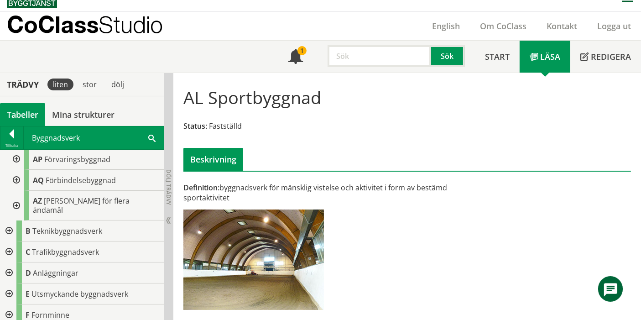
click at [13, 200] on div at bounding box center [15, 206] width 16 height 30
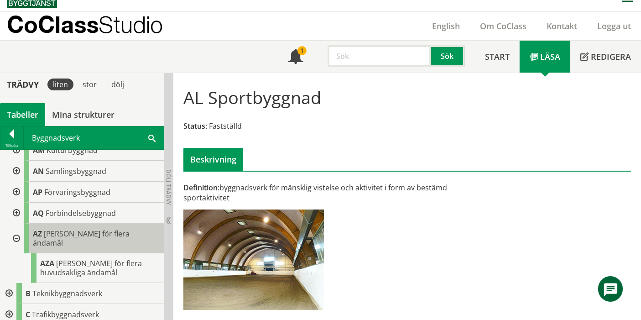
scroll to position [249, 0]
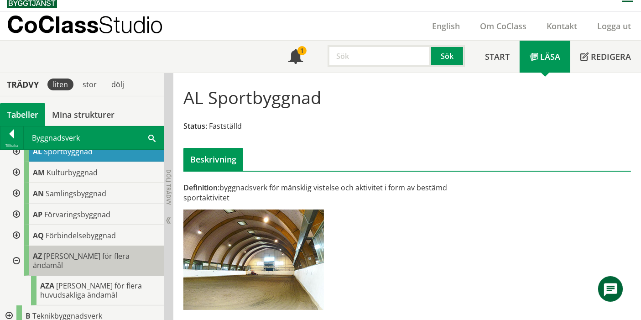
click at [89, 260] on div "AZ Byggnad för flera ändamål" at bounding box center [94, 261] width 141 height 30
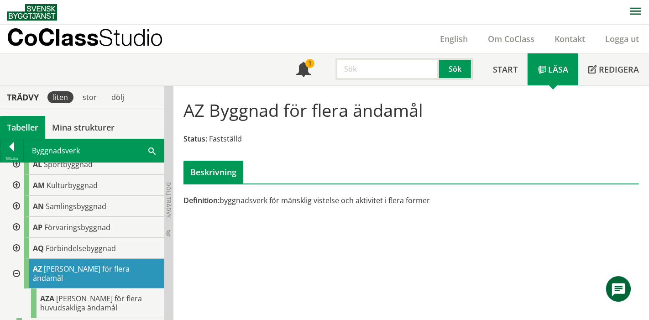
click at [59, 269] on span "Byggnad för flera ändamål" at bounding box center [81, 273] width 97 height 19
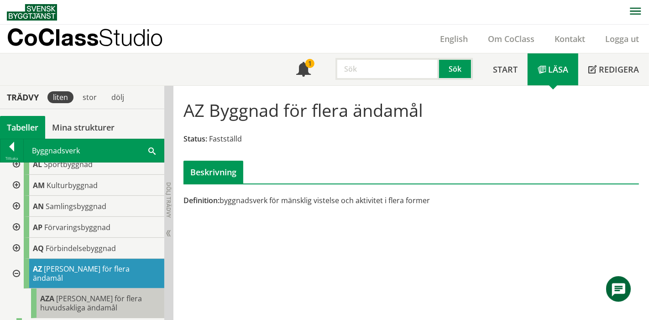
click at [102, 284] on div "AZA Byggnad för flera huvudsakliga ändamål" at bounding box center [97, 303] width 133 height 30
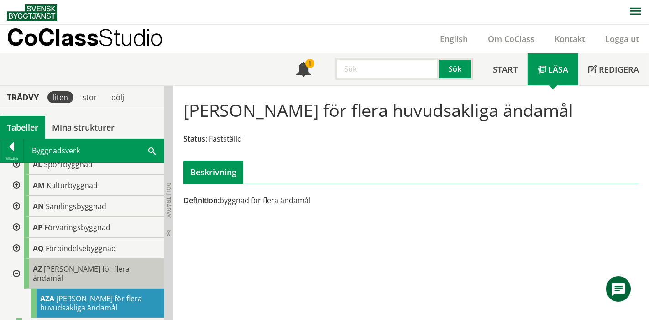
click at [104, 267] on span "Byggnad för flera ändamål" at bounding box center [81, 273] width 97 height 19
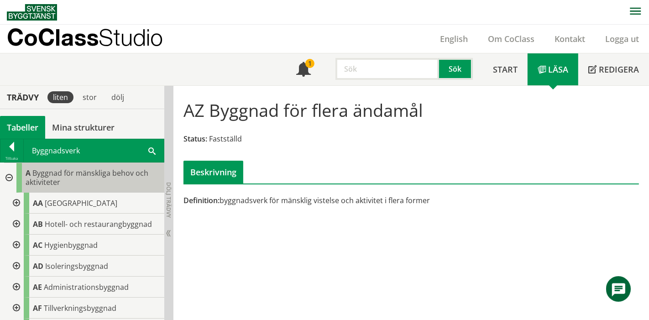
click at [99, 181] on div "A Byggnad för mänskliga behov och aktiviteter" at bounding box center [90, 178] width 148 height 30
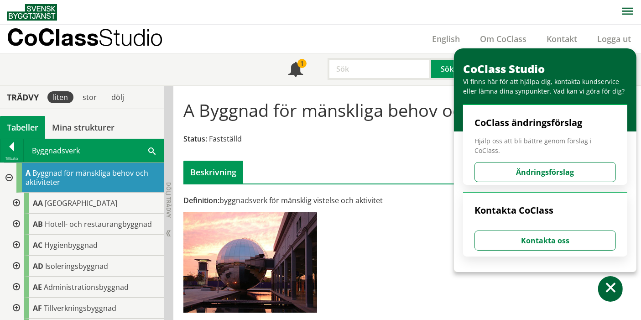
drag, startPoint x: 216, startPoint y: 196, endPoint x: 315, endPoint y: 194, distance: 99.5
click at [215, 195] on div "Definition: byggnadsverk för mänsklig vistelse och aktivitet" at bounding box center [330, 200] width 295 height 10
click at [215, 283] on span at bounding box center [610, 289] width 13 height 13
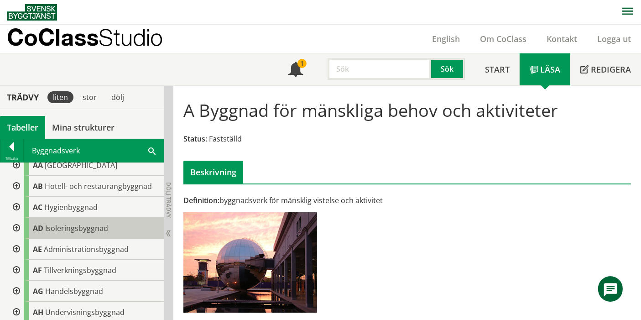
scroll to position [51, 0]
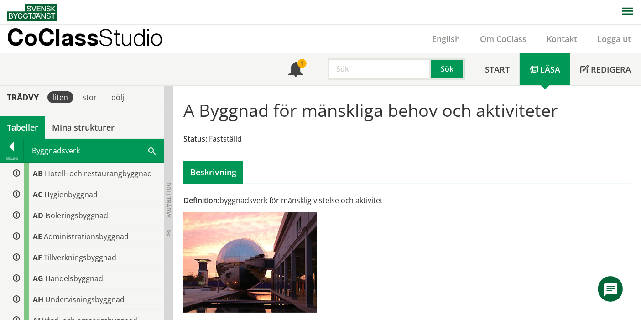
click at [14, 232] on div at bounding box center [15, 236] width 16 height 21
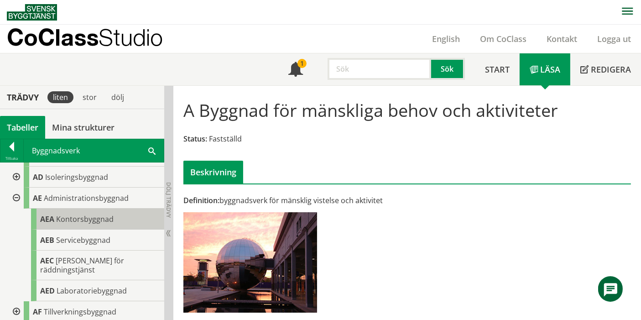
scroll to position [101, 0]
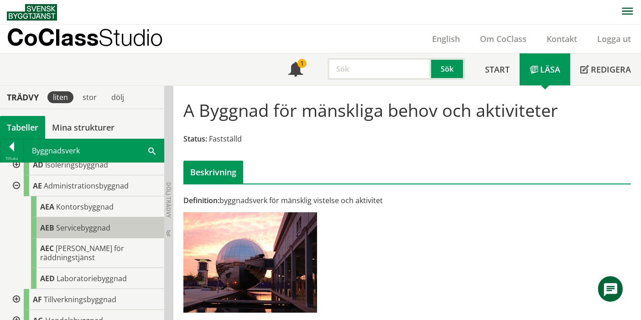
click at [47, 220] on div "AEB Servicebyggnad" at bounding box center [97, 227] width 133 height 21
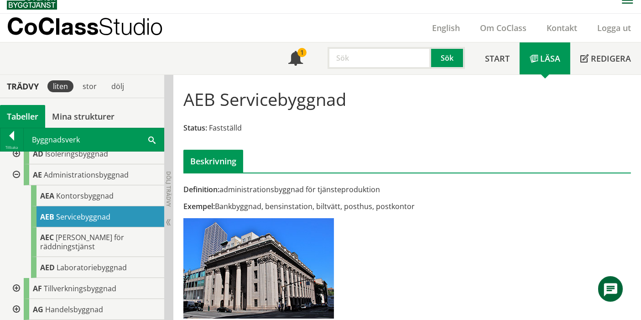
scroll to position [19, 0]
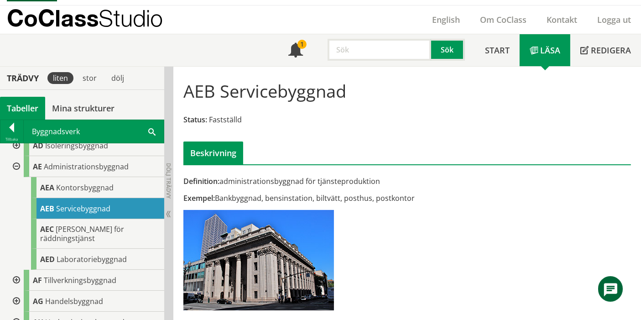
drag, startPoint x: 226, startPoint y: 196, endPoint x: 314, endPoint y: 201, distance: 87.8
click at [215, 201] on div "Exempel: Bankbyggnad, bensinstation, biltvätt, posthus, postkontor" at bounding box center [330, 198] width 295 height 10
click at [19, 165] on div at bounding box center [15, 166] width 16 height 21
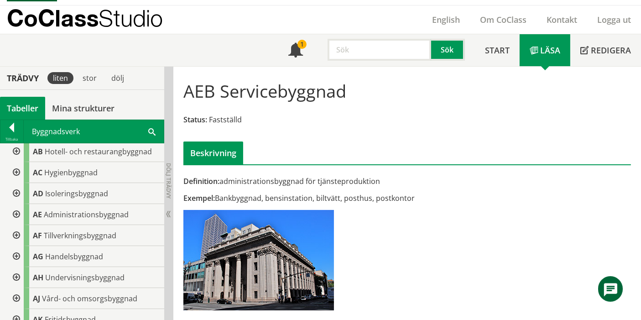
scroll to position [0, 0]
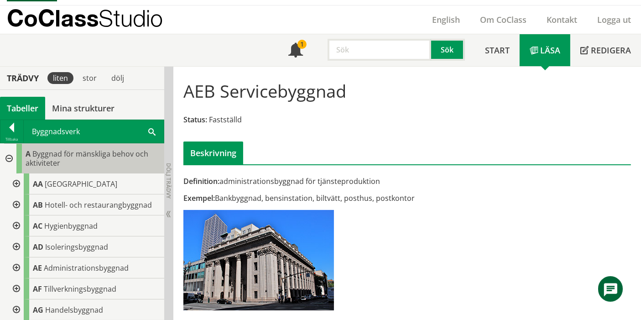
click at [53, 169] on div "A Byggnad för mänskliga behov och aktiviteter" at bounding box center [90, 159] width 148 height 30
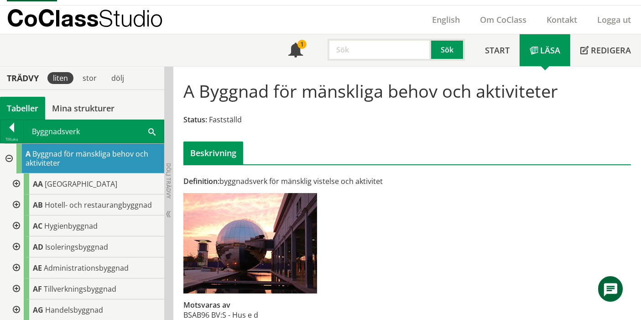
drag, startPoint x: 228, startPoint y: 182, endPoint x: 357, endPoint y: 186, distance: 128.8
click at [215, 186] on div "Definition: byggnadsverk för mänsklig vistelse och aktivitet Motsvaras av BSAB9…" at bounding box center [331, 253] width 306 height 154
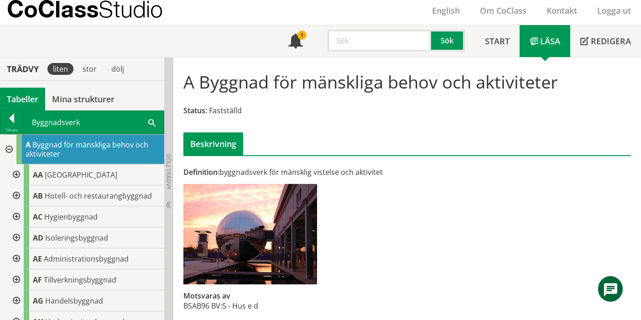
scroll to position [32, 0]
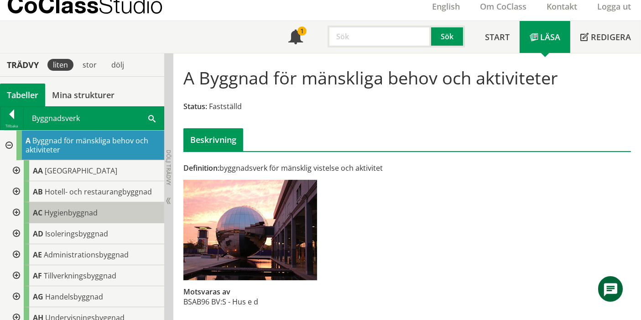
click at [95, 212] on span "Hygienbyggnad" at bounding box center [70, 213] width 53 height 10
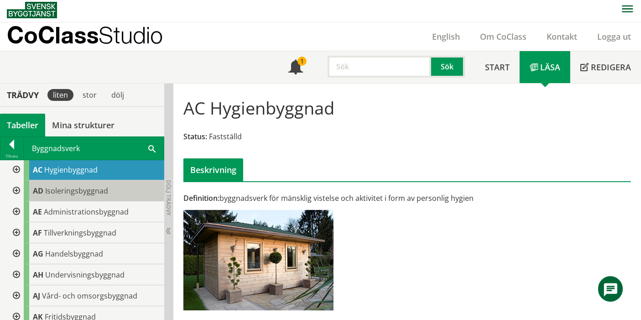
scroll to position [51, 0]
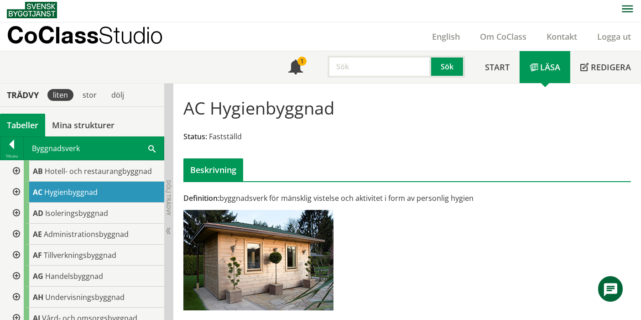
click at [18, 191] on div at bounding box center [15, 192] width 16 height 21
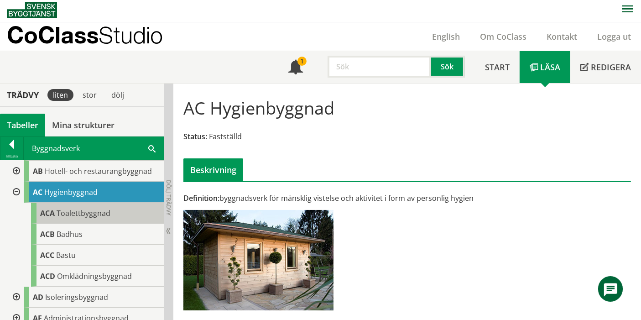
click at [59, 215] on span "Toalettbyggnad" at bounding box center [84, 213] width 54 height 10
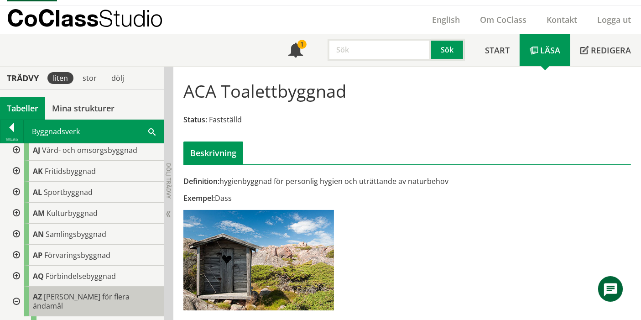
scroll to position [253, 0]
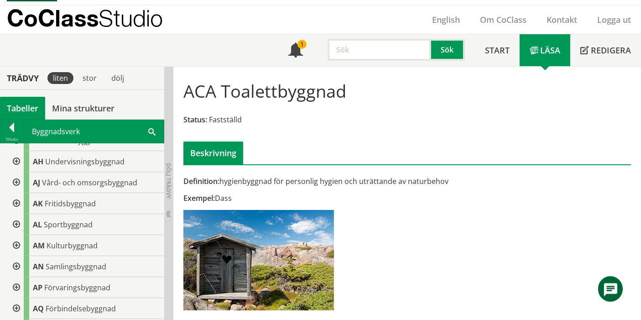
click at [11, 204] on div at bounding box center [15, 203] width 16 height 21
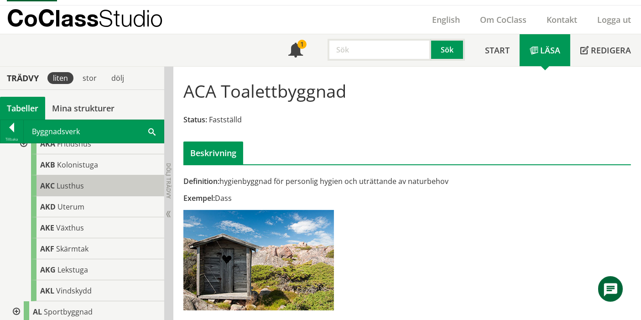
scroll to position [355, 0]
click at [66, 189] on div "AKD Uterum" at bounding box center [97, 186] width 133 height 21
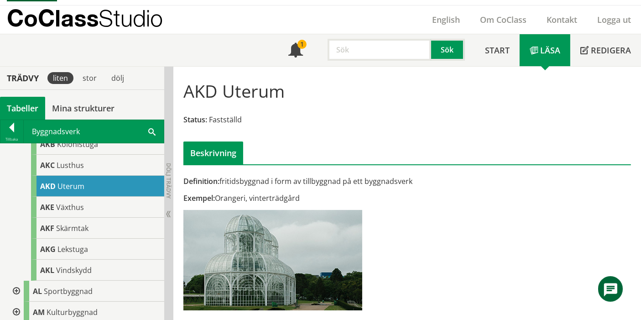
scroll to position [19, 0]
click at [97, 261] on div "AKL Vindskydd" at bounding box center [97, 270] width 133 height 21
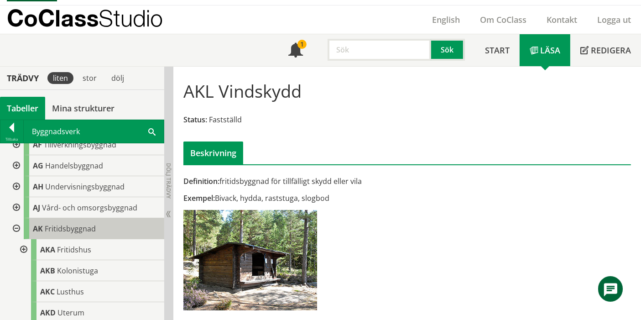
scroll to position [203, 0]
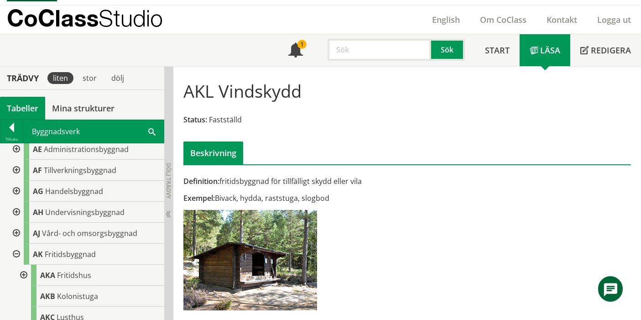
click at [23, 273] on div at bounding box center [23, 275] width 16 height 21
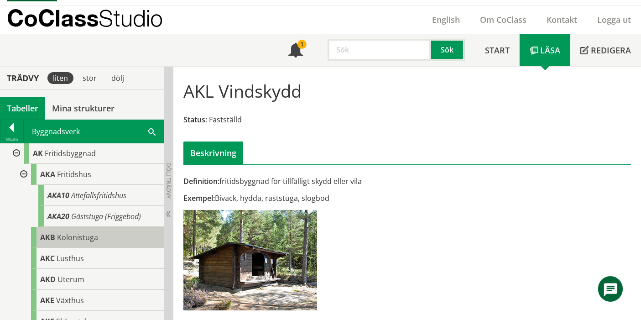
scroll to position [304, 0]
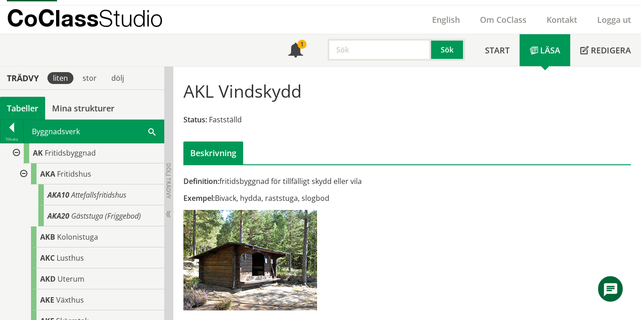
click at [21, 173] on div at bounding box center [23, 173] width 16 height 21
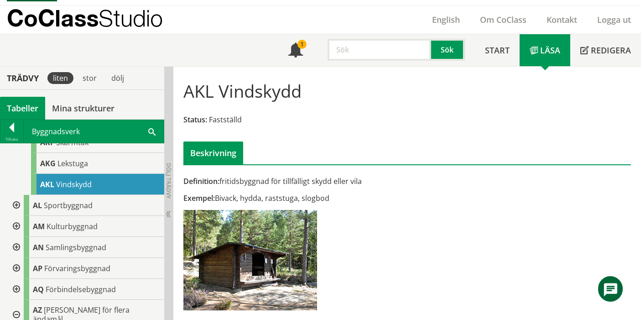
scroll to position [456, 0]
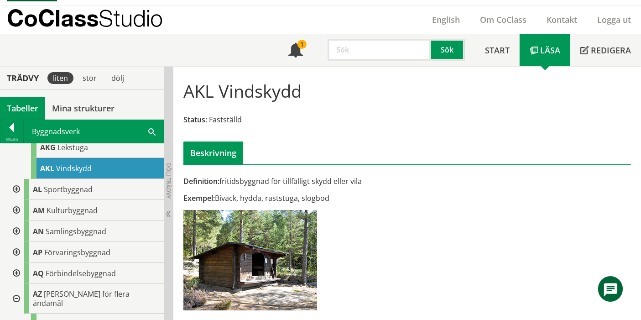
click at [14, 252] on div at bounding box center [15, 252] width 16 height 21
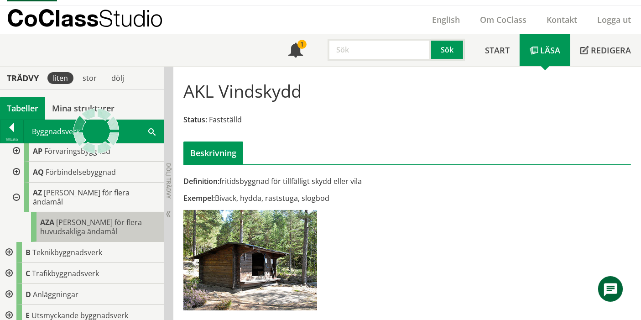
scroll to position [507, 0]
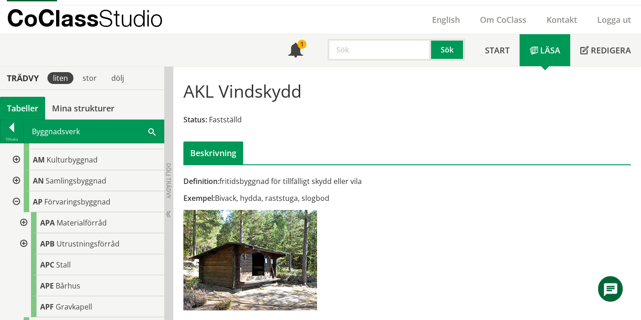
click at [21, 221] on div at bounding box center [23, 222] width 16 height 21
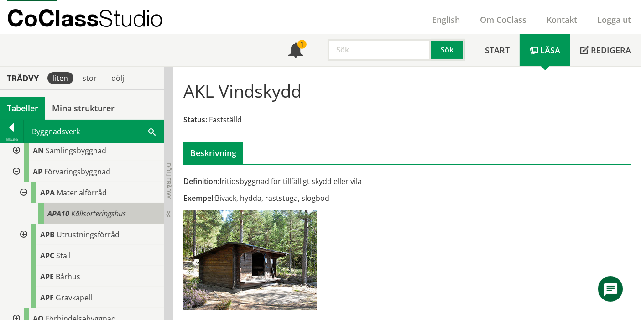
scroll to position [558, 0]
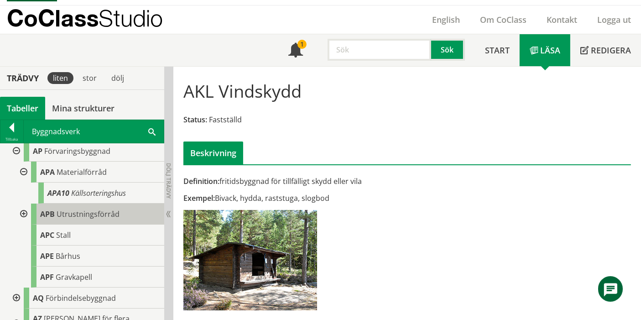
click at [30, 213] on div at bounding box center [23, 214] width 16 height 21
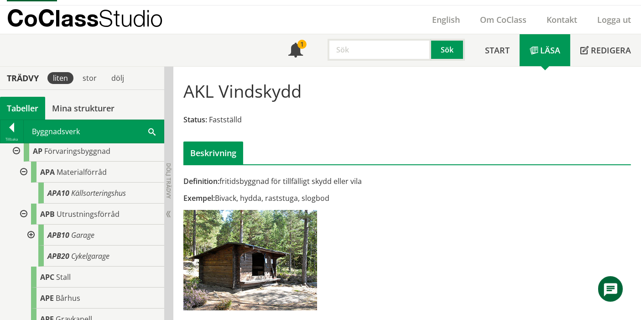
click at [26, 213] on div at bounding box center [23, 214] width 16 height 21
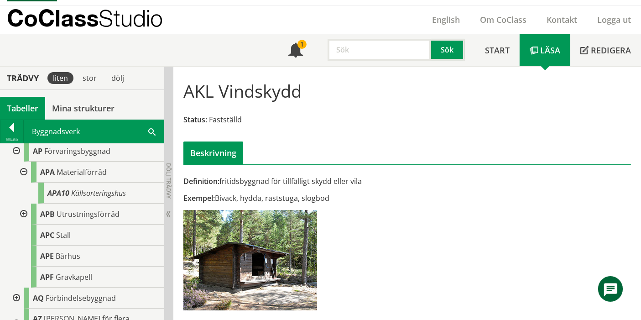
click at [19, 169] on div at bounding box center [23, 172] width 16 height 21
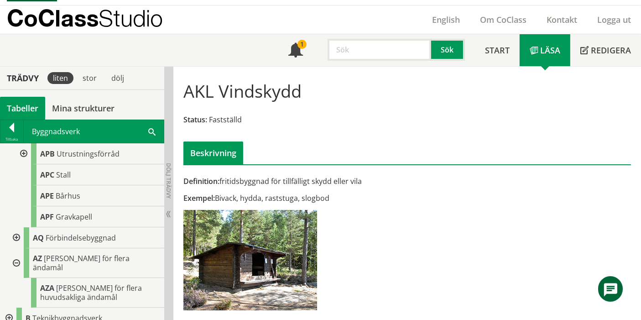
scroll to position [608, 0]
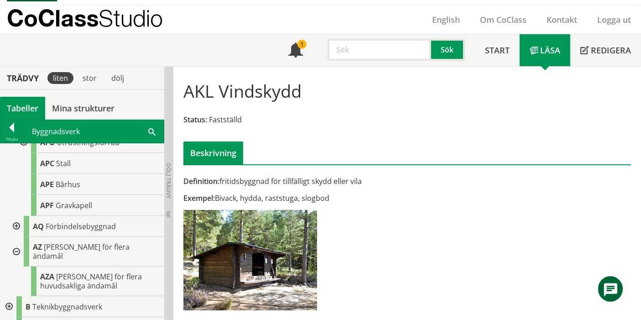
click at [18, 221] on div at bounding box center [15, 226] width 16 height 21
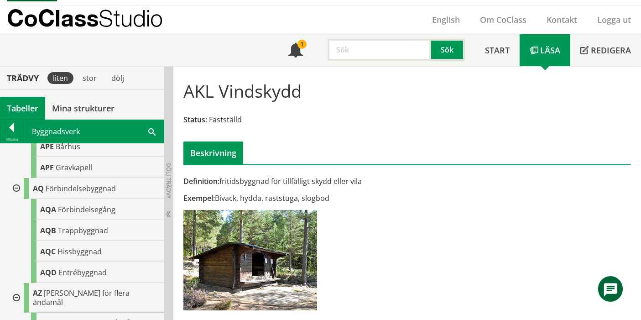
scroll to position [659, 0]
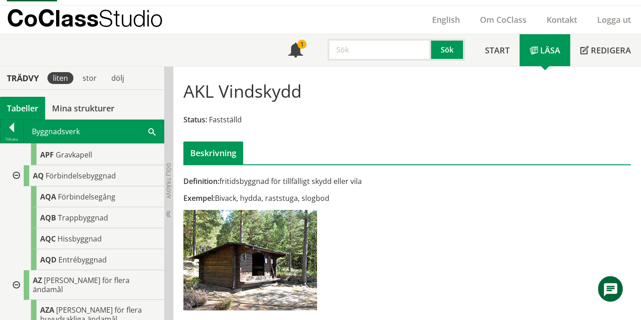
click at [19, 175] on div at bounding box center [15, 175] width 16 height 21
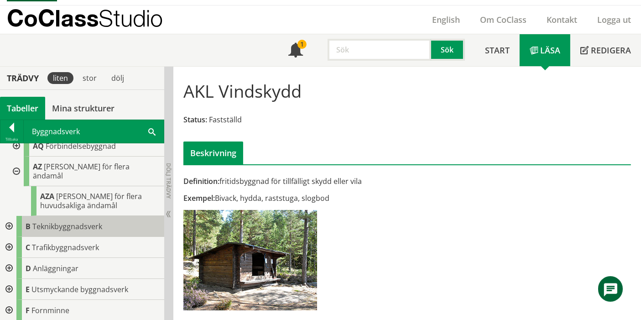
scroll to position [700, 0]
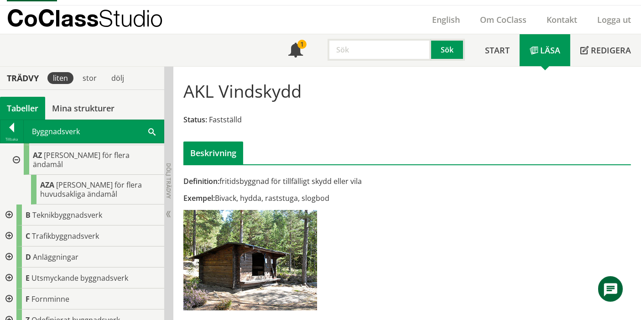
click at [9, 284] on div at bounding box center [8, 319] width 16 height 21
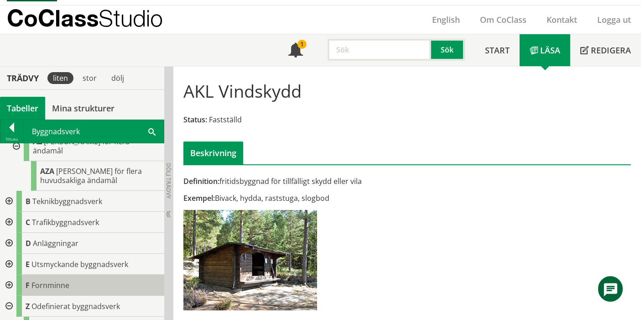
scroll to position [721, 0]
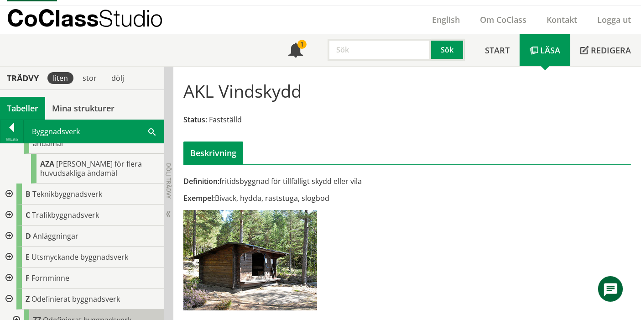
click at [52, 284] on span "Odefinierat byggnadsverk" at bounding box center [87, 320] width 89 height 10
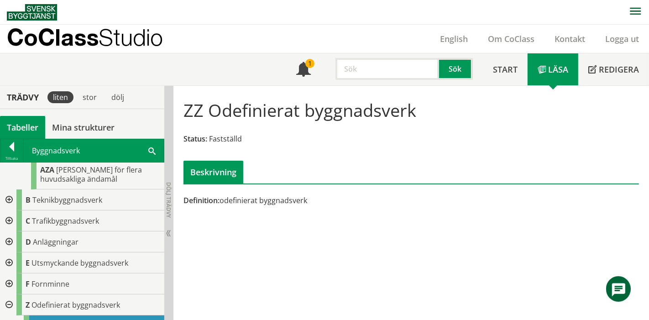
click at [12, 284] on div at bounding box center [15, 325] width 16 height 21
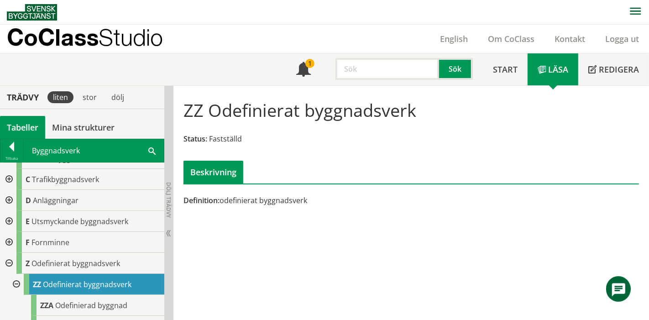
scroll to position [804, 0]
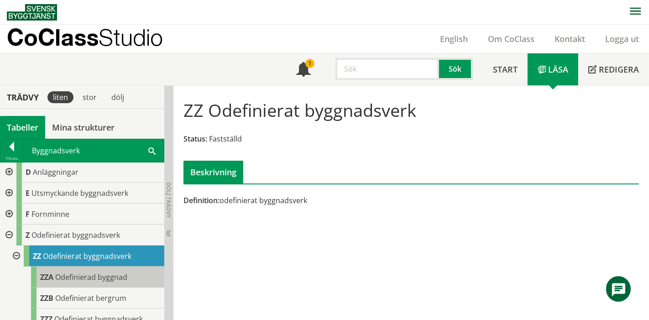
click at [69, 272] on span "Odefinierad byggnad" at bounding box center [91, 277] width 72 height 10
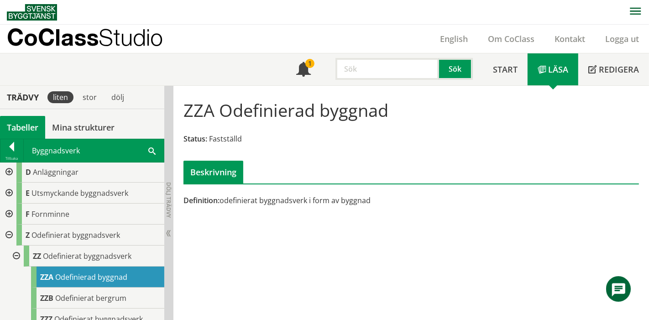
click at [18, 246] on div at bounding box center [15, 256] width 16 height 21
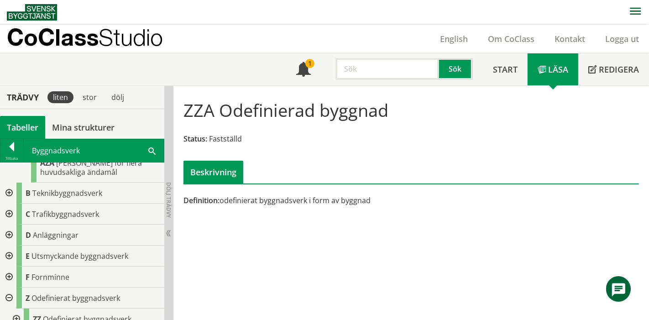
click at [9, 284] on div at bounding box center [8, 298] width 16 height 21
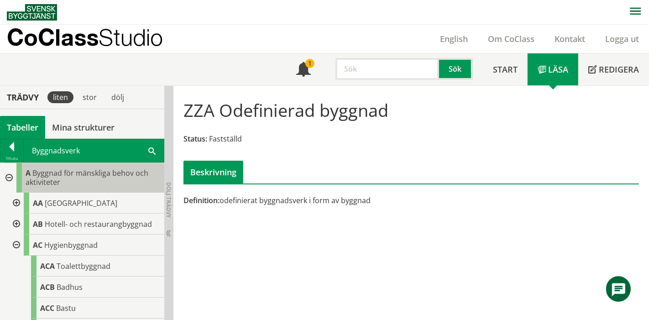
click at [80, 176] on span "Byggnad för mänskliga behov och aktiviteter" at bounding box center [87, 177] width 123 height 19
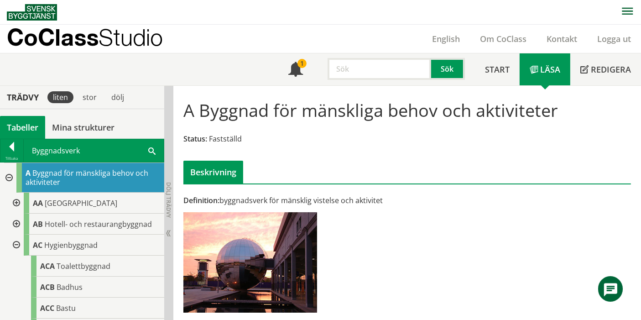
click at [215, 40] on div "CoClass Studio English Om CoClass Kontakt Logga ut" at bounding box center [324, 39] width 634 height 28
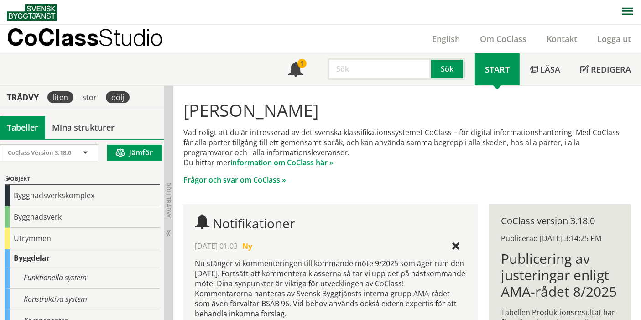
click at [115, 97] on div "dölj" at bounding box center [118, 97] width 24 height 12
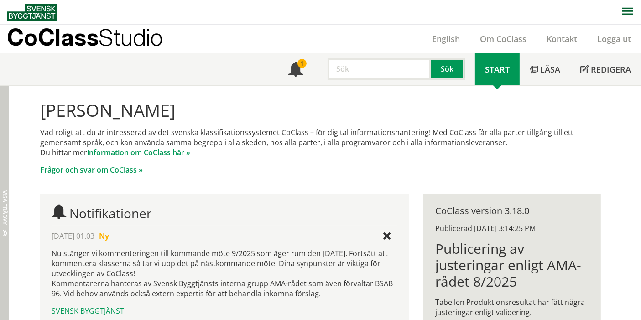
click at [9, 161] on div "Hej Marie Lundberg Vad roligt att du är intresserad av det svenska klassifikati…" at bounding box center [325, 320] width 632 height 469
click at [5, 161] on div "Dölj trädvy Visa trädvy" at bounding box center [4, 320] width 9 height 469
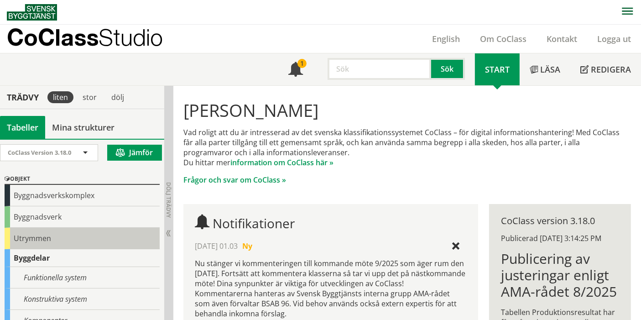
click at [83, 233] on div "Utrymmen" at bounding box center [82, 238] width 155 height 21
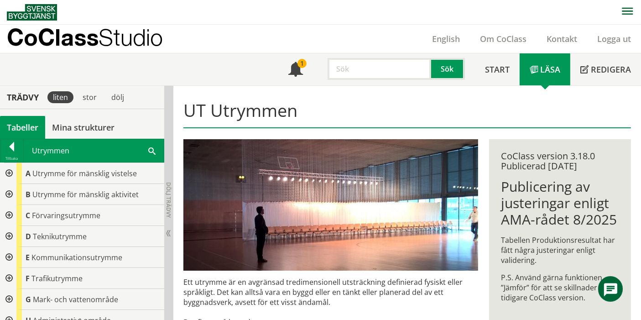
click at [9, 196] on div at bounding box center [8, 194] width 16 height 21
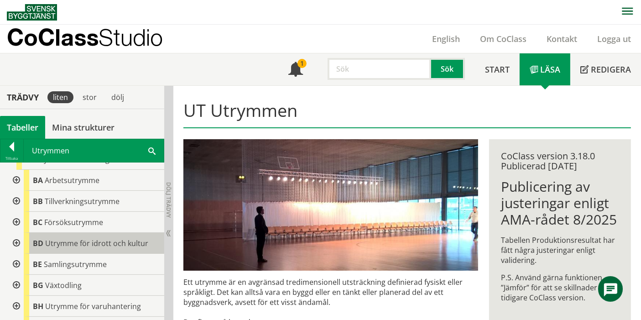
scroll to position [51, 0]
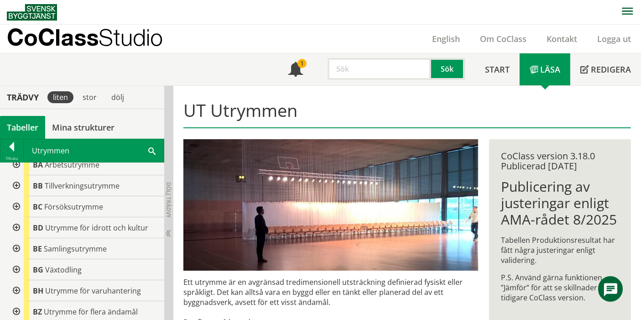
click at [19, 228] on div at bounding box center [15, 227] width 16 height 21
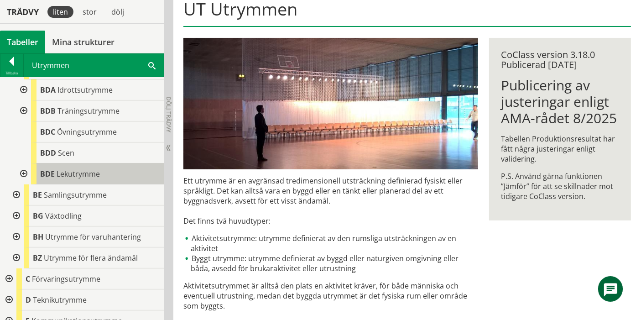
scroll to position [109, 0]
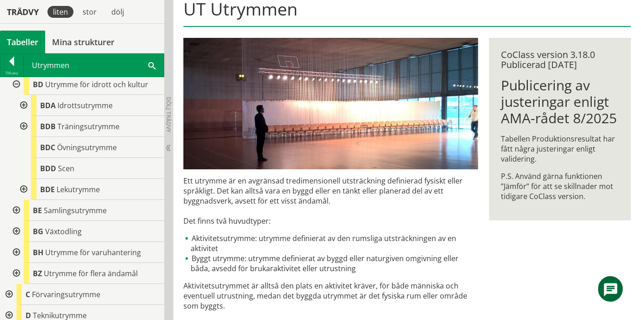
click at [30, 190] on div at bounding box center [23, 189] width 16 height 21
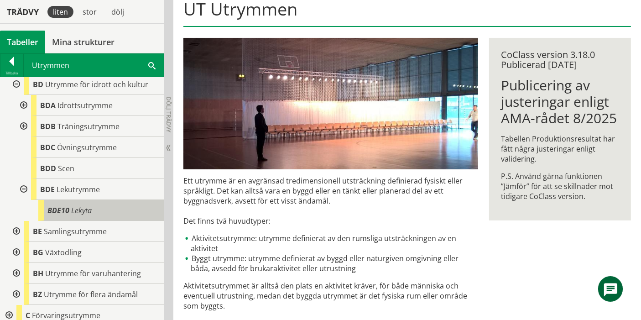
click at [48, 206] on span "BDE10" at bounding box center [58, 210] width 22 height 10
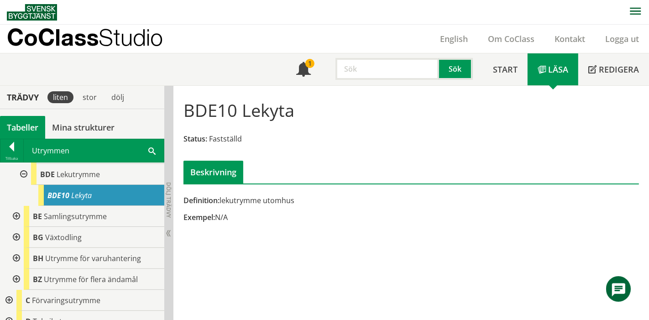
scroll to position [210, 0]
click at [137, 97] on div "Trädvy liten stor dölj" at bounding box center [82, 97] width 164 height 23
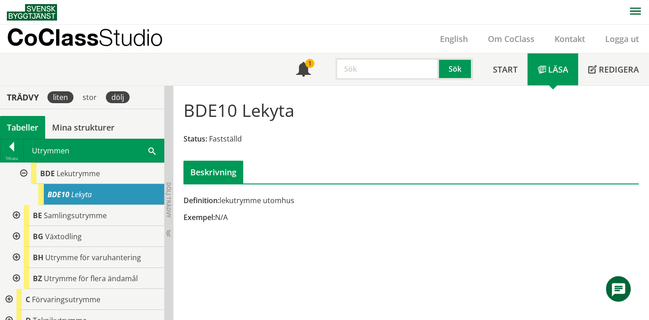
click at [127, 97] on div "dölj" at bounding box center [118, 97] width 24 height 12
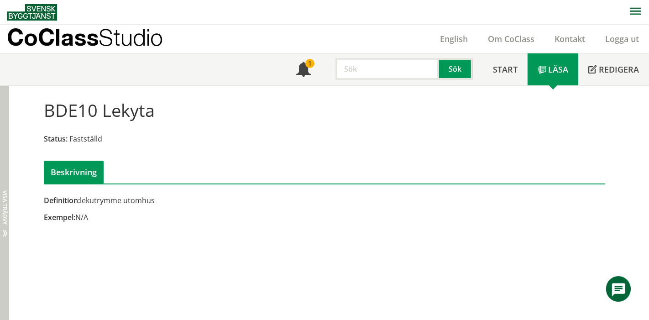
click at [0, 149] on div "Dölj trädvy Visa trädvy" at bounding box center [4, 203] width 9 height 235
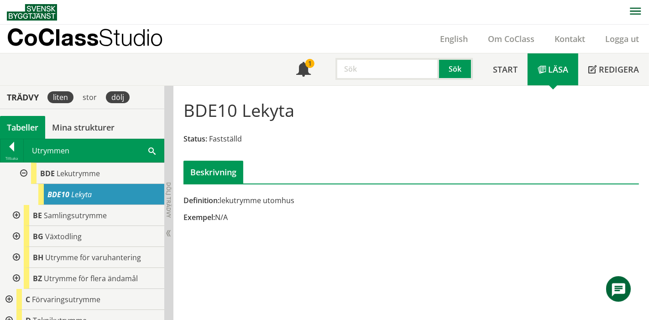
click at [111, 102] on div "dölj" at bounding box center [118, 97] width 24 height 12
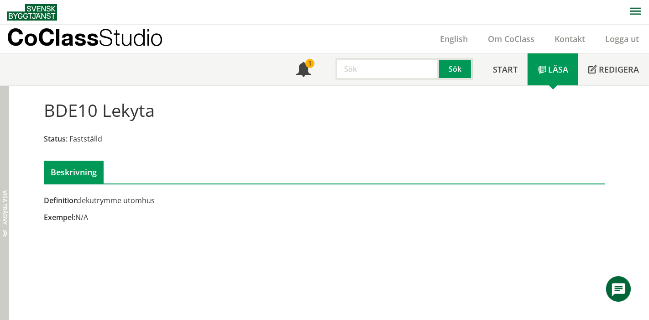
click at [9, 208] on div "Dölj trädvy Visa trädvy" at bounding box center [4, 203] width 9 height 235
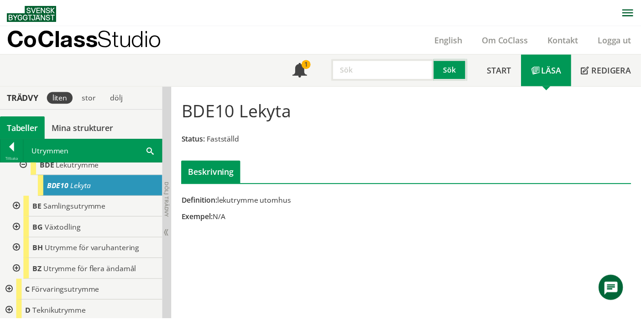
scroll to position [210, 0]
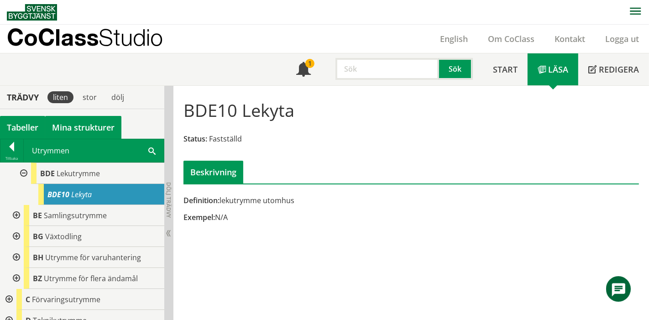
click at [103, 126] on link "Mina strukturer" at bounding box center [83, 127] width 76 height 23
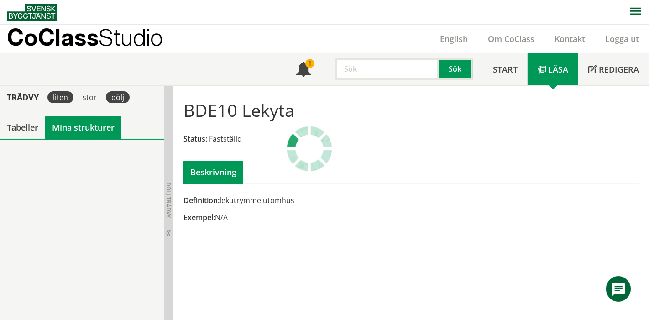
click at [120, 100] on div "dölj" at bounding box center [118, 97] width 24 height 12
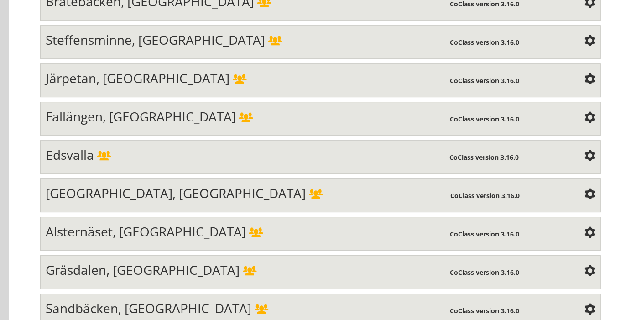
scroll to position [2971, 0]
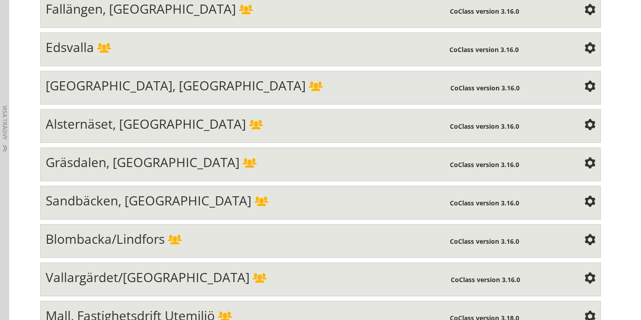
click at [135, 307] on span "Mall, Fastighetsdrift Utemiljö" at bounding box center [130, 315] width 169 height 17
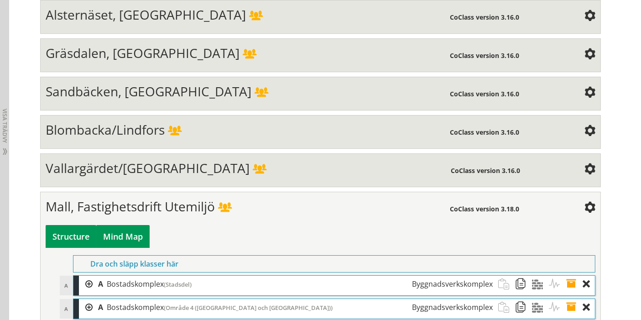
scroll to position [3085, 0]
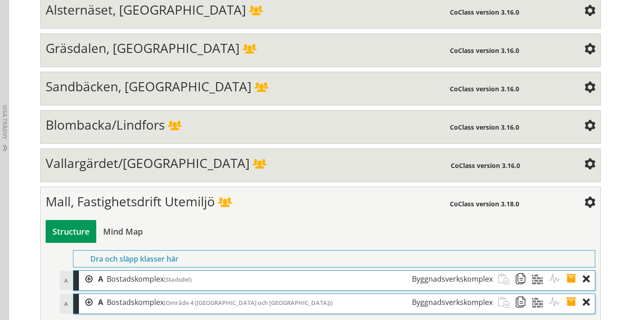
click at [79, 271] on div at bounding box center [86, 279] width 14 height 17
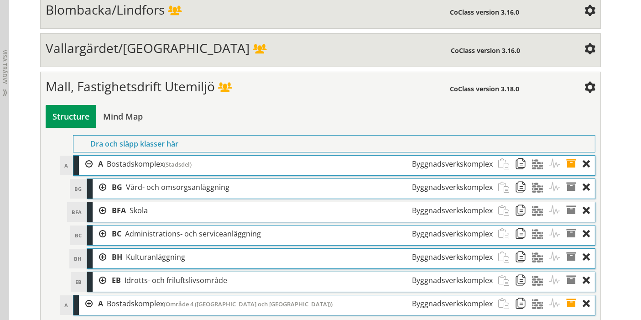
scroll to position [3201, 0]
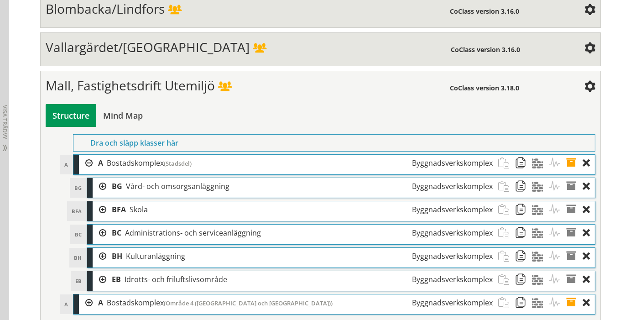
click at [83, 155] on div at bounding box center [86, 163] width 14 height 17
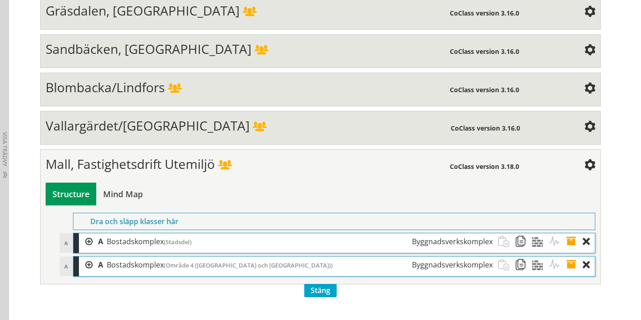
scroll to position [3085, 0]
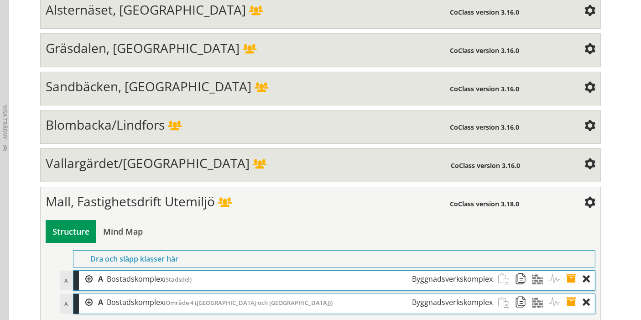
click at [86, 271] on div at bounding box center [86, 279] width 14 height 17
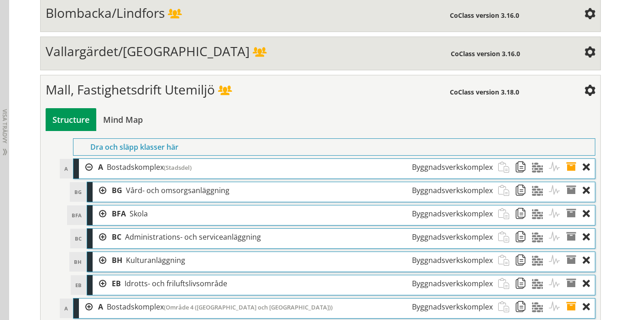
scroll to position [3201, 0]
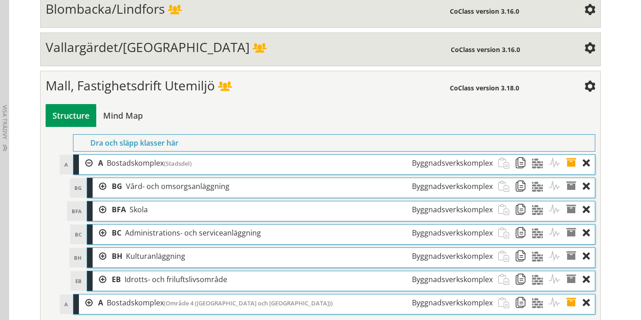
click at [96, 178] on div at bounding box center [100, 186] width 14 height 17
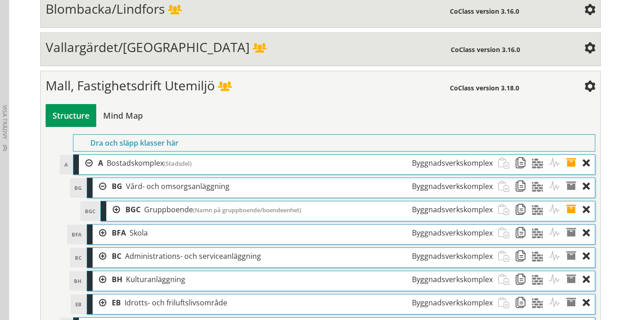
click at [112, 201] on div at bounding box center [113, 209] width 14 height 17
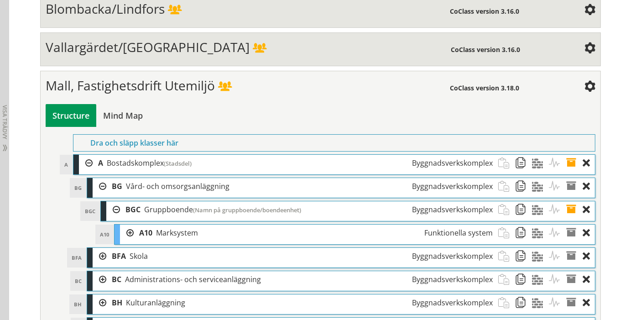
click at [120, 201] on div "BGC Gruppboende (Namn på gruppboende/boendeenhet) Byggnadsverkskomplex" at bounding box center [309, 209] width 378 height 17
click at [111, 201] on div at bounding box center [113, 209] width 14 height 17
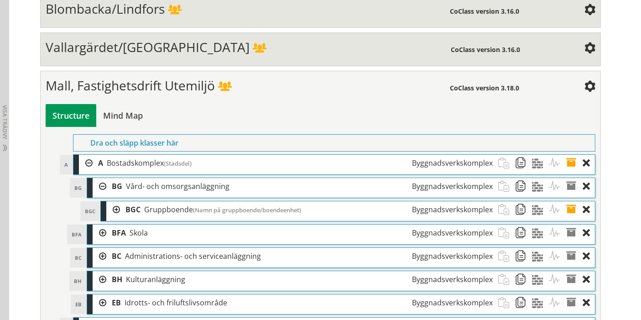
click at [112, 201] on div at bounding box center [113, 209] width 14 height 17
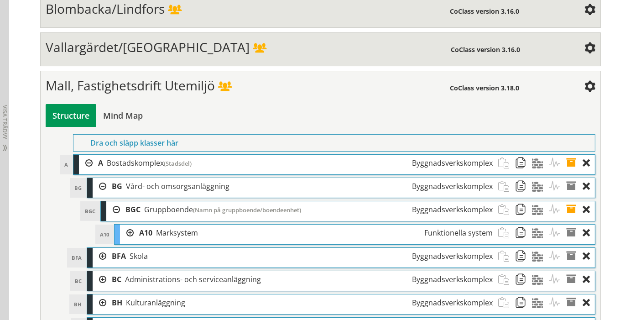
click at [93, 248] on div at bounding box center [100, 256] width 14 height 17
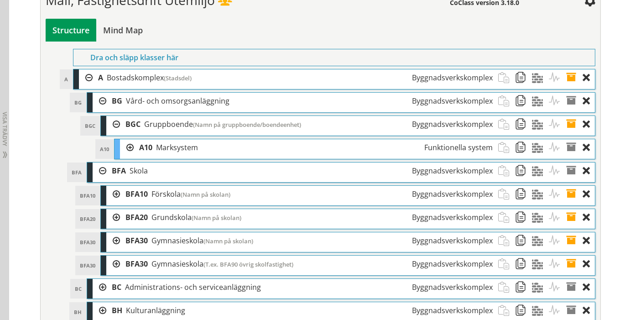
scroll to position [3303, 0]
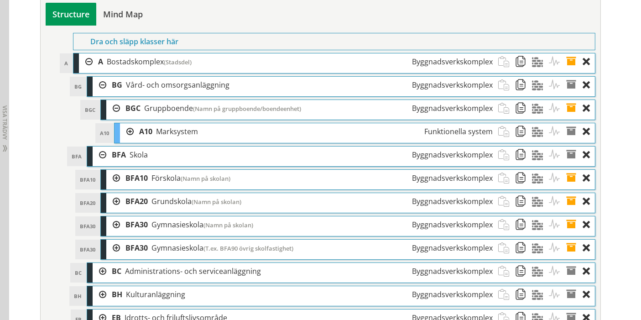
click at [110, 100] on div at bounding box center [113, 108] width 14 height 17
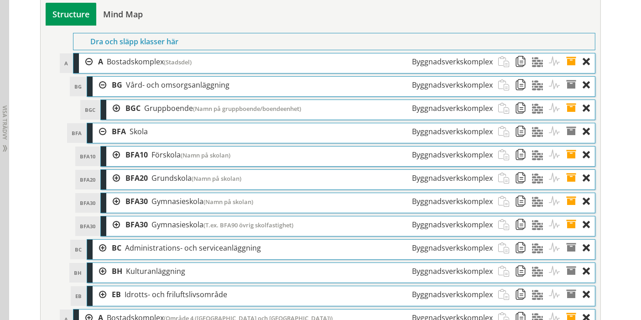
click at [99, 240] on div at bounding box center [100, 248] width 14 height 17
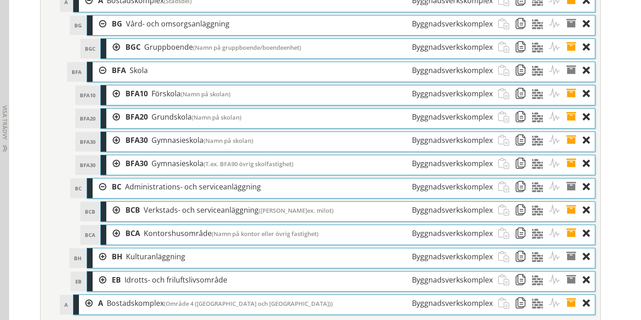
scroll to position [3364, 0]
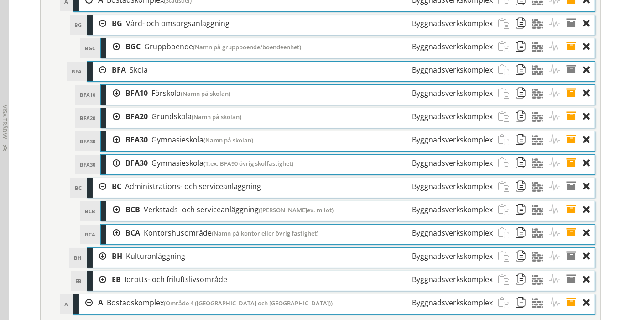
drag, startPoint x: 94, startPoint y: 234, endPoint x: 96, endPoint y: 230, distance: 4.7
click at [94, 248] on div at bounding box center [100, 256] width 14 height 17
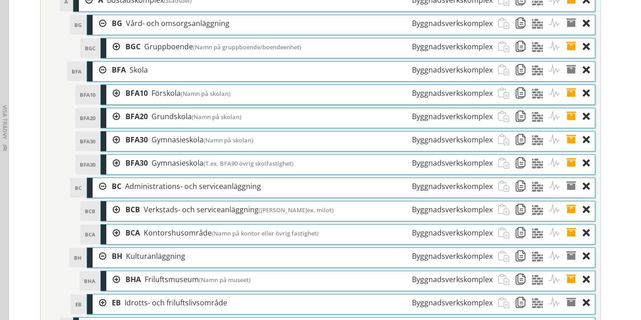
click at [98, 294] on div at bounding box center [100, 302] width 14 height 17
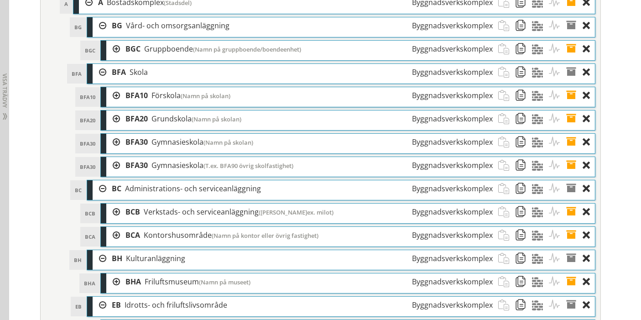
scroll to position [3309, 0]
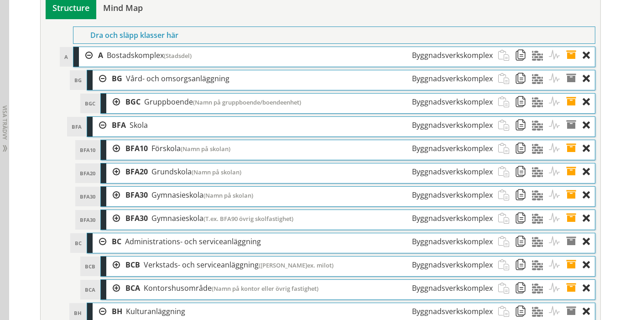
click at [93, 117] on div at bounding box center [100, 125] width 14 height 17
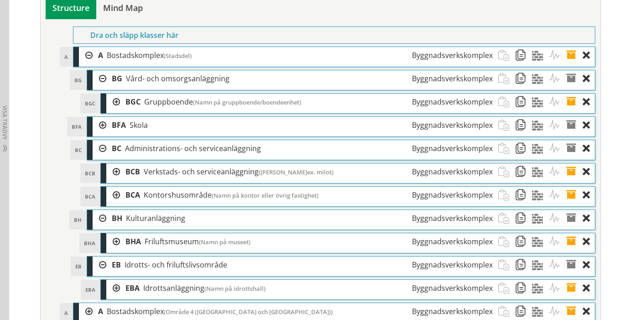
click at [106, 140] on div "BC Administrations- och serviceanläggning Byggnadsverkskomplex" at bounding box center [302, 148] width 392 height 17
click at [100, 210] on div at bounding box center [100, 218] width 14 height 17
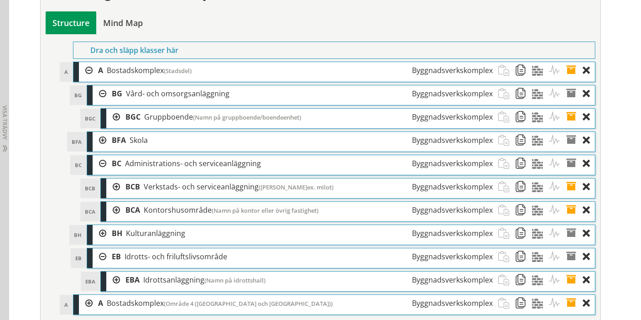
click at [98, 155] on div at bounding box center [100, 163] width 14 height 17
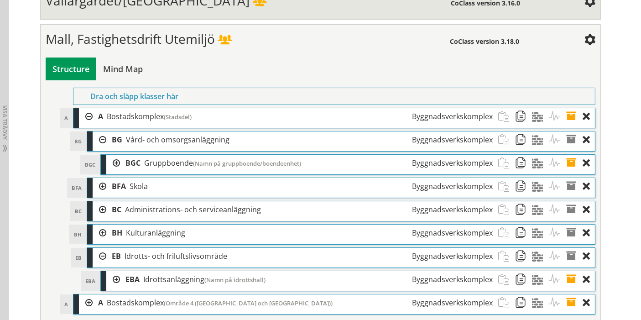
click at [98, 248] on div at bounding box center [100, 256] width 14 height 17
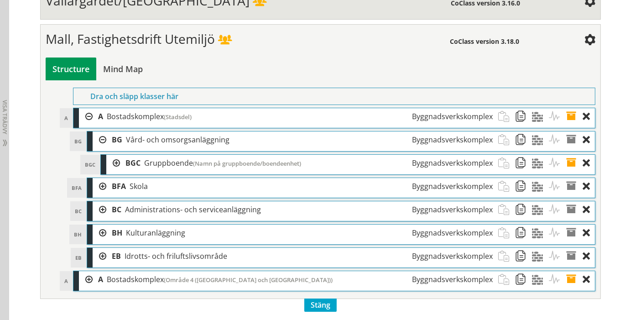
scroll to position [3225, 0]
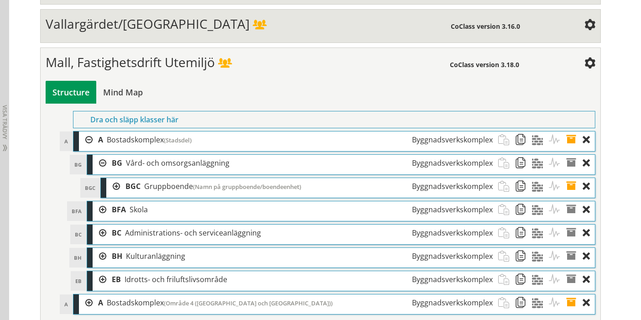
click at [98, 155] on div at bounding box center [100, 163] width 14 height 17
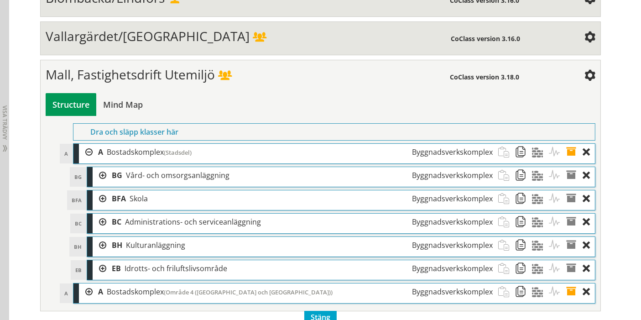
scroll to position [3201, 0]
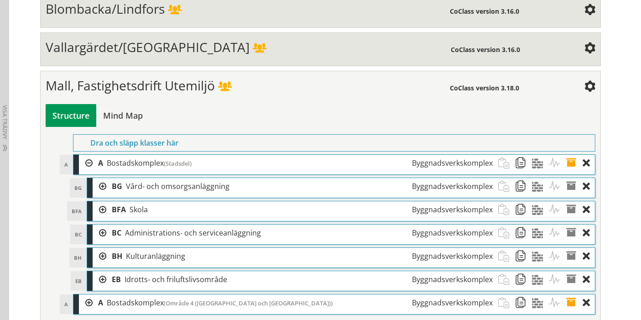
click at [97, 201] on div at bounding box center [100, 209] width 14 height 17
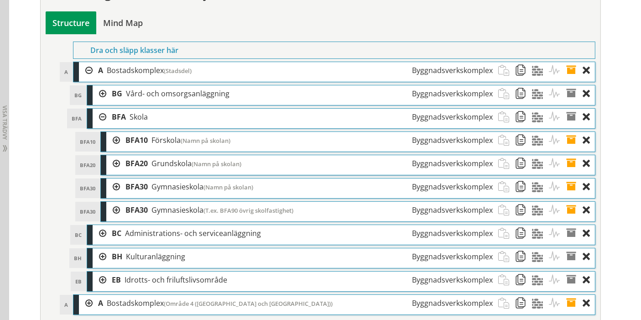
scroll to position [3294, 0]
click at [110, 132] on div at bounding box center [113, 140] width 14 height 17
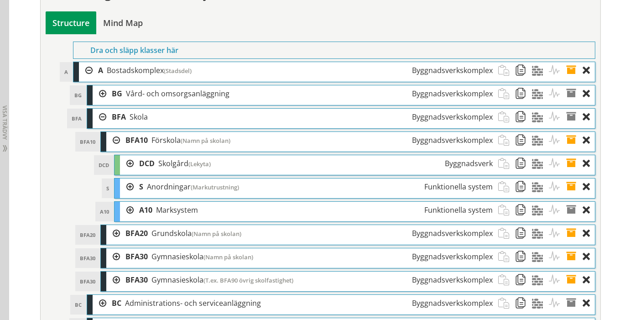
click at [125, 155] on div at bounding box center [127, 163] width 14 height 17
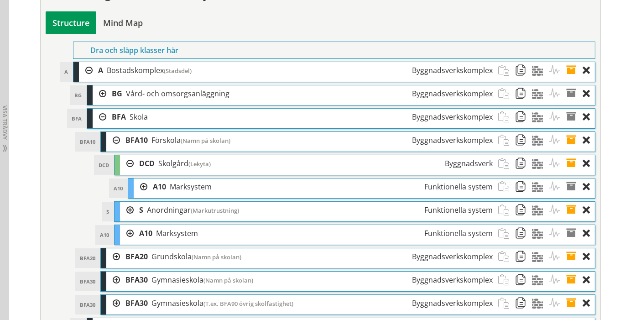
click at [126, 225] on div at bounding box center [127, 233] width 14 height 17
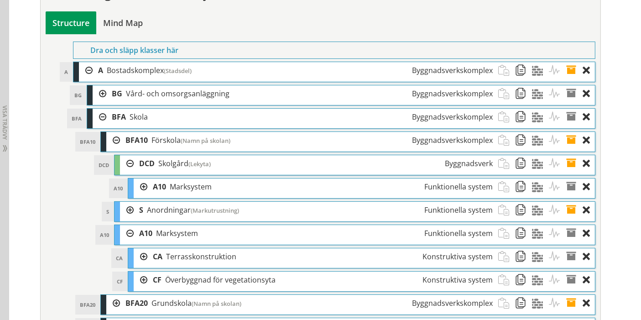
click at [138, 178] on div at bounding box center [141, 186] width 14 height 17
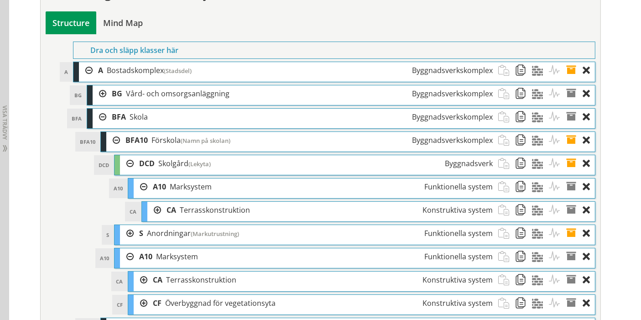
click at [147, 202] on div at bounding box center [154, 210] width 14 height 17
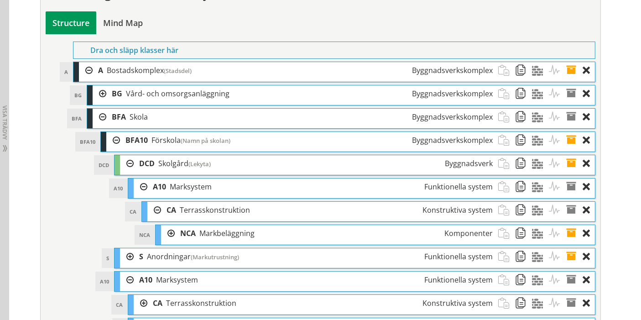
click at [162, 225] on div at bounding box center [168, 233] width 14 height 17
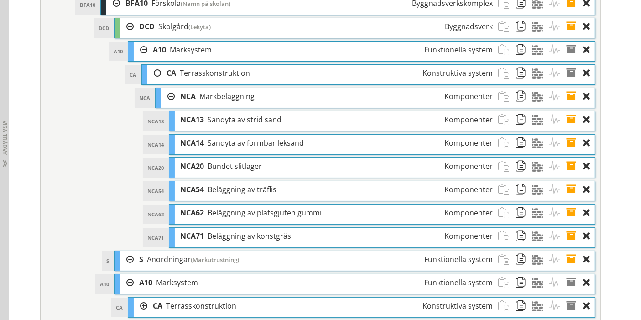
scroll to position [3446, 0]
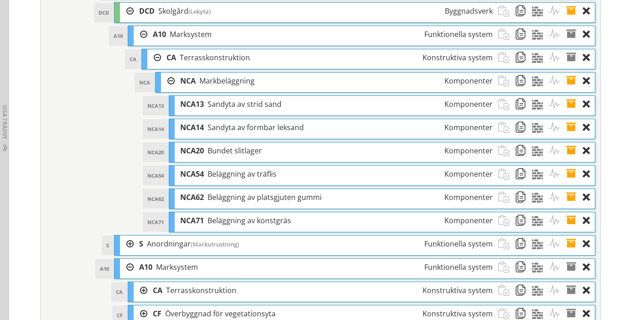
click at [137, 305] on div at bounding box center [141, 313] width 14 height 17
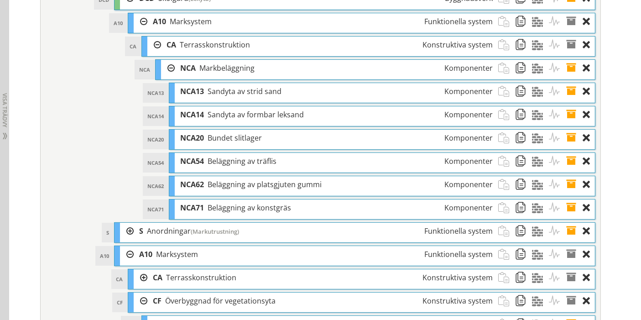
scroll to position [3548, 0]
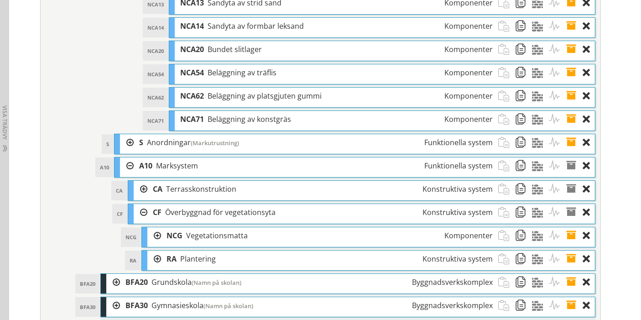
click at [150, 251] on div at bounding box center [154, 259] width 14 height 17
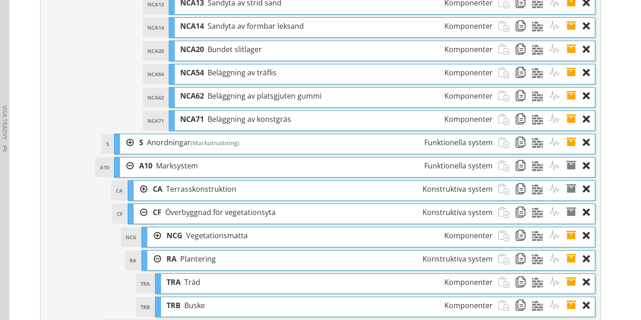
click at [156, 227] on div at bounding box center [154, 235] width 14 height 17
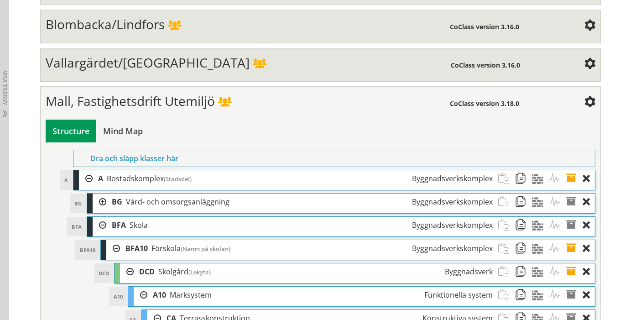
scroll to position [3142, 0]
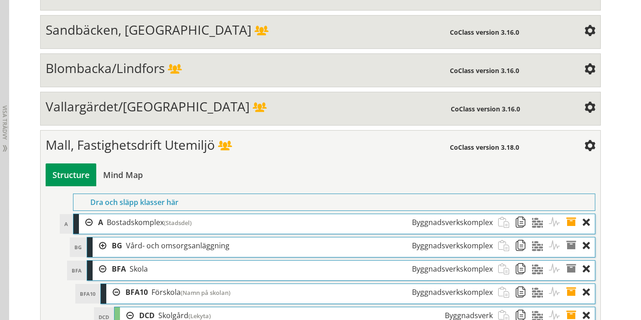
click at [75, 136] on span "Mall, Fastighetsdrift Utemiljö" at bounding box center [130, 144] width 169 height 17
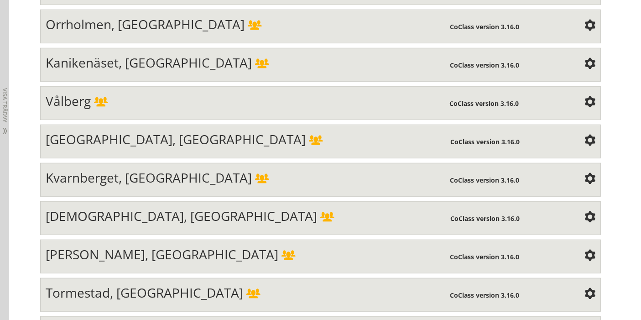
scroll to position [639, 0]
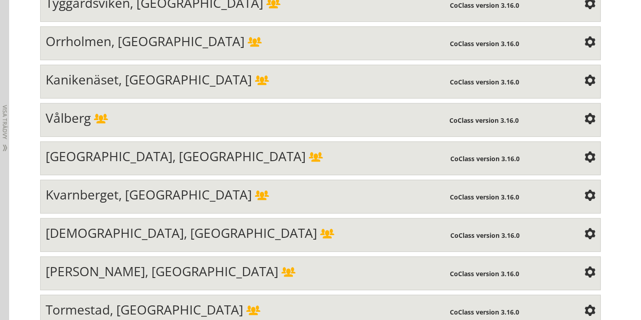
click at [108, 149] on span "[GEOGRAPHIC_DATA], [GEOGRAPHIC_DATA]" at bounding box center [176, 155] width 260 height 17
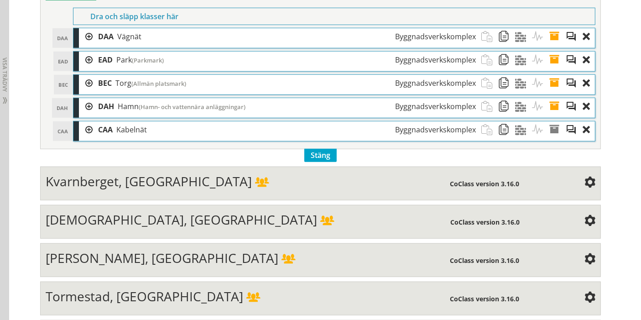
scroll to position [841, 0]
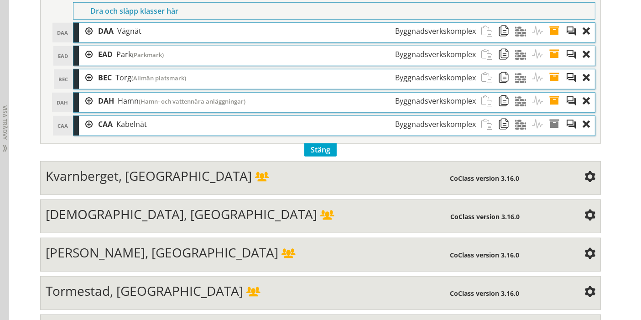
click at [82, 69] on div at bounding box center [86, 77] width 14 height 17
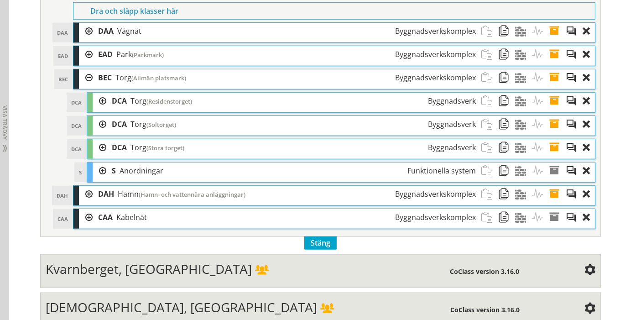
click at [93, 139] on div at bounding box center [100, 147] width 14 height 17
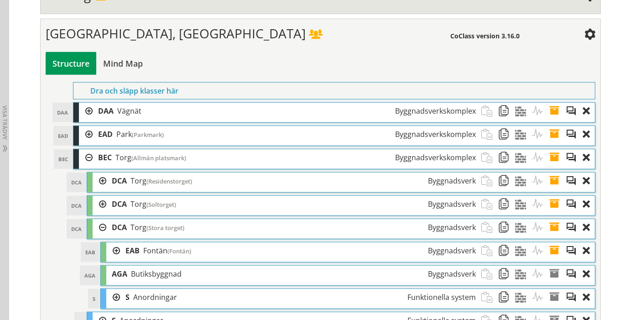
scroll to position [639, 0]
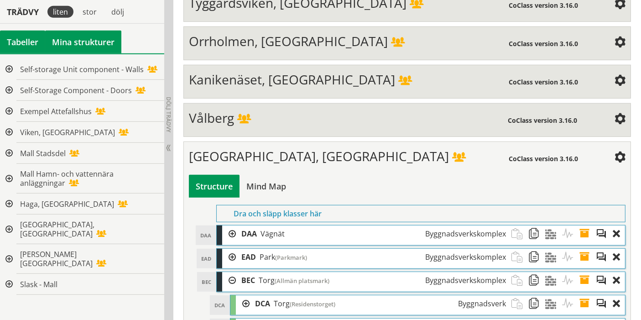
click at [24, 44] on div "Tabeller" at bounding box center [22, 42] width 45 height 23
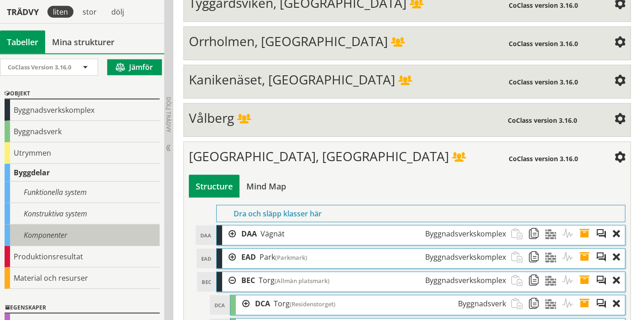
click at [44, 227] on div "Komponenter" at bounding box center [82, 235] width 155 height 21
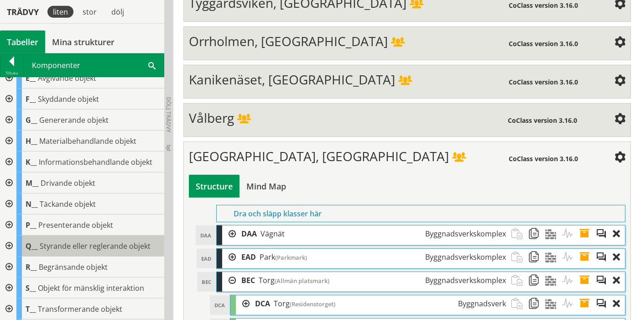
scroll to position [101, 0]
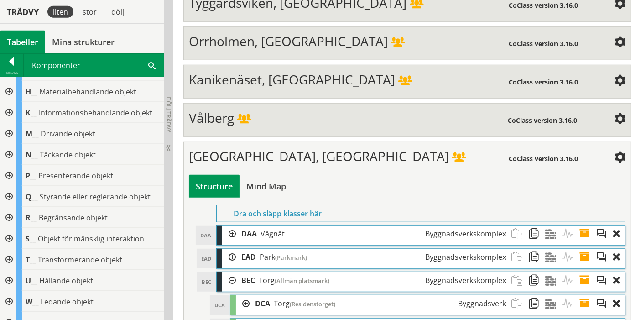
drag, startPoint x: 8, startPoint y: 256, endPoint x: 15, endPoint y: 250, distance: 9.4
click at [8, 256] on div at bounding box center [8, 259] width 16 height 21
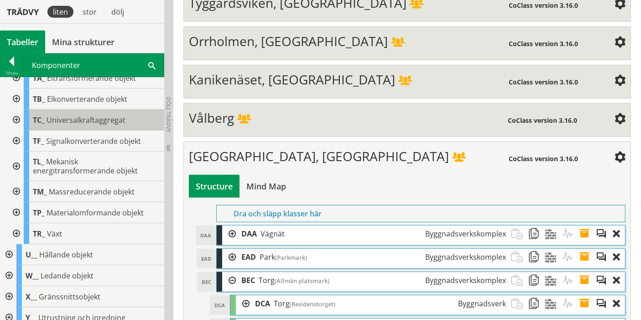
scroll to position [253, 0]
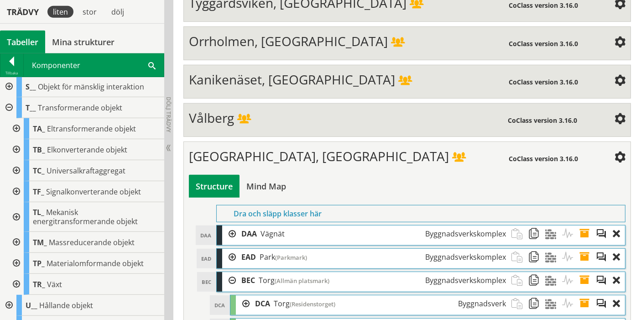
click at [0, 61] on div "Tillbaka Komponenter Sök" at bounding box center [82, 65] width 164 height 24
click at [10, 65] on div at bounding box center [11, 63] width 23 height 13
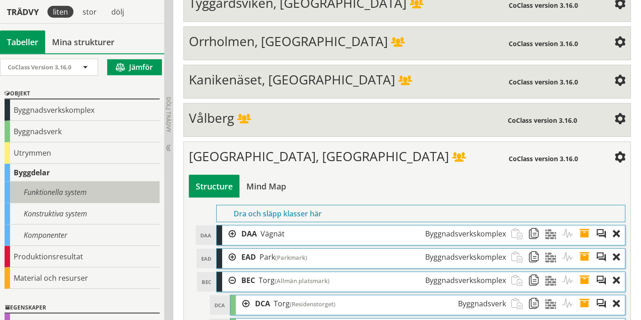
click at [39, 186] on div "Funktionella system" at bounding box center [82, 192] width 155 height 21
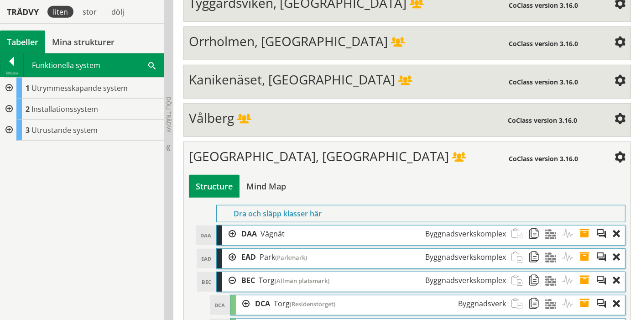
click at [10, 86] on div at bounding box center [8, 88] width 16 height 21
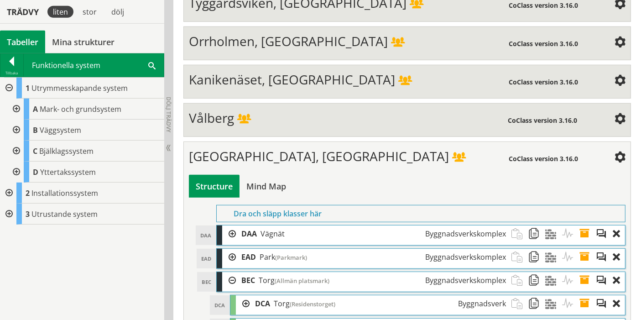
click at [14, 86] on div at bounding box center [8, 88] width 16 height 21
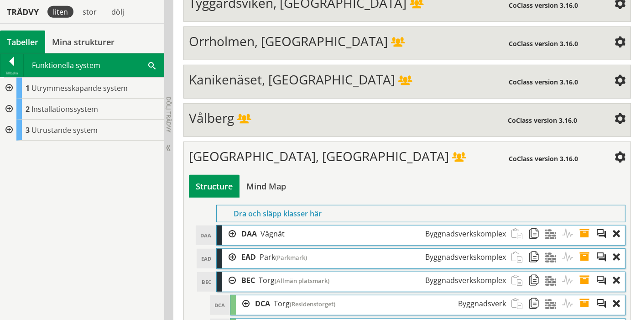
click at [3, 128] on div at bounding box center [8, 130] width 16 height 21
click at [13, 166] on div at bounding box center [15, 172] width 16 height 21
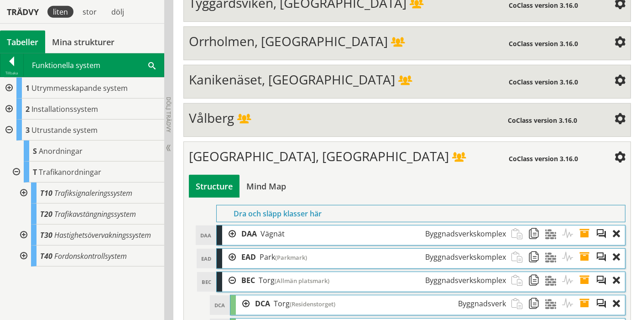
click at [26, 192] on div at bounding box center [23, 193] width 16 height 21
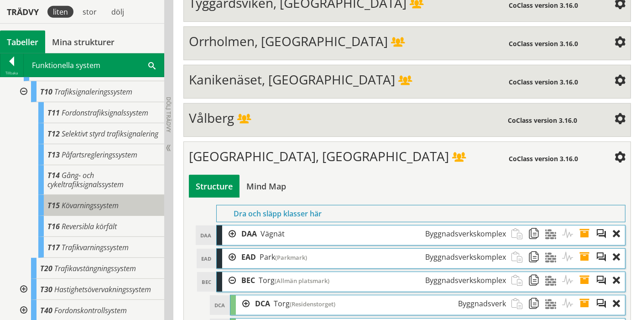
scroll to position [51, 0]
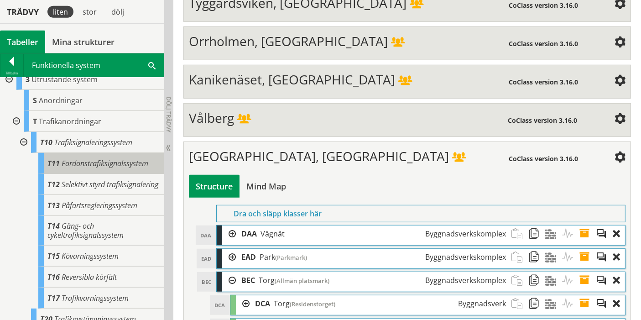
click at [100, 158] on span "Fordonstrafiksignalssystem" at bounding box center [105, 163] width 87 height 10
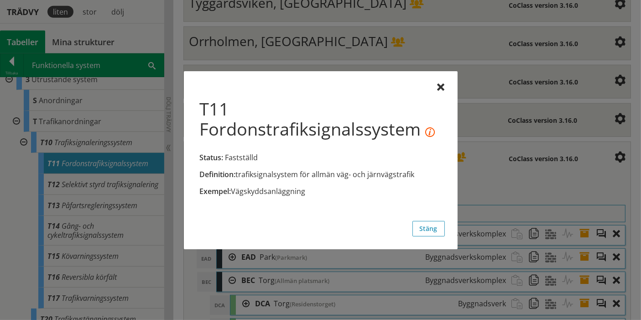
click at [441, 88] on div at bounding box center [441, 87] width 7 height 7
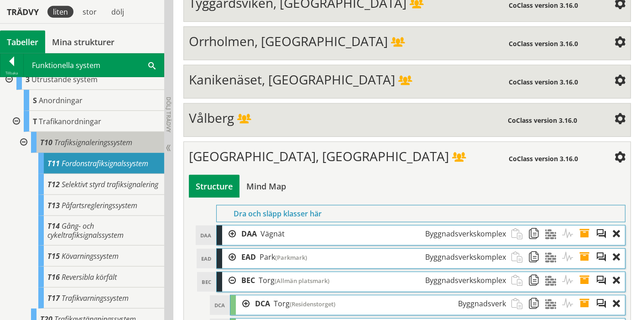
click at [99, 137] on span "Trafiksignaleringssystem" at bounding box center [93, 142] width 78 height 10
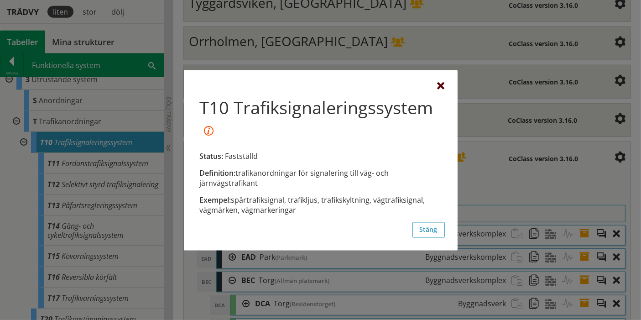
click at [440, 88] on div at bounding box center [441, 86] width 7 height 7
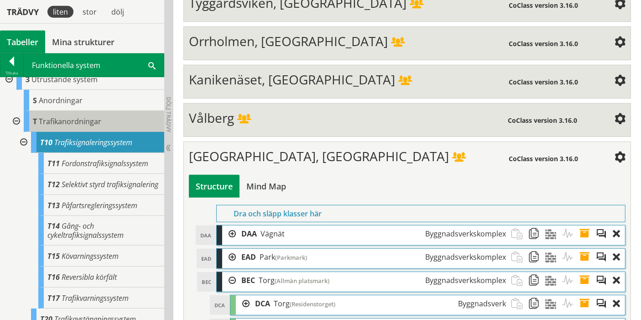
click at [123, 125] on div "T Trafikanordningar" at bounding box center [94, 121] width 141 height 21
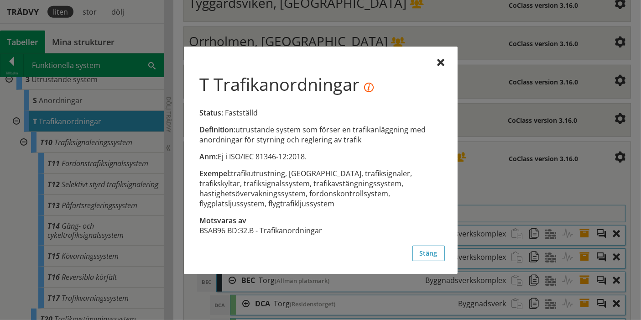
drag, startPoint x: 215, startPoint y: 88, endPoint x: 422, endPoint y: 95, distance: 207.3
click at [422, 96] on div "T Trafikanordningar Status: Fastställd" at bounding box center [321, 96] width 248 height 58
click at [442, 62] on div at bounding box center [441, 62] width 7 height 7
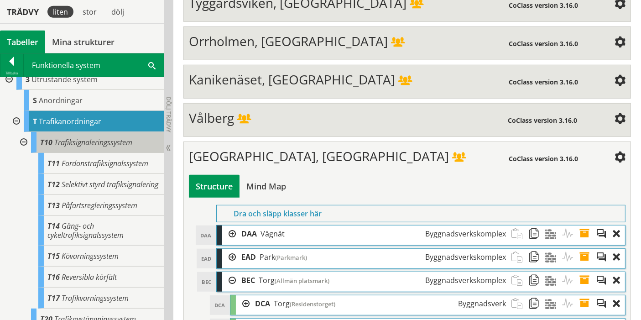
click at [118, 147] on div "T10 Trafiksignaleringssystem" at bounding box center [97, 142] width 133 height 21
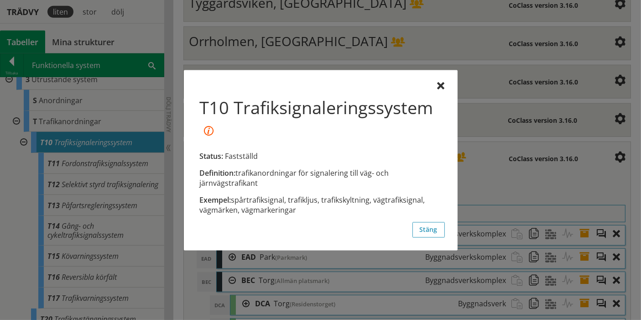
click at [433, 81] on div "T10 Trafiksignaleringssystem Status: Fastställd Definition: trafikanordningar f…" at bounding box center [321, 160] width 274 height 180
click at [434, 88] on div "Definition: trafikanordningar för signalering till väg- och järnvägstrafikant E…" at bounding box center [321, 152] width 248 height 139
click at [438, 84] on div at bounding box center [441, 86] width 7 height 7
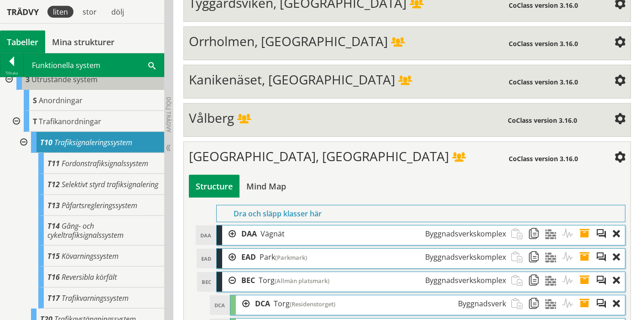
click at [20, 118] on div at bounding box center [15, 121] width 16 height 21
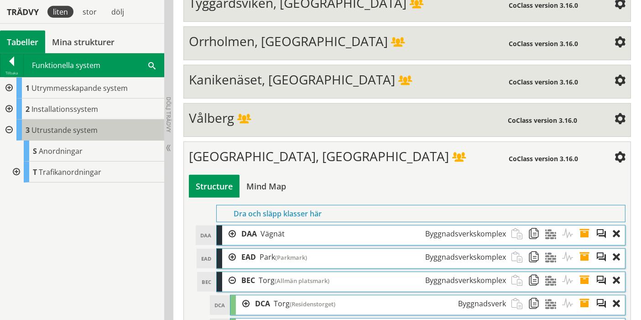
scroll to position [0, 0]
click at [11, 103] on div at bounding box center [8, 109] width 16 height 21
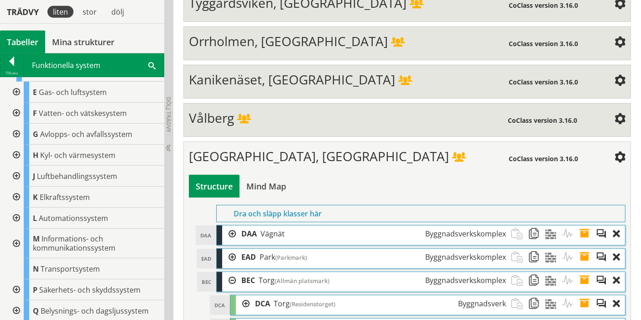
scroll to position [51, 0]
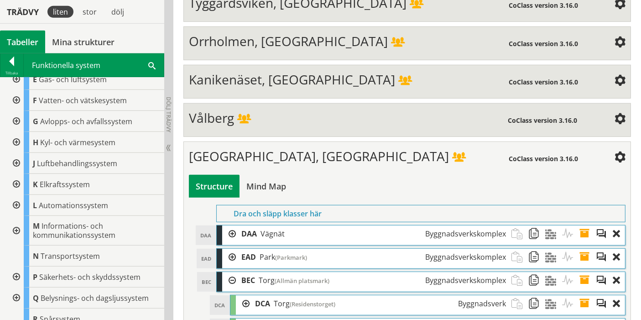
click at [14, 233] on div at bounding box center [15, 231] width 16 height 30
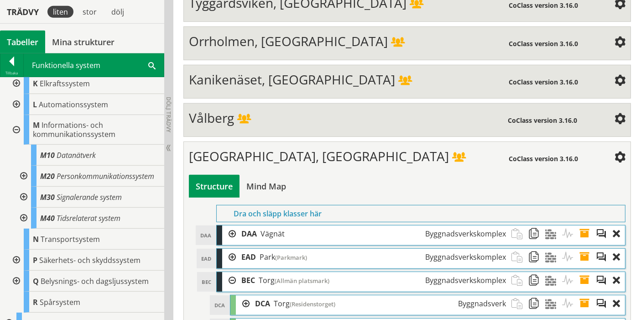
scroll to position [152, 0]
click at [21, 220] on div at bounding box center [23, 217] width 16 height 21
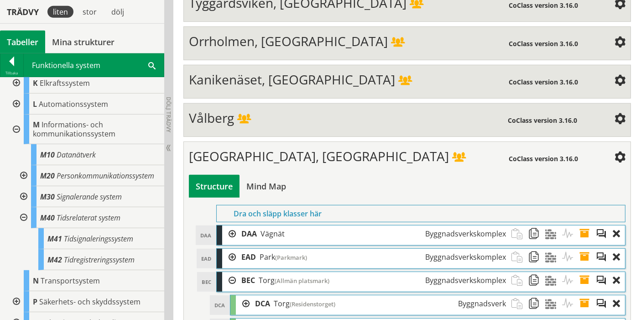
click at [22, 206] on div at bounding box center [23, 196] width 16 height 21
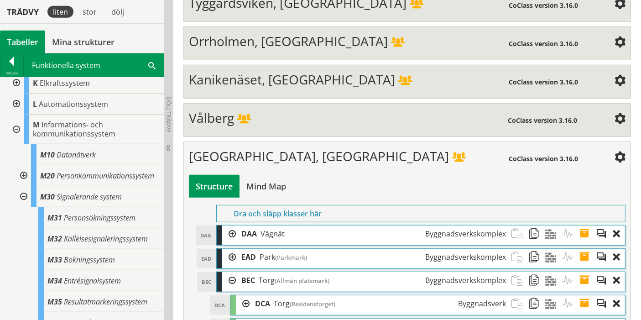
click at [22, 174] on div at bounding box center [23, 175] width 16 height 21
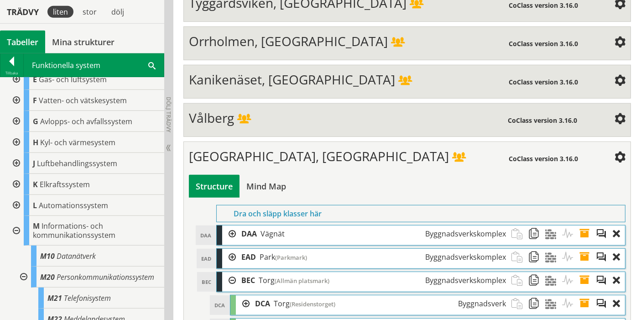
scroll to position [0, 0]
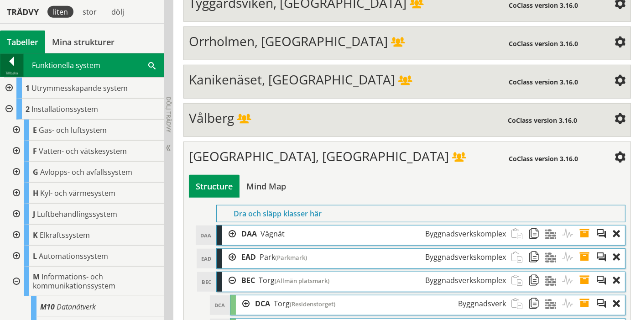
click at [17, 63] on div at bounding box center [11, 63] width 23 height 13
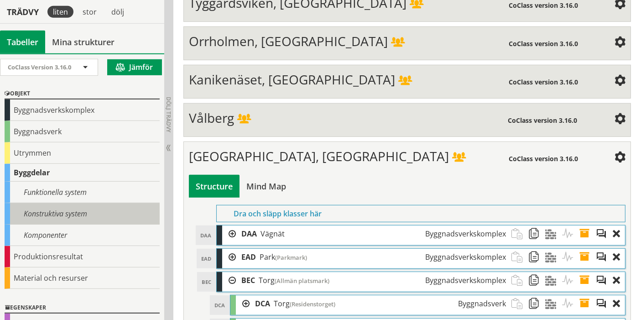
click at [61, 217] on div "Konstruktiva system" at bounding box center [82, 213] width 155 height 21
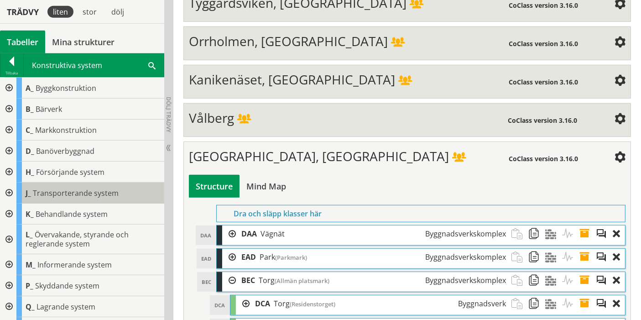
scroll to position [17, 0]
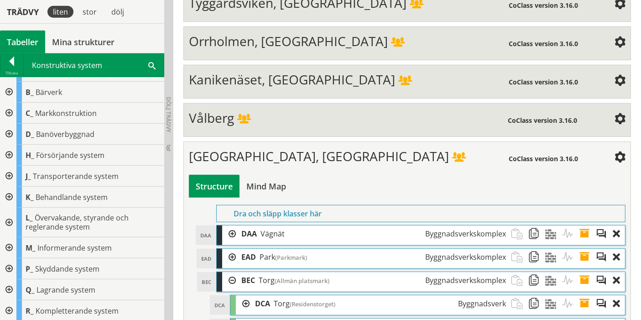
drag, startPoint x: 0, startPoint y: 249, endPoint x: 4, endPoint y: 247, distance: 4.7
click at [1, 248] on div at bounding box center [8, 247] width 16 height 21
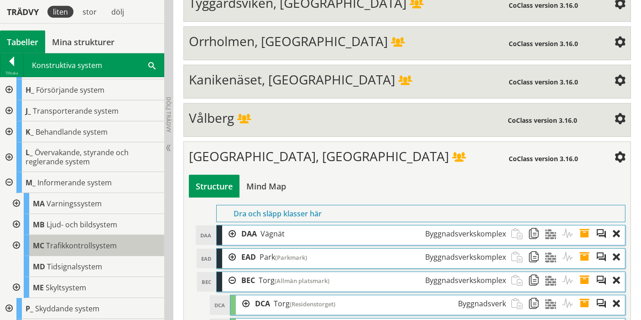
scroll to position [119, 0]
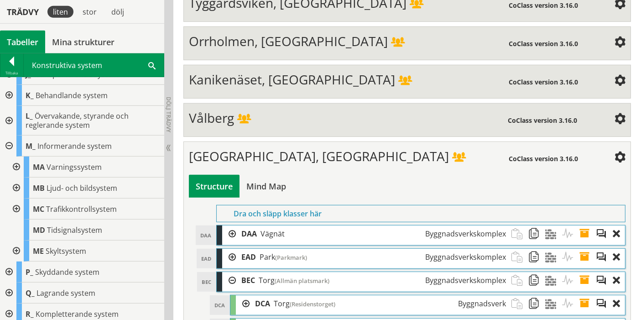
click at [18, 207] on div at bounding box center [15, 209] width 16 height 21
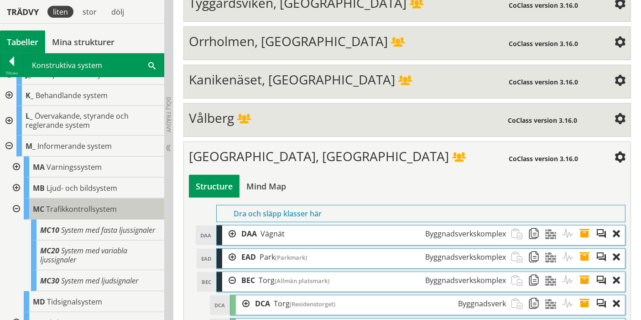
scroll to position [169, 0]
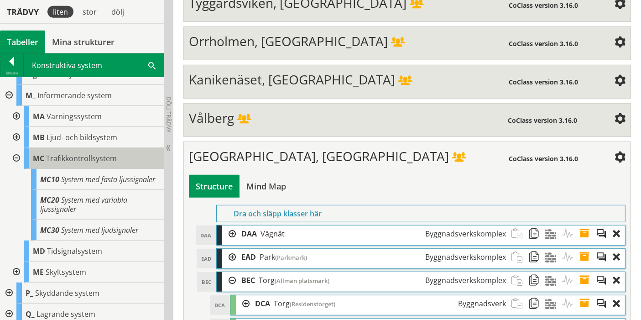
click at [119, 153] on div "MC Trafikkontrollsystem" at bounding box center [94, 158] width 141 height 21
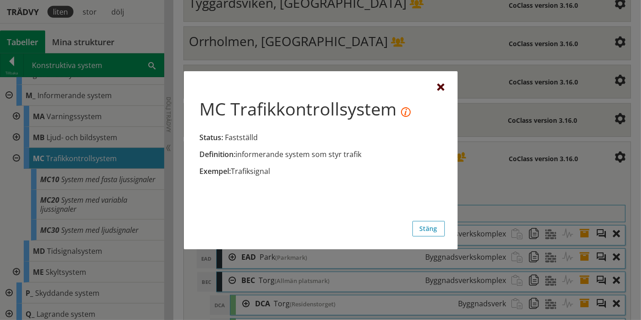
click at [441, 84] on div at bounding box center [441, 87] width 7 height 7
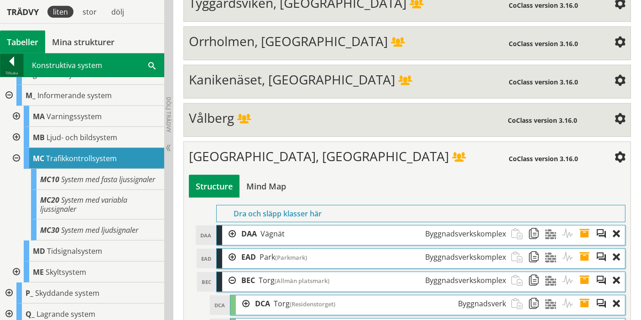
click at [17, 68] on div at bounding box center [11, 63] width 23 height 13
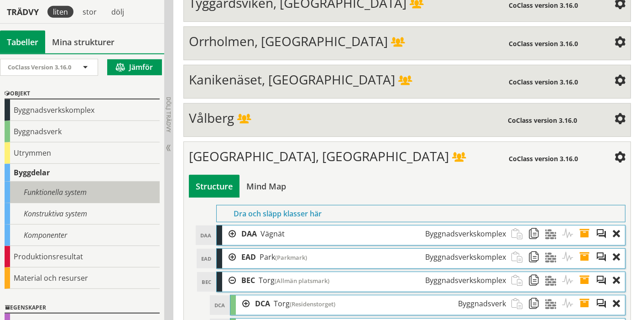
click at [56, 191] on div "Funktionella system" at bounding box center [82, 192] width 155 height 21
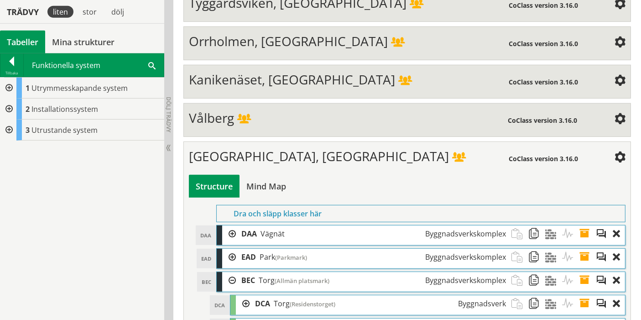
click at [10, 106] on div at bounding box center [8, 109] width 16 height 21
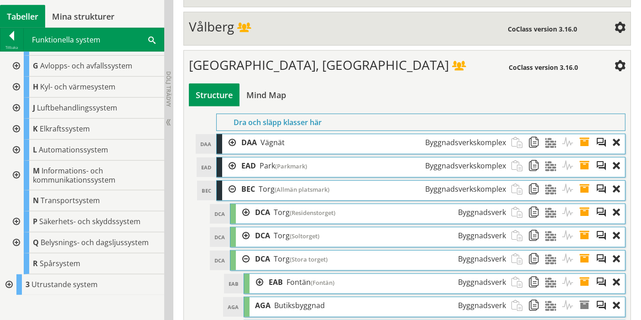
scroll to position [791, 0]
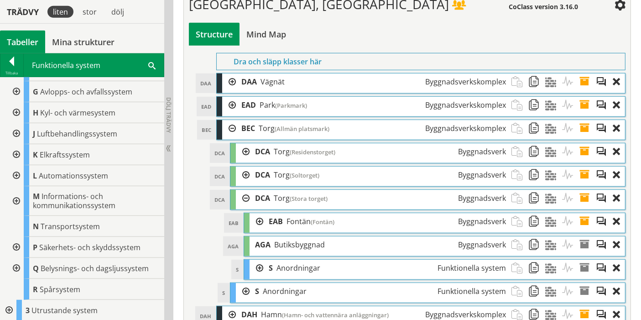
click at [11, 304] on div at bounding box center [8, 310] width 16 height 21
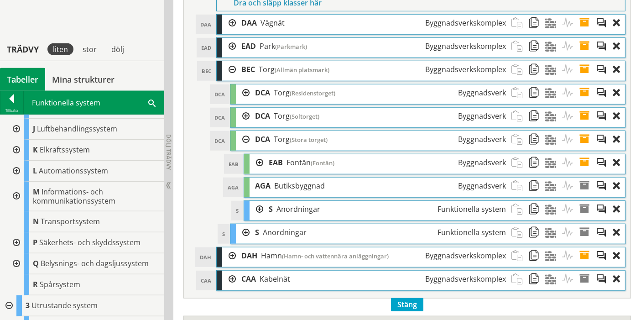
scroll to position [892, 0]
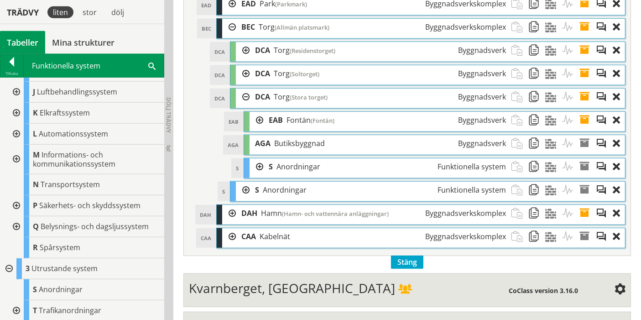
click at [16, 307] on div at bounding box center [15, 310] width 16 height 21
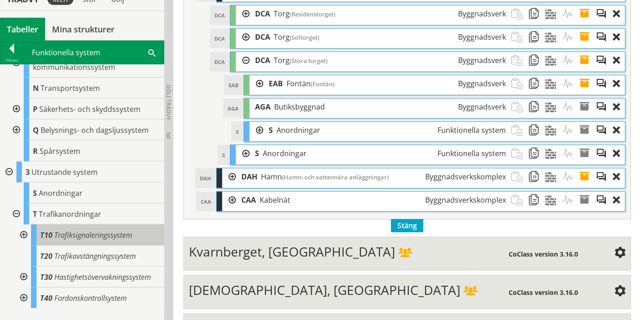
scroll to position [994, 0]
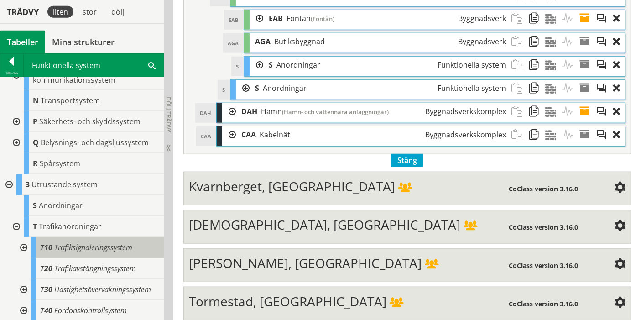
click at [49, 247] on span "T10" at bounding box center [46, 247] width 12 height 10
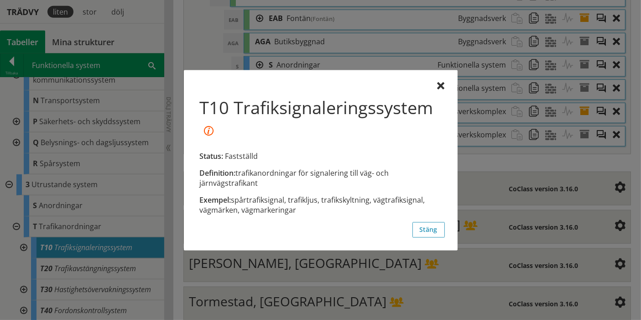
drag, startPoint x: 329, startPoint y: 202, endPoint x: 369, endPoint y: 198, distance: 40.4
click at [369, 198] on div "Exempel: spårtrafiksignal, trafikljus, trafikskyltning, vägtrafiksignal, vägmär…" at bounding box center [320, 205] width 242 height 20
click at [442, 80] on div "T10 Trafiksignaleringssystem Status: Fastställd Definition: trafikanordningar f…" at bounding box center [321, 160] width 274 height 180
click at [442, 87] on div at bounding box center [441, 86] width 7 height 7
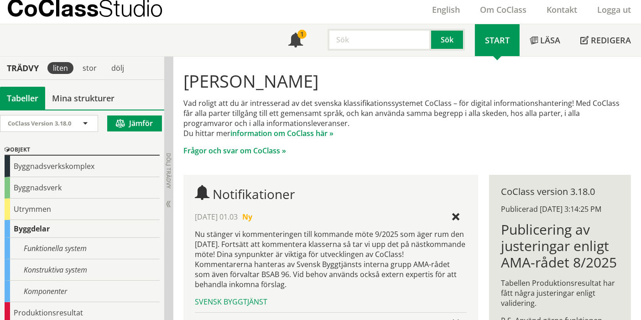
scroll to position [51, 0]
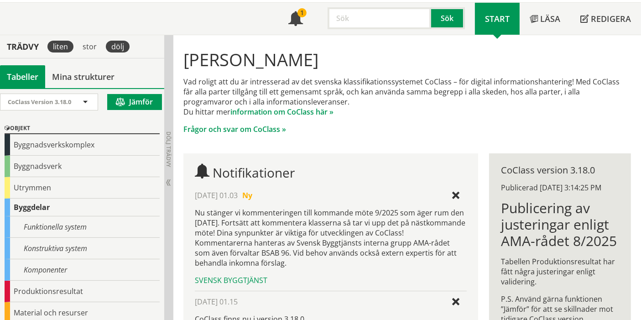
click at [121, 47] on div "dölj" at bounding box center [118, 47] width 24 height 12
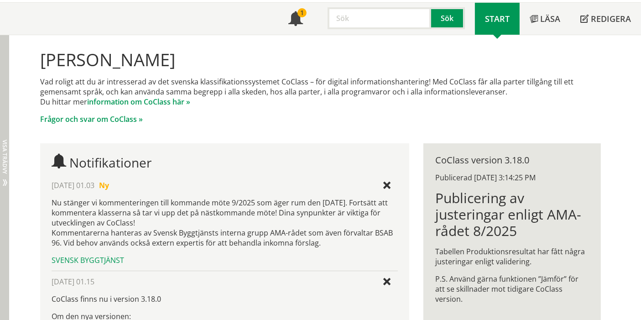
click at [5, 69] on div "Dölj trädvy Visa trädvy" at bounding box center [4, 269] width 9 height 469
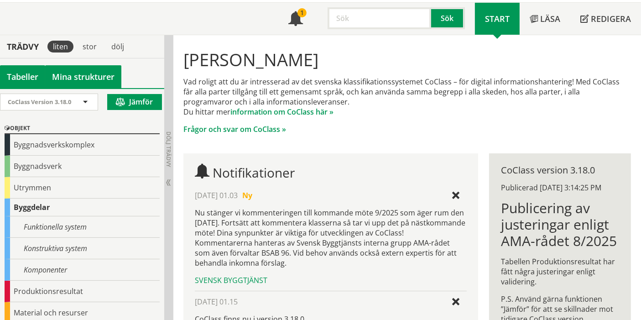
click at [70, 71] on link "Mina strukturer" at bounding box center [83, 76] width 76 height 23
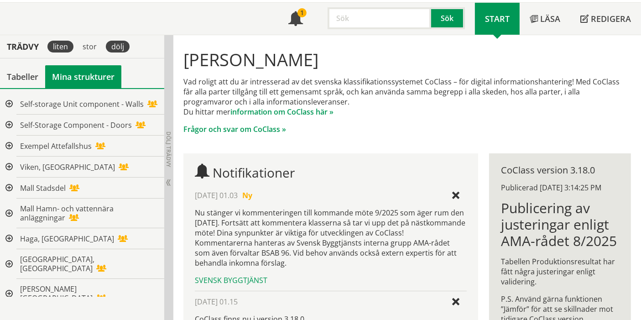
click at [113, 41] on div "dölj" at bounding box center [118, 47] width 24 height 12
